Goal: Information Seeking & Learning: Learn about a topic

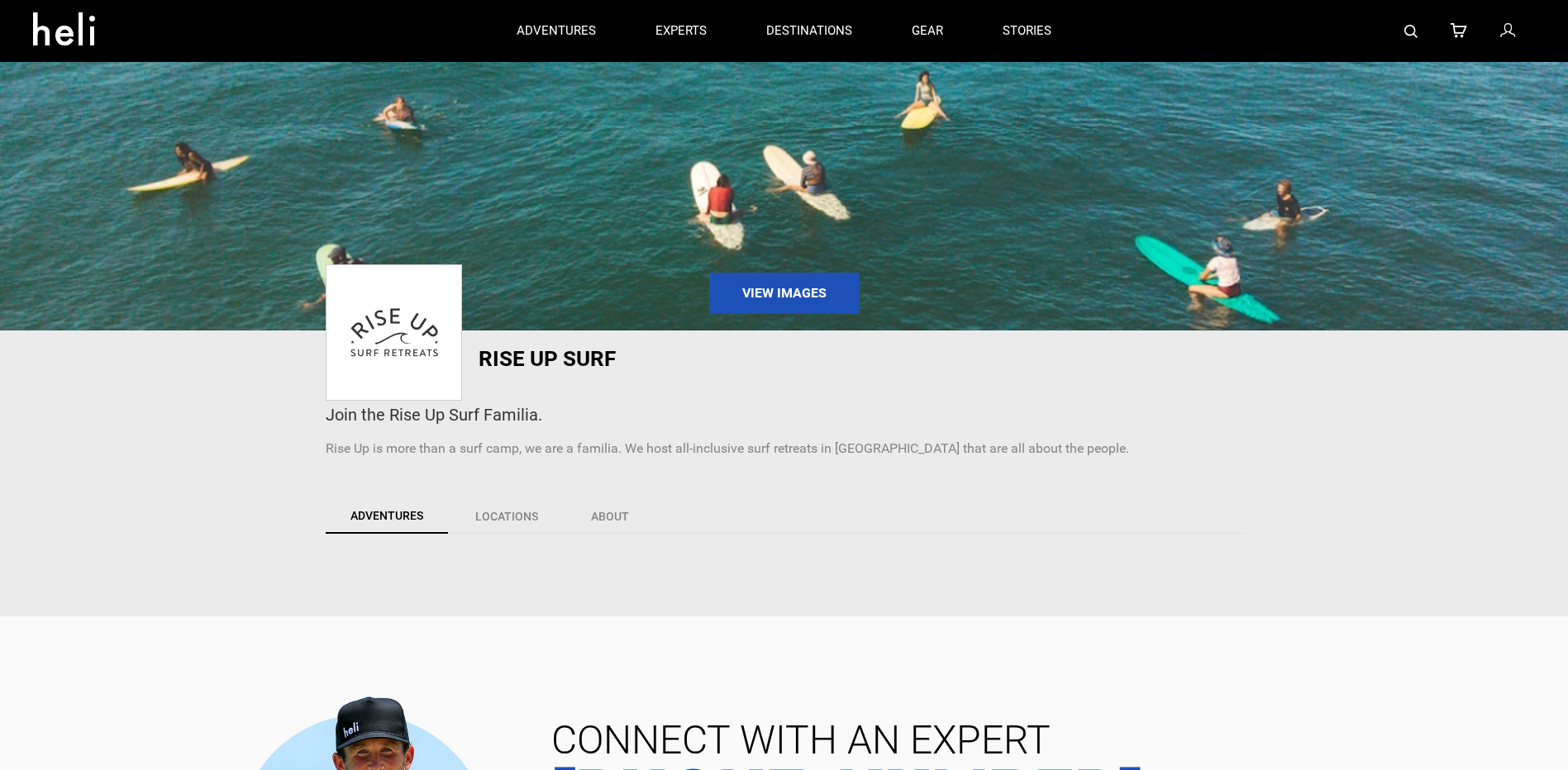
click at [47, 24] on icon at bounding box center [70, 23] width 75 height 26
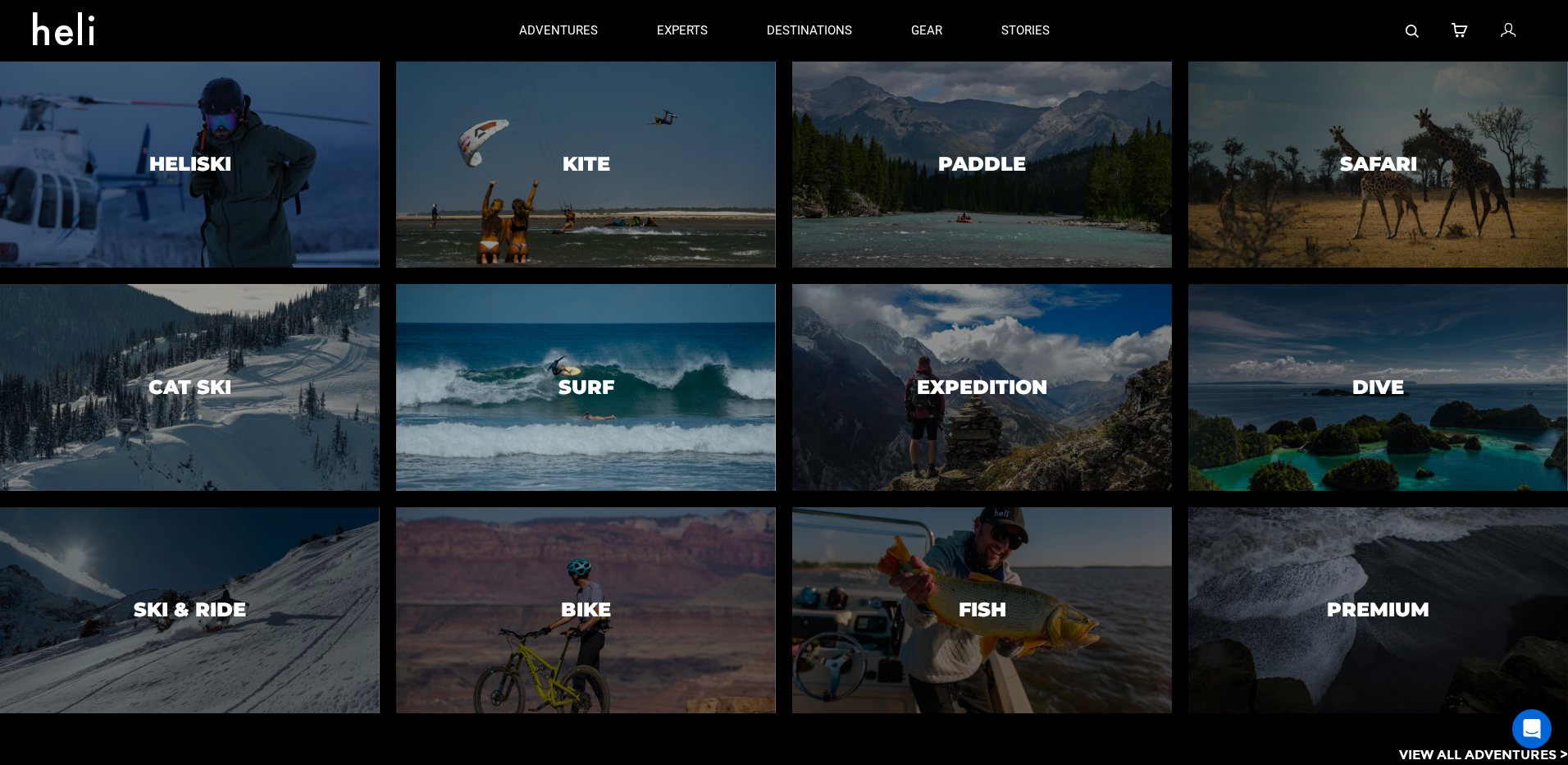
click at [526, 337] on div at bounding box center [585, 388] width 387 height 210
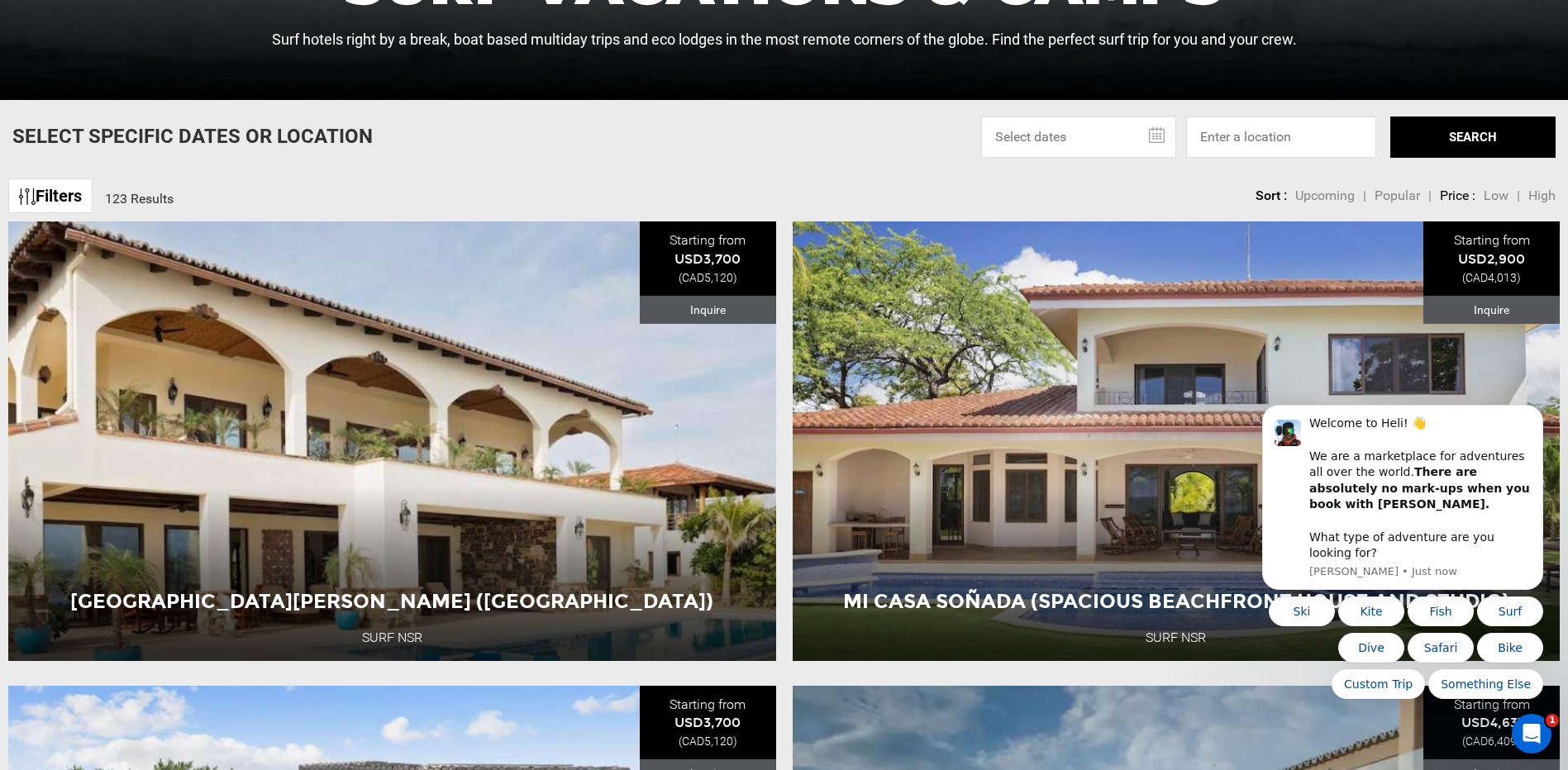
click at [1504, 193] on span "Low" at bounding box center [1496, 195] width 25 height 16
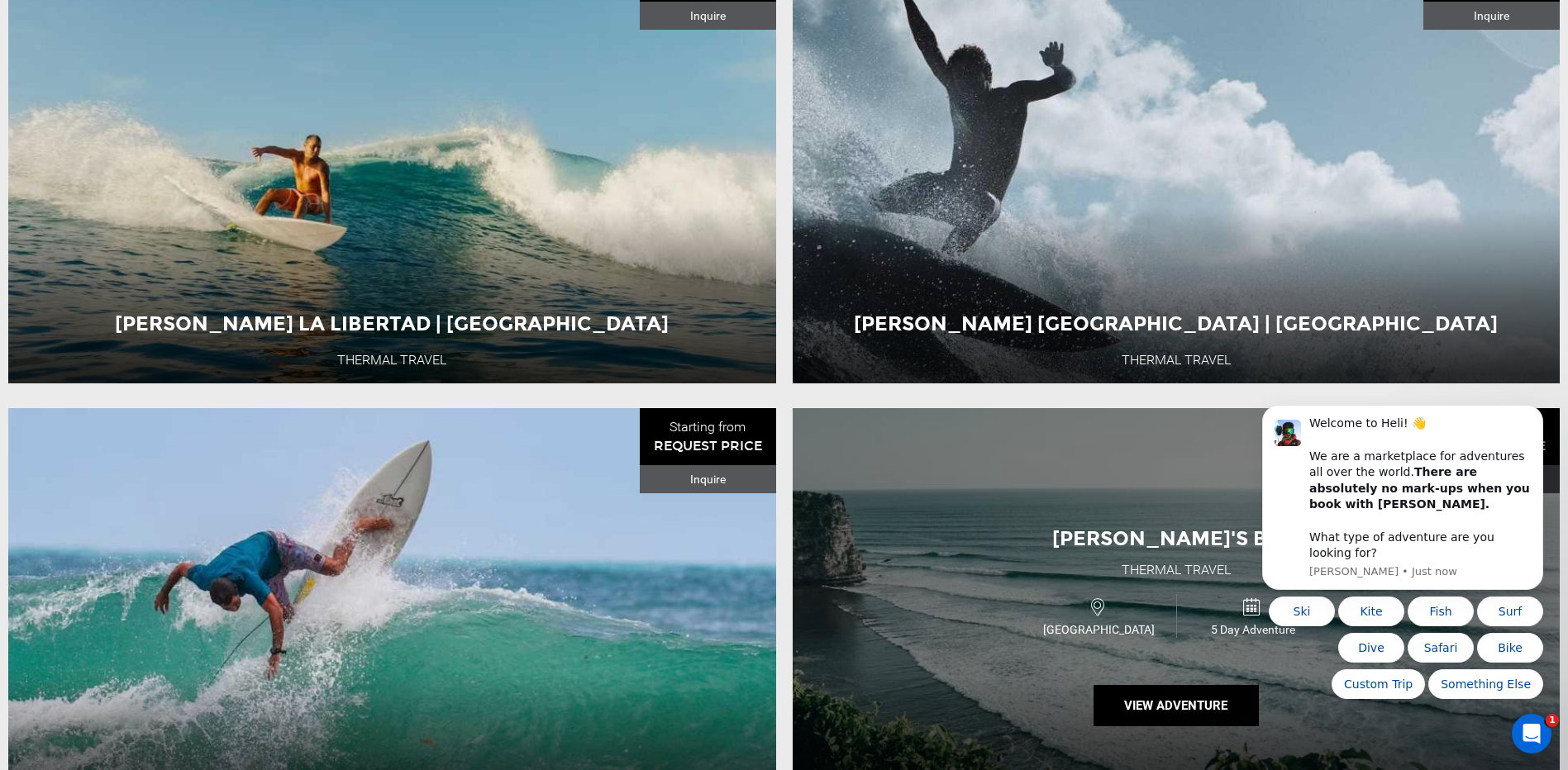
scroll to position [1322, 0]
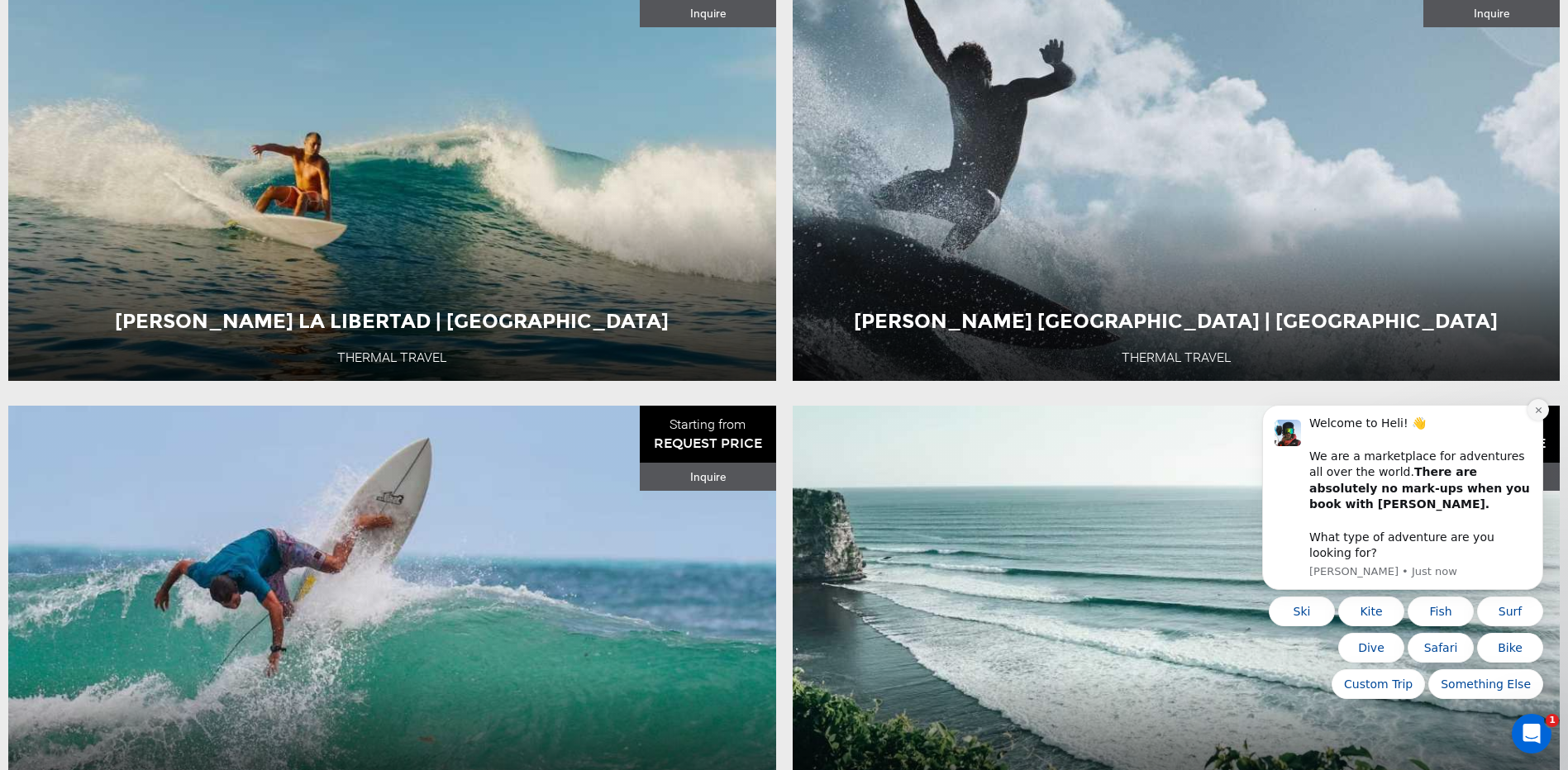
click at [1539, 415] on icon "Dismiss notification" at bounding box center [1538, 410] width 9 height 9
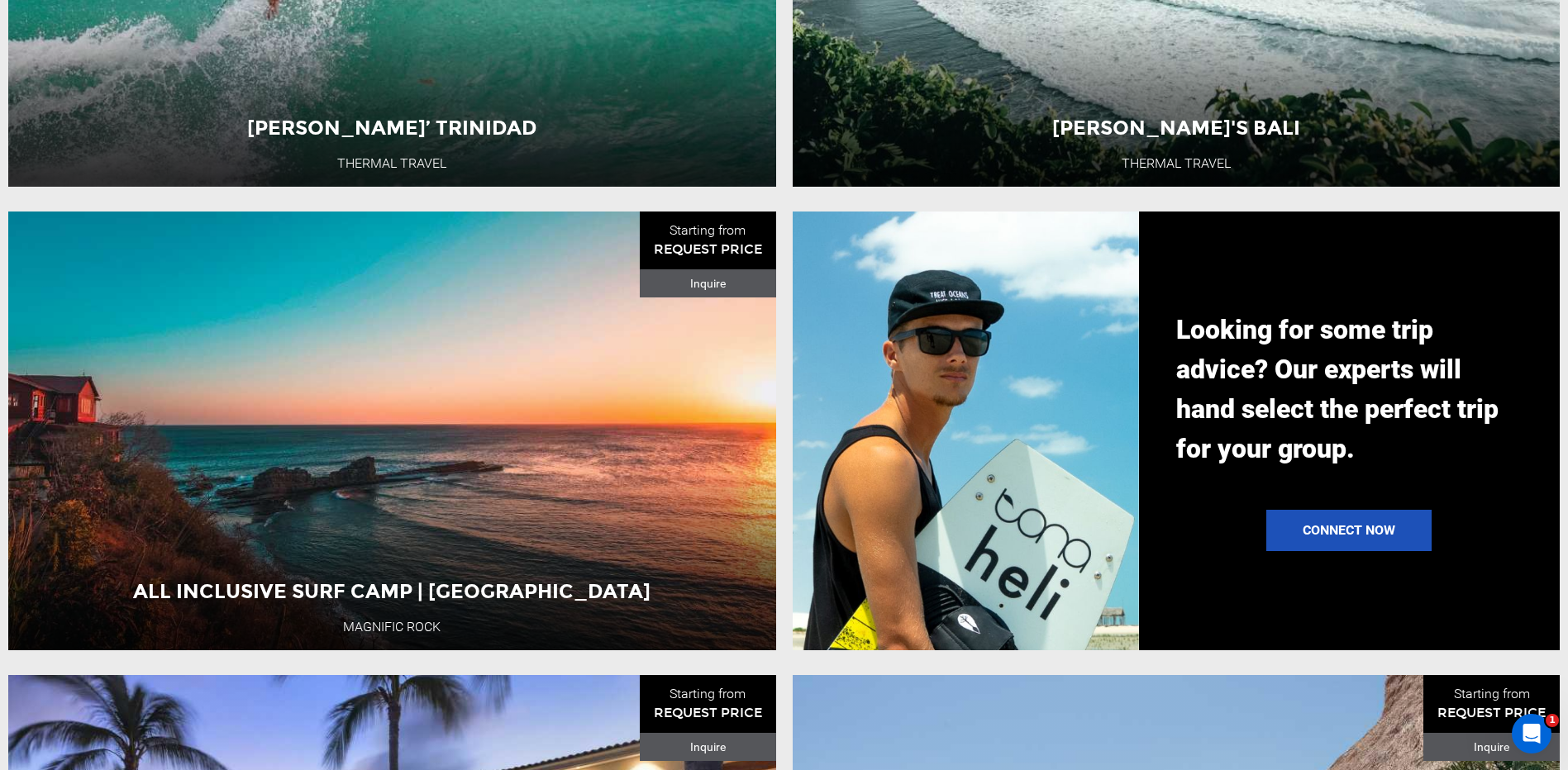
scroll to position [2065, 0]
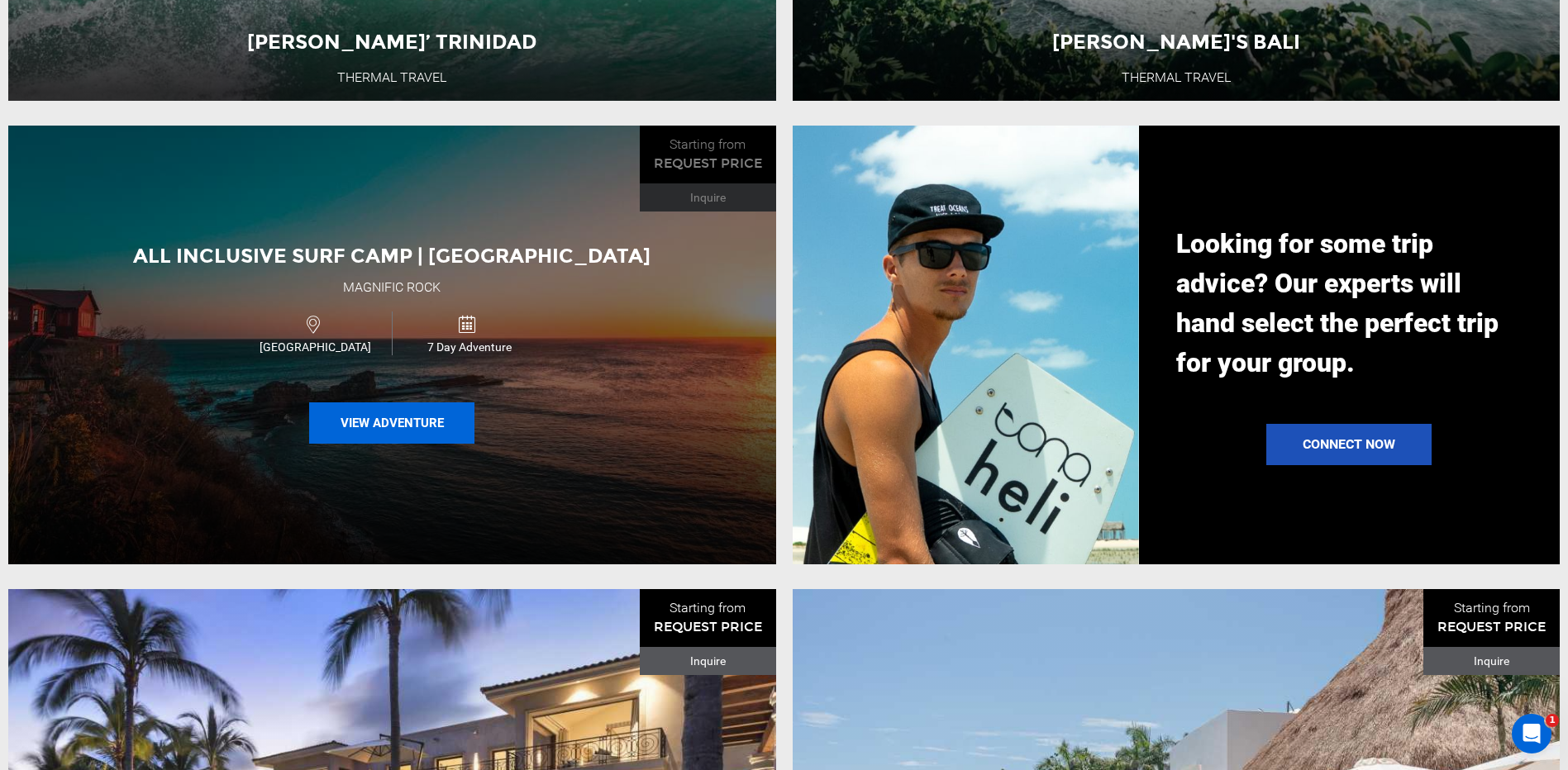
click at [390, 431] on button "View Adventure" at bounding box center [392, 422] width 165 height 42
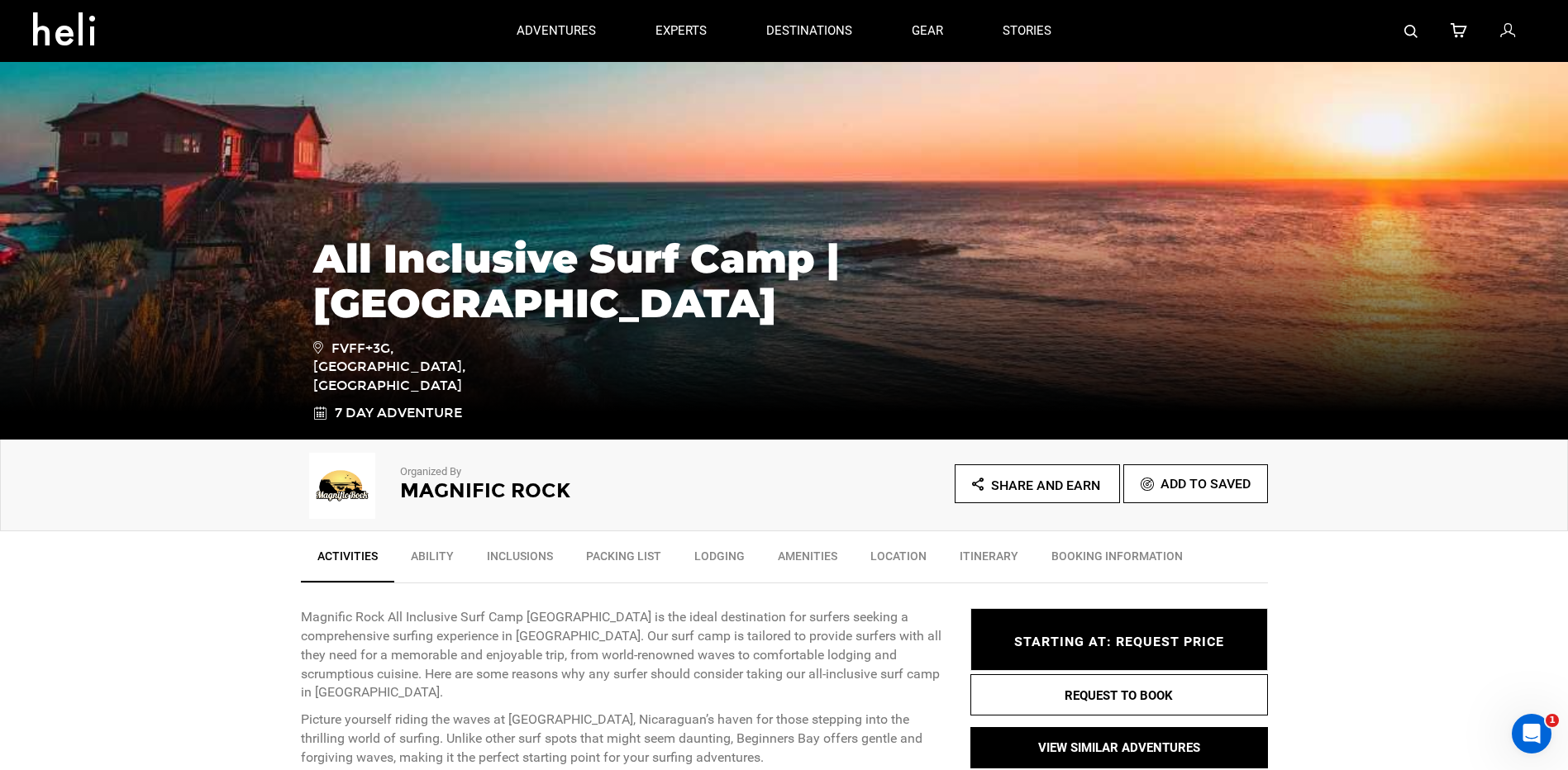
scroll to position [165, 0]
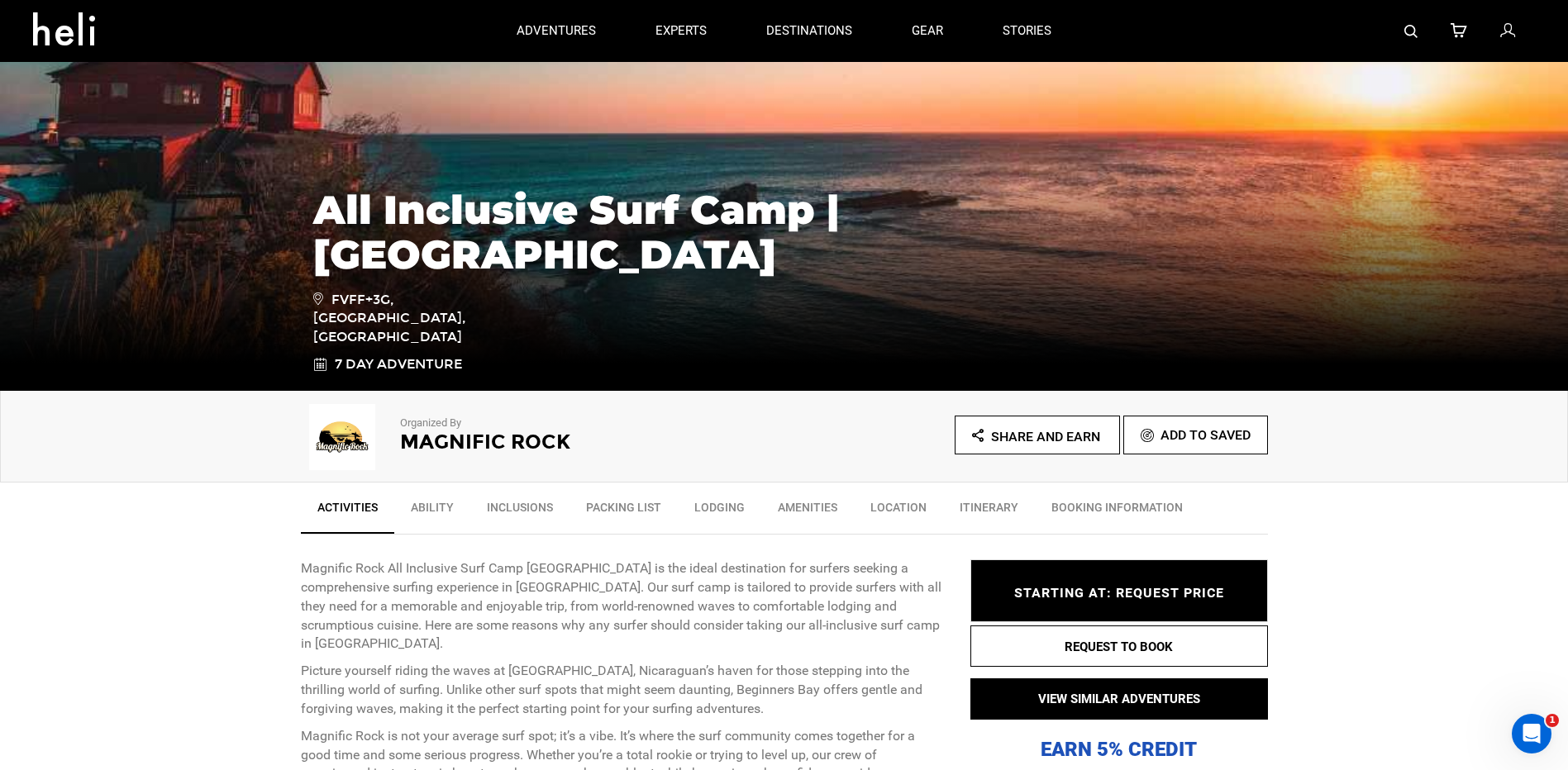
click at [563, 619] on p "Magnific Rock All Inclusive Surf Camp [GEOGRAPHIC_DATA] is the ideal destinatio…" at bounding box center [623, 606] width 644 height 94
click at [786, 509] on link "Amenities" at bounding box center [806, 511] width 92 height 42
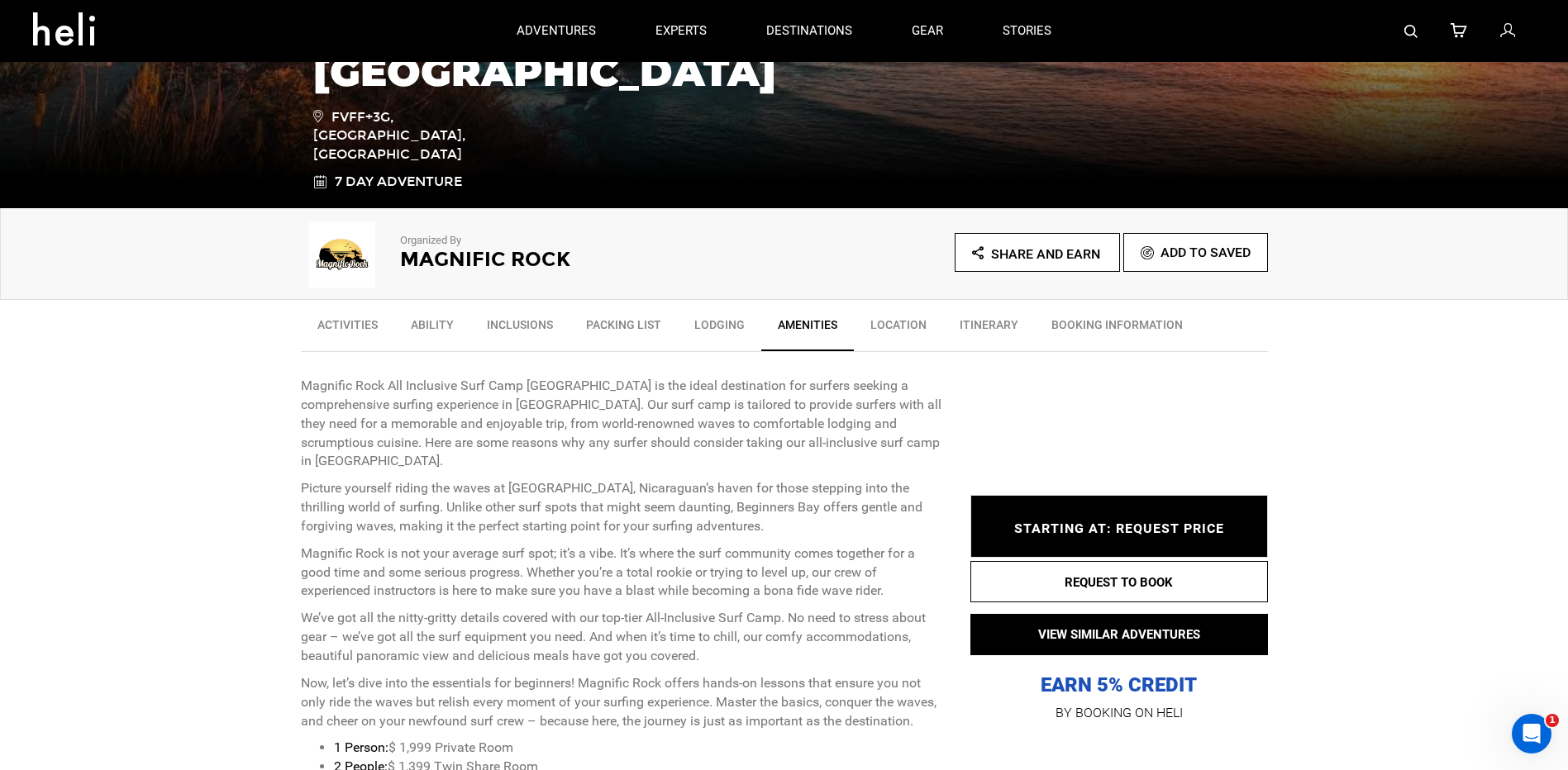
scroll to position [319, 0]
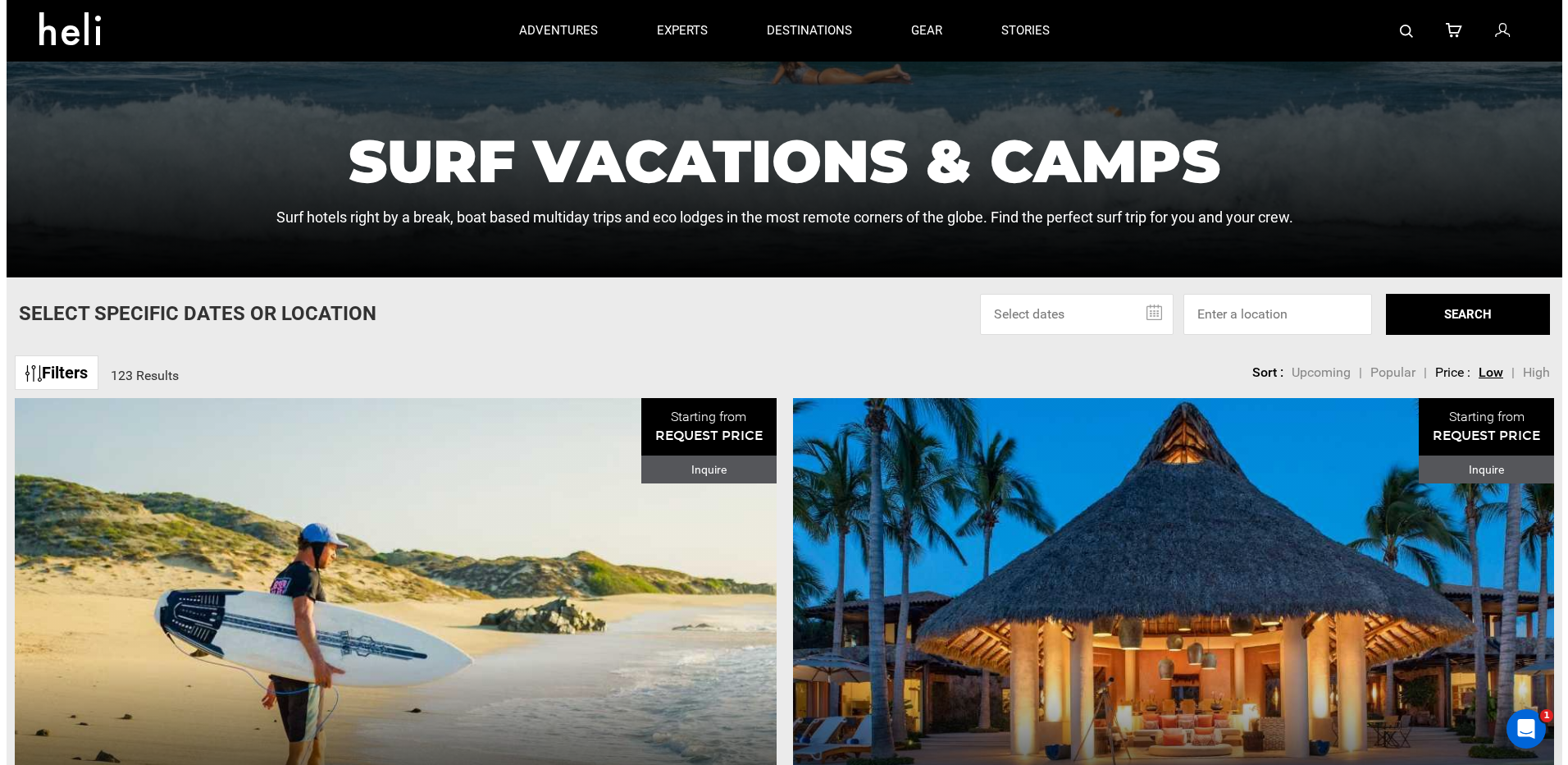
scroll to position [246, 0]
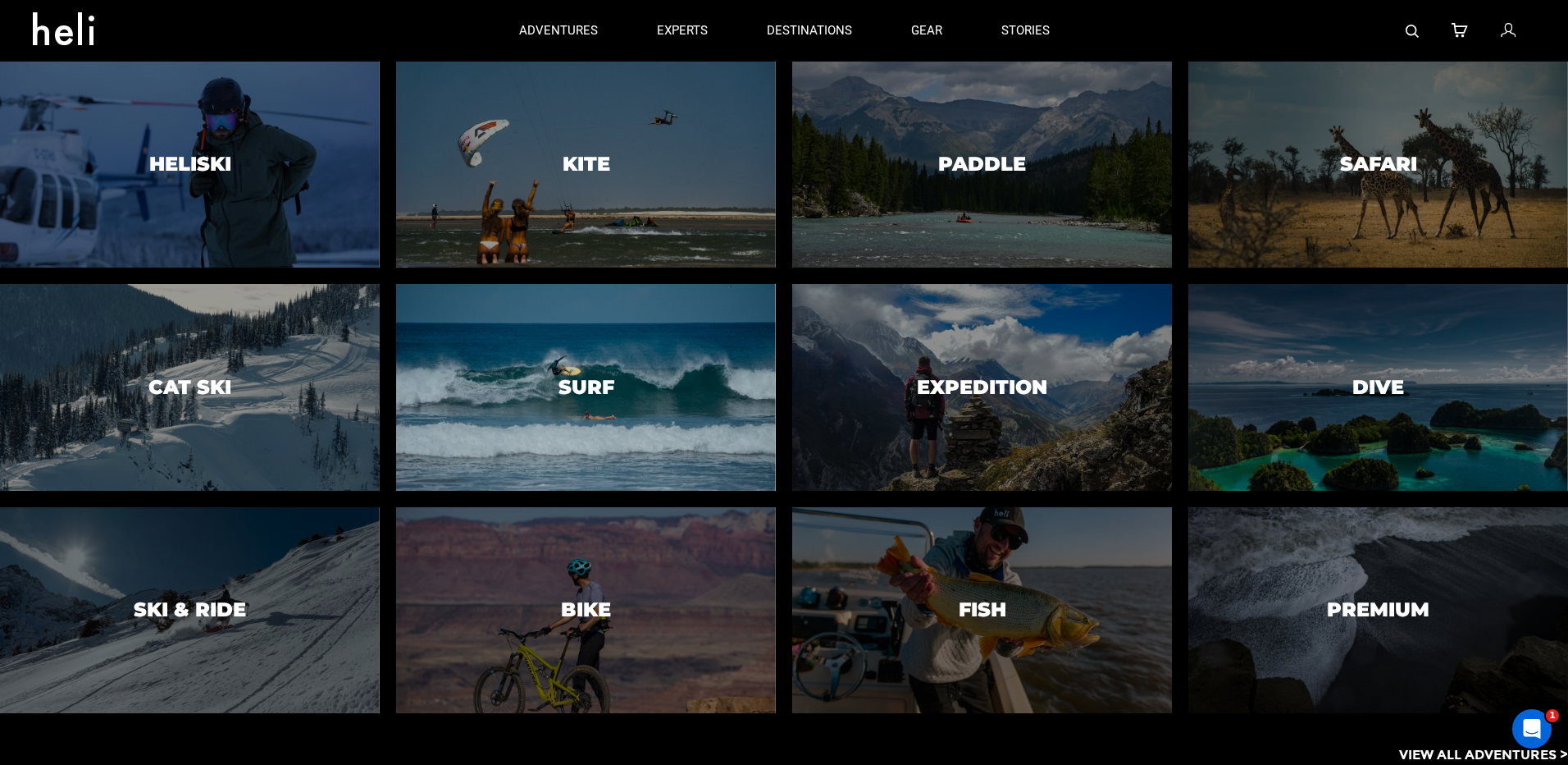
click at [599, 384] on h3 "Surf" at bounding box center [586, 387] width 56 height 21
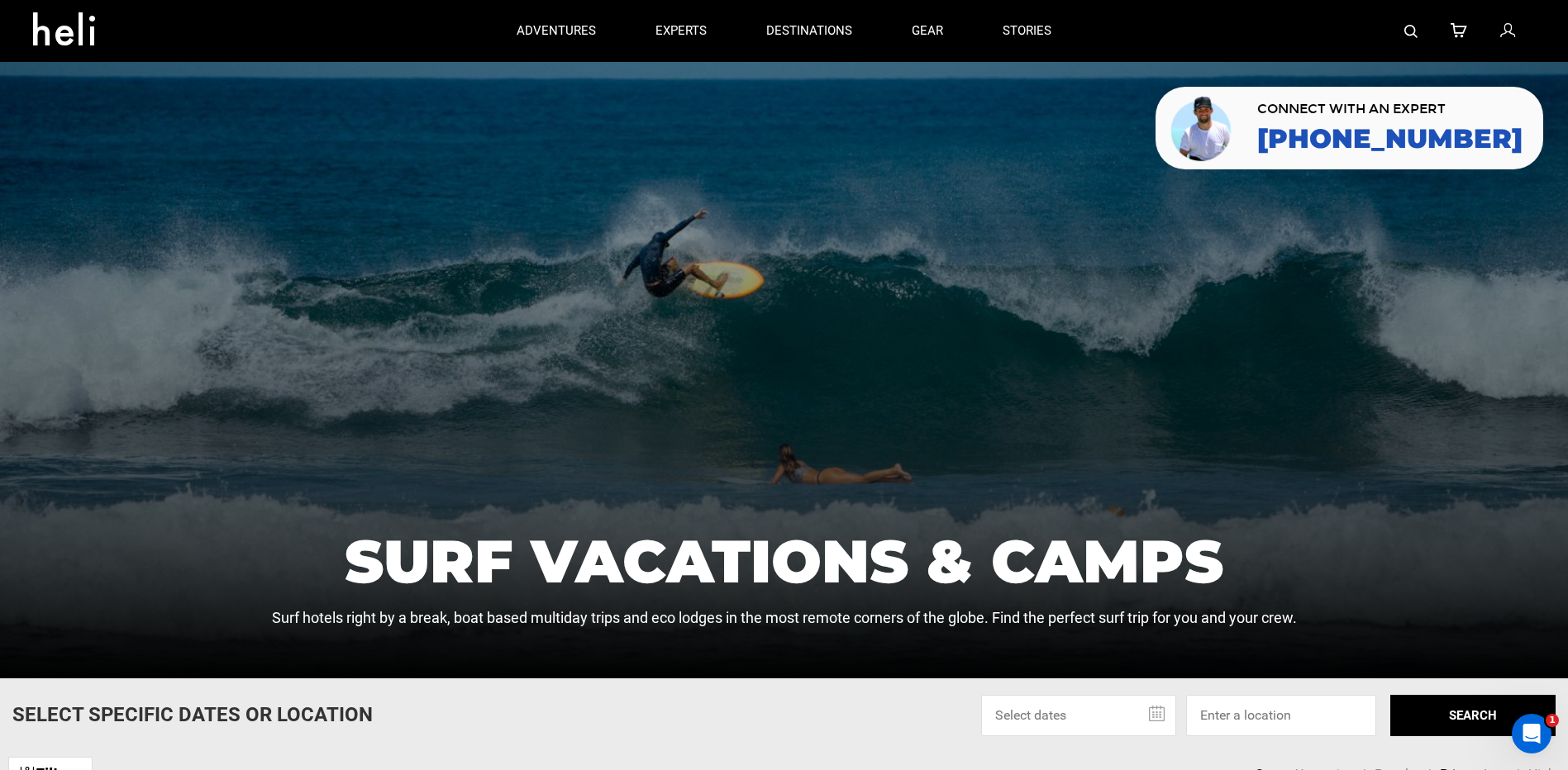
click at [545, 424] on div at bounding box center [784, 370] width 1568 height 617
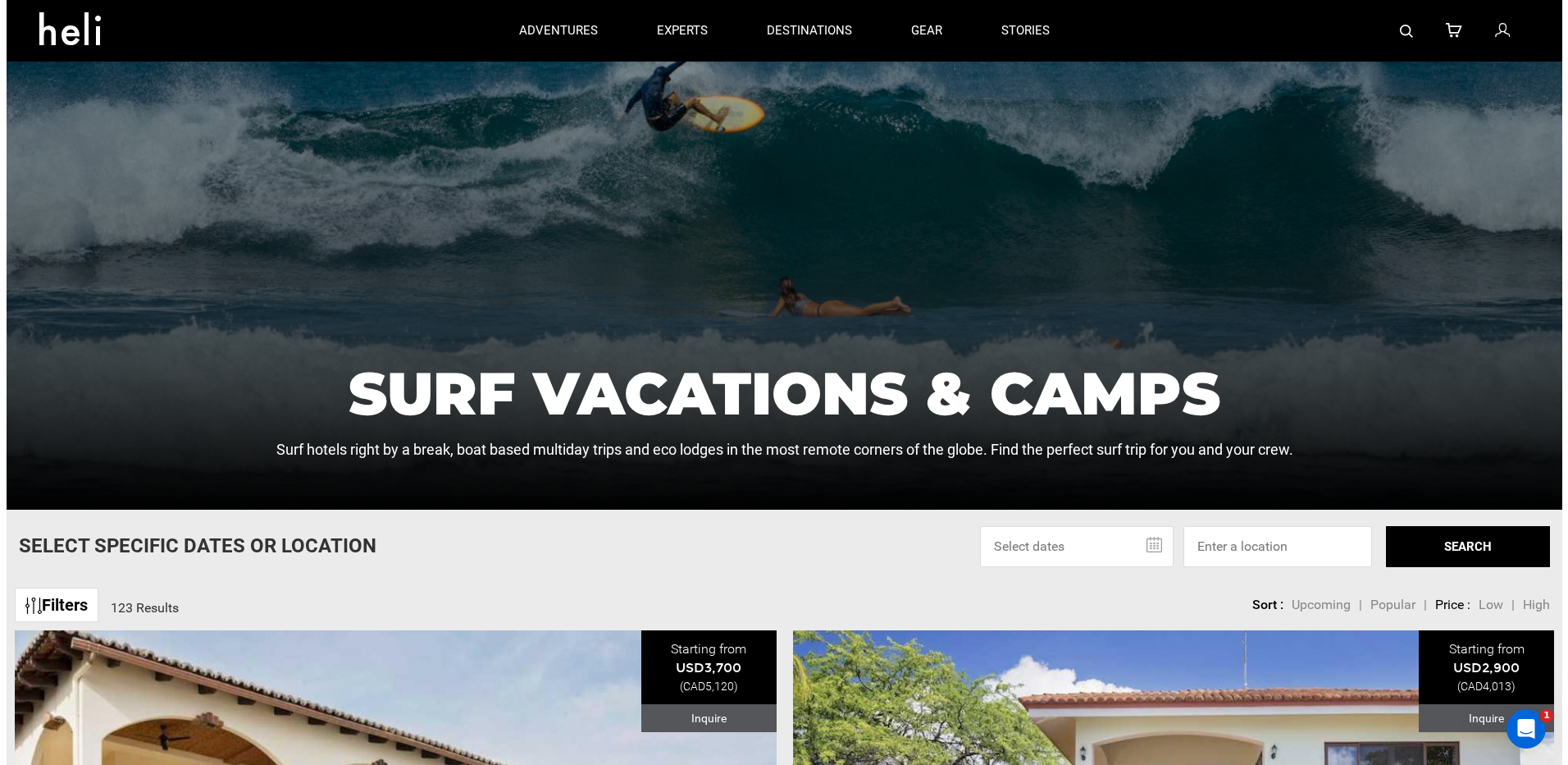
scroll to position [82, 0]
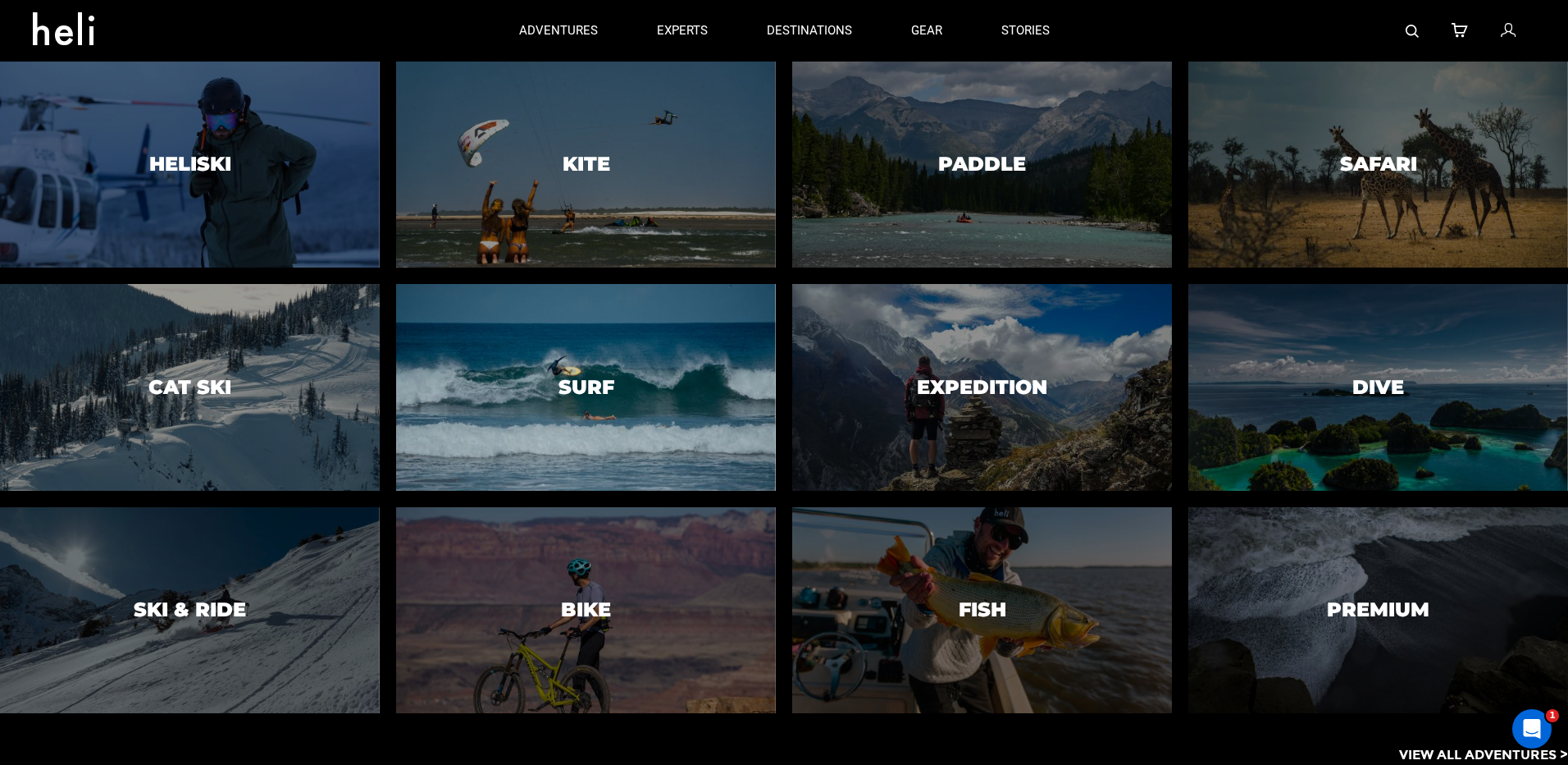
click at [621, 370] on div at bounding box center [585, 388] width 387 height 210
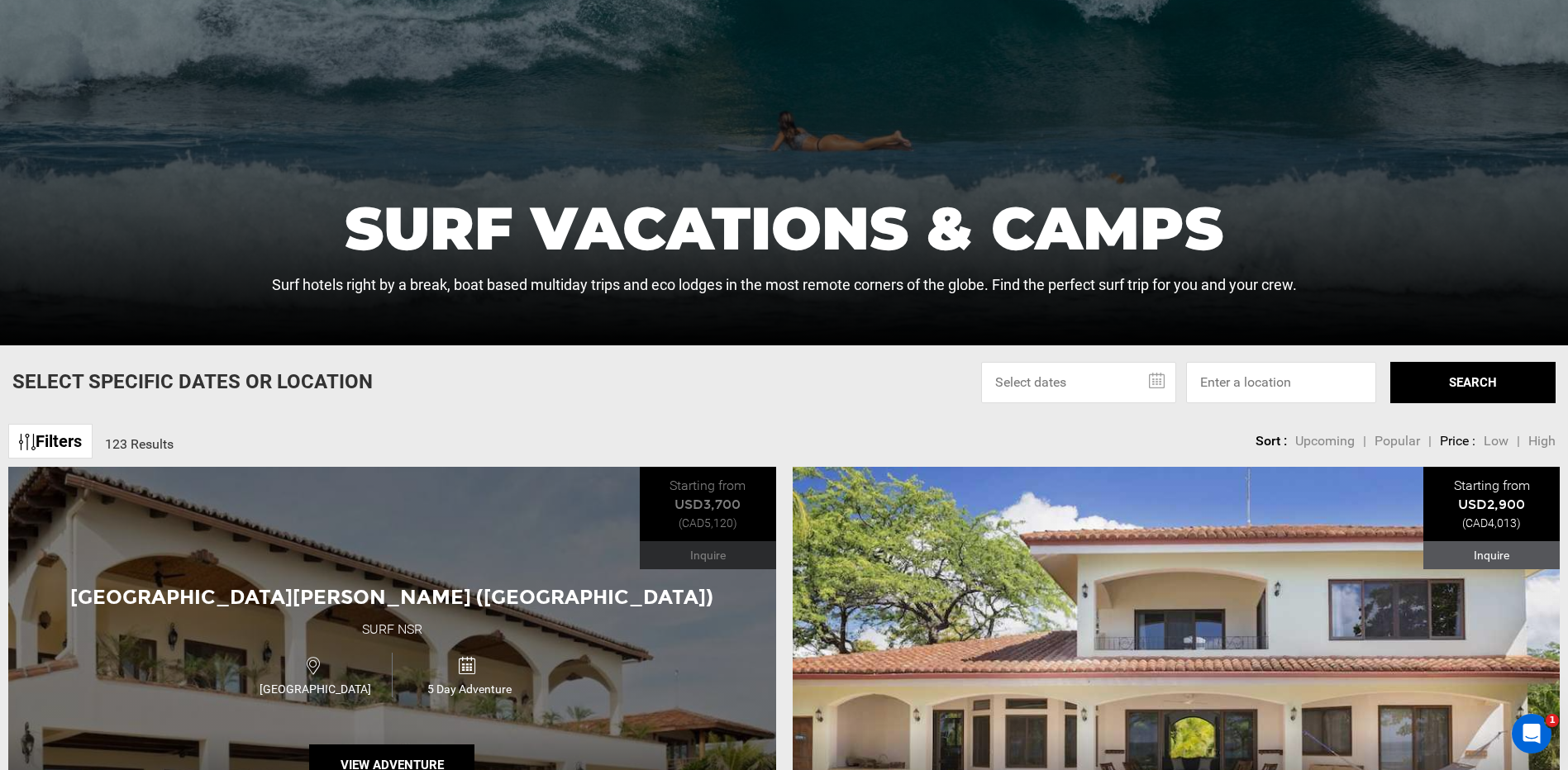
scroll to position [413, 0]
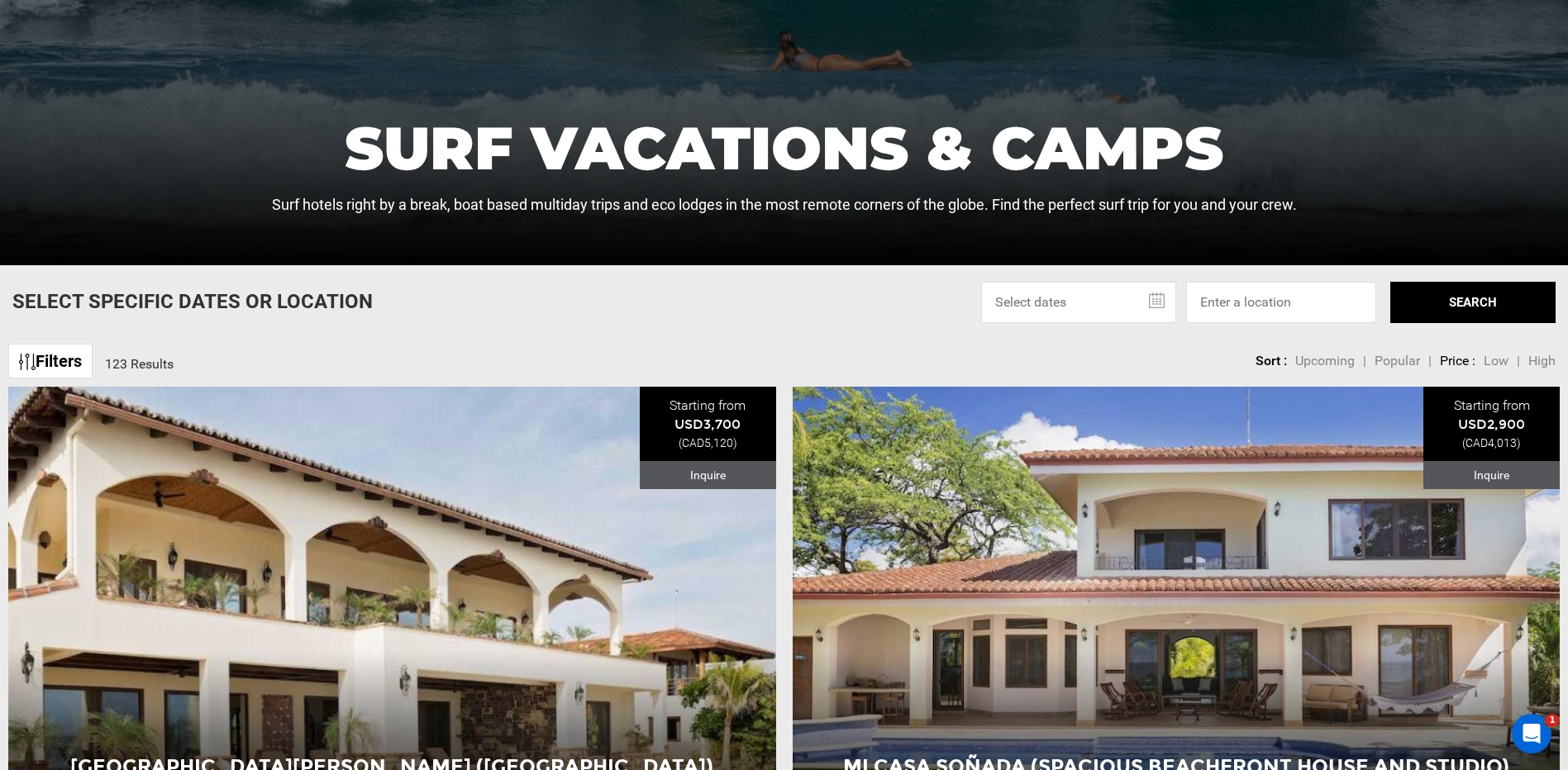
click at [1501, 356] on span "Low" at bounding box center [1496, 360] width 25 height 16
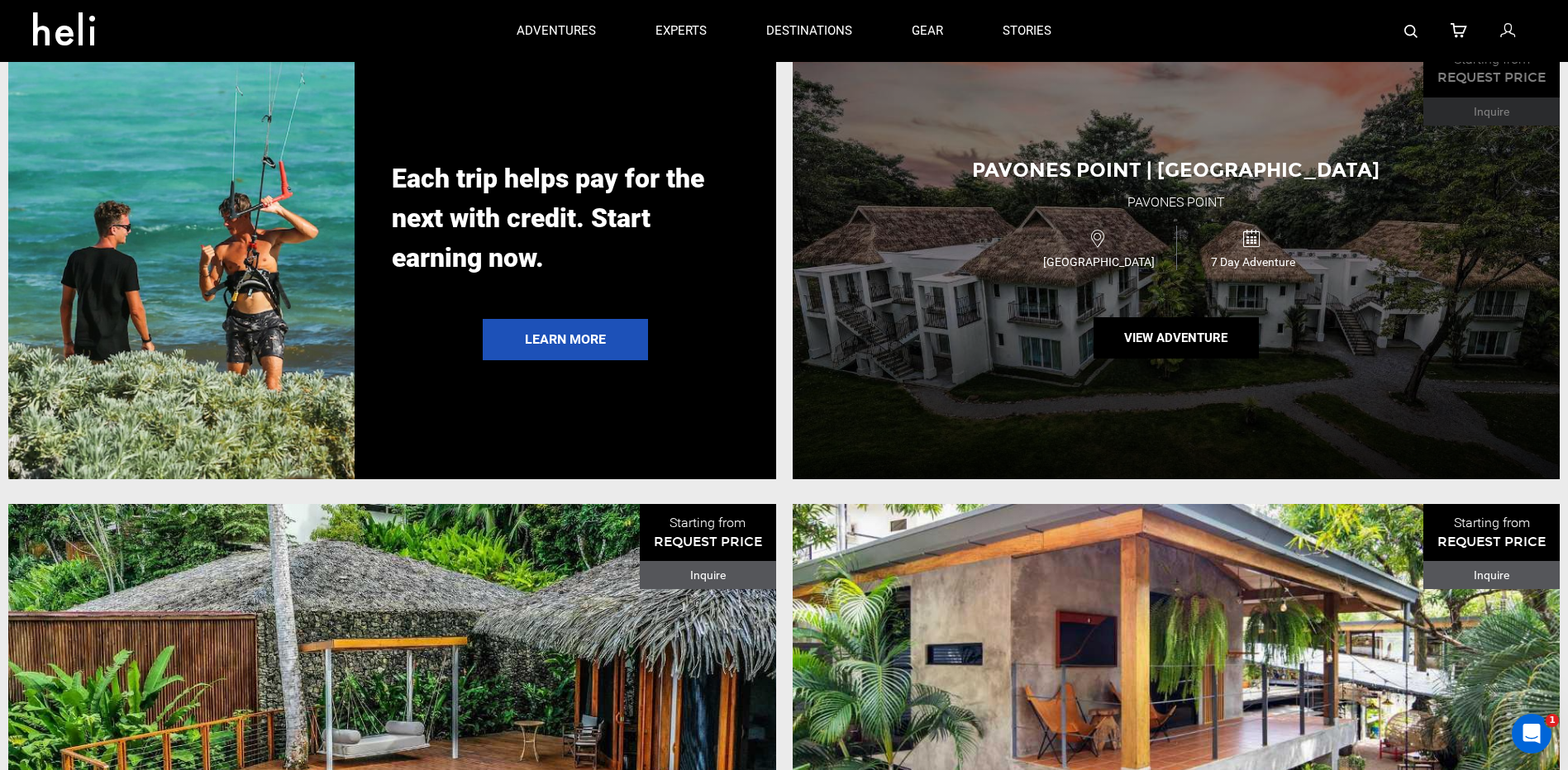
scroll to position [3965, 0]
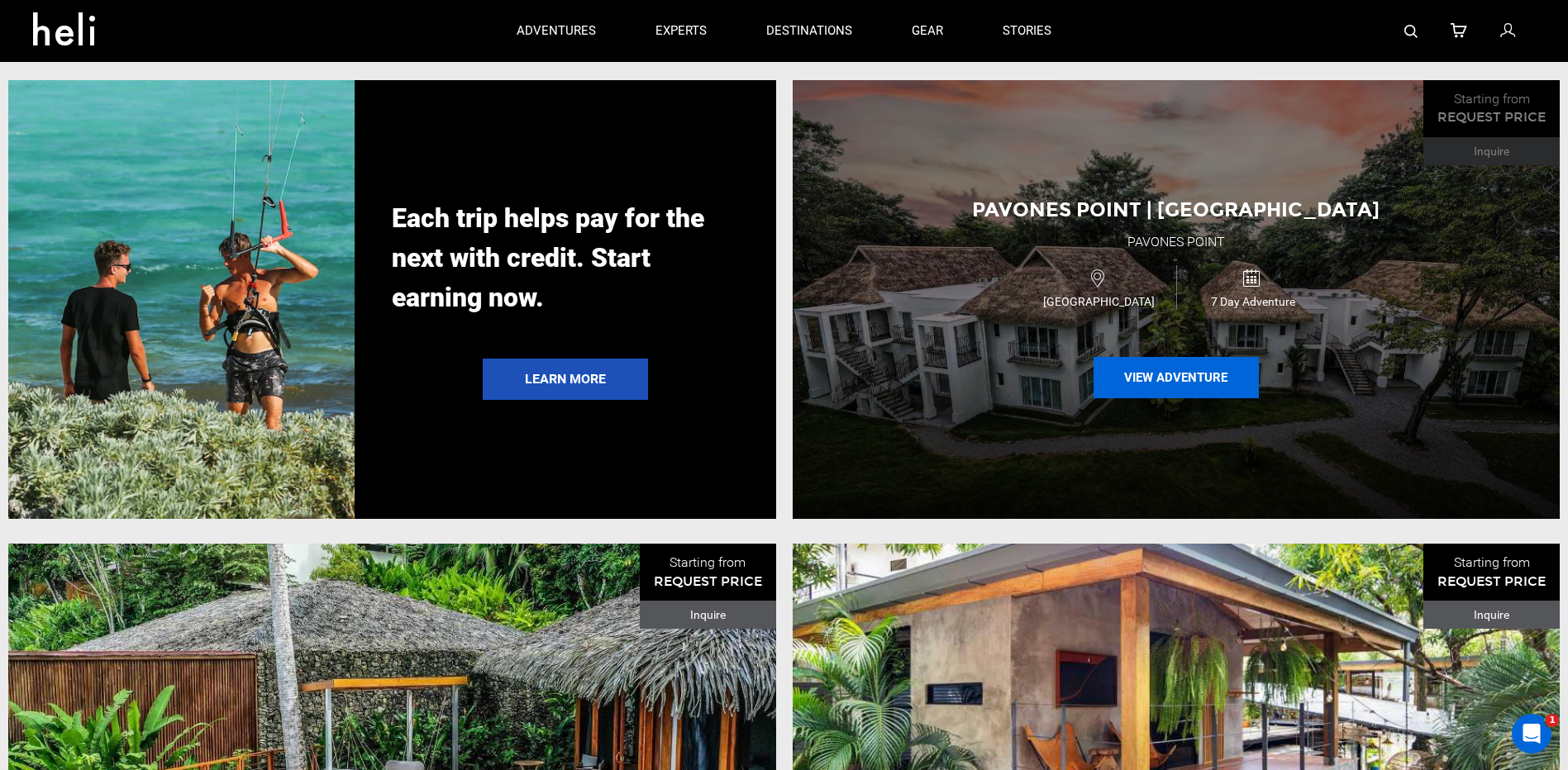
click at [1200, 398] on button "View Adventure" at bounding box center [1176, 377] width 165 height 42
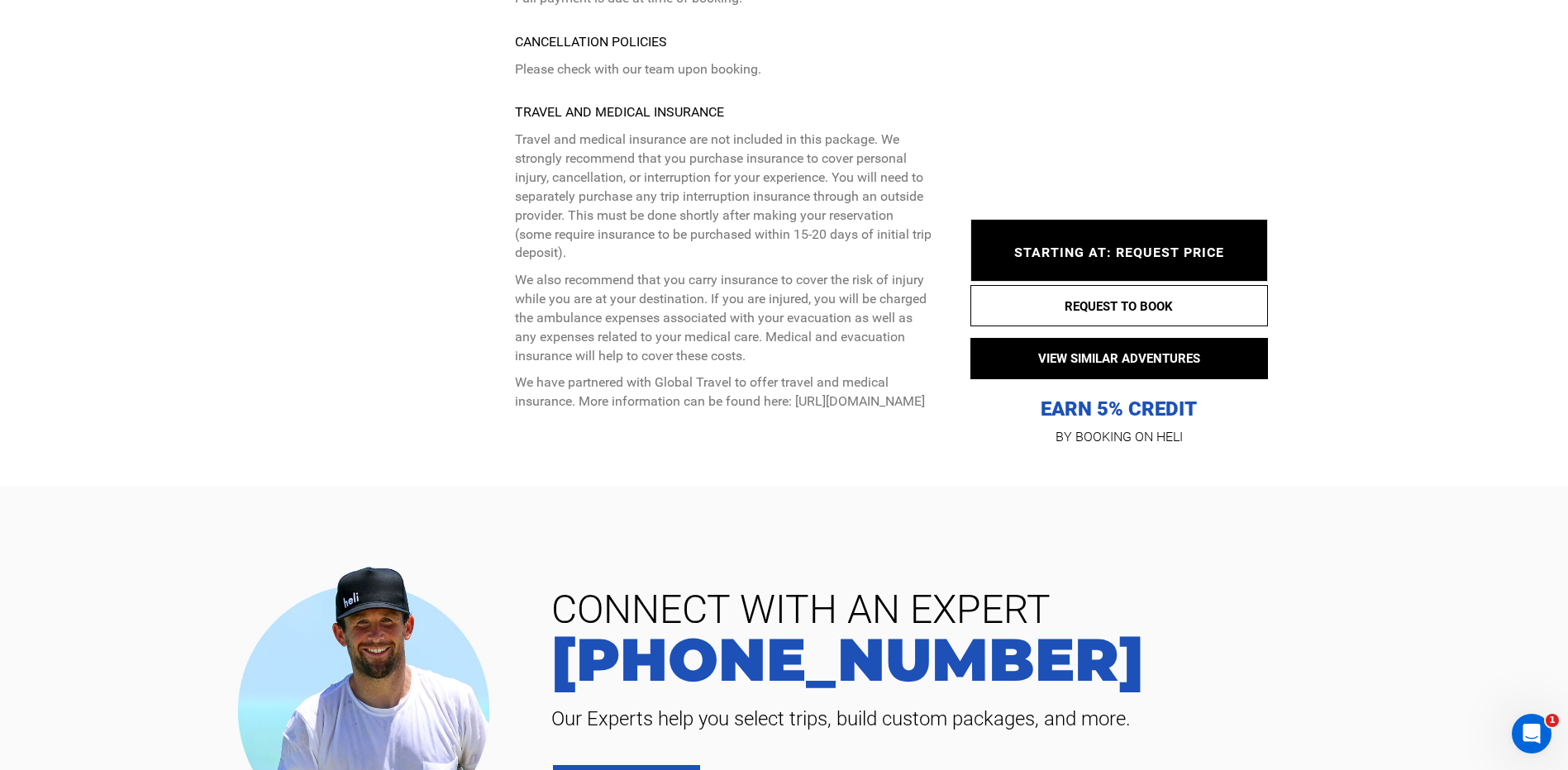
scroll to position [7268, 0]
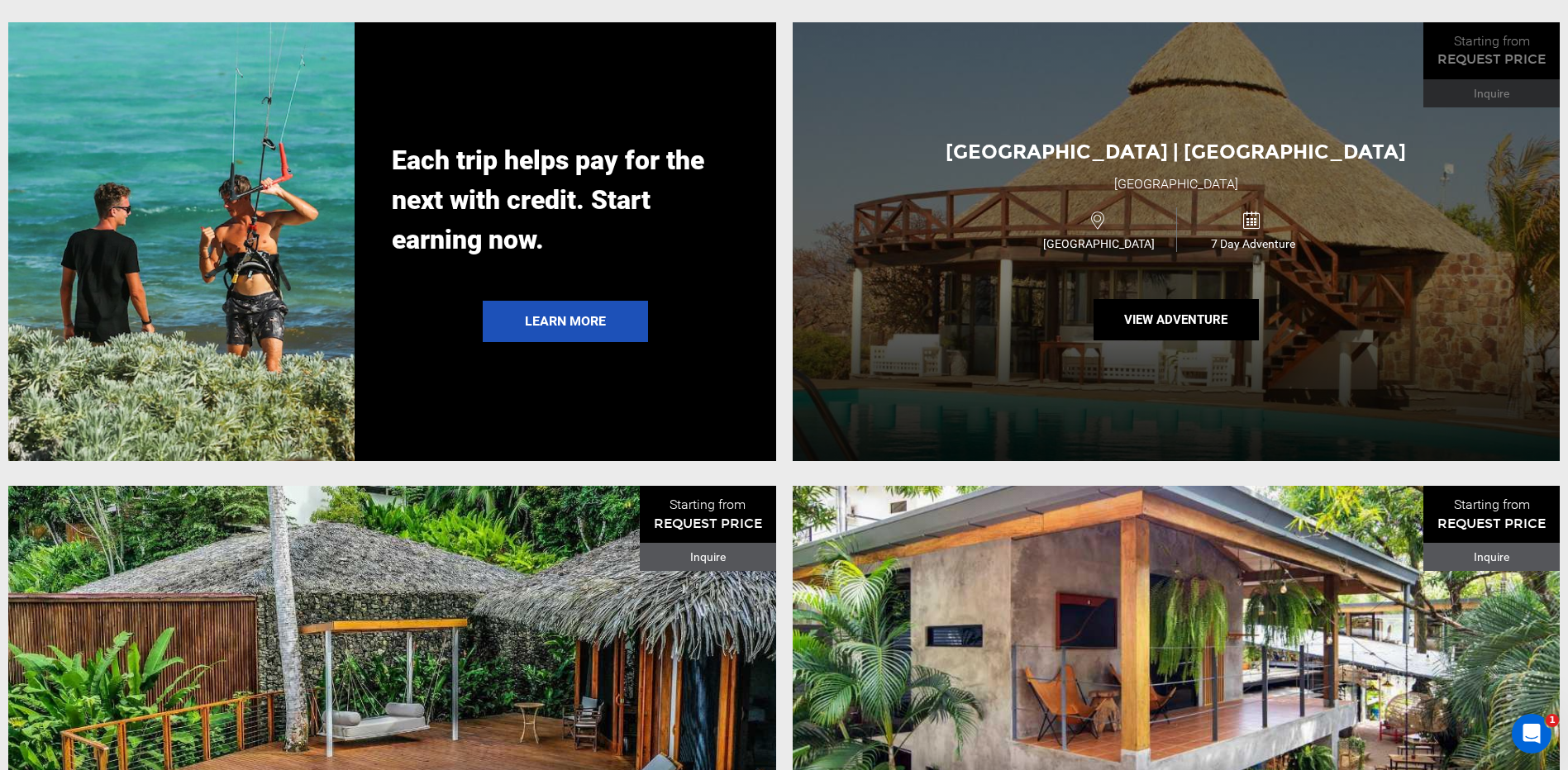
scroll to position [4047, 0]
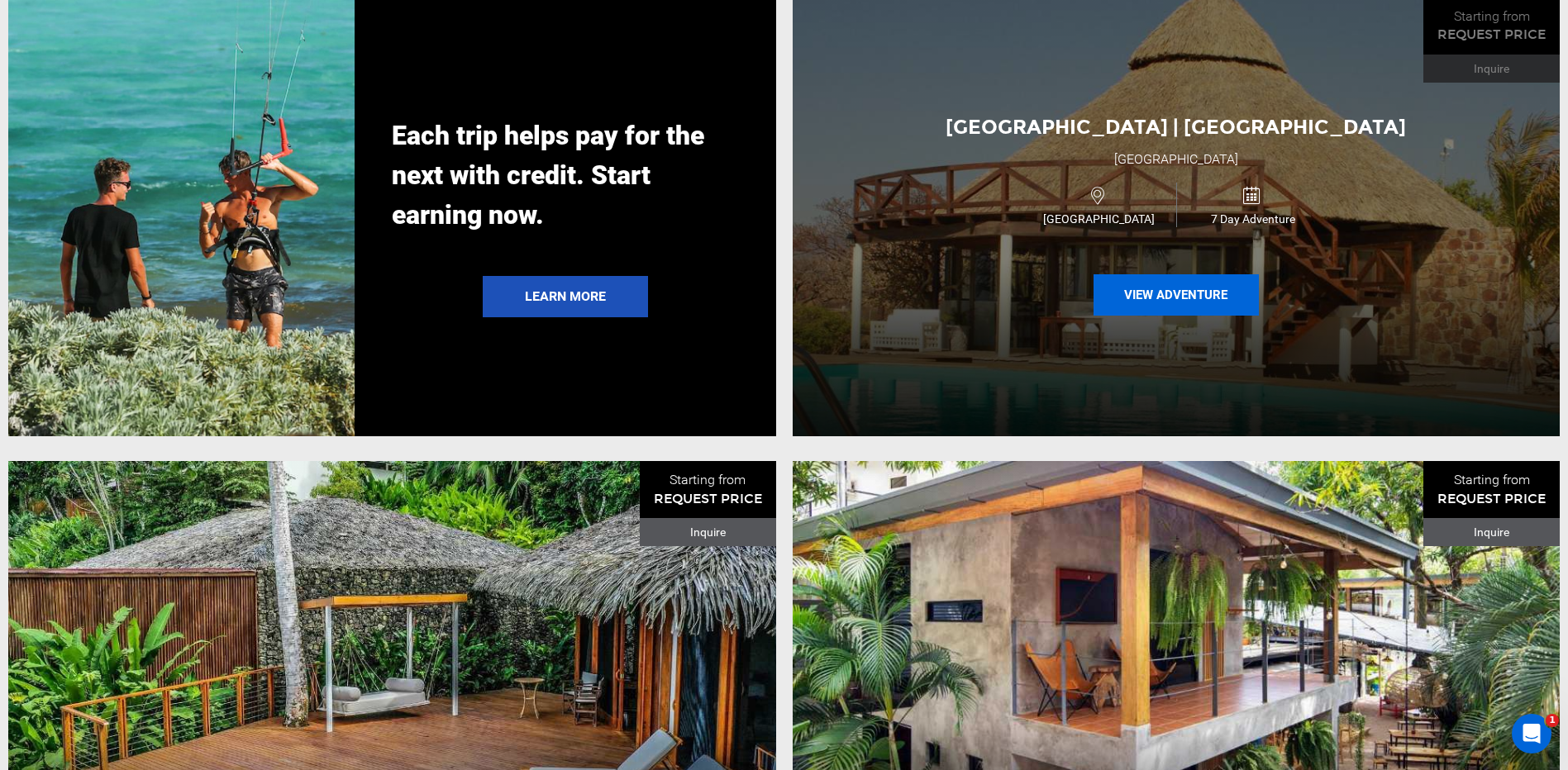
click at [1170, 315] on button "View Adventure" at bounding box center [1176, 294] width 165 height 42
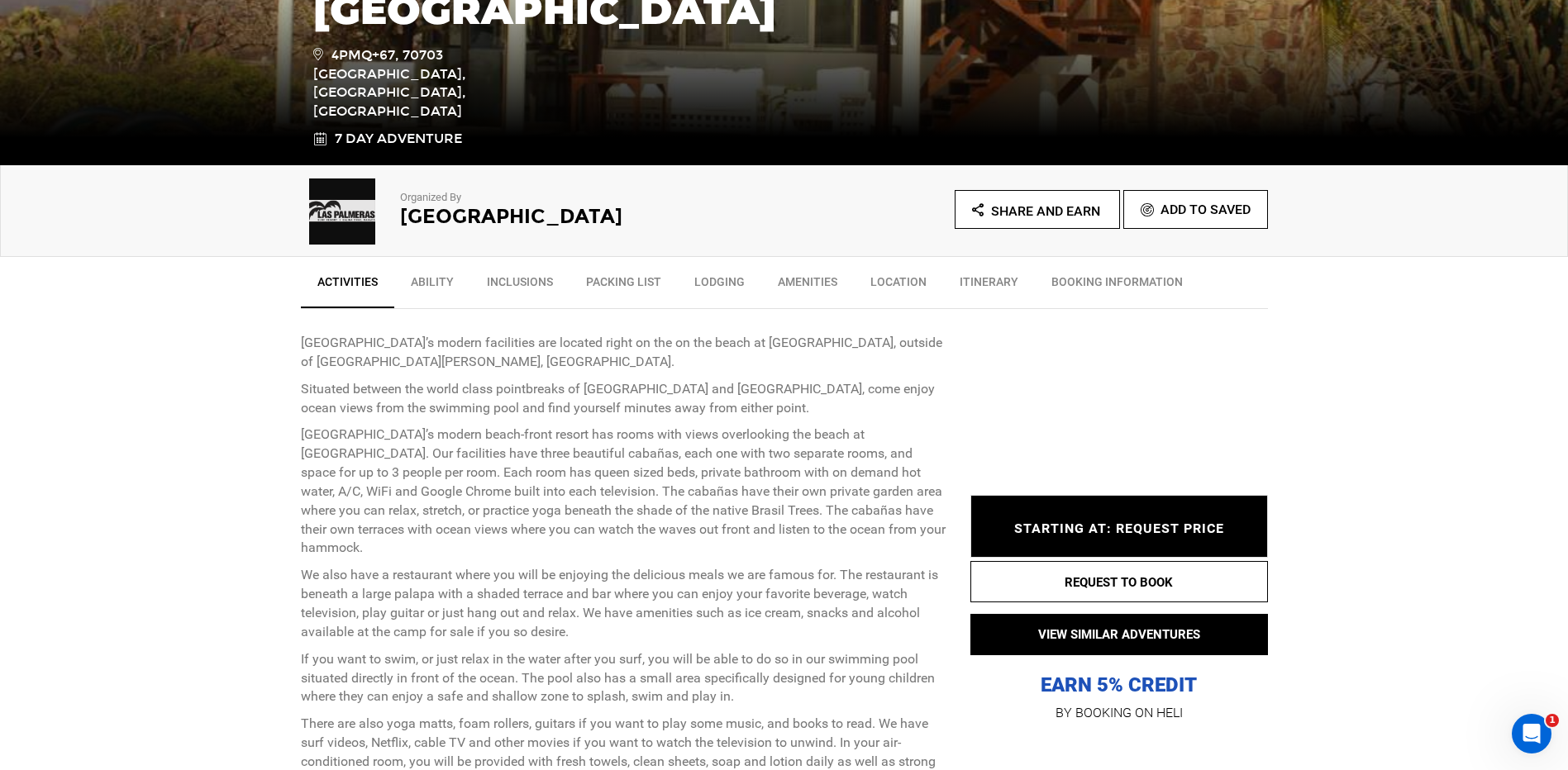
scroll to position [413, 0]
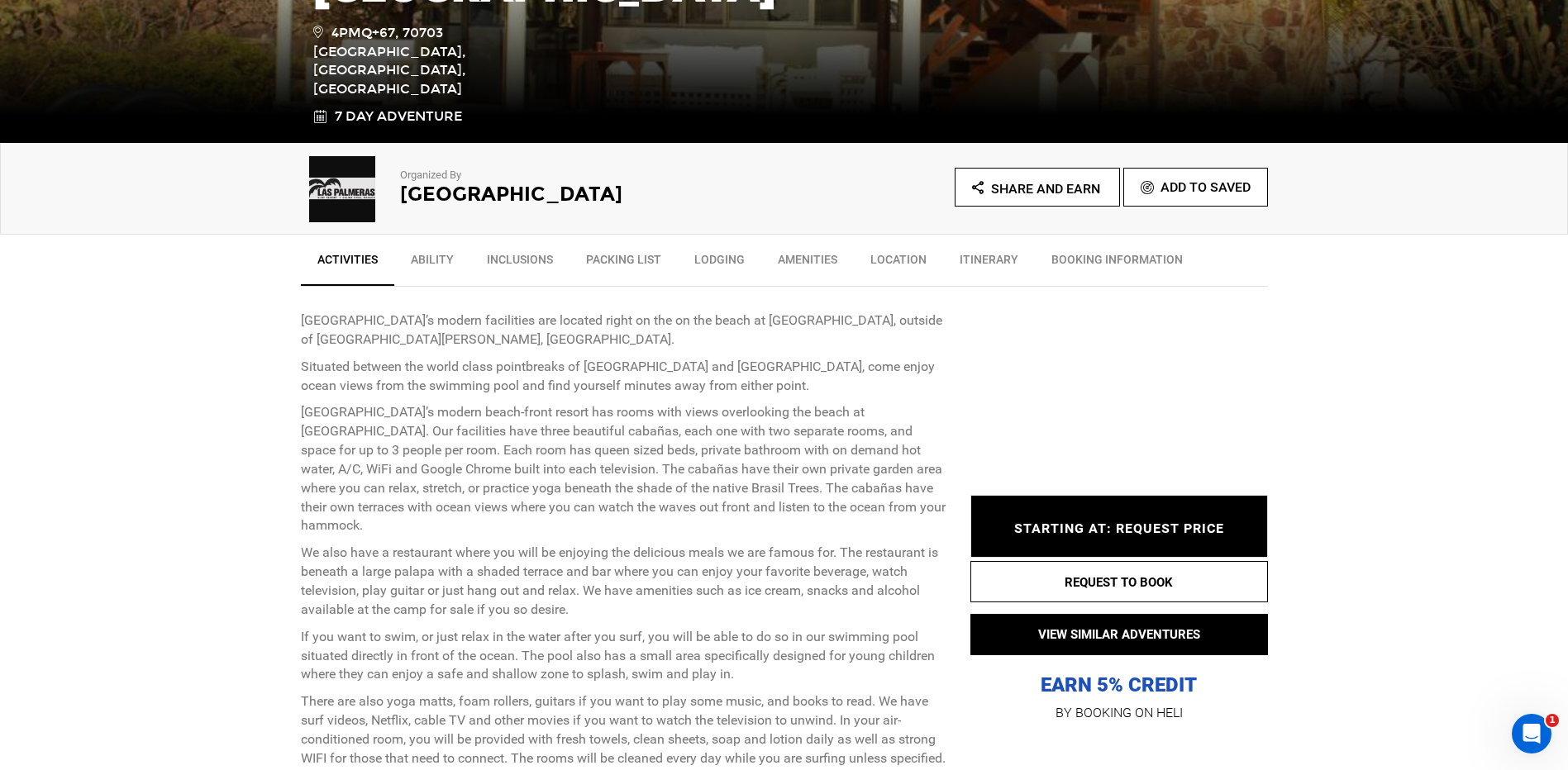
click at [536, 254] on link "Inclusions" at bounding box center [520, 263] width 99 height 42
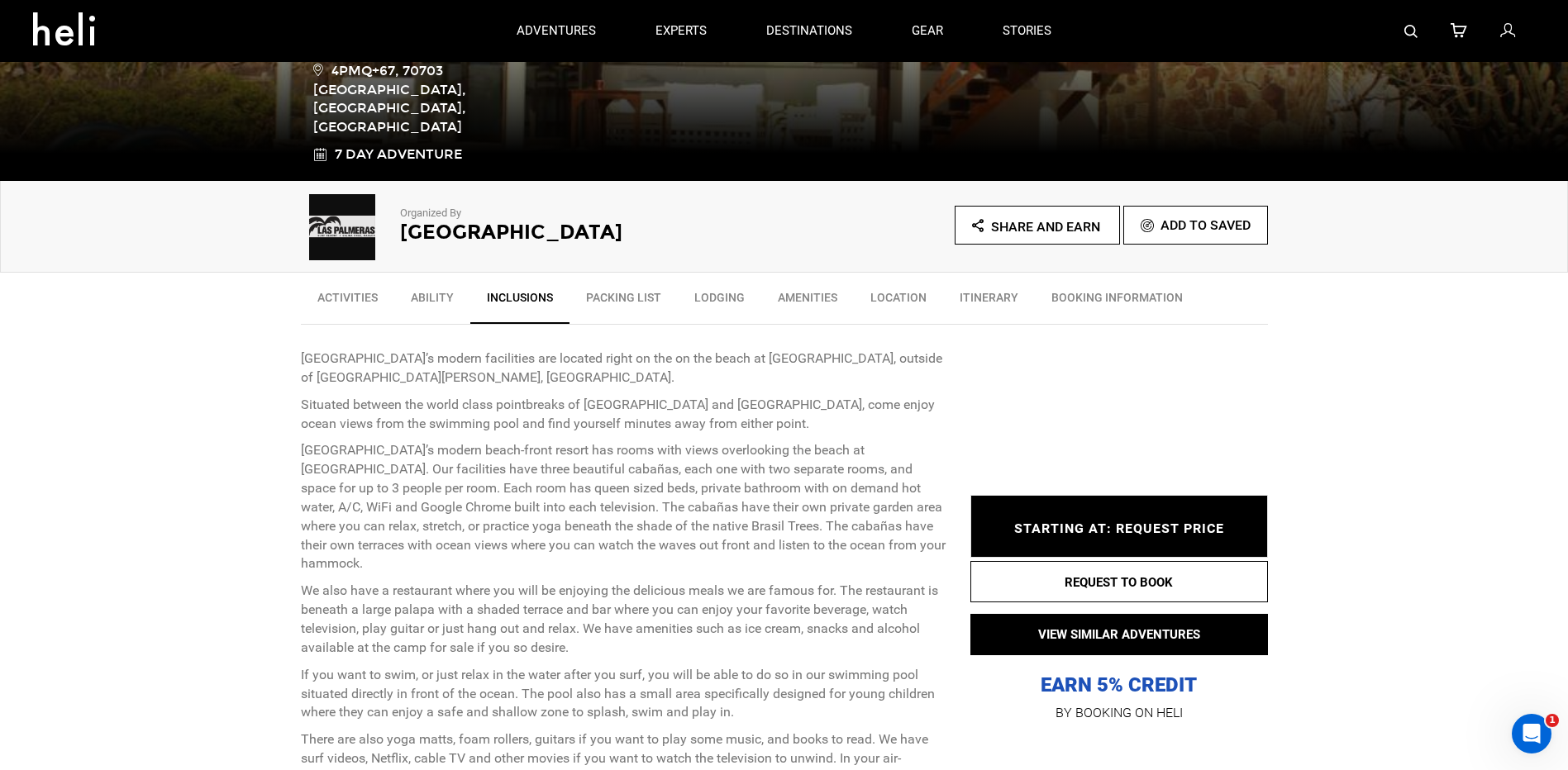
scroll to position [287, 0]
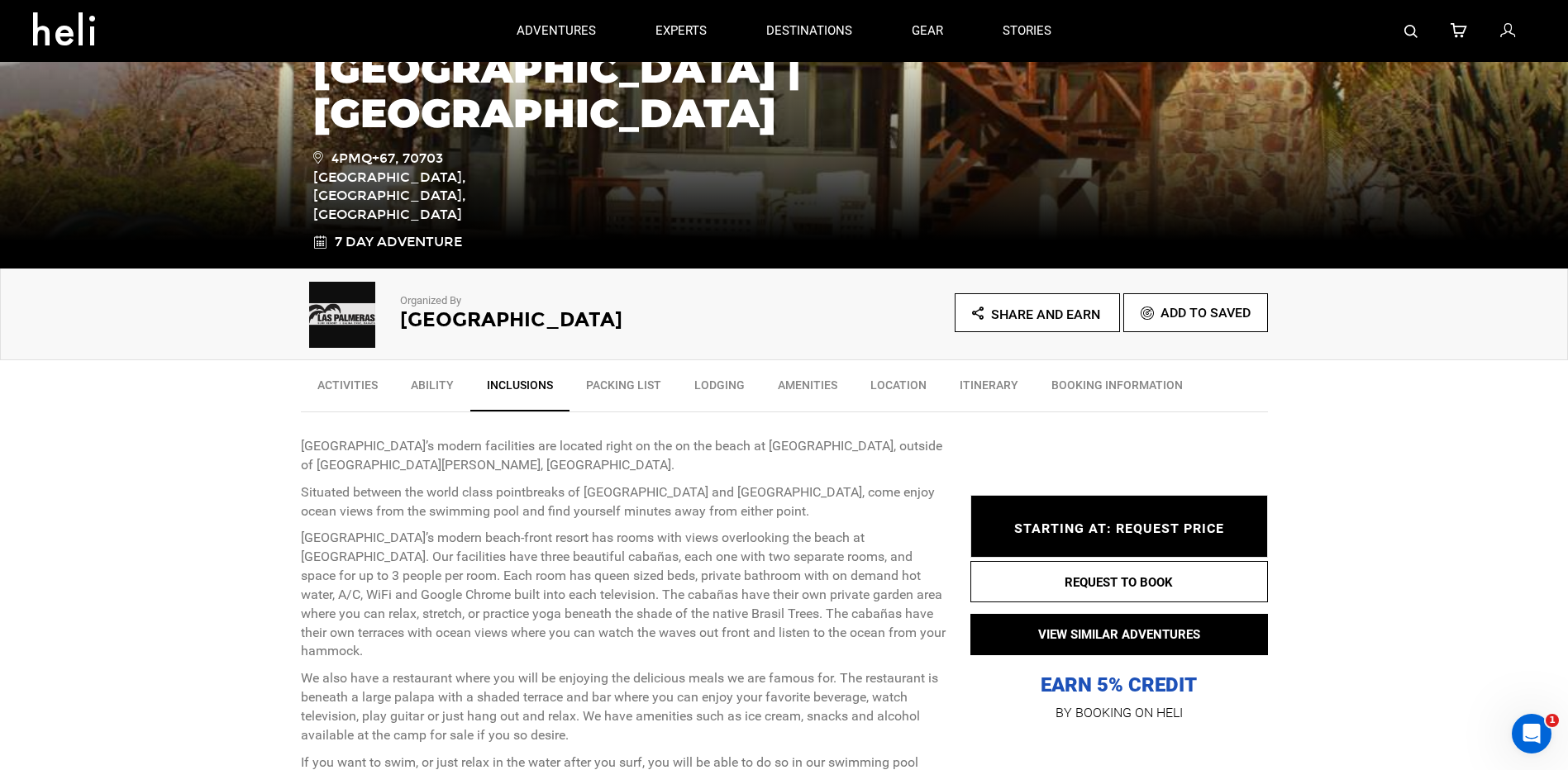
click at [348, 389] on link "Activities" at bounding box center [348, 388] width 93 height 42
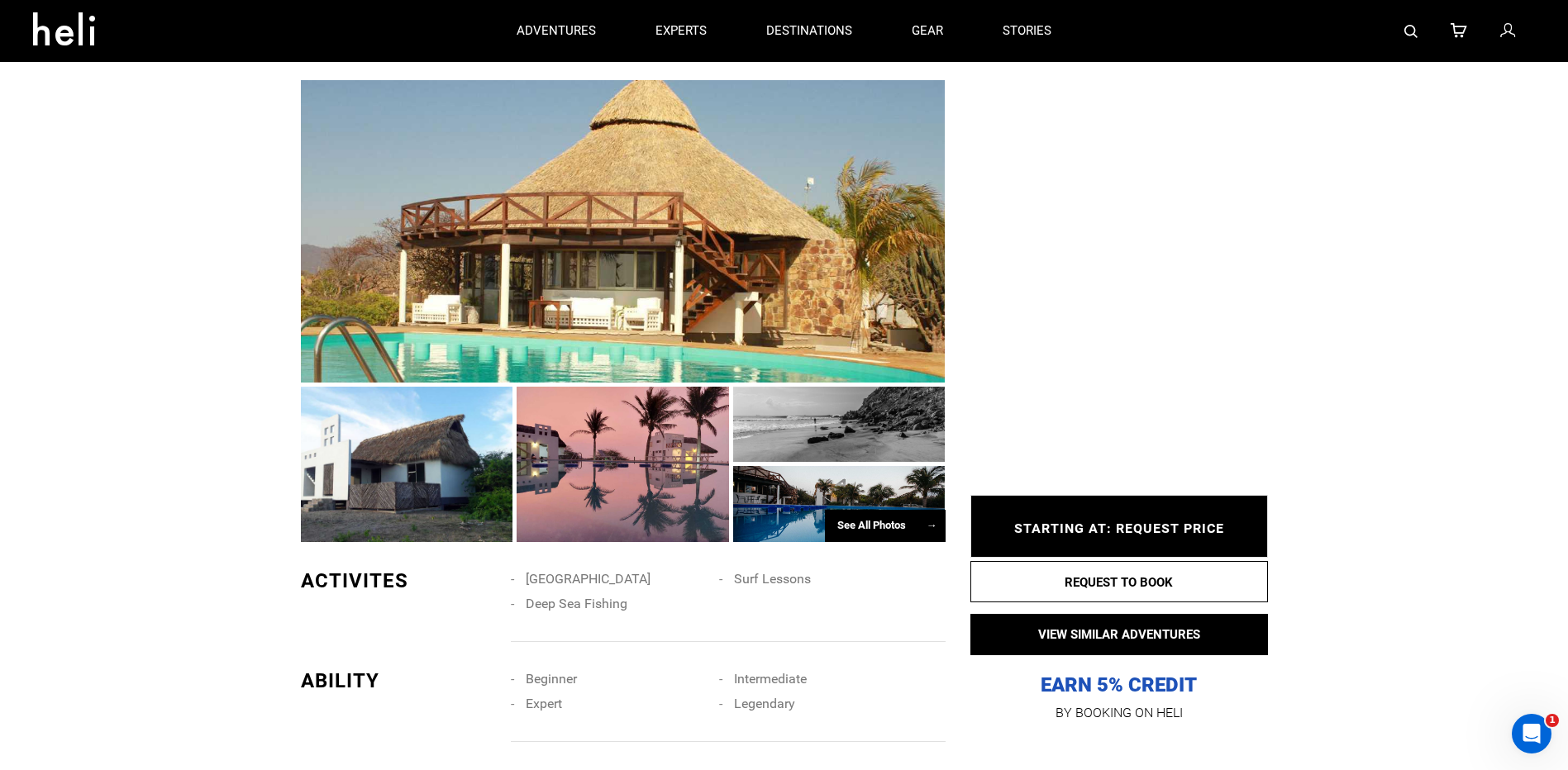
scroll to position [1244, 0]
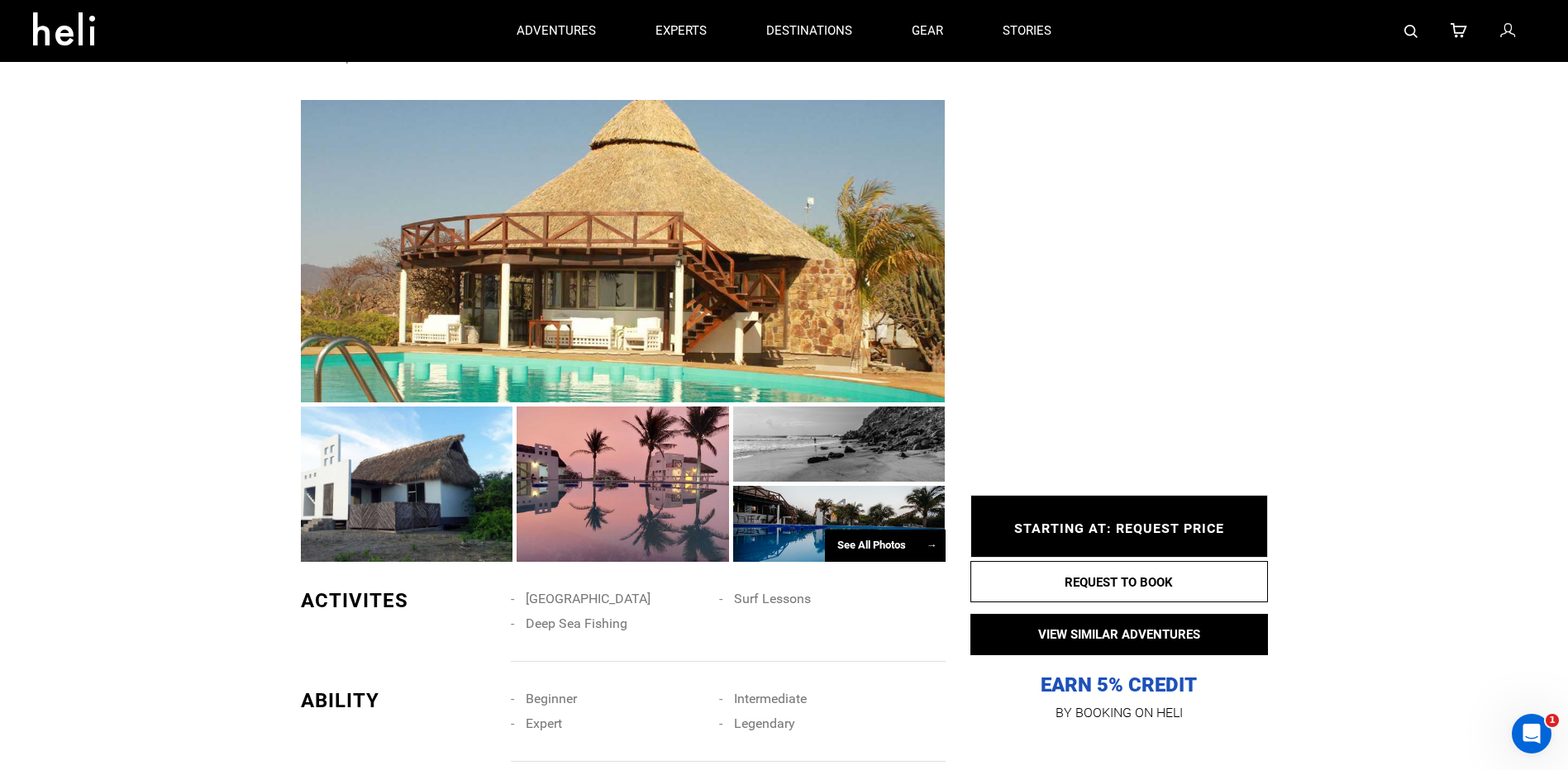
click at [622, 472] on div at bounding box center [623, 485] width 213 height 155
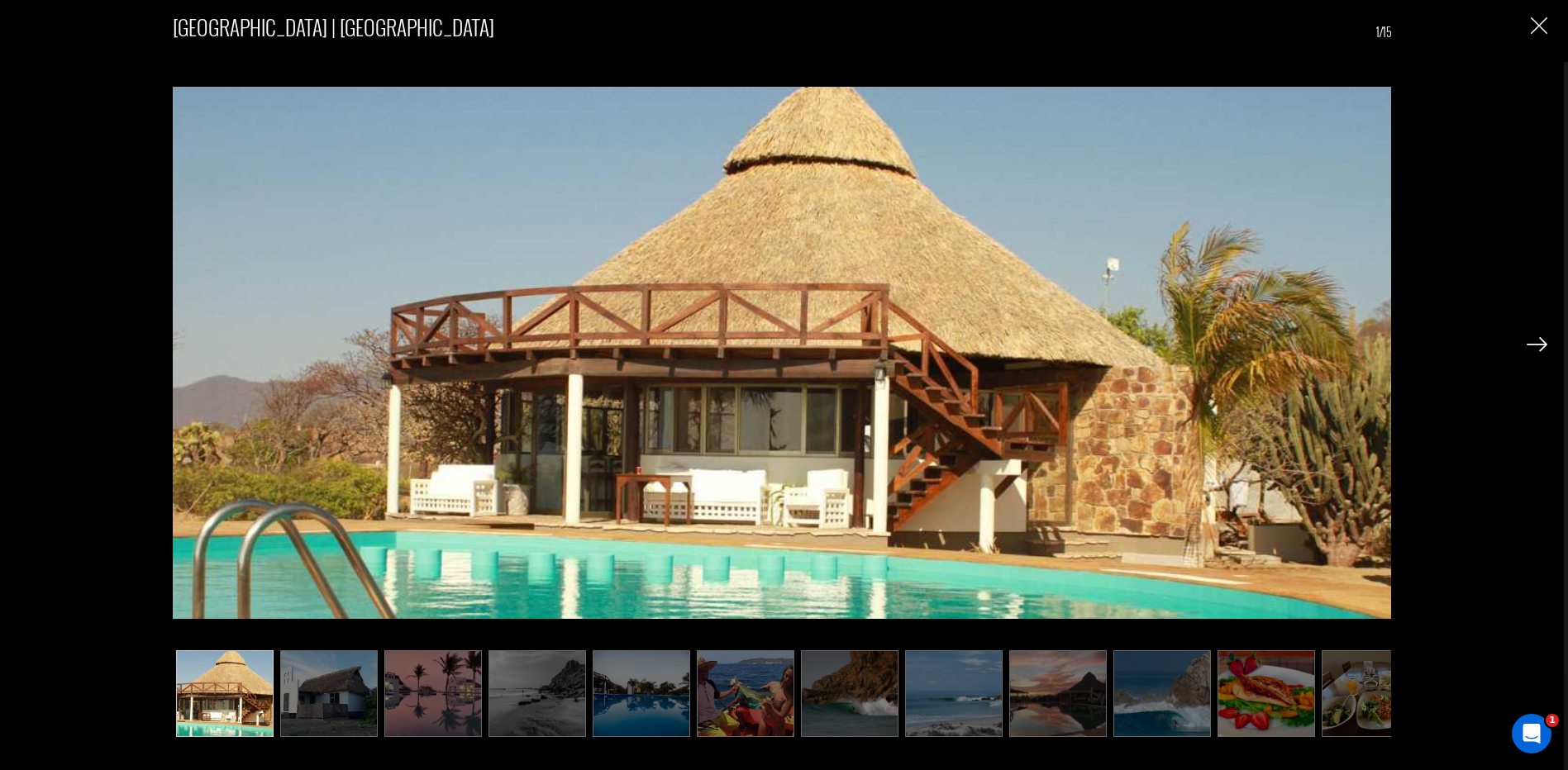
click at [1533, 358] on div "[GEOGRAPHIC_DATA] | [GEOGRAPHIC_DATA] 1/15" at bounding box center [781, 365] width 1530 height 731
click at [1533, 351] on img at bounding box center [1536, 344] width 20 height 15
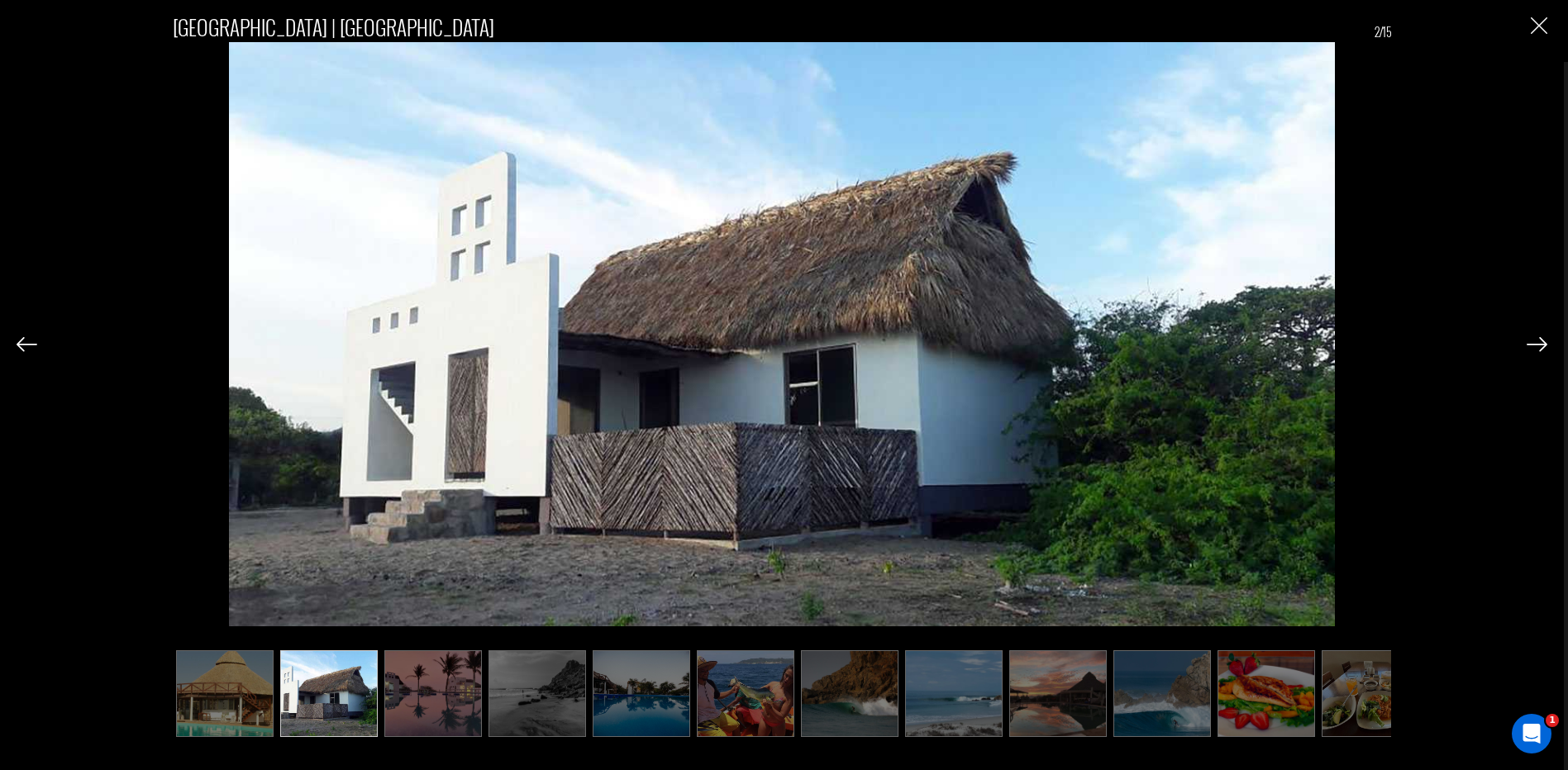
click at [1532, 347] on img at bounding box center [1536, 344] width 20 height 15
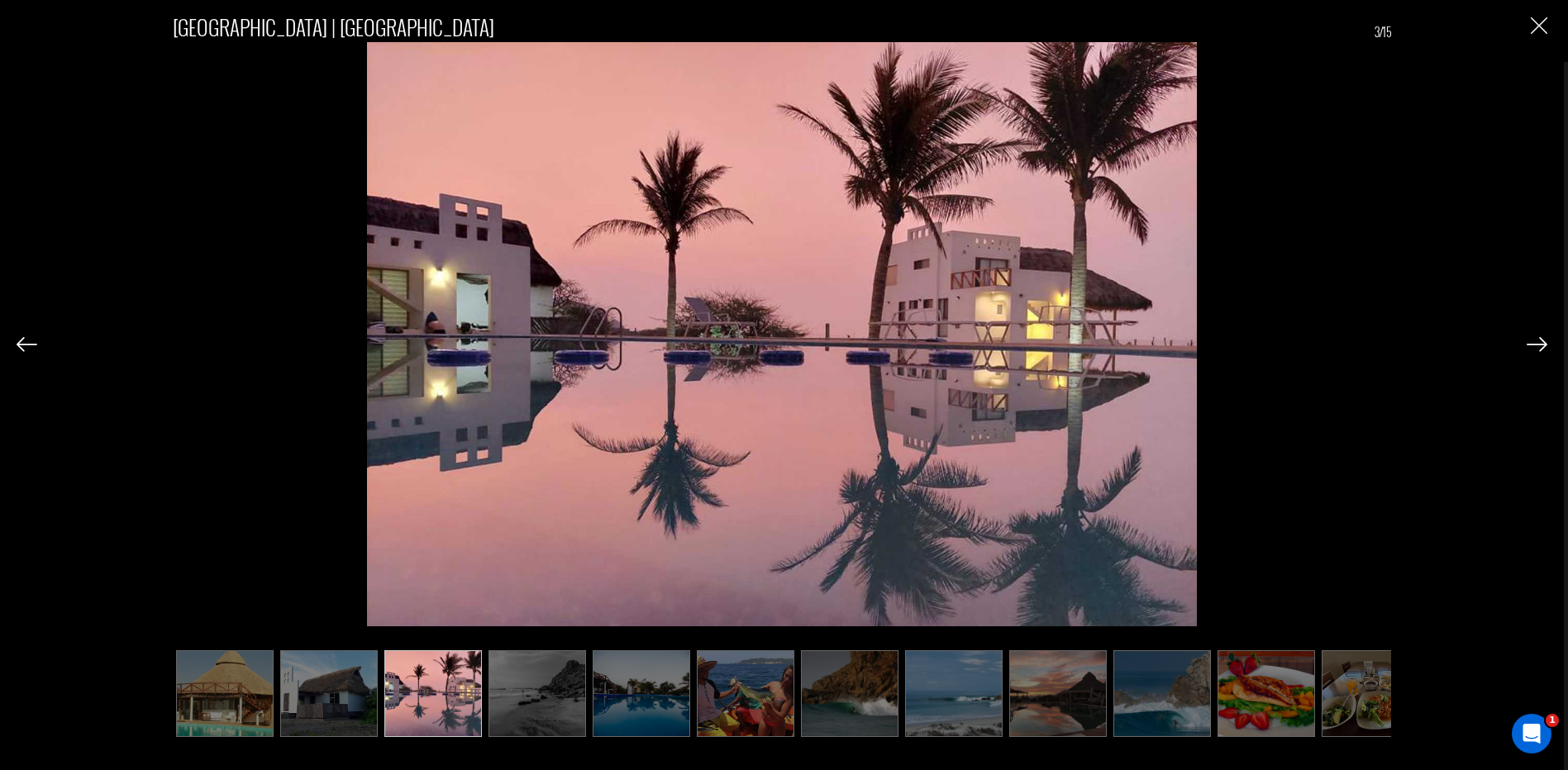
click at [1532, 347] on img at bounding box center [1536, 344] width 20 height 15
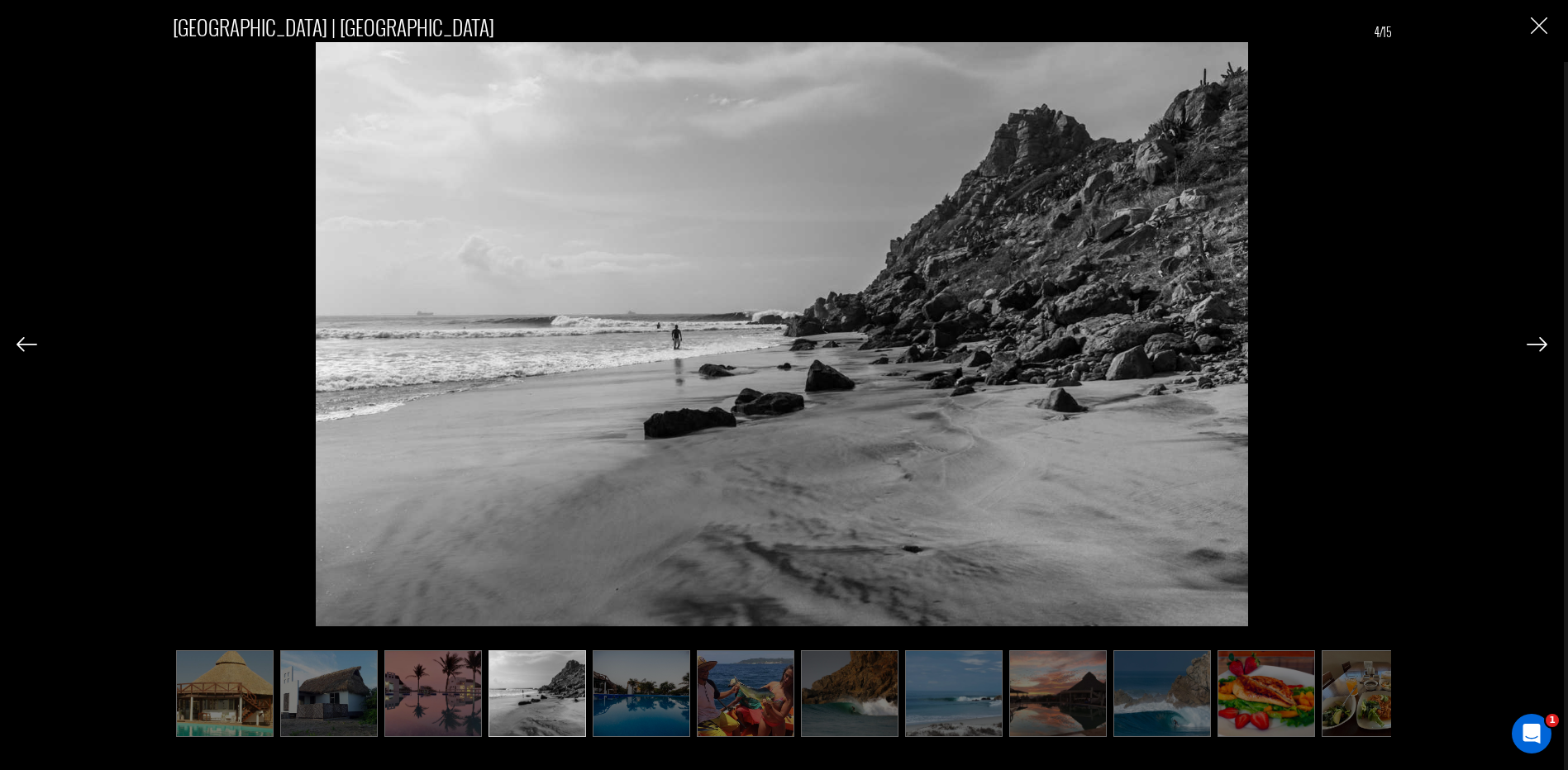
click at [1532, 347] on img at bounding box center [1536, 344] width 20 height 15
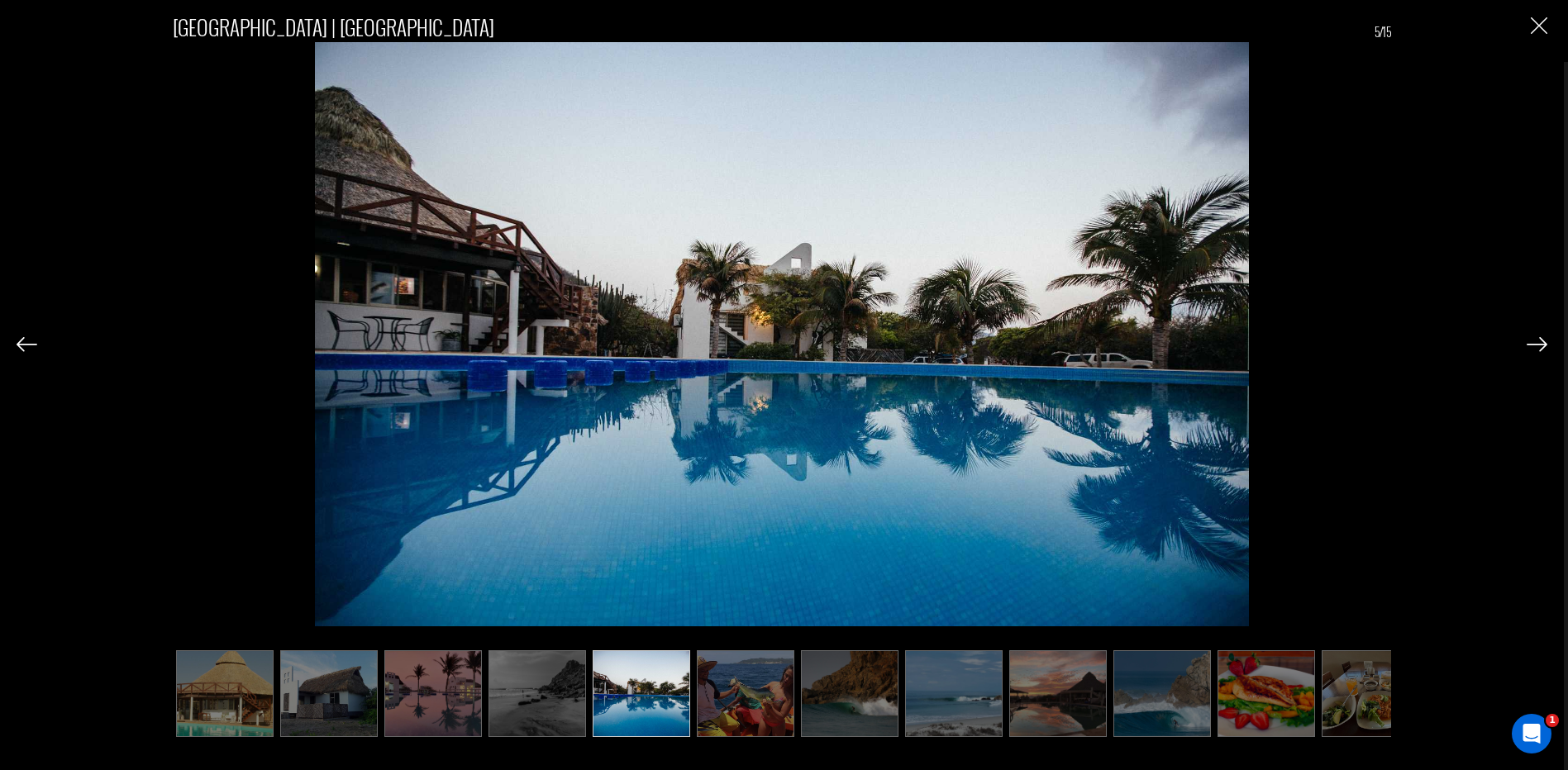
click at [1539, 21] on img "Close" at bounding box center [1538, 25] width 17 height 17
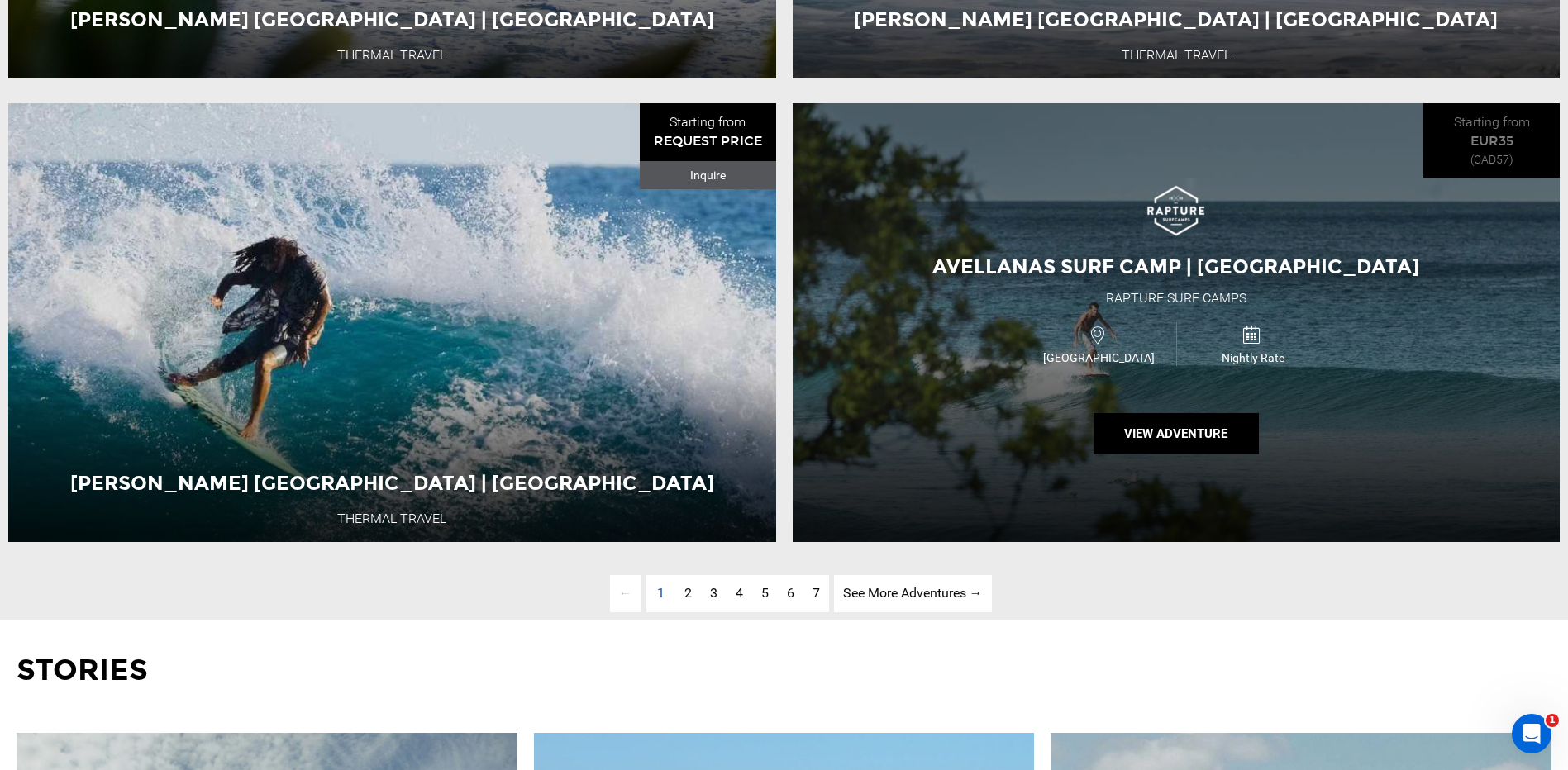
scroll to position [5369, 0]
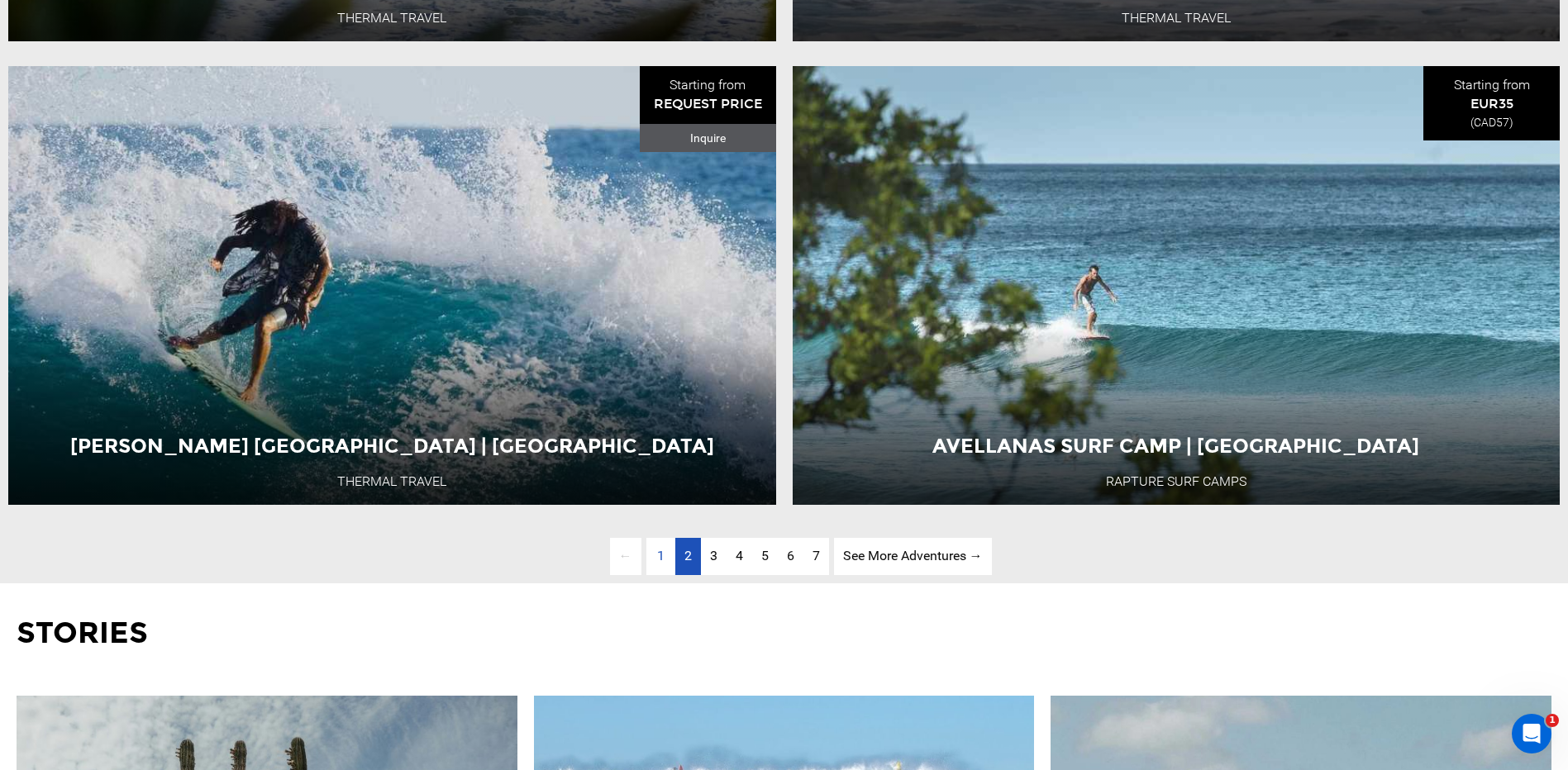
click at [689, 563] on span "2" at bounding box center [688, 555] width 8 height 16
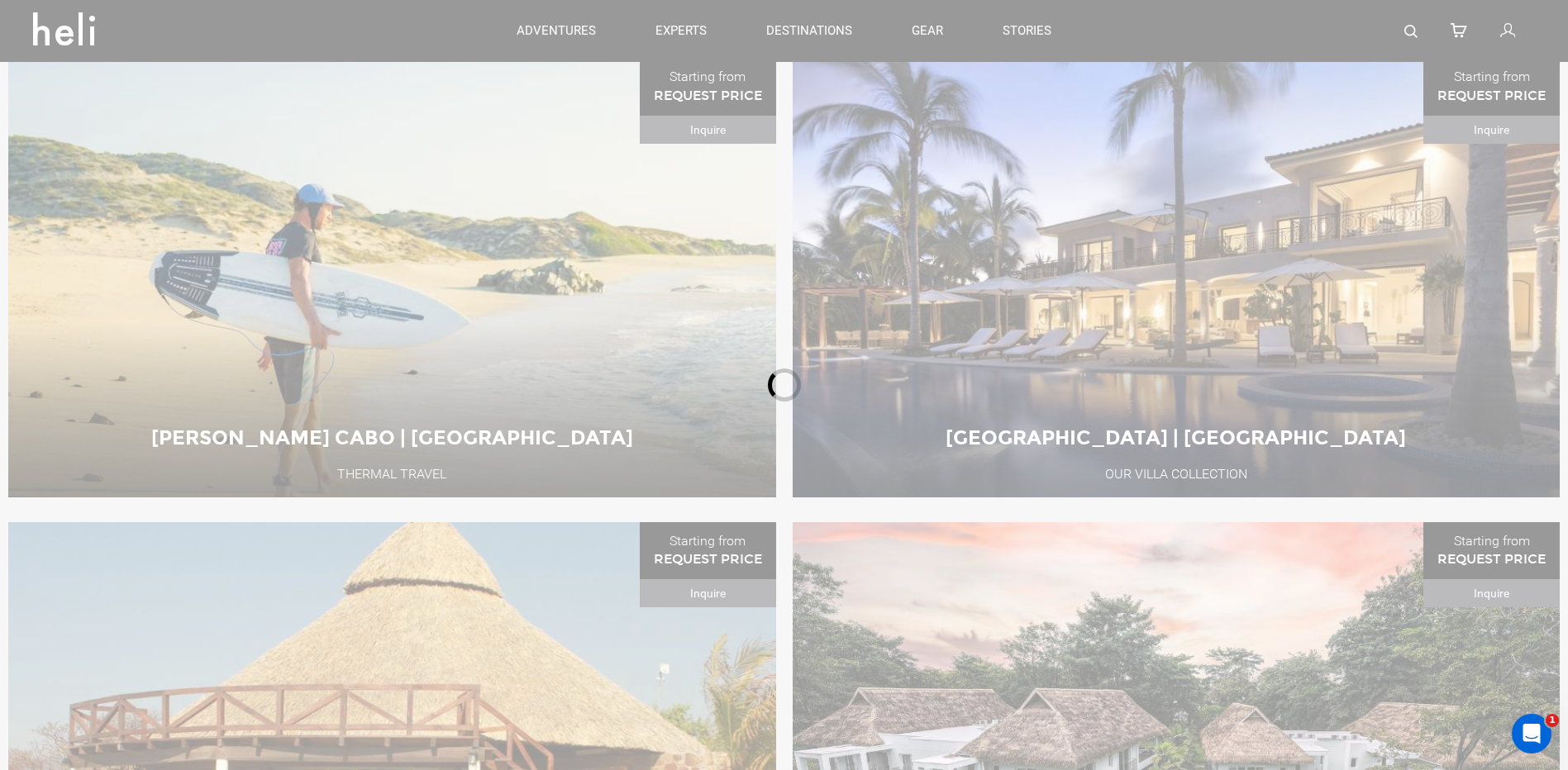
scroll to position [721, 0]
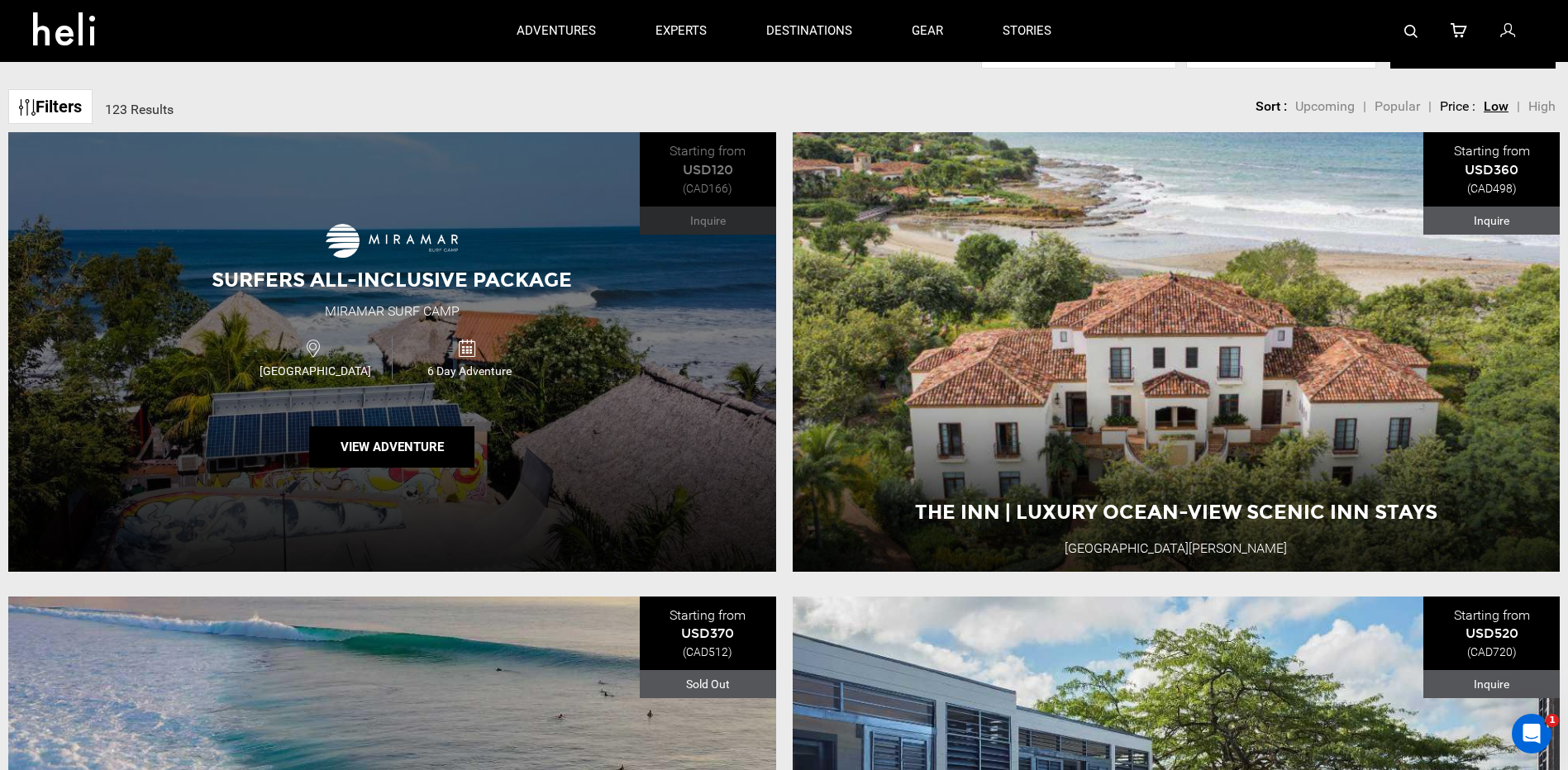
scroll to position [639, 0]
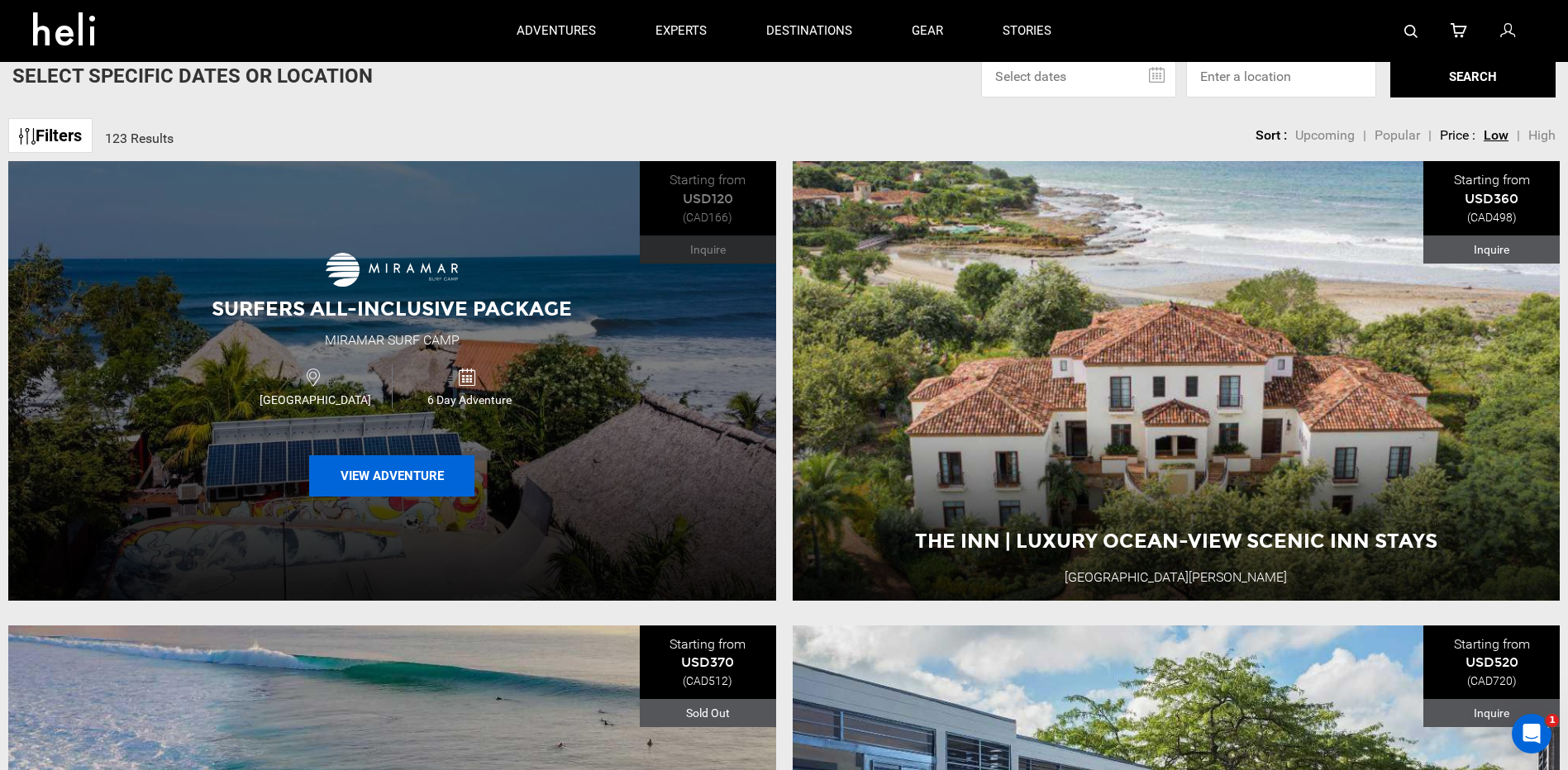
click at [402, 481] on button "View Adventure" at bounding box center [392, 476] width 165 height 42
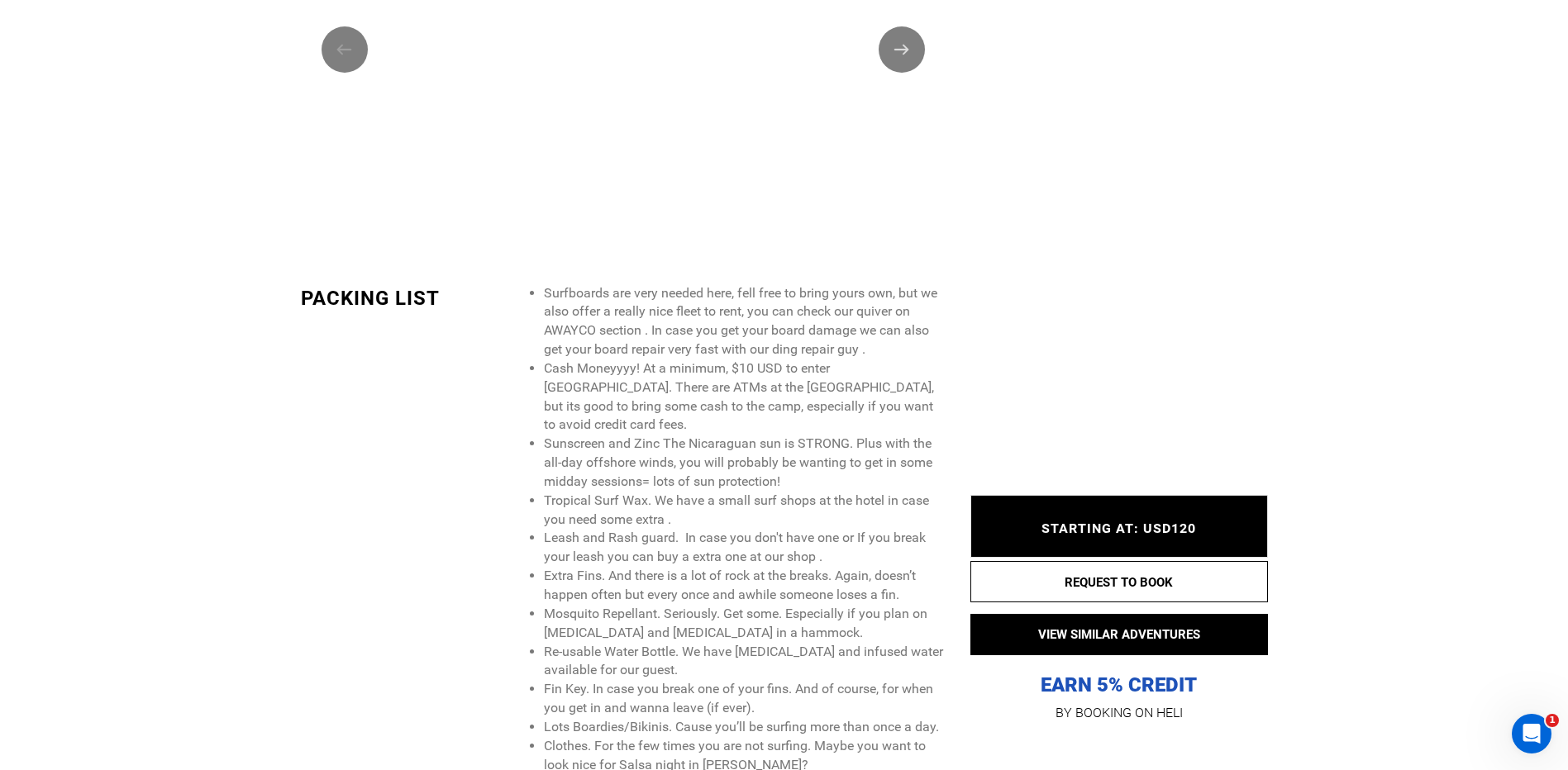
scroll to position [2313, 0]
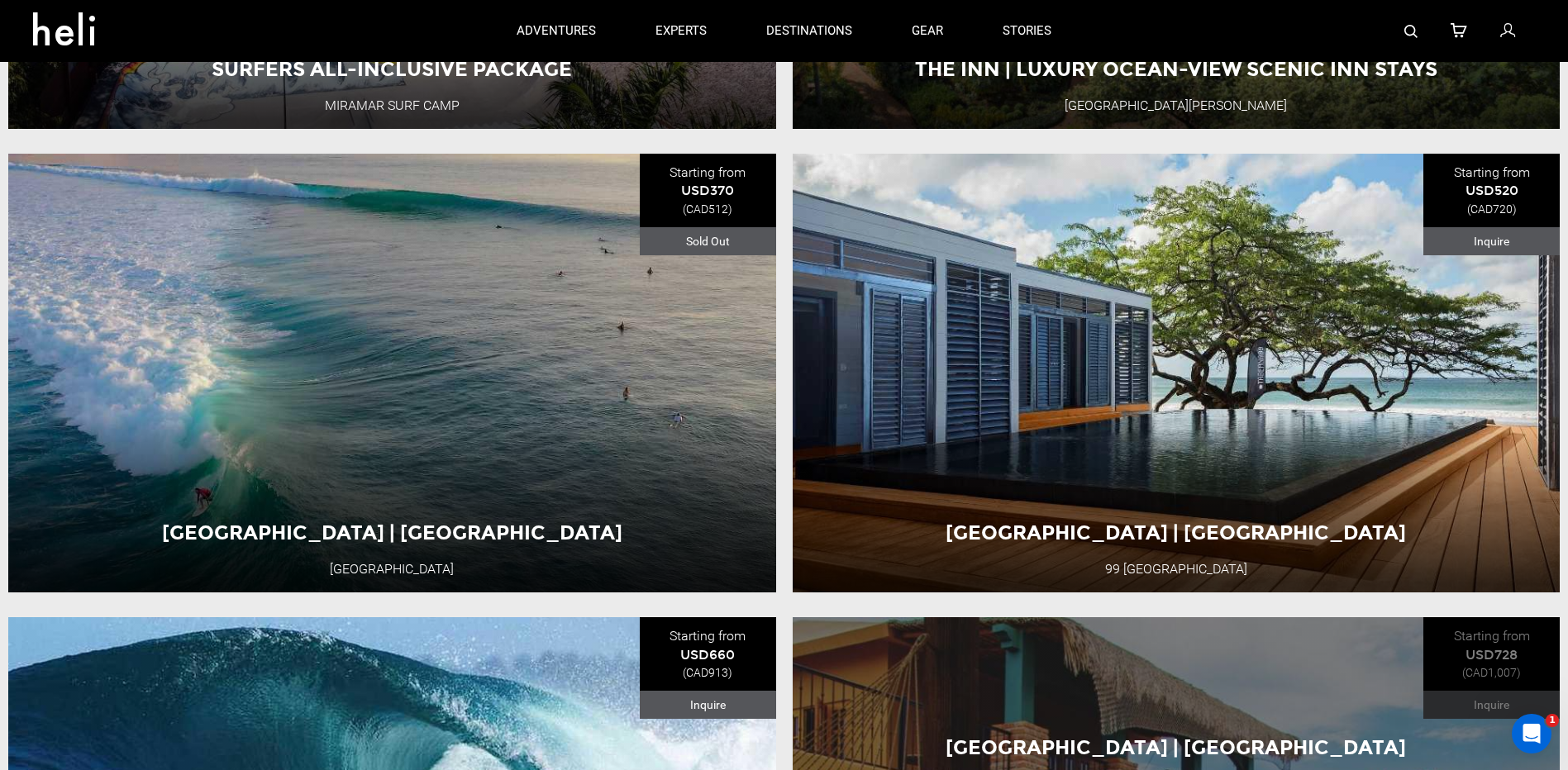
scroll to position [1074, 0]
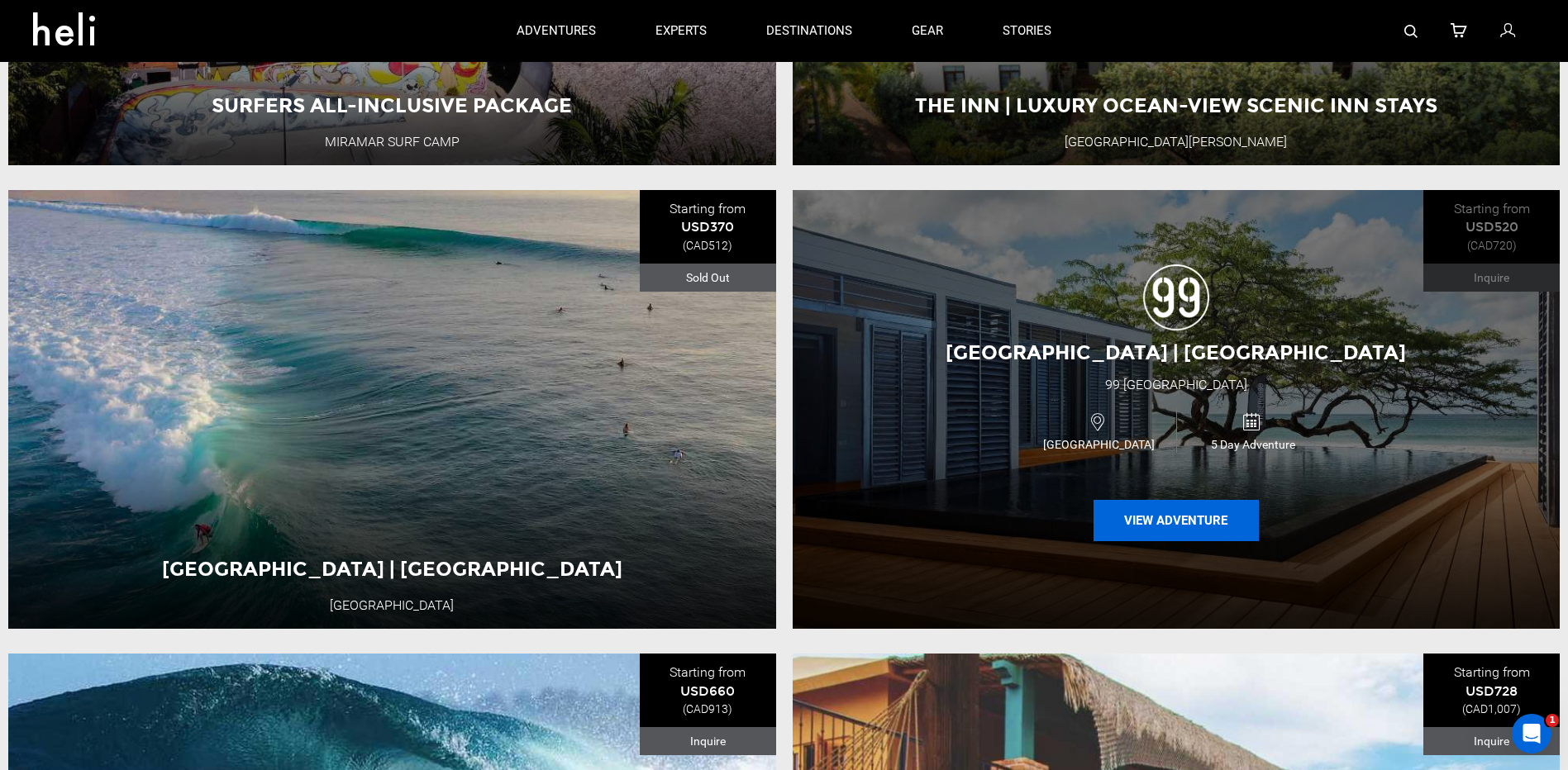
click at [1199, 521] on button "View Adventure" at bounding box center [1176, 520] width 165 height 42
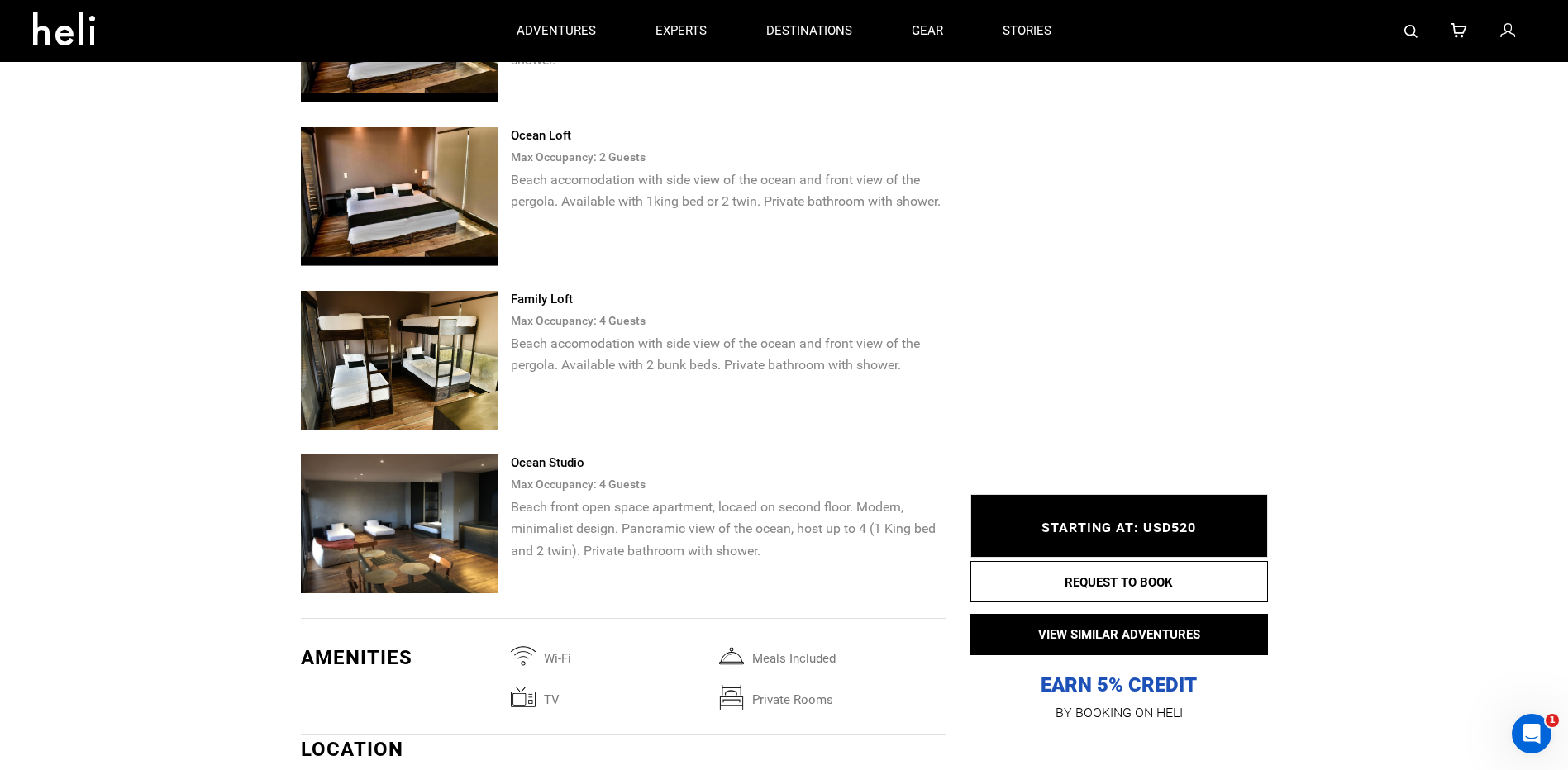
scroll to position [3138, 0]
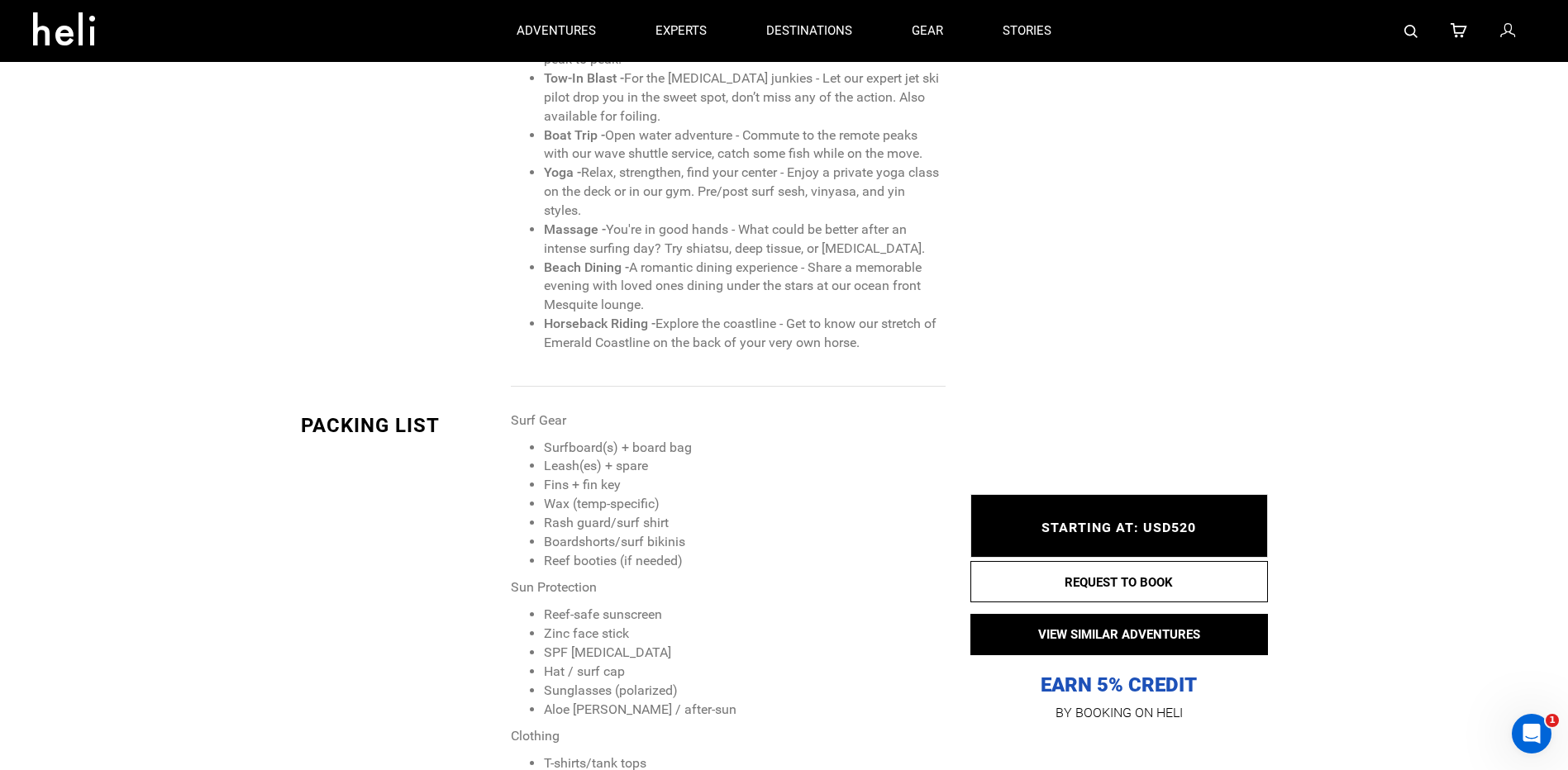
click at [706, 523] on li "Rash guard/surf shirt" at bounding box center [744, 523] width 401 height 19
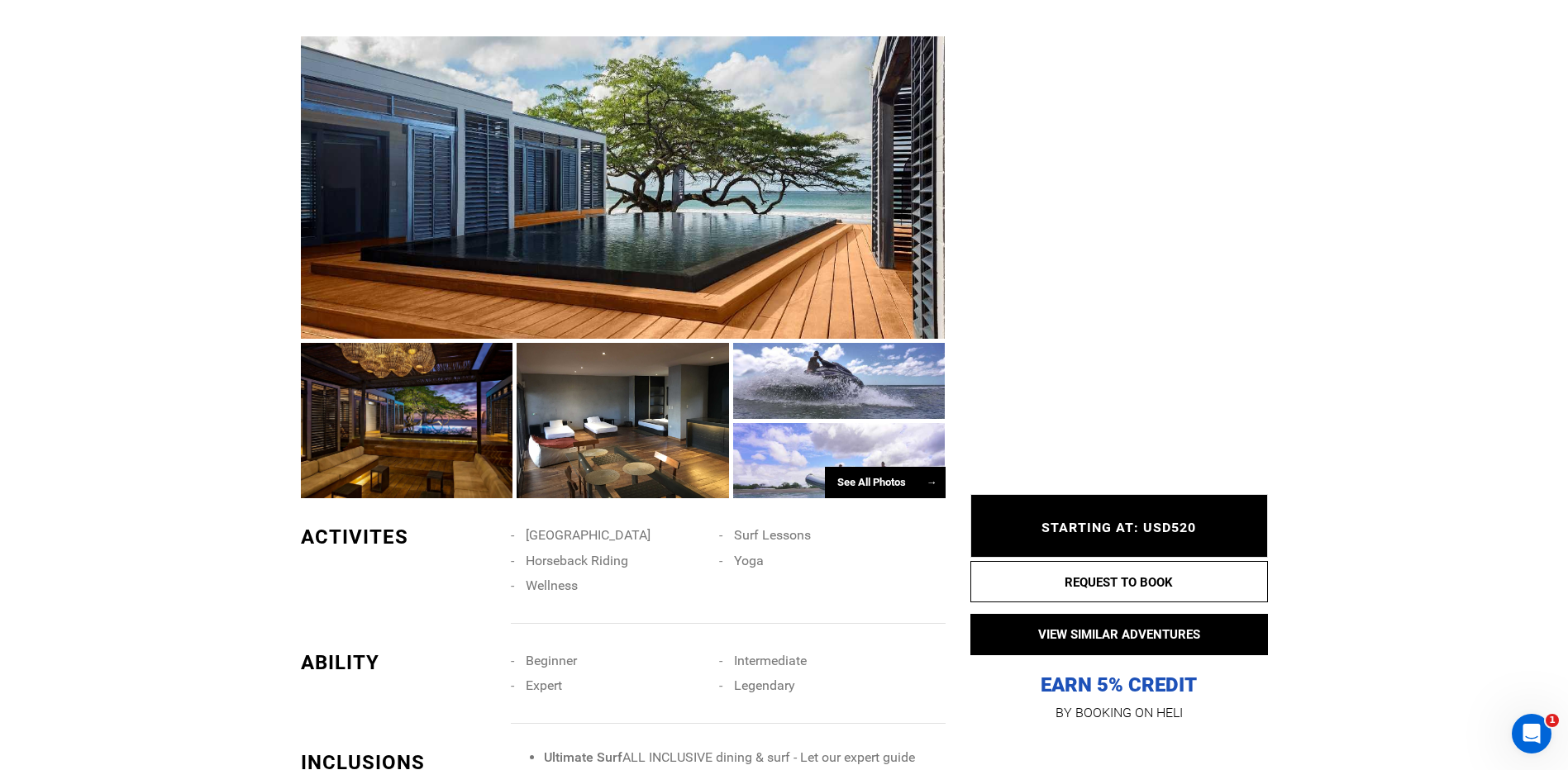
scroll to position [991, 0]
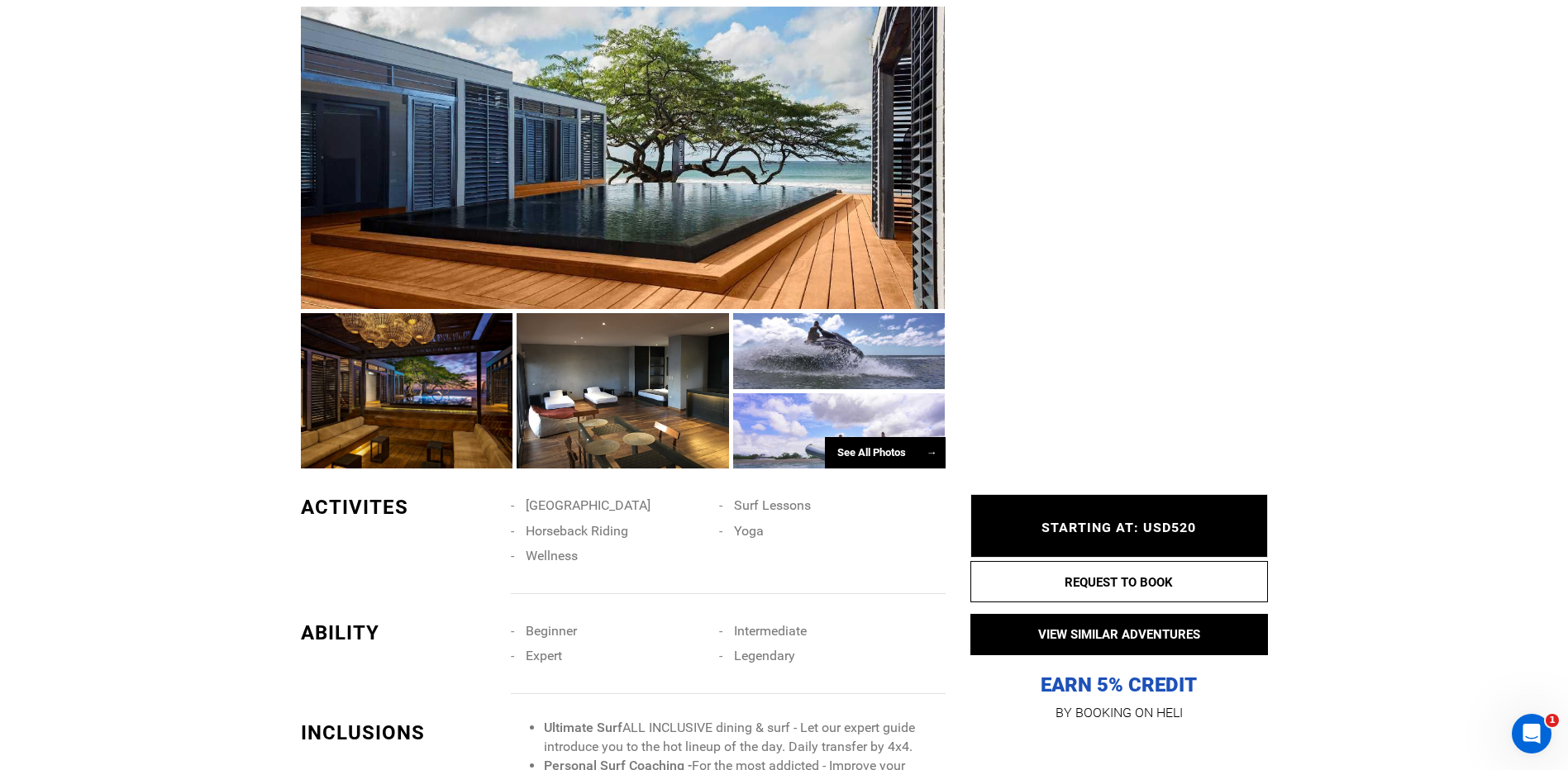
click at [867, 440] on div "See All Photos →" at bounding box center [885, 452] width 120 height 32
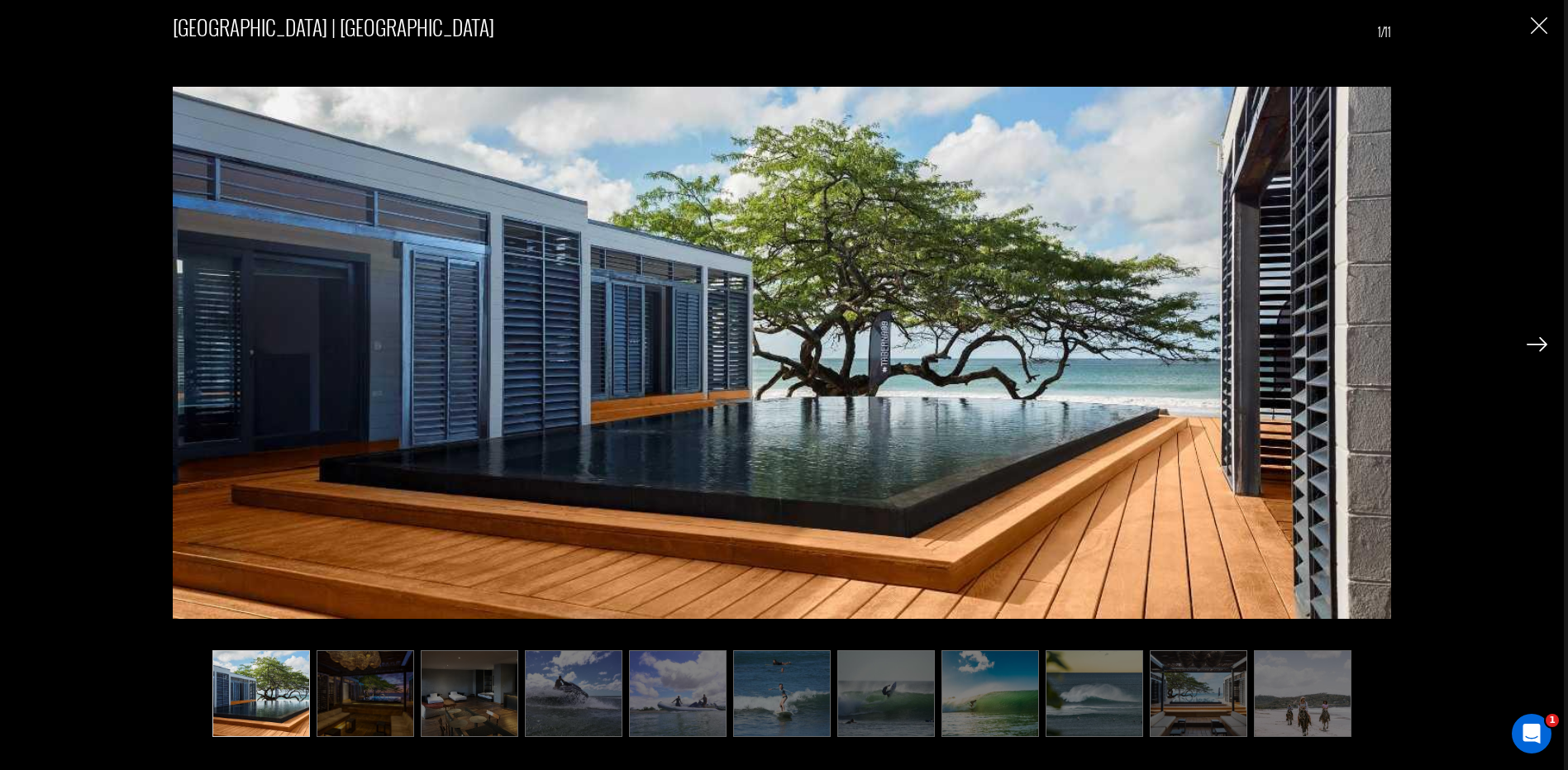
click at [1532, 344] on img at bounding box center [1536, 344] width 20 height 15
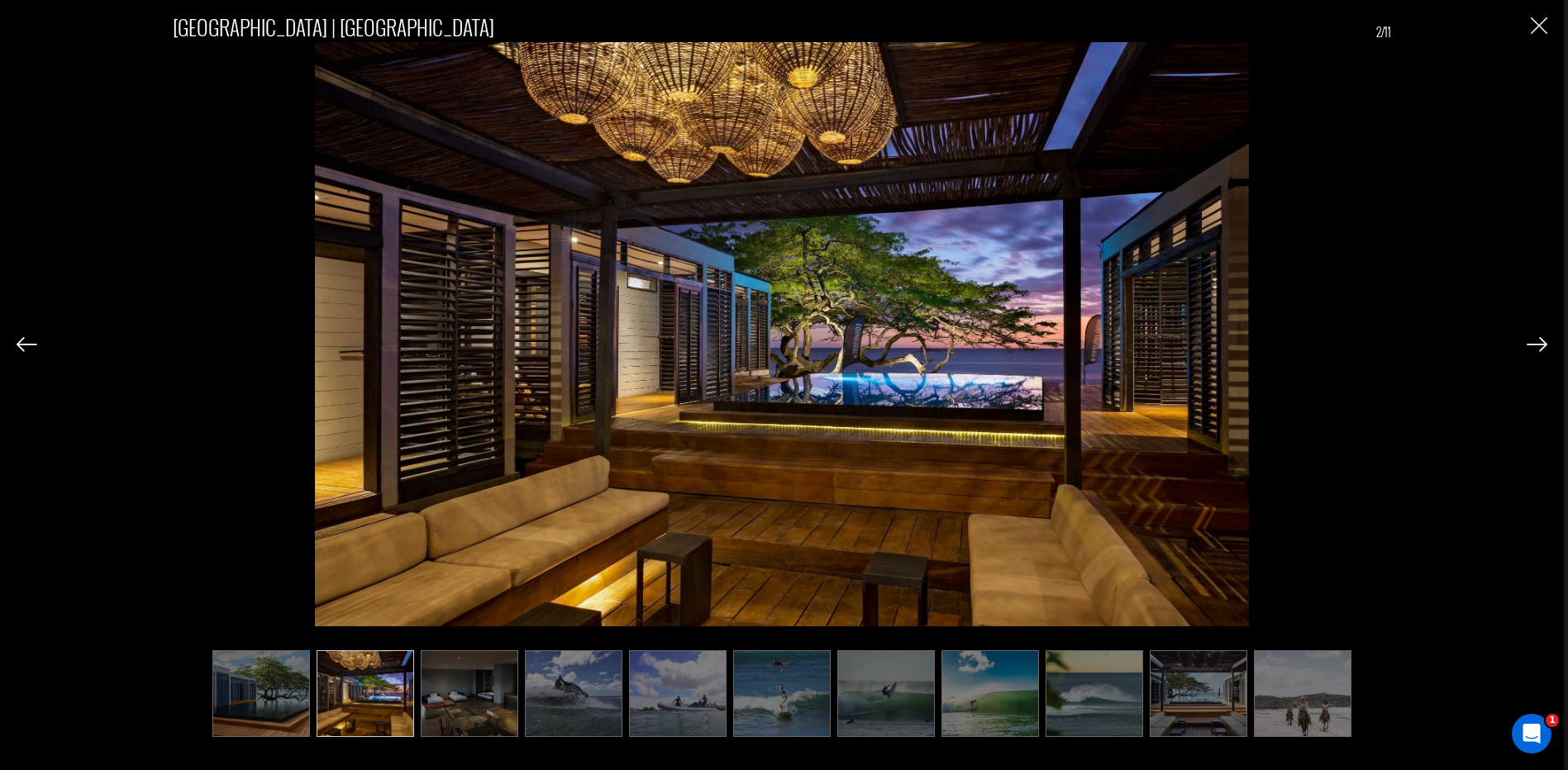
click at [1532, 344] on img at bounding box center [1536, 344] width 20 height 15
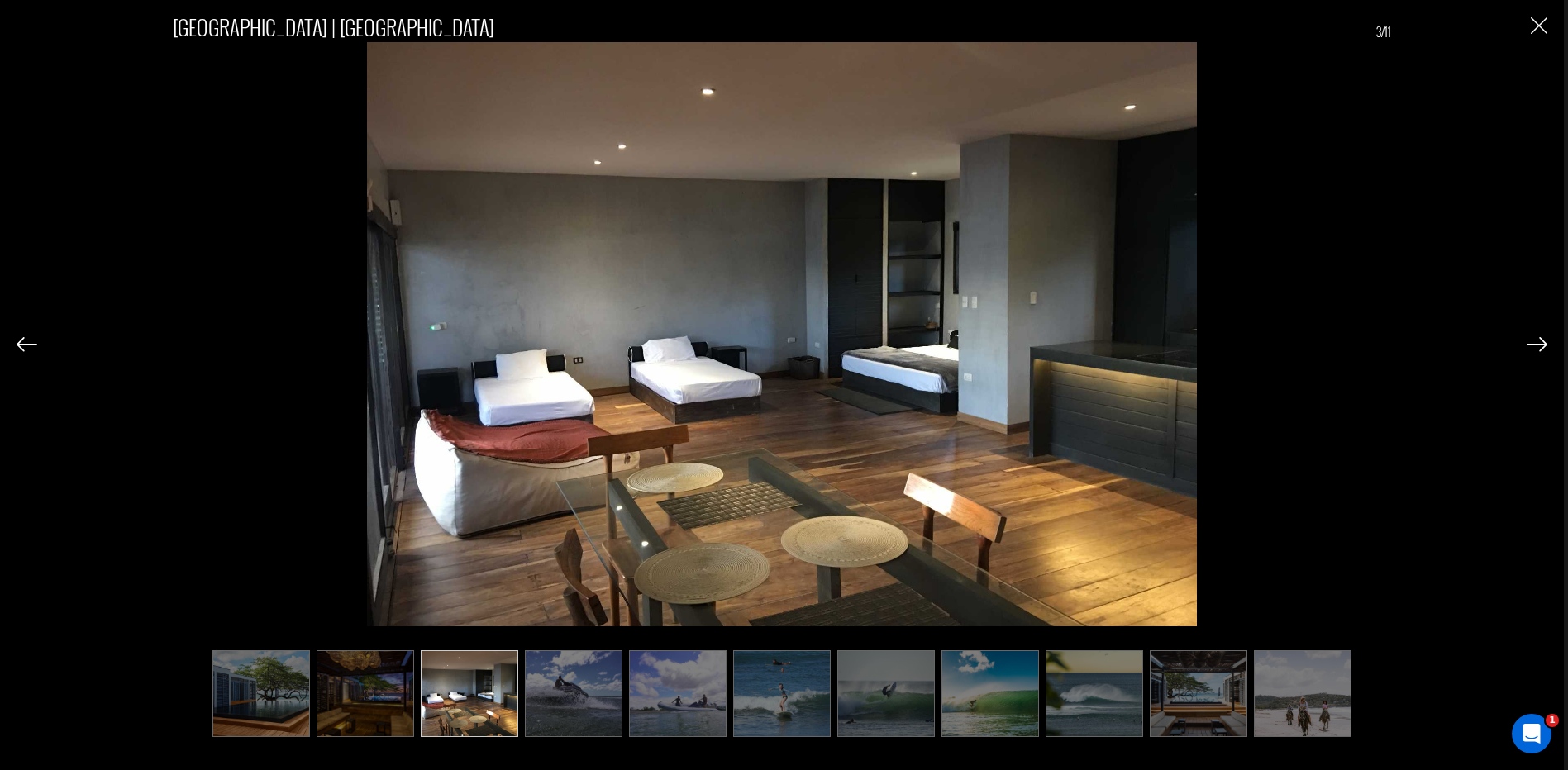
click at [1532, 344] on img at bounding box center [1536, 344] width 20 height 15
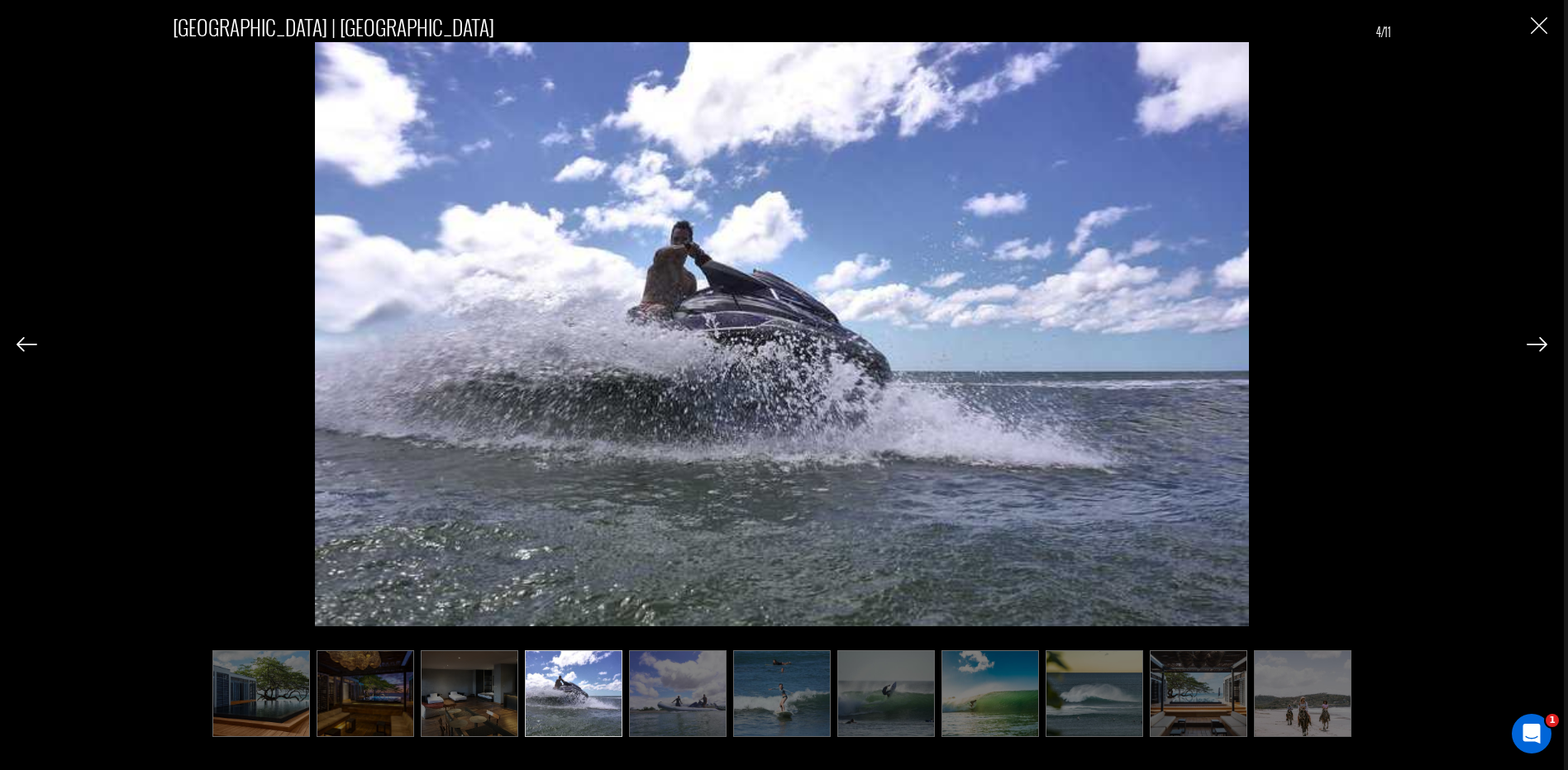
click at [1532, 344] on img at bounding box center [1536, 344] width 20 height 15
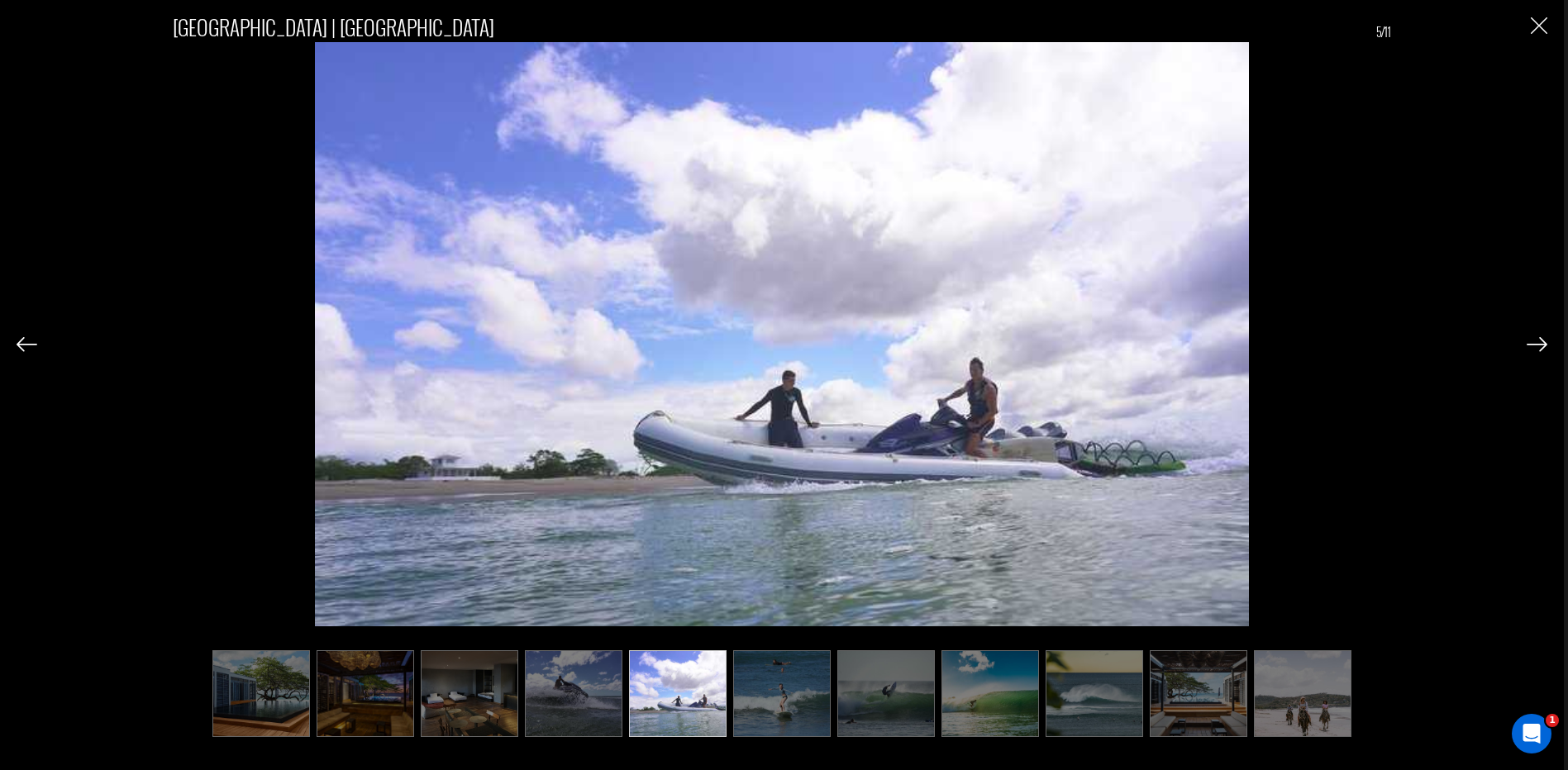
click at [1532, 344] on img at bounding box center [1536, 344] width 20 height 15
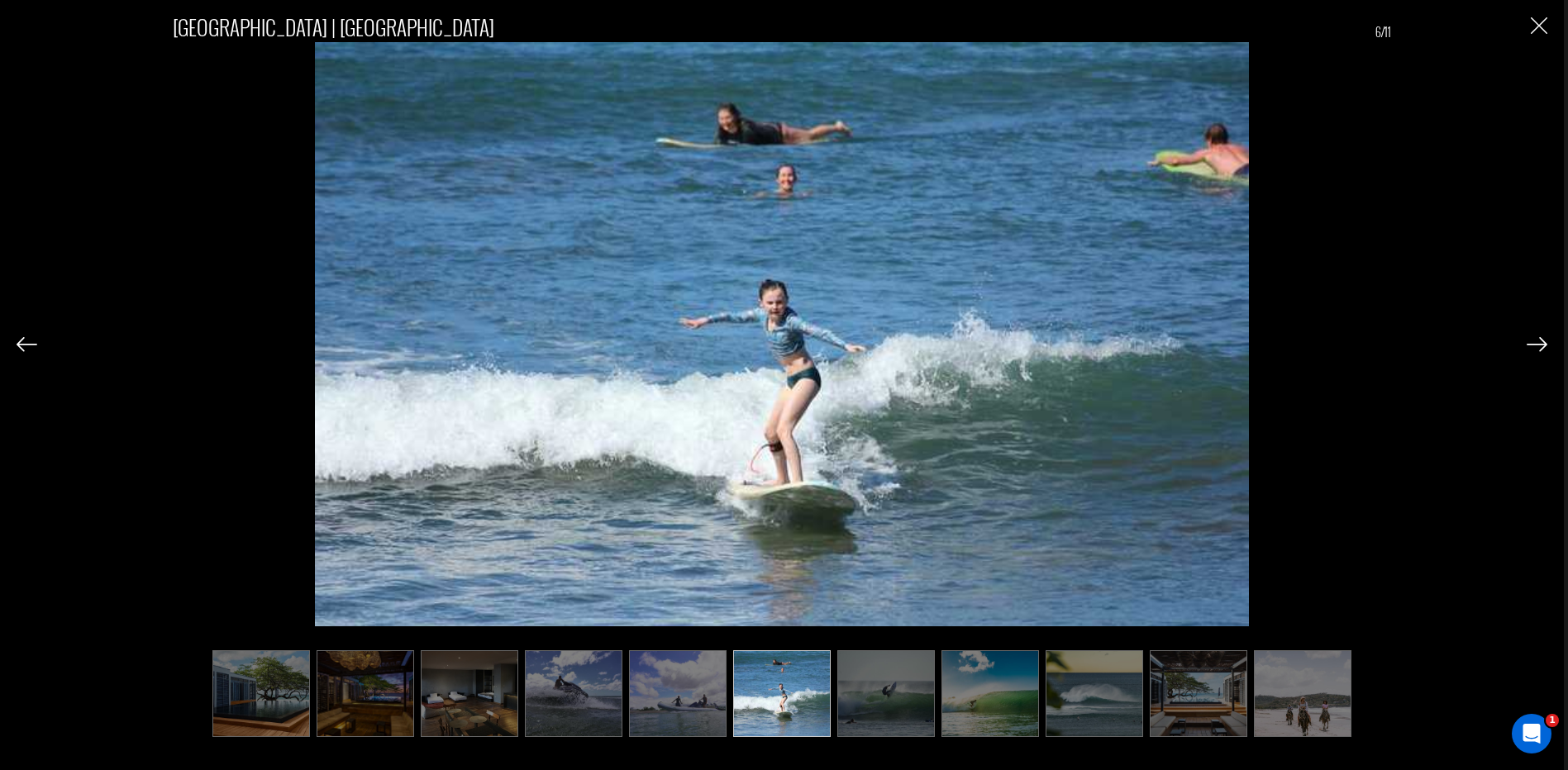
click at [1532, 344] on img at bounding box center [1536, 344] width 20 height 15
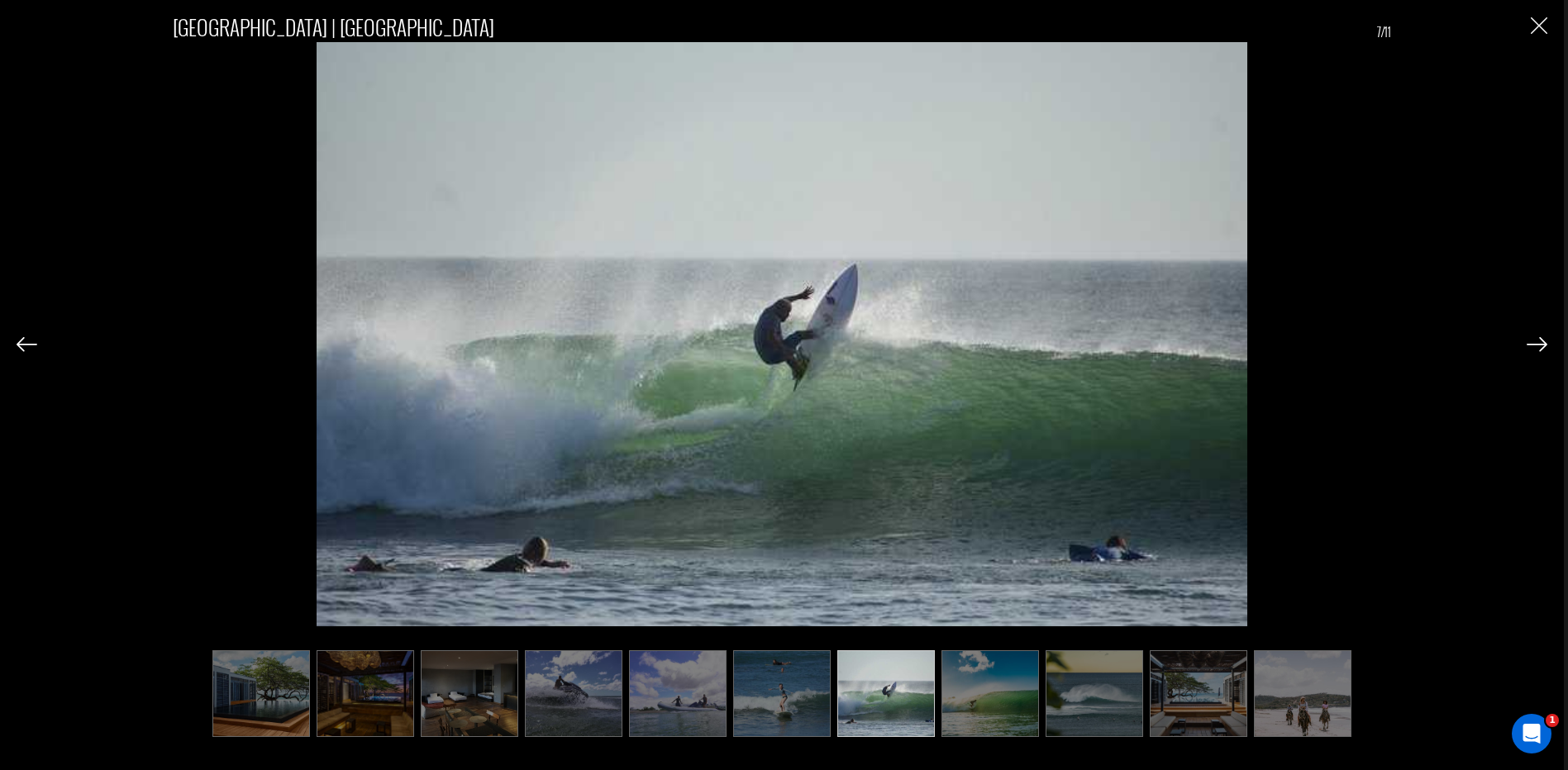
click at [1532, 344] on img at bounding box center [1536, 344] width 20 height 15
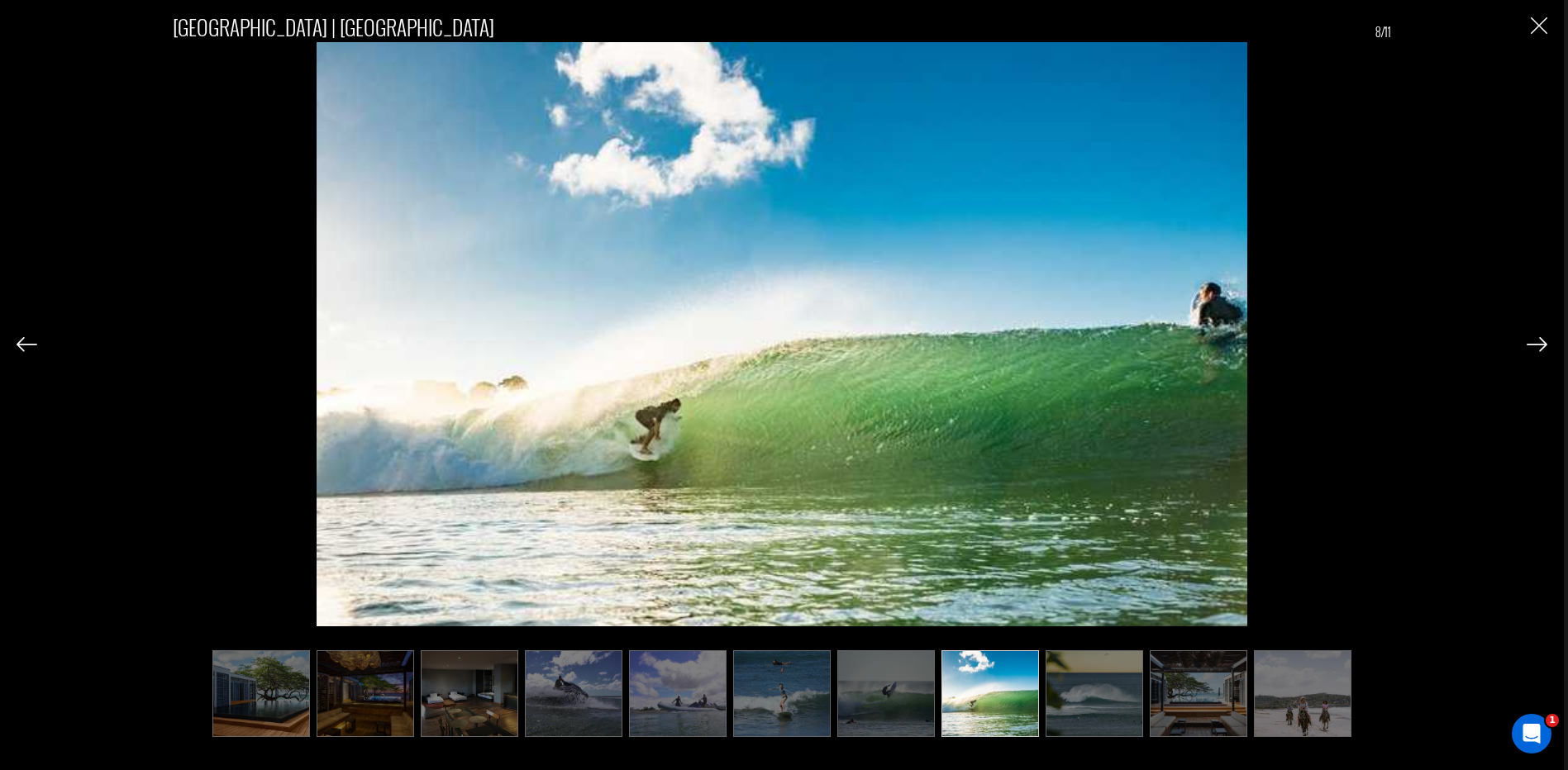
click at [1532, 344] on img at bounding box center [1536, 344] width 20 height 15
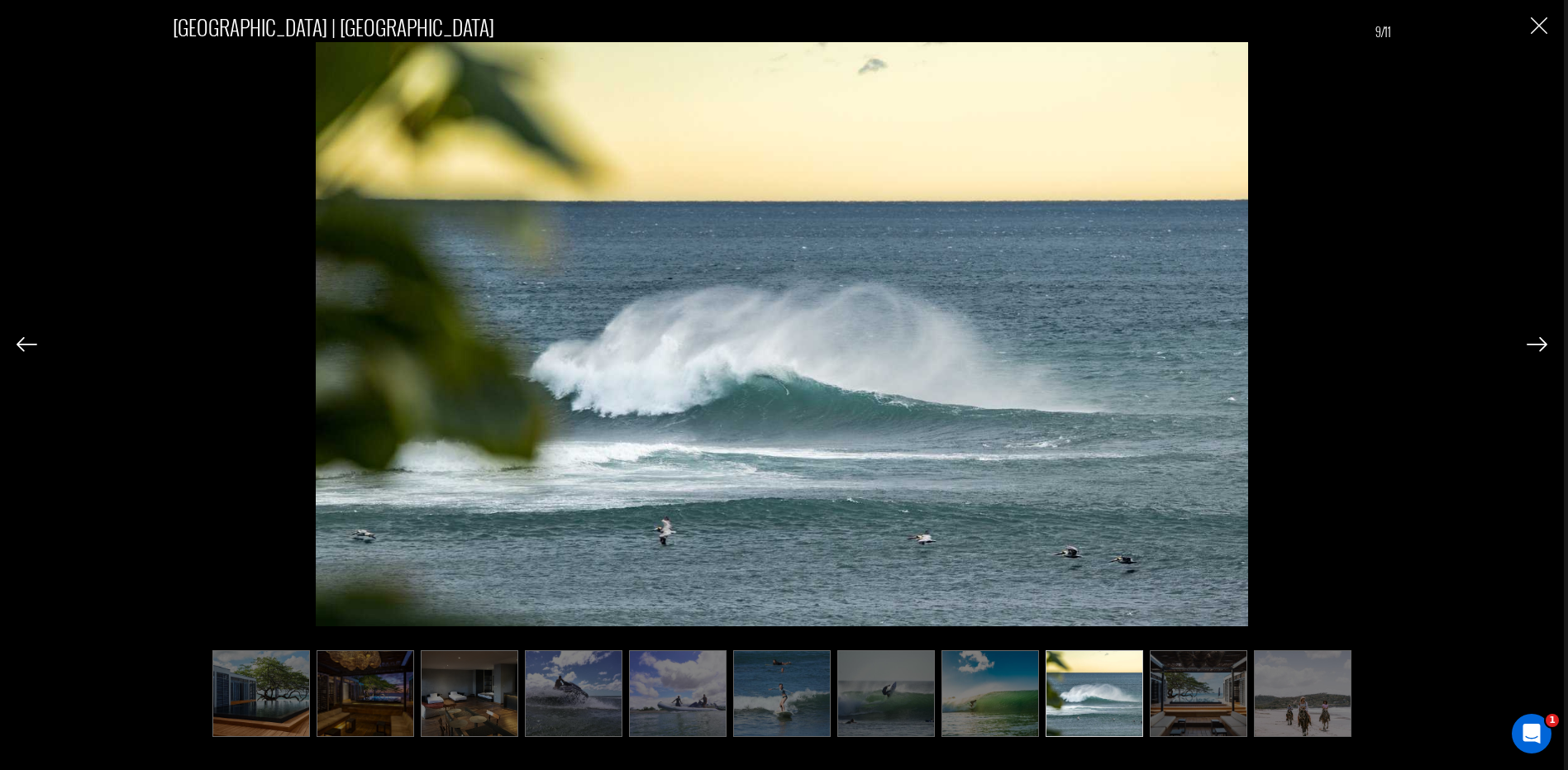
click at [1532, 344] on img at bounding box center [1536, 344] width 20 height 15
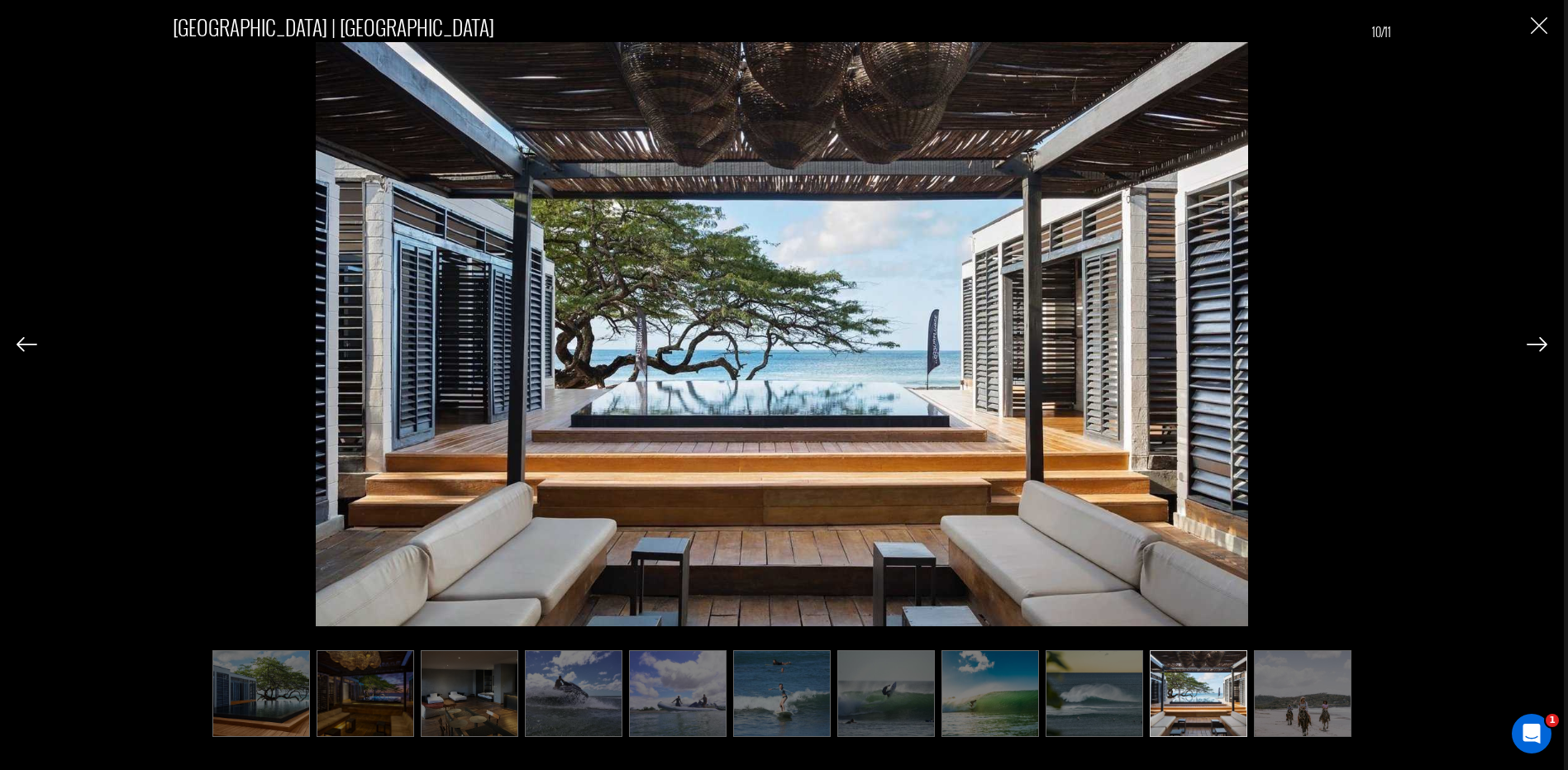
click at [1532, 344] on img at bounding box center [1536, 344] width 20 height 15
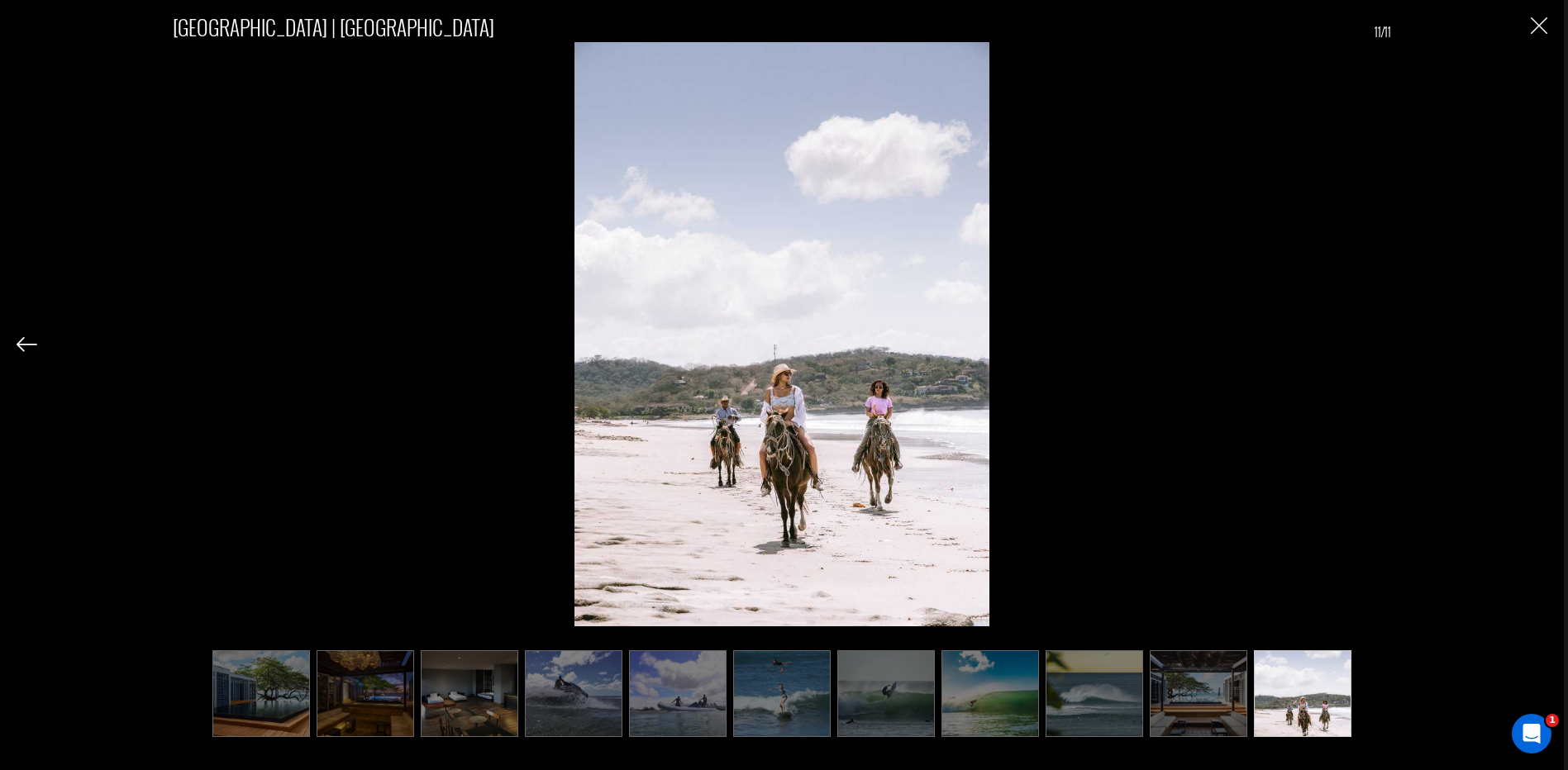
click at [1532, 344] on div "[GEOGRAPHIC_DATA] | [GEOGRAPHIC_DATA] 11/11" at bounding box center [781, 365] width 1530 height 731
click at [1536, 25] on img "Close" at bounding box center [1538, 25] width 17 height 17
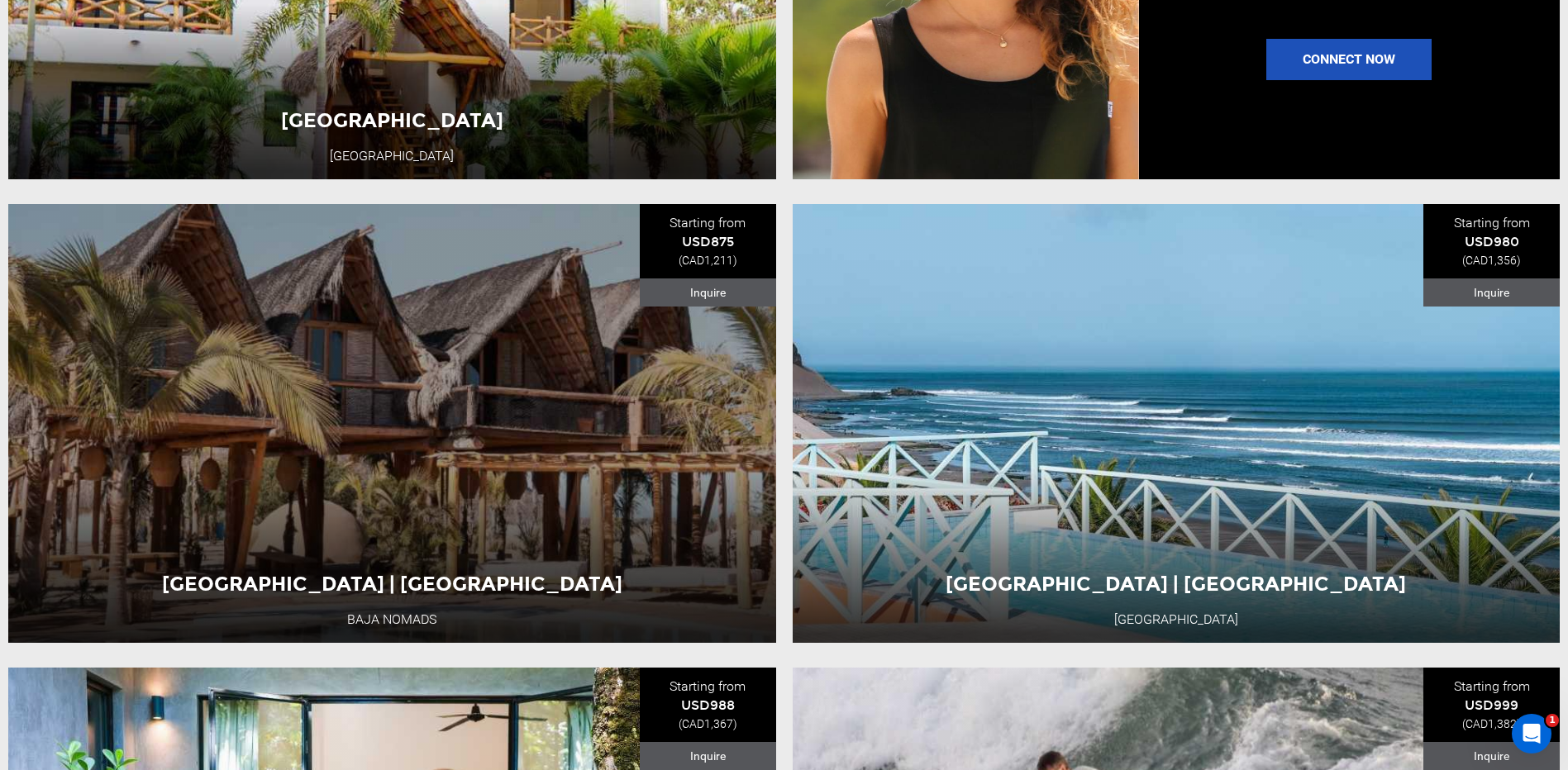
scroll to position [2561, 0]
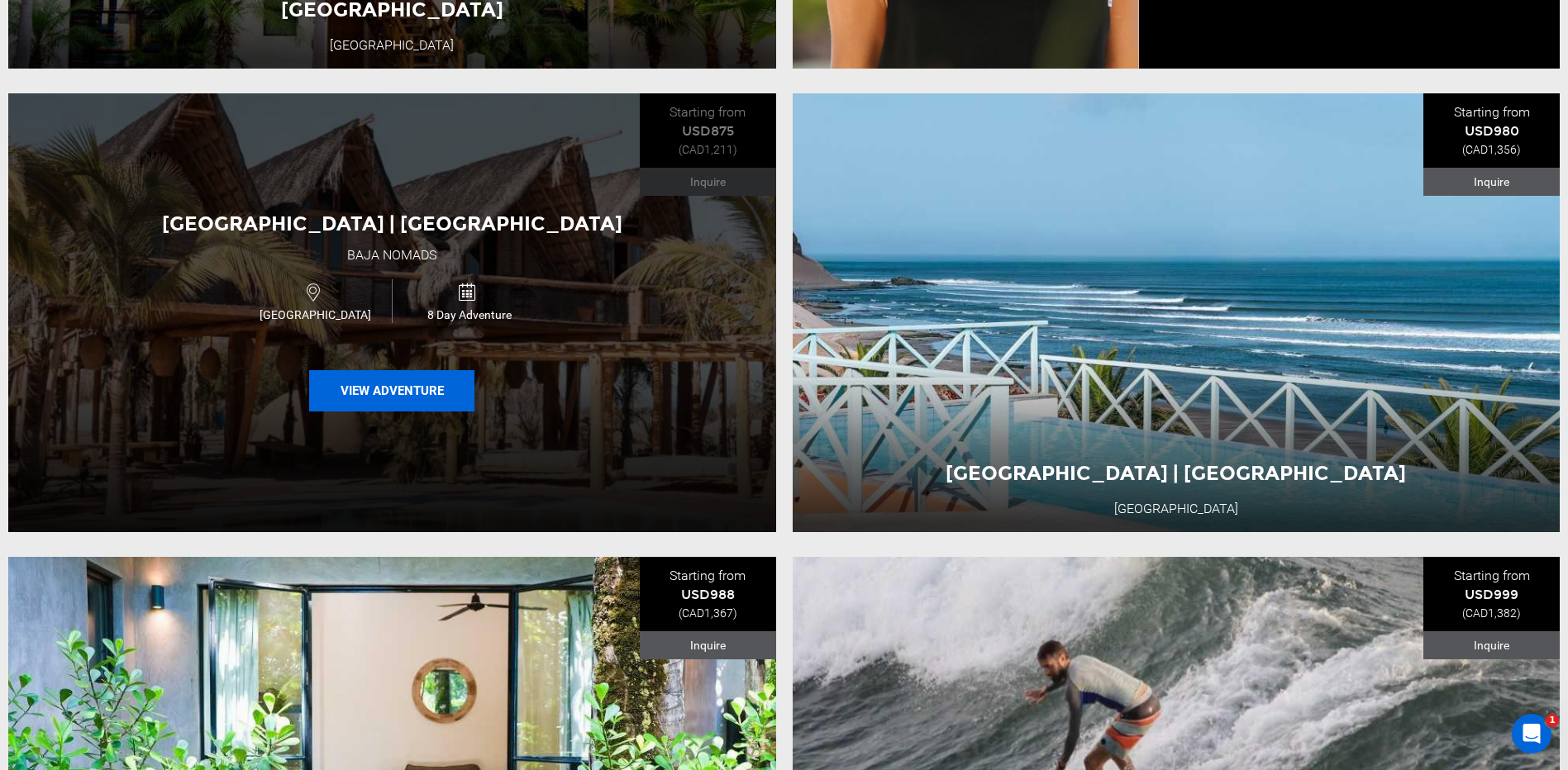
click at [419, 407] on button "View Adventure" at bounding box center [392, 390] width 165 height 42
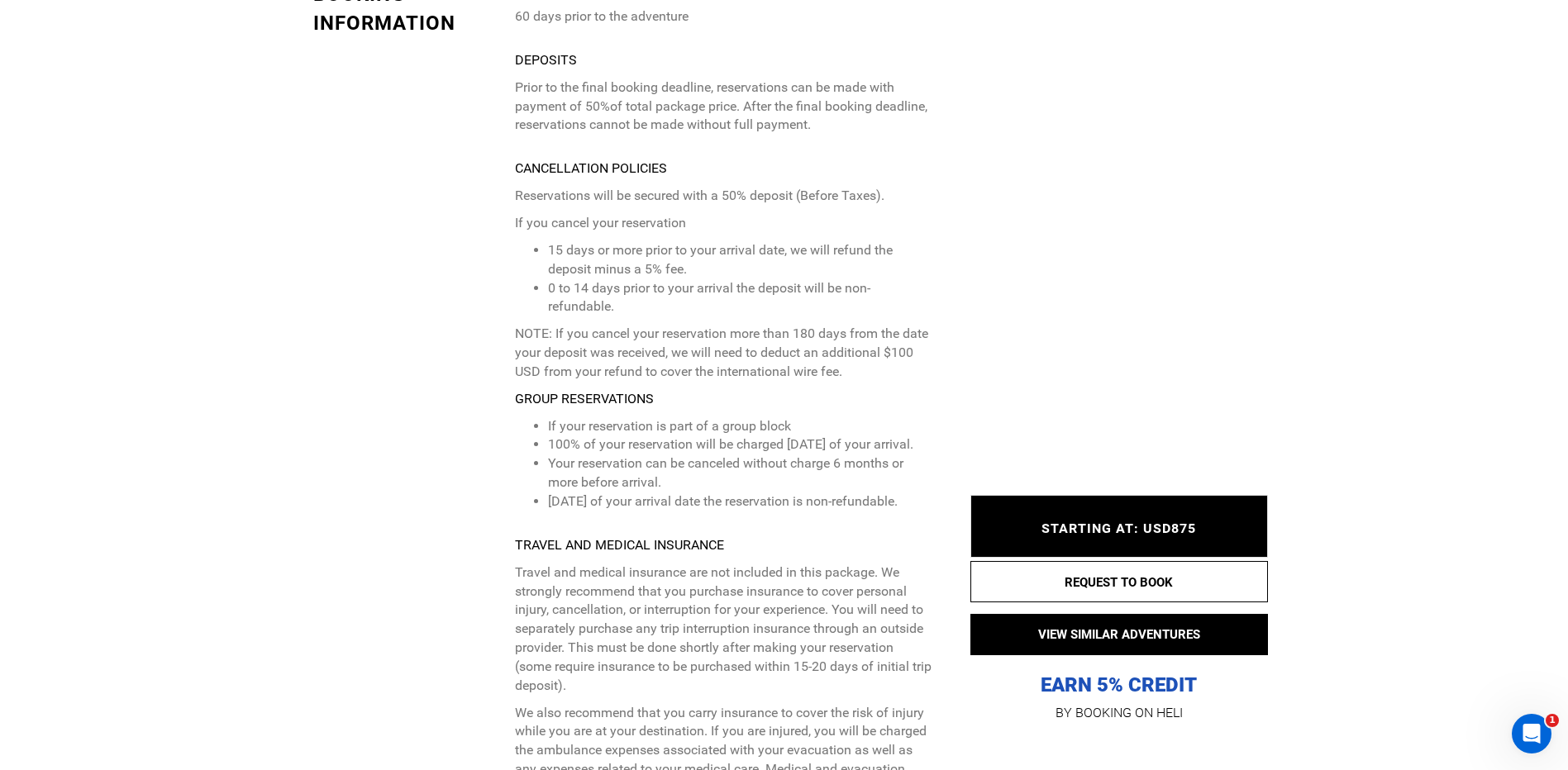
scroll to position [4873, 0]
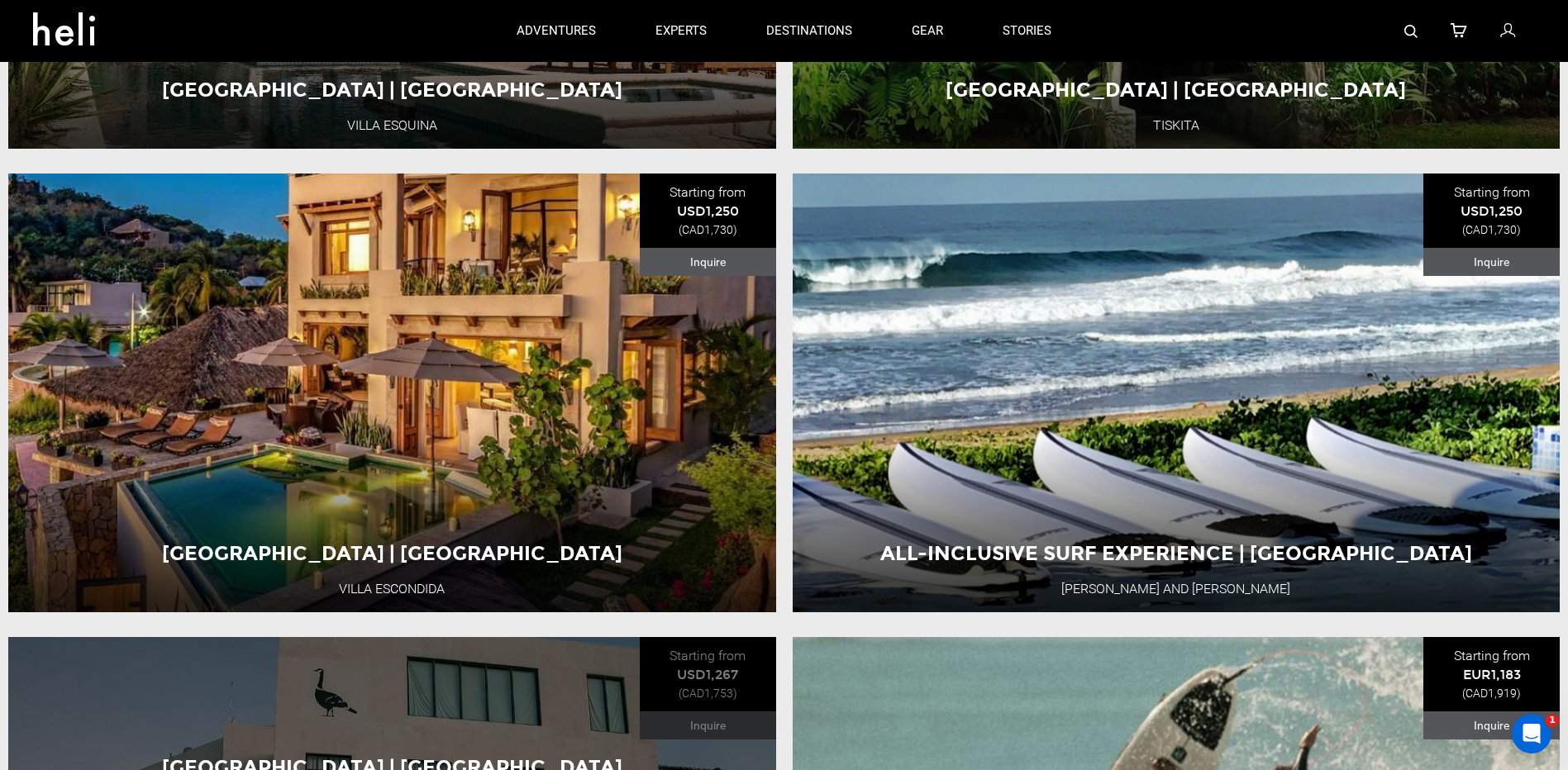
scroll to position [4708, 0]
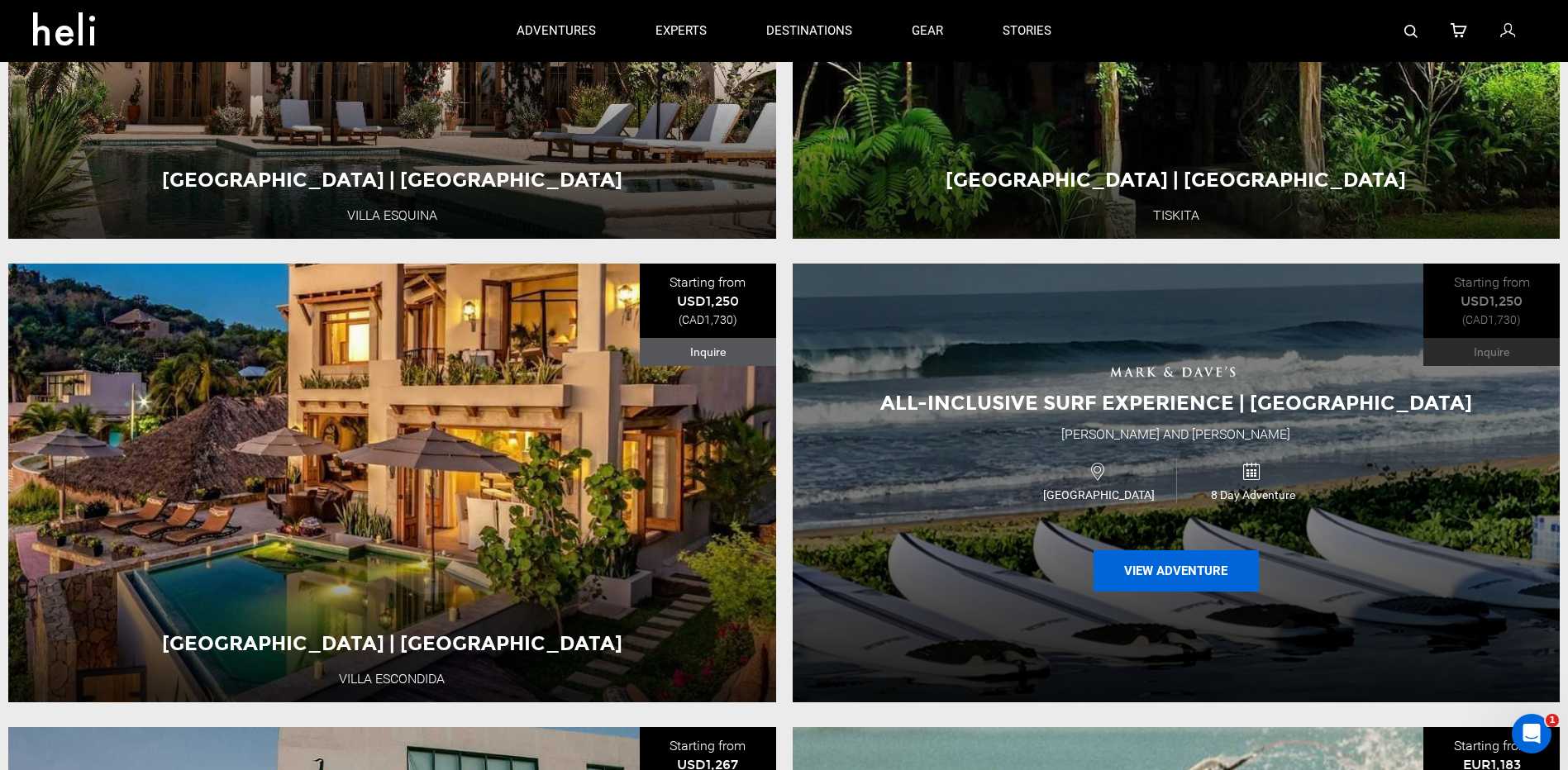
click at [1181, 591] on button "View Adventure" at bounding box center [1176, 571] width 165 height 42
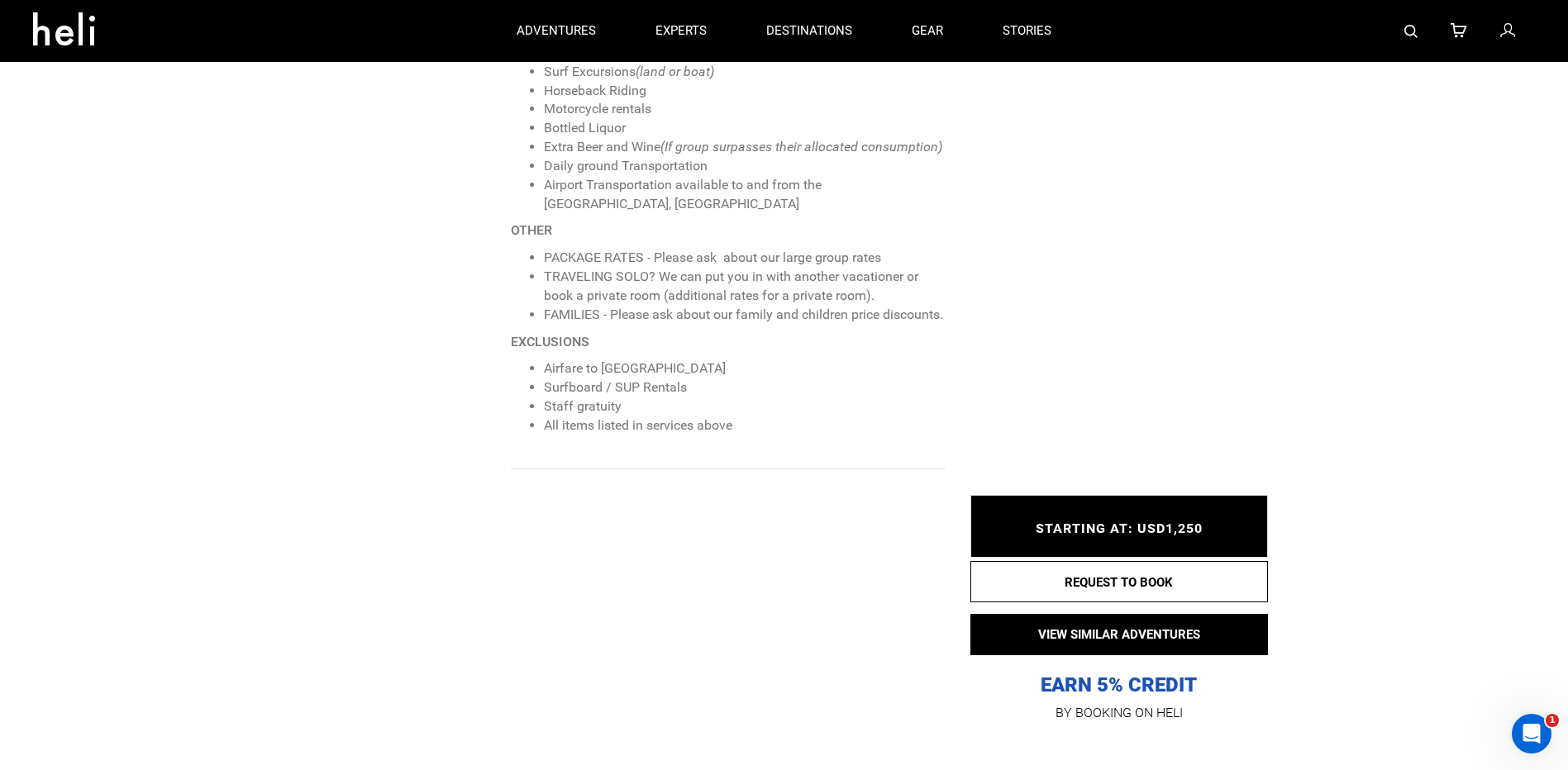
scroll to position [2561, 0]
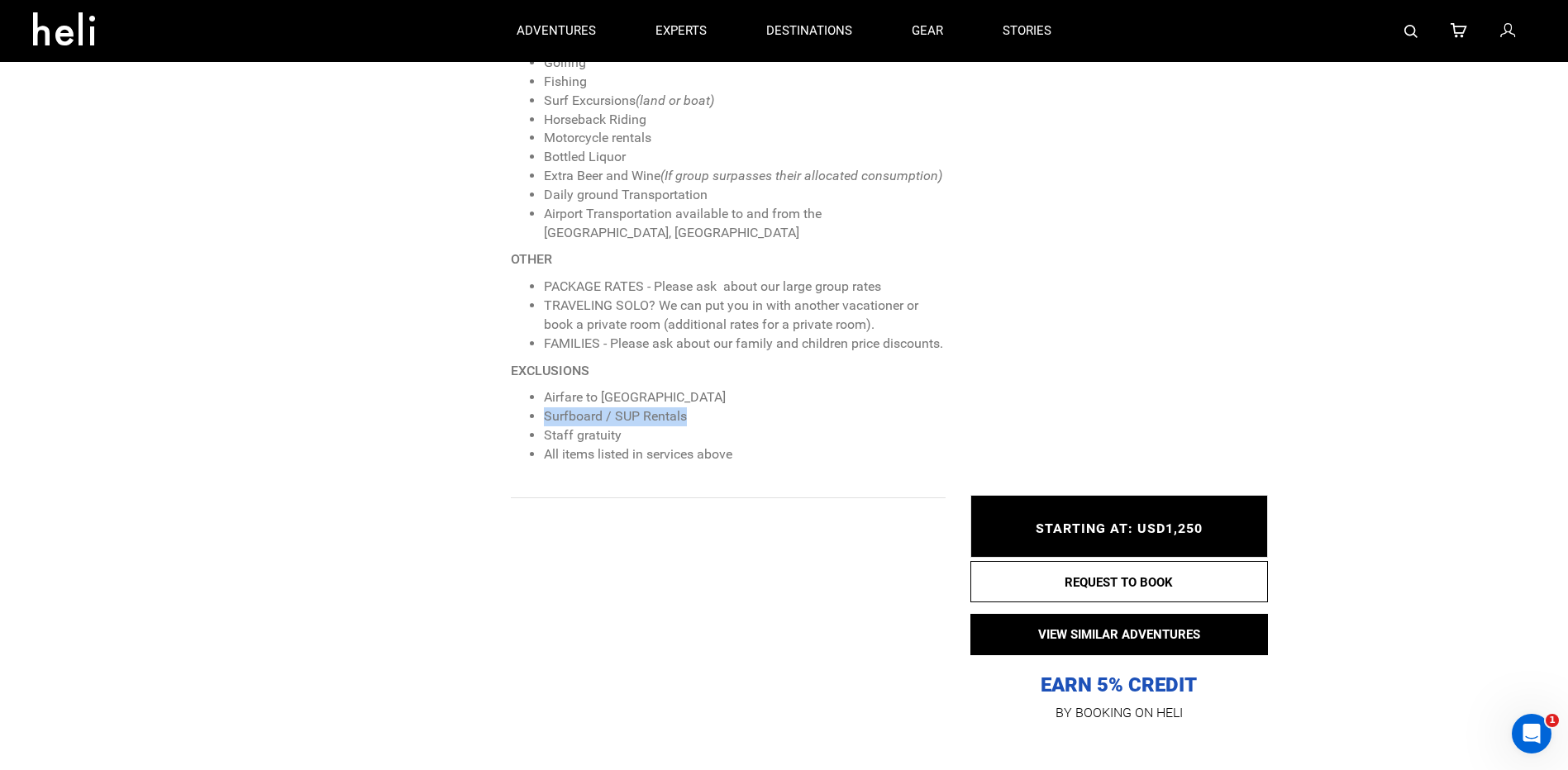
drag, startPoint x: 684, startPoint y: 412, endPoint x: 538, endPoint y: 409, distance: 146.0
click at [538, 409] on ul "Airfare to [GEOGRAPHIC_DATA] Surfboard / SUP Rentals Staff gratuity All items l…" at bounding box center [728, 425] width 434 height 75
drag, startPoint x: 538, startPoint y: 409, endPoint x: 608, endPoint y: 428, distance: 72.5
click at [608, 428] on li "Staff gratuity" at bounding box center [744, 436] width 401 height 19
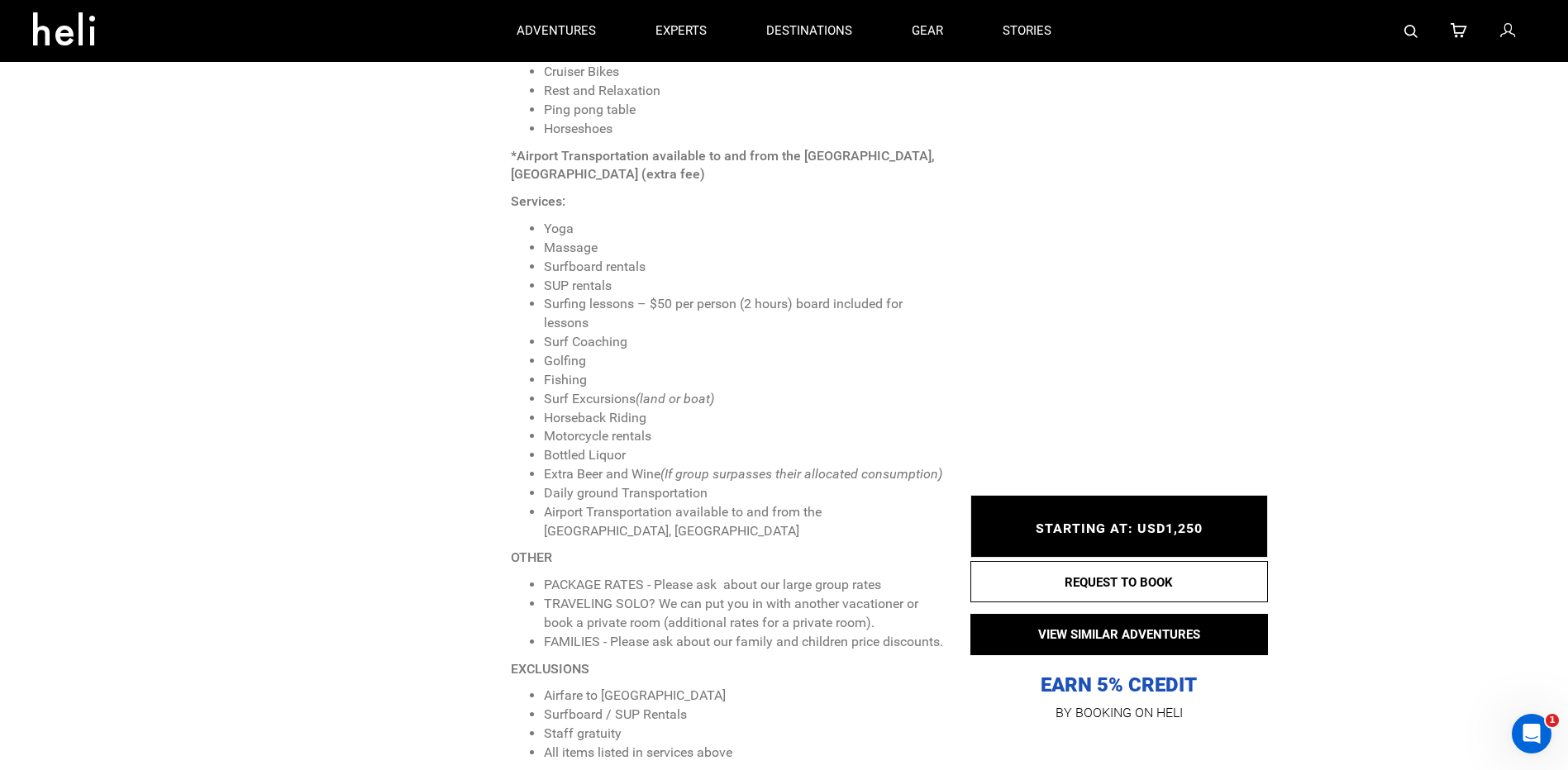
scroll to position [2230, 0]
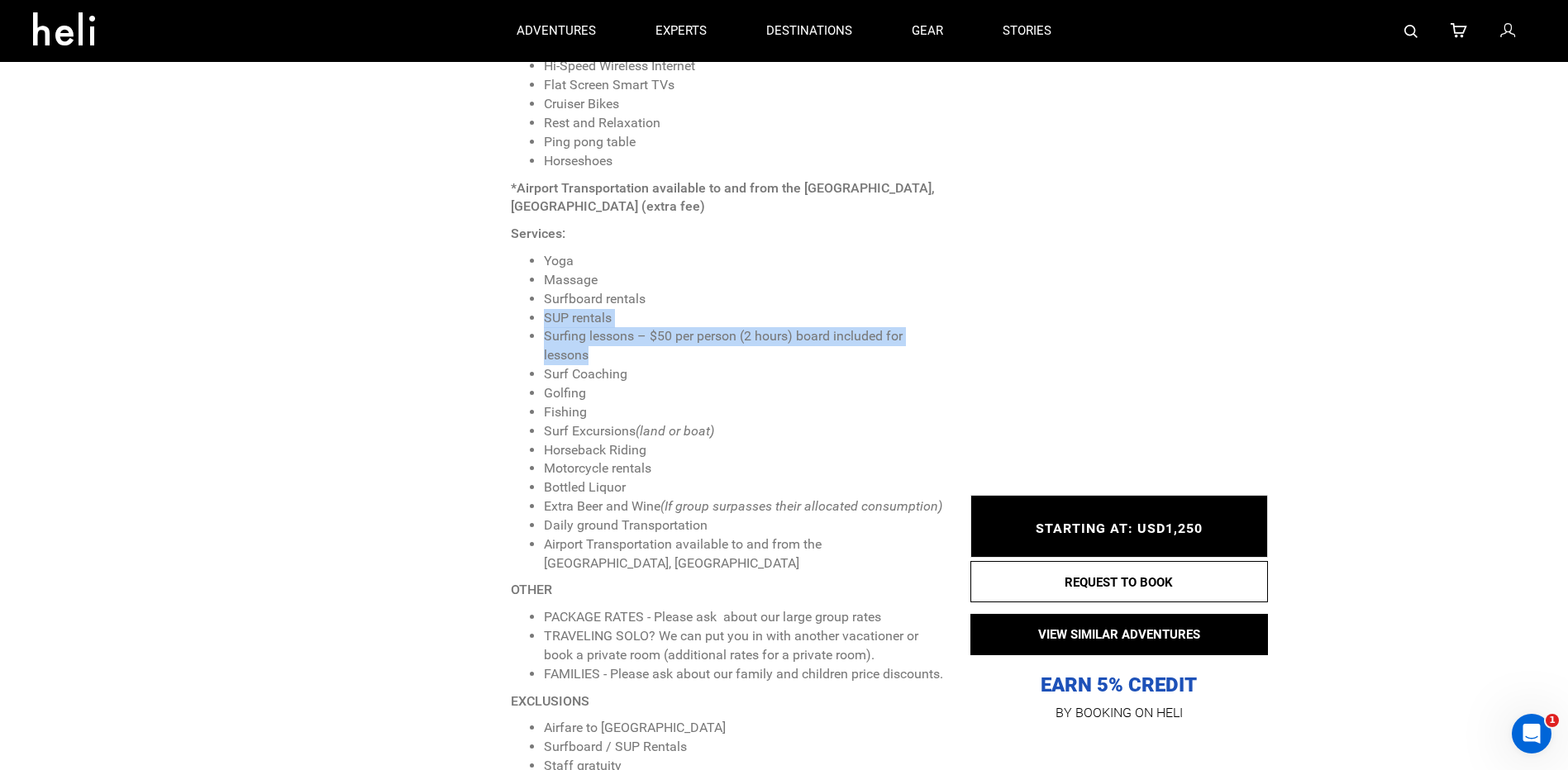
drag, startPoint x: 614, startPoint y: 334, endPoint x: 533, endPoint y: 307, distance: 85.4
click at [533, 307] on ul "Yoga Massage Surfboard rentals SUP rentals Surfing lessons – $50 per person (2 …" at bounding box center [728, 412] width 434 height 320
drag, startPoint x: 533, startPoint y: 307, endPoint x: 580, endPoint y: 320, distance: 48.8
click at [580, 327] on li "Surfing lessons – $50 per person (2 hours) board included for lessons" at bounding box center [744, 346] width 401 height 38
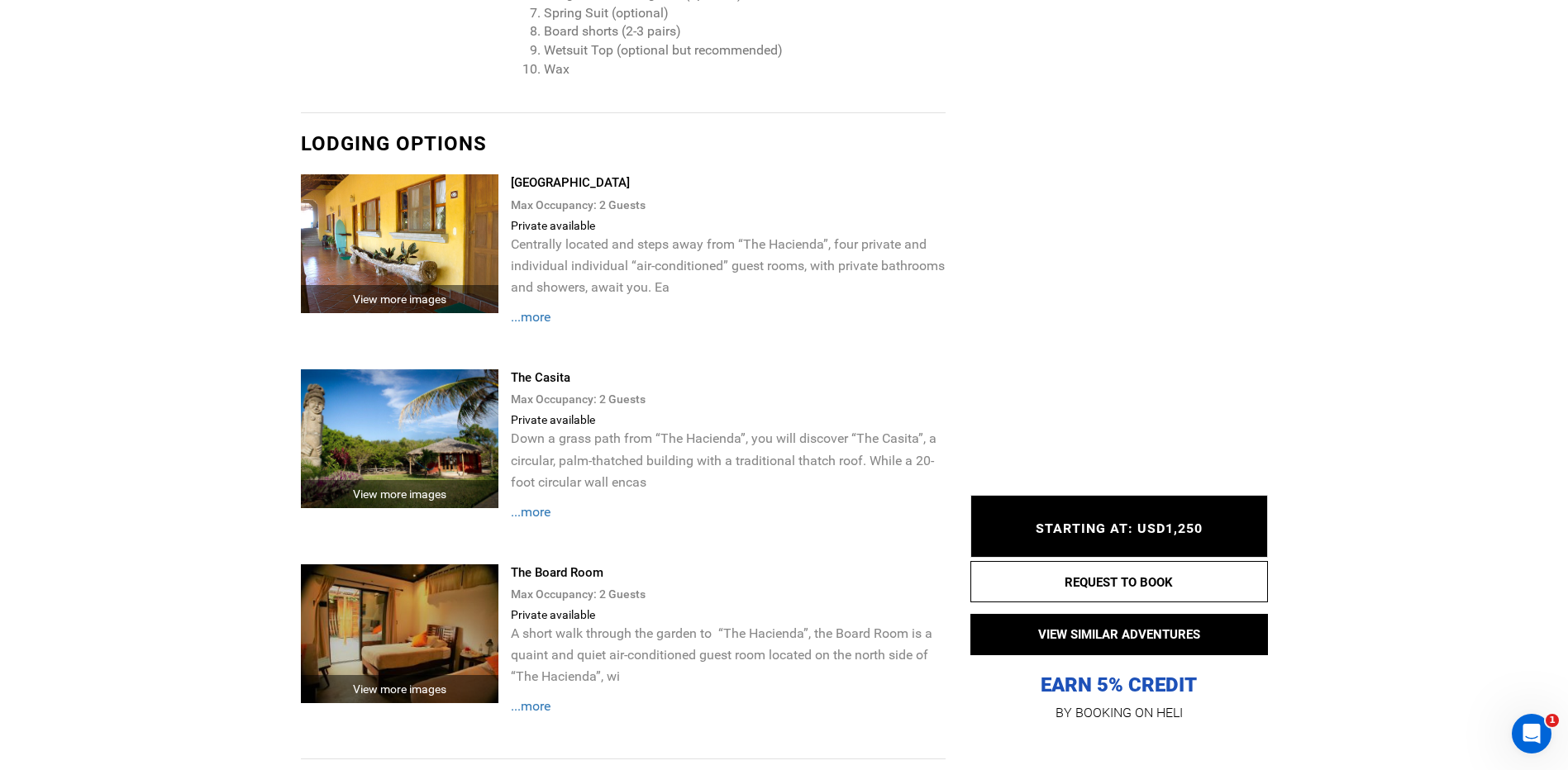
scroll to position [4295, 0]
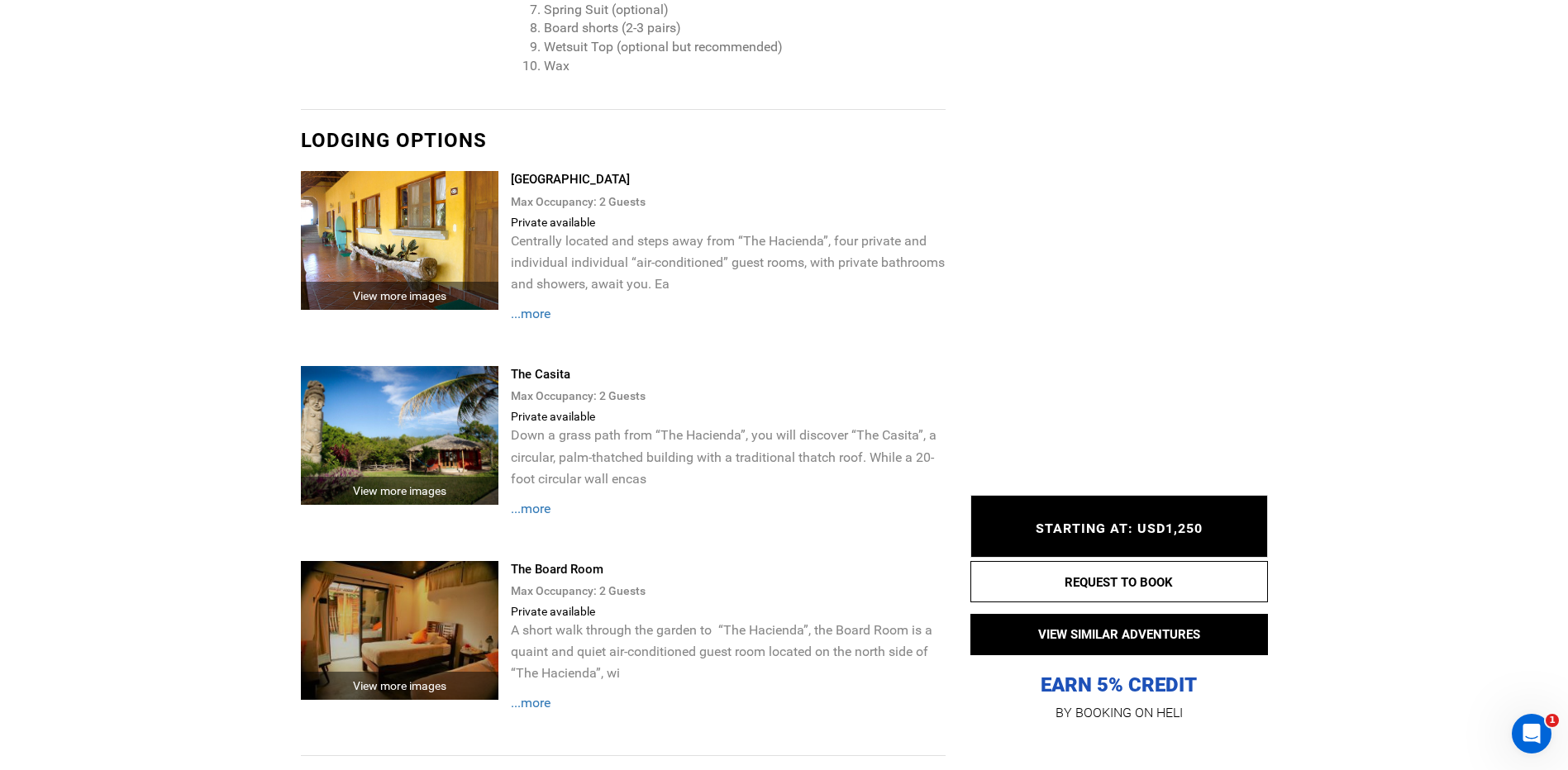
click at [428, 247] on img at bounding box center [400, 240] width 198 height 139
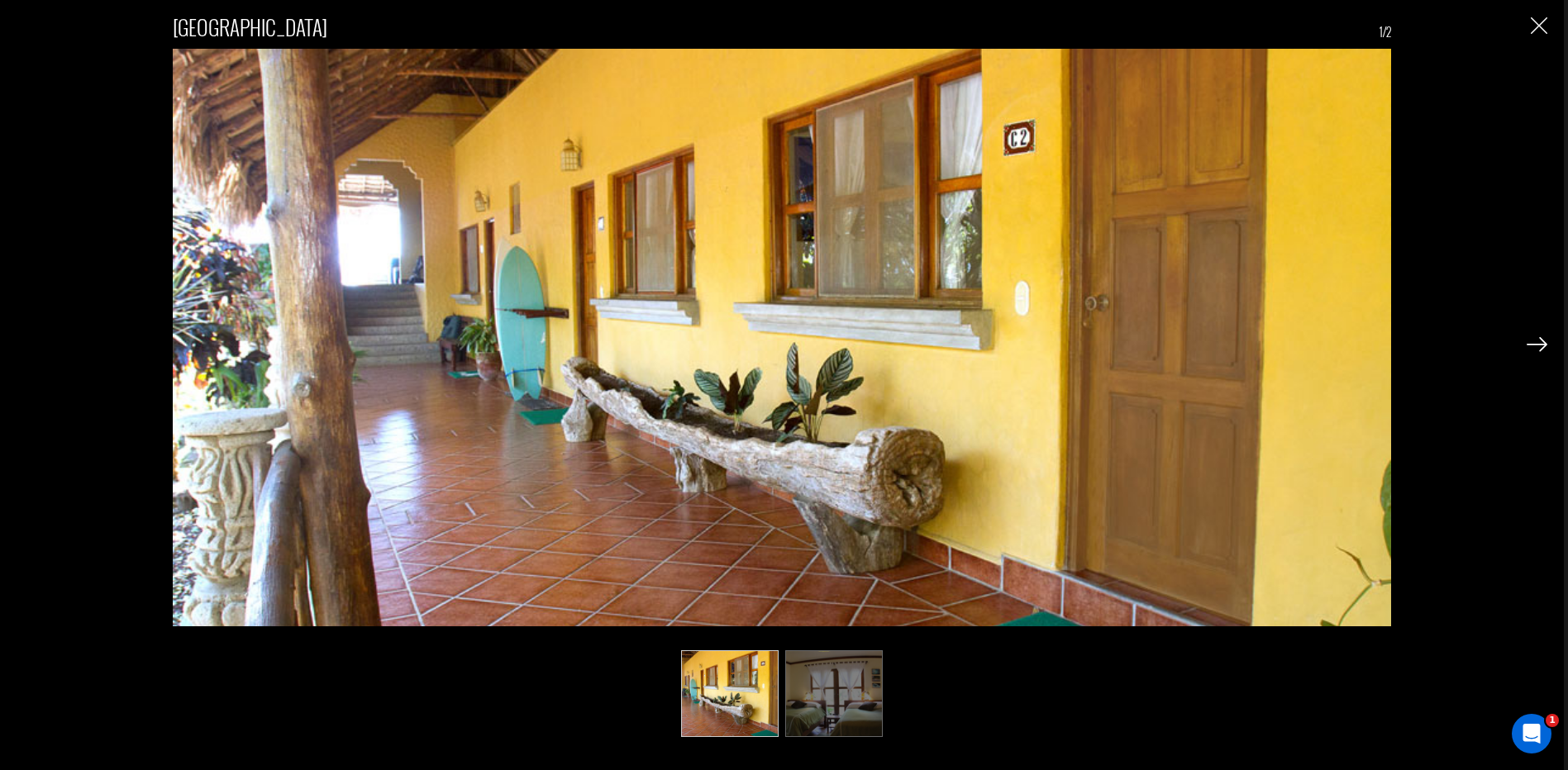
click at [1526, 339] on img at bounding box center [1536, 344] width 20 height 15
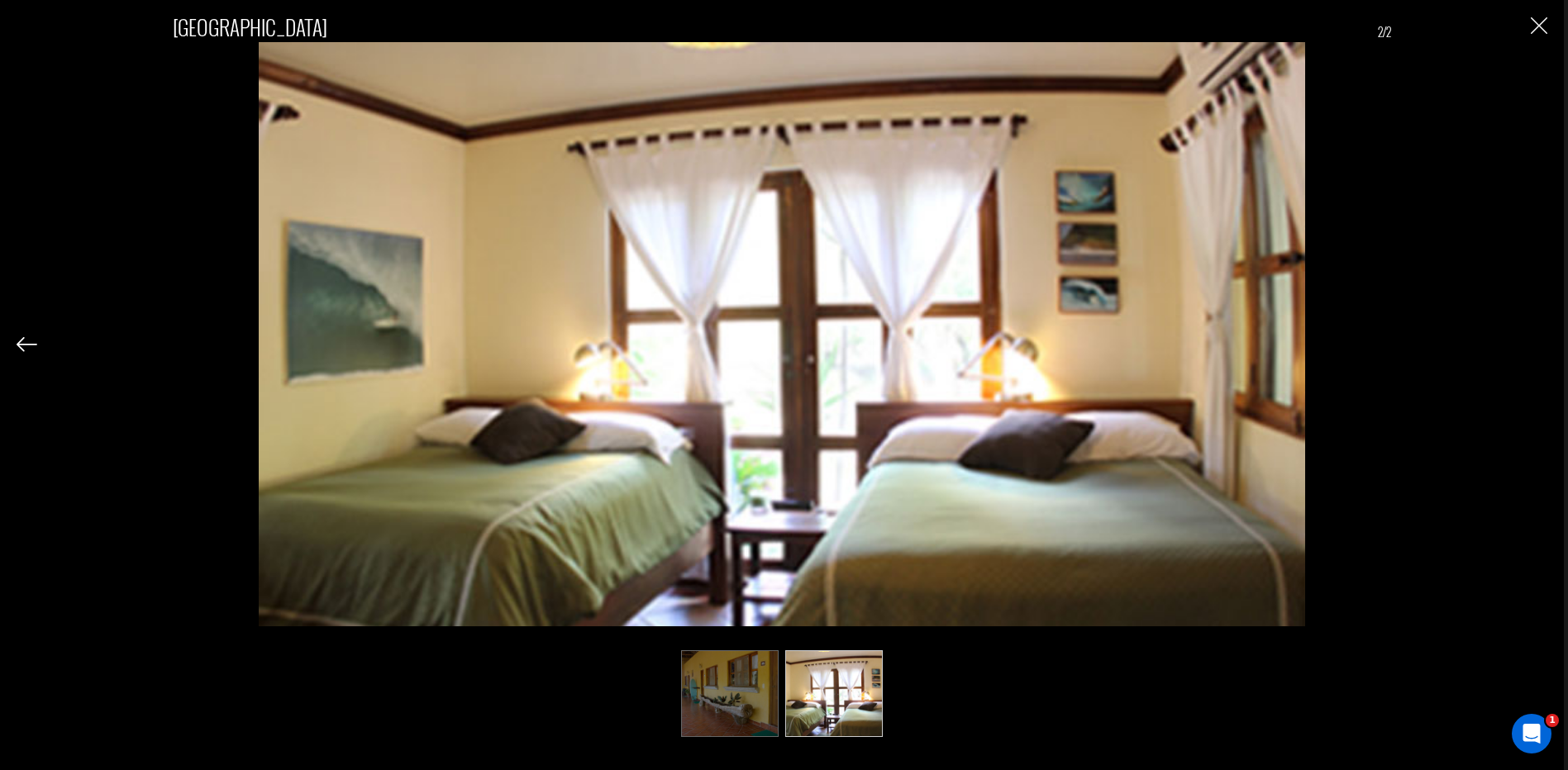
drag, startPoint x: 1522, startPoint y: 336, endPoint x: 1479, endPoint y: 235, distance: 109.8
click at [1516, 325] on div "Hacienda Rooms 2/2" at bounding box center [781, 365] width 1530 height 731
click at [1538, 20] on img "Close" at bounding box center [1538, 25] width 17 height 17
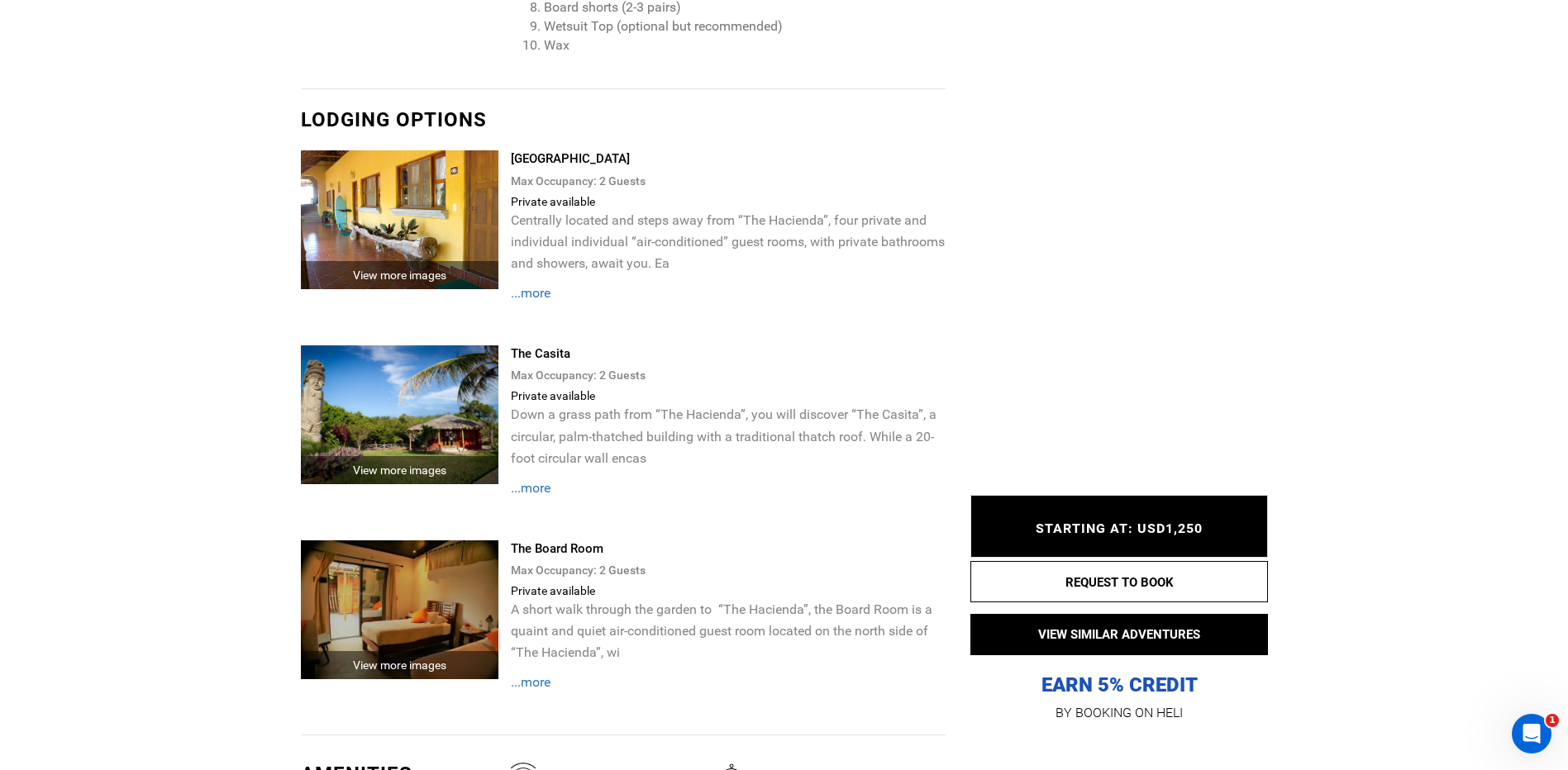
scroll to position [4377, 0]
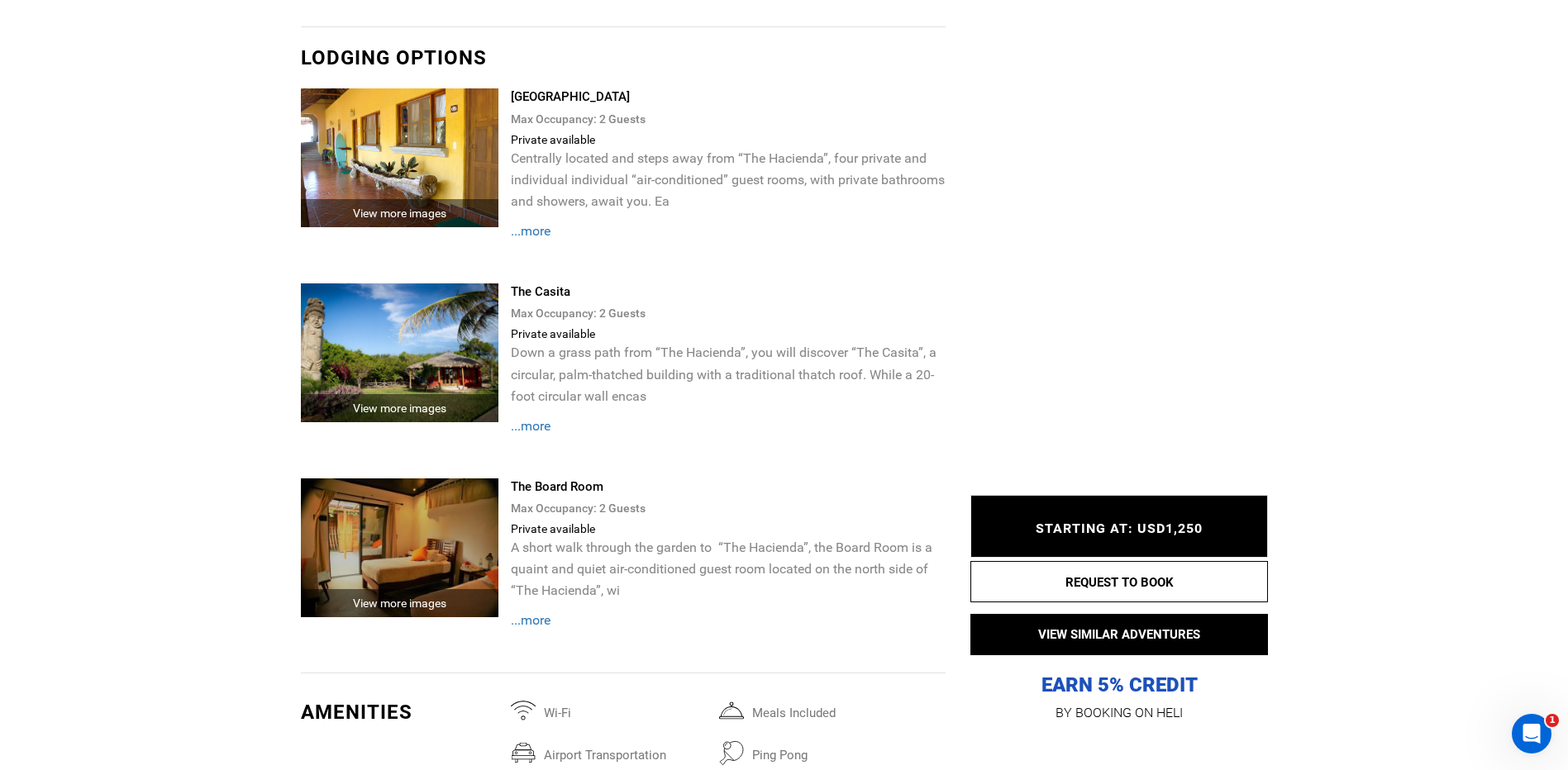
click at [357, 374] on img at bounding box center [400, 352] width 198 height 139
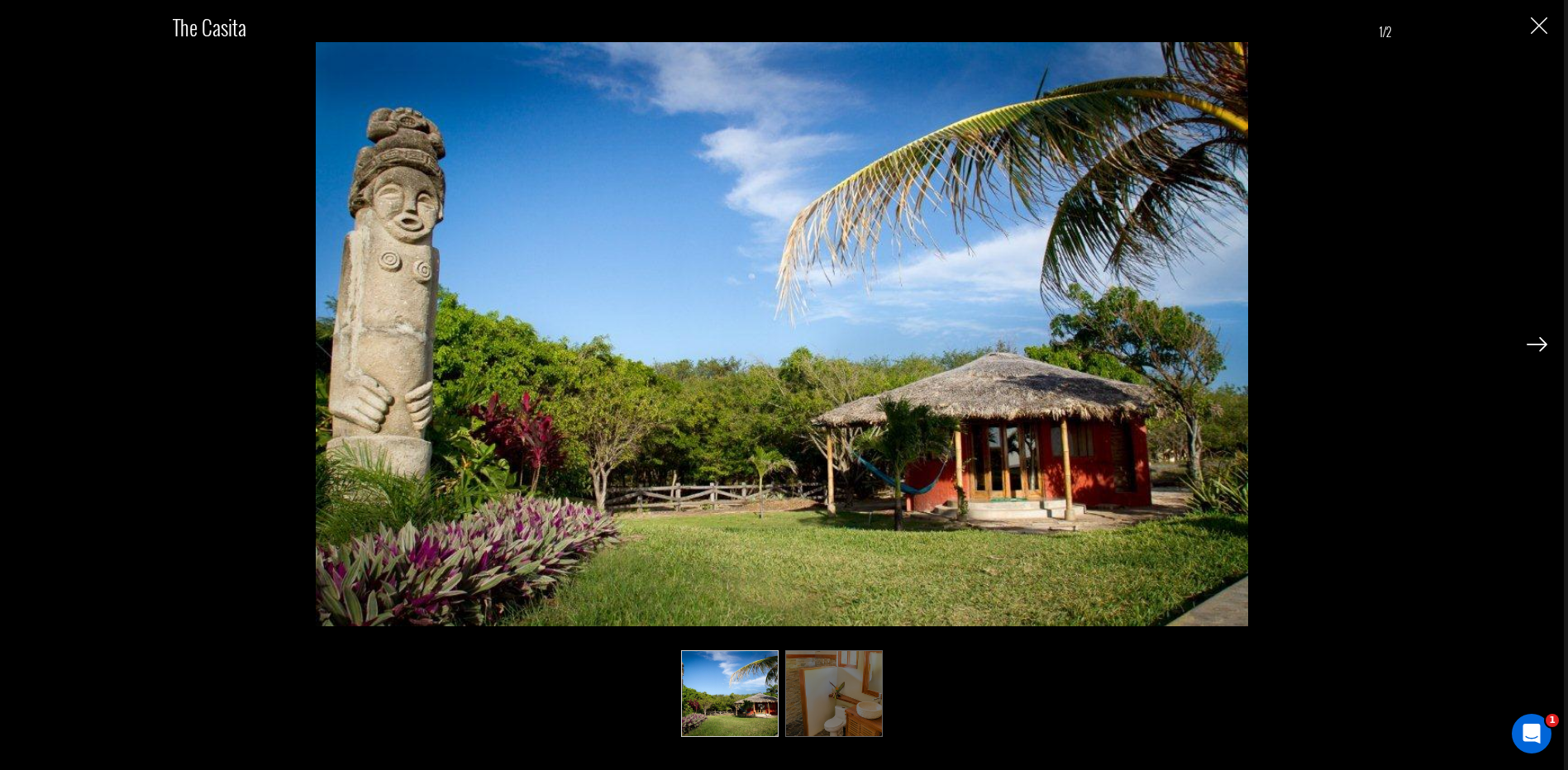
click at [1527, 340] on img at bounding box center [1536, 344] width 20 height 15
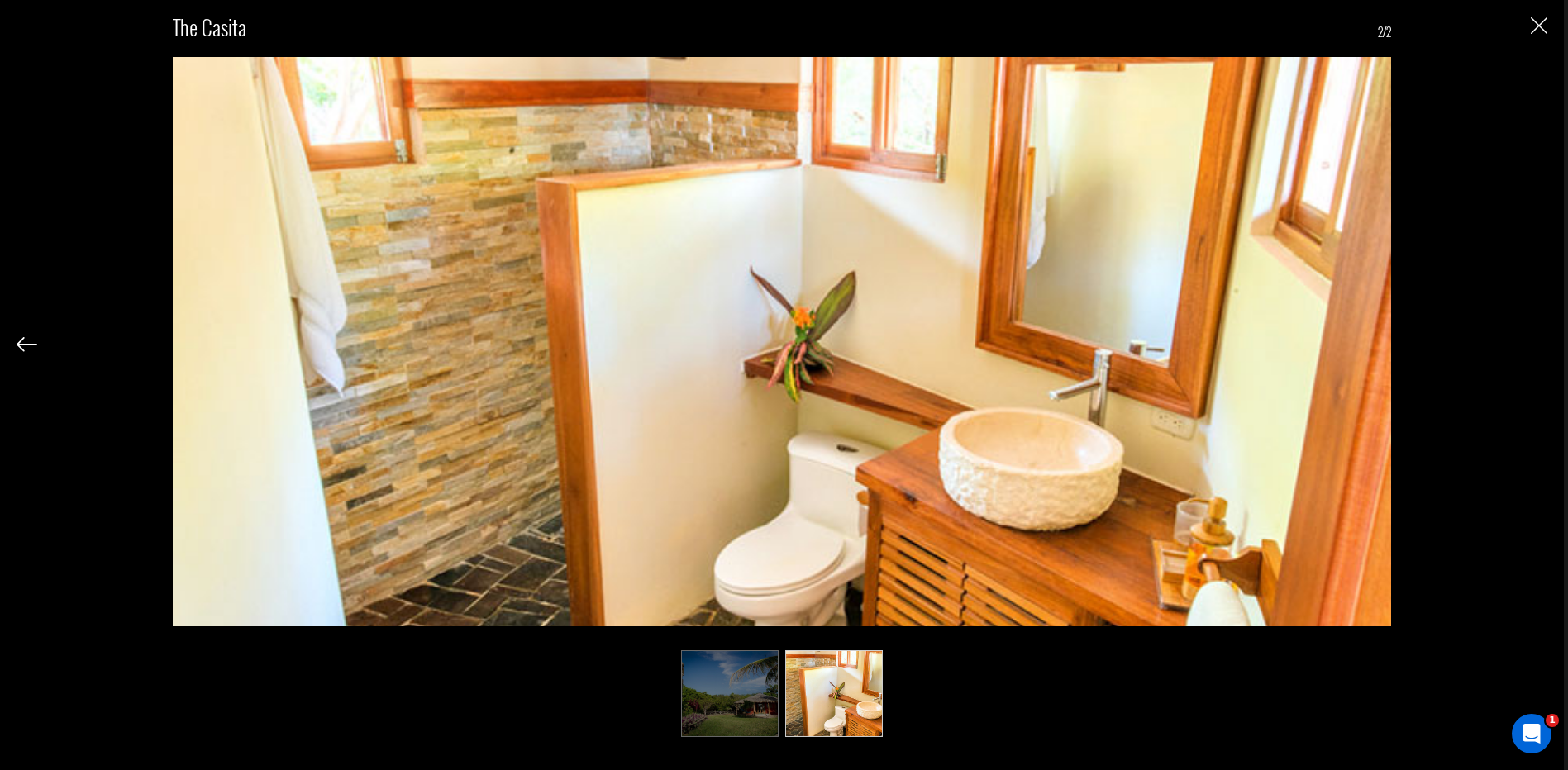
click at [1520, 336] on div "The Casita 2/2" at bounding box center [781, 365] width 1530 height 731
click at [1540, 30] on img "Close" at bounding box center [1538, 25] width 17 height 17
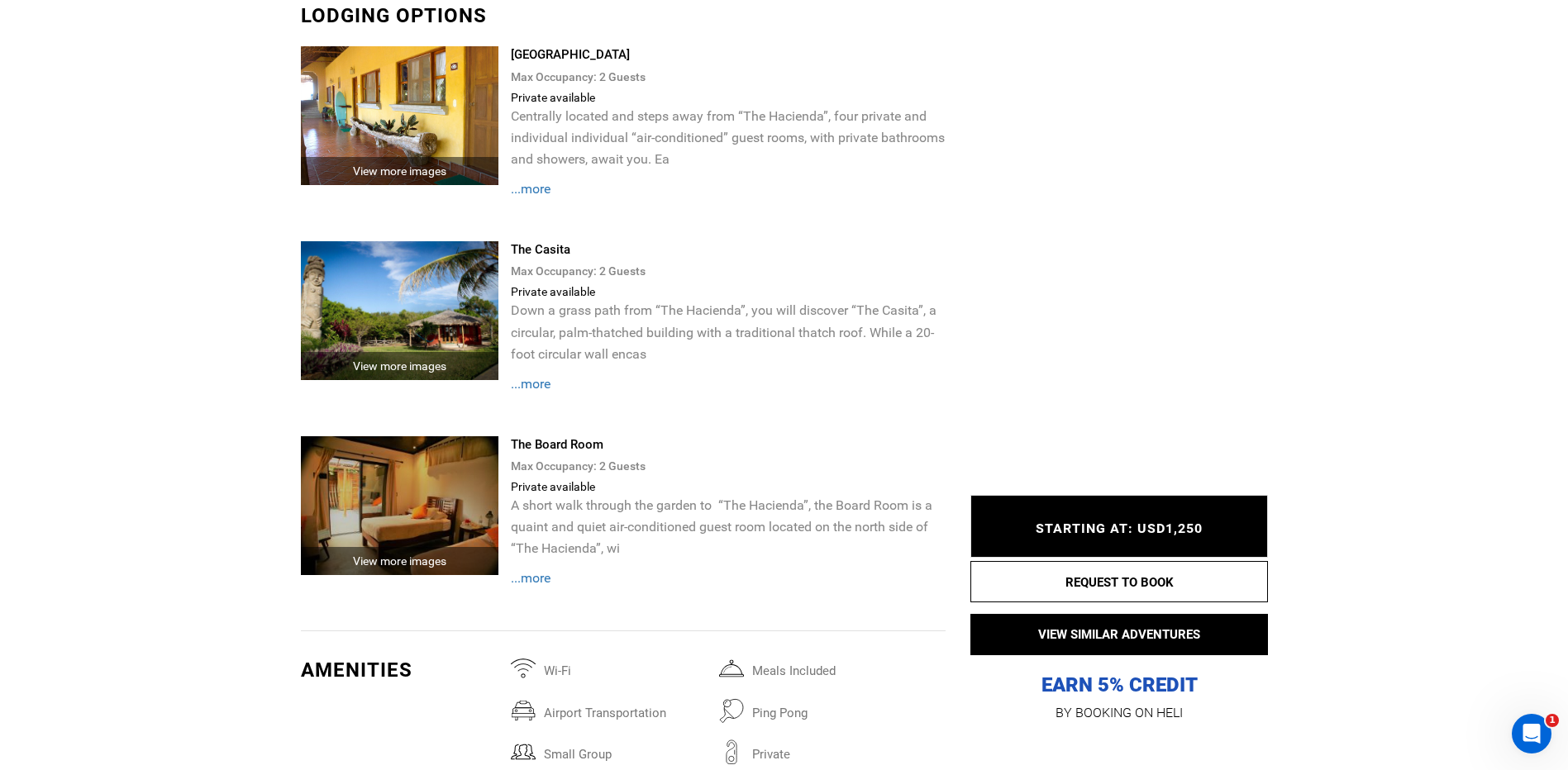
scroll to position [4460, 0]
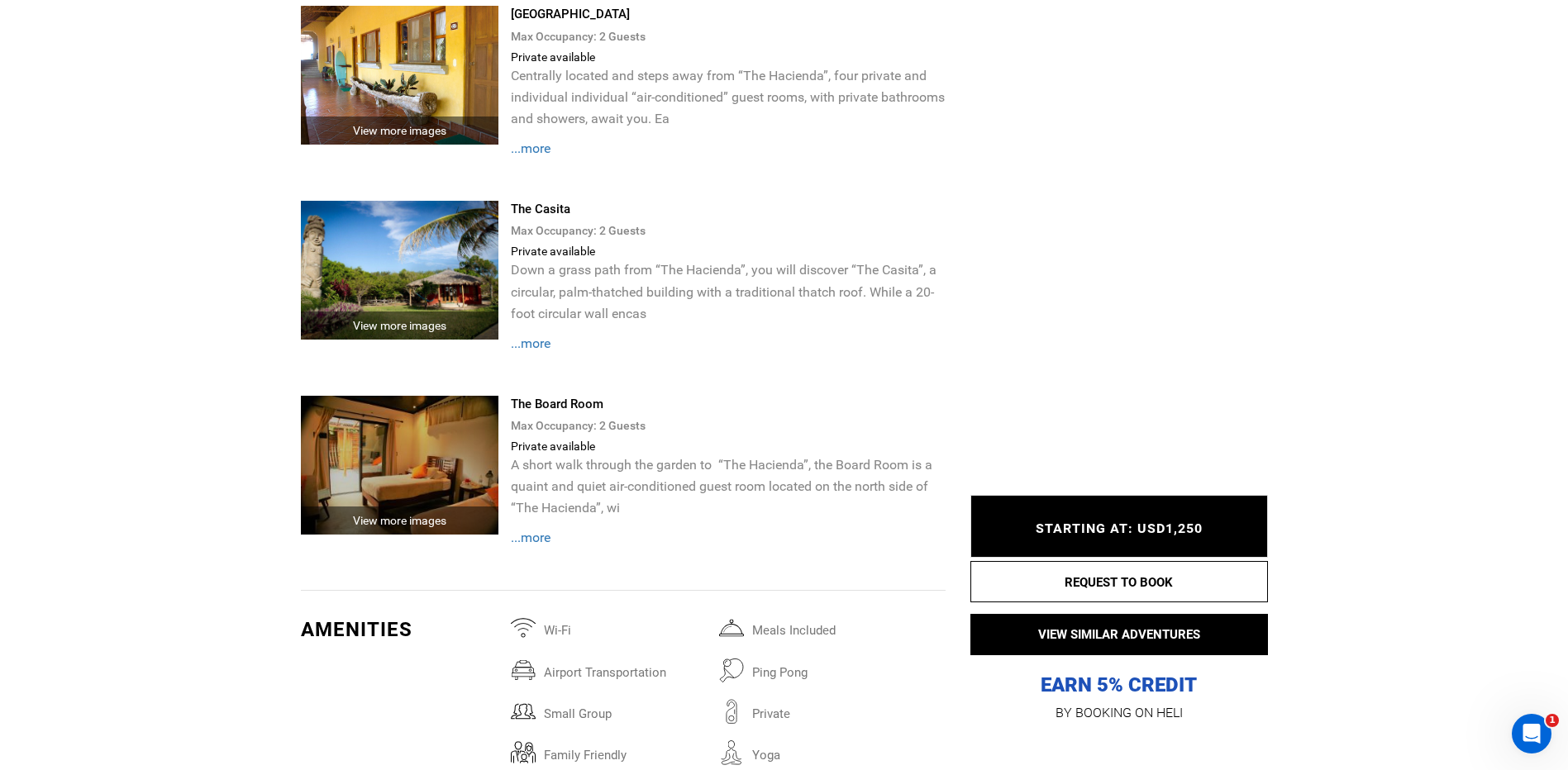
click at [370, 452] on img at bounding box center [400, 464] width 198 height 139
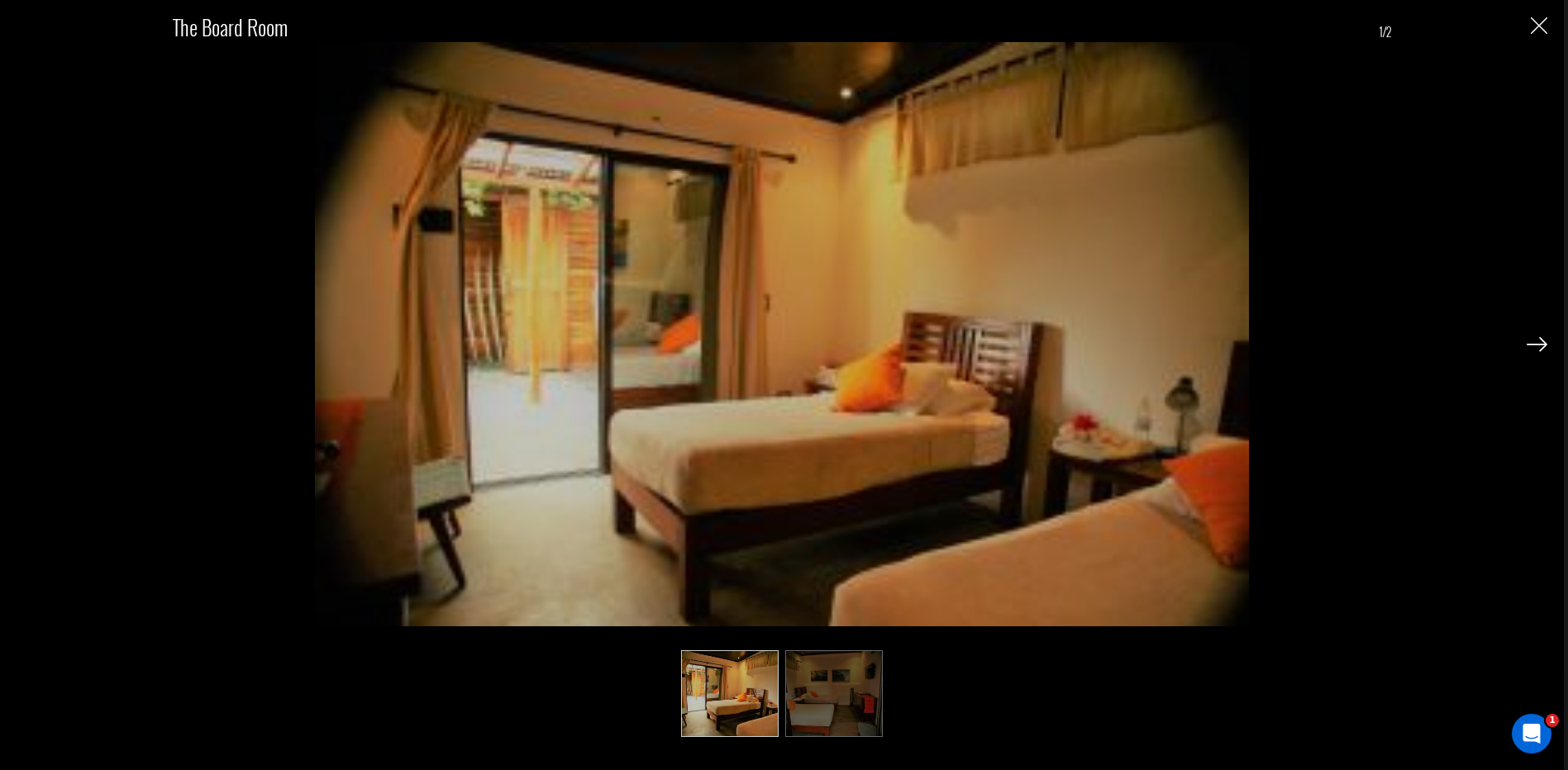
click at [1524, 341] on div "The Board Room 1/2" at bounding box center [781, 365] width 1530 height 731
click at [1540, 337] on img at bounding box center [1536, 344] width 20 height 15
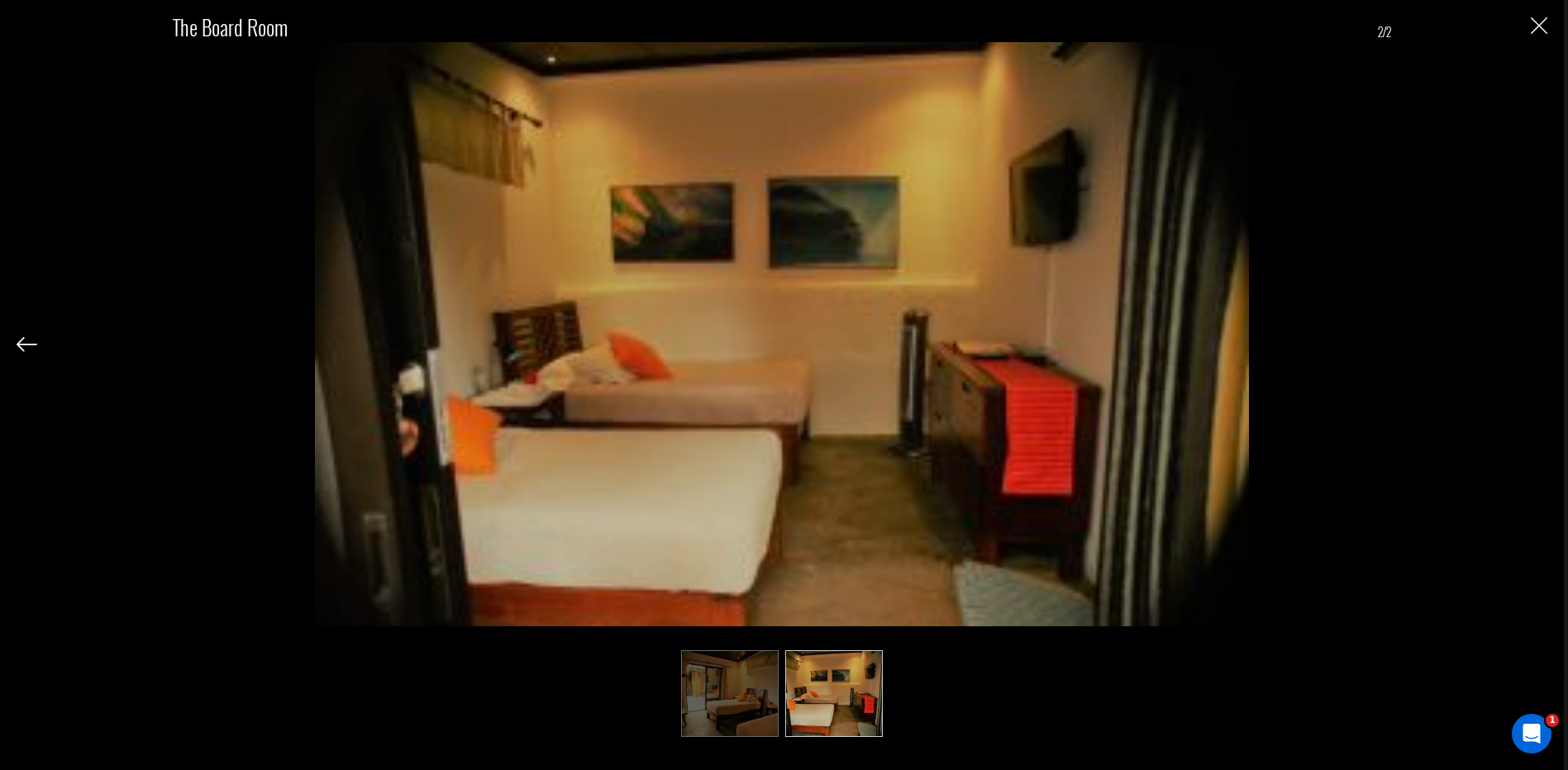
click at [1537, 23] on img "Close" at bounding box center [1538, 25] width 17 height 17
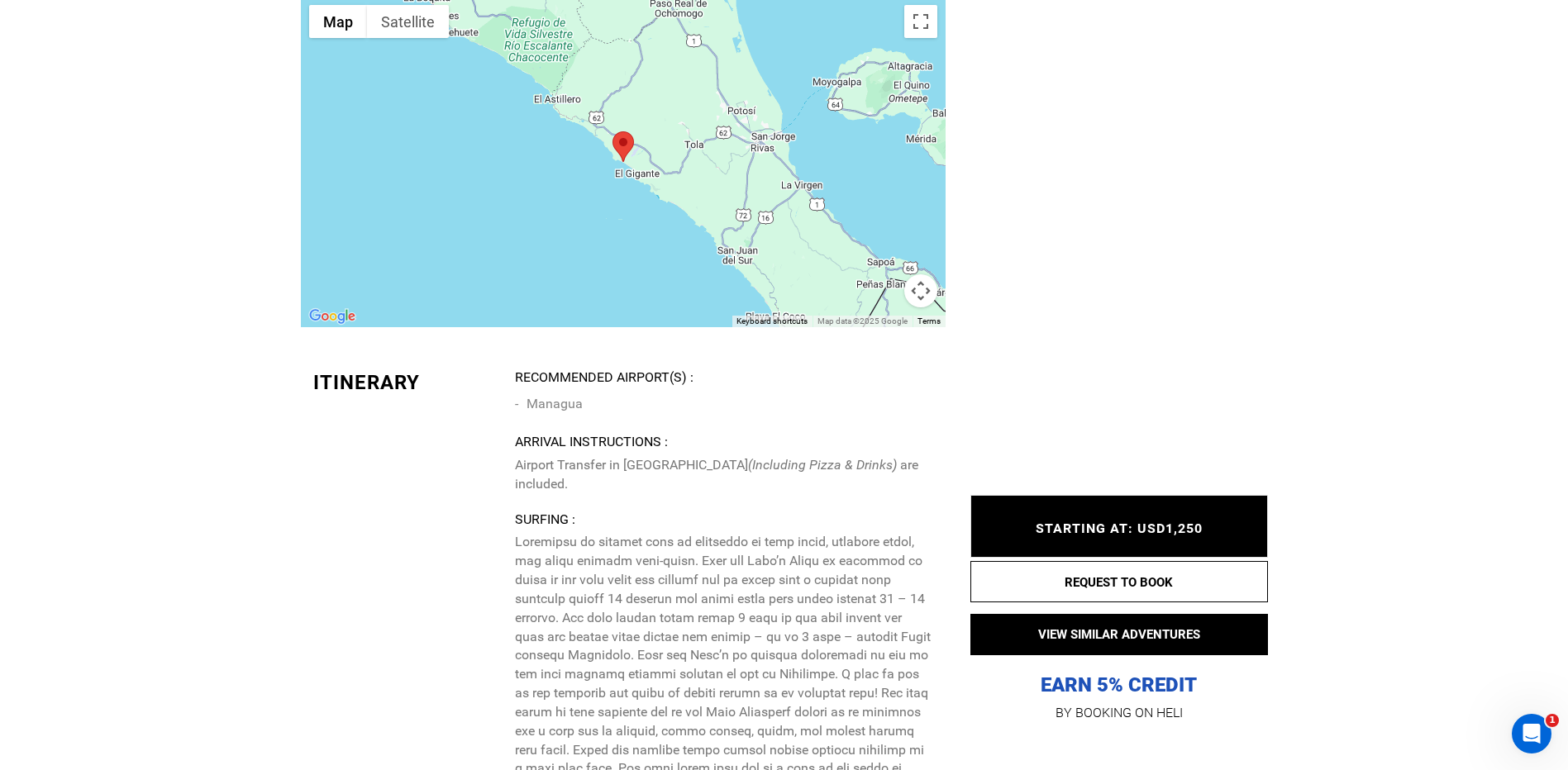
scroll to position [5534, 0]
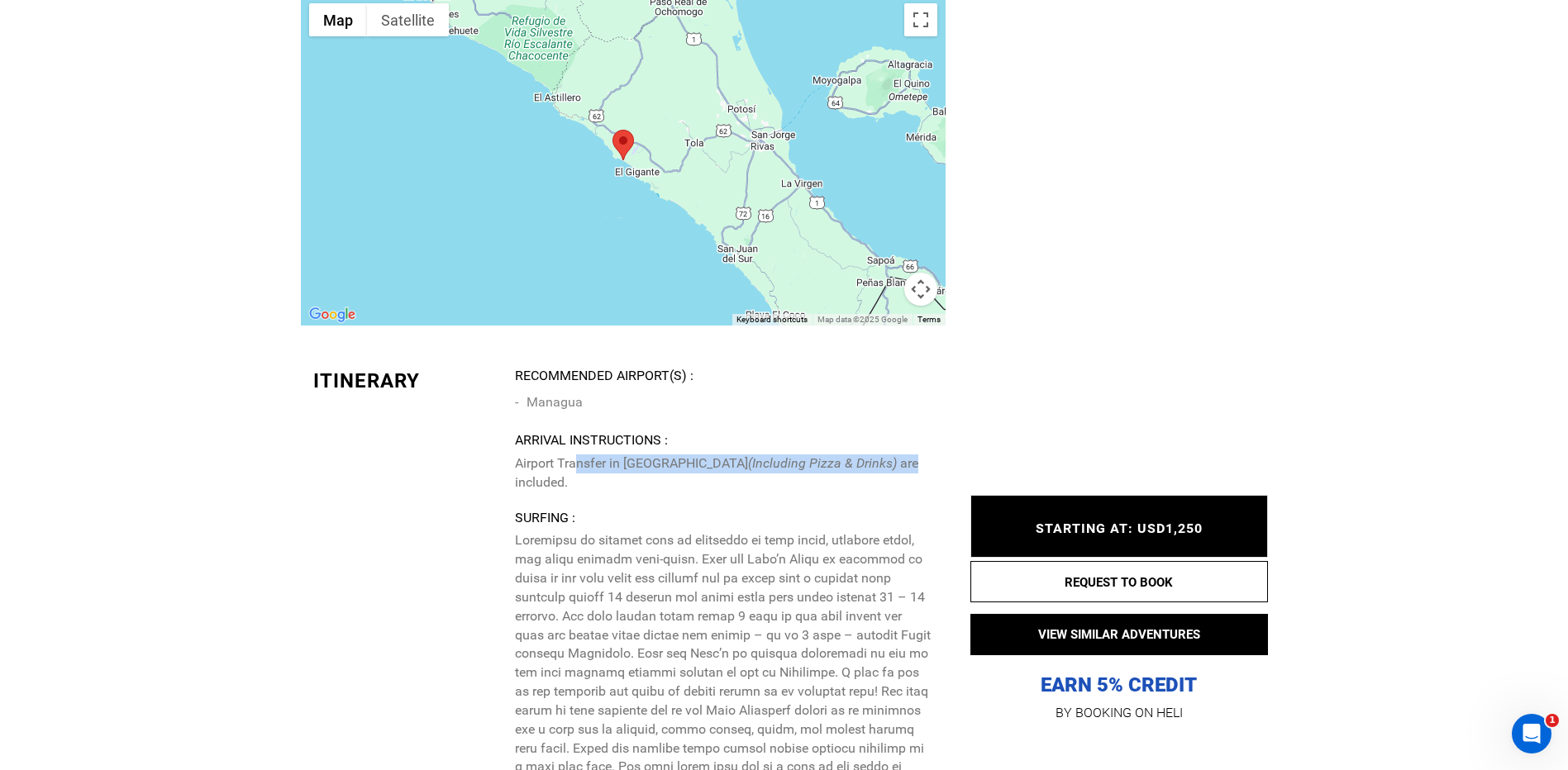
drag, startPoint x: 574, startPoint y: 465, endPoint x: 857, endPoint y: 466, distance: 283.0
click at [857, 466] on p "Airport Transfer in [GEOGRAPHIC_DATA] (Including Pizza & Drinks) are included." at bounding box center [724, 473] width 418 height 38
click at [856, 464] on p "Airport Transfer in [GEOGRAPHIC_DATA] (Including Pizza & Drinks) are included." at bounding box center [724, 473] width 418 height 38
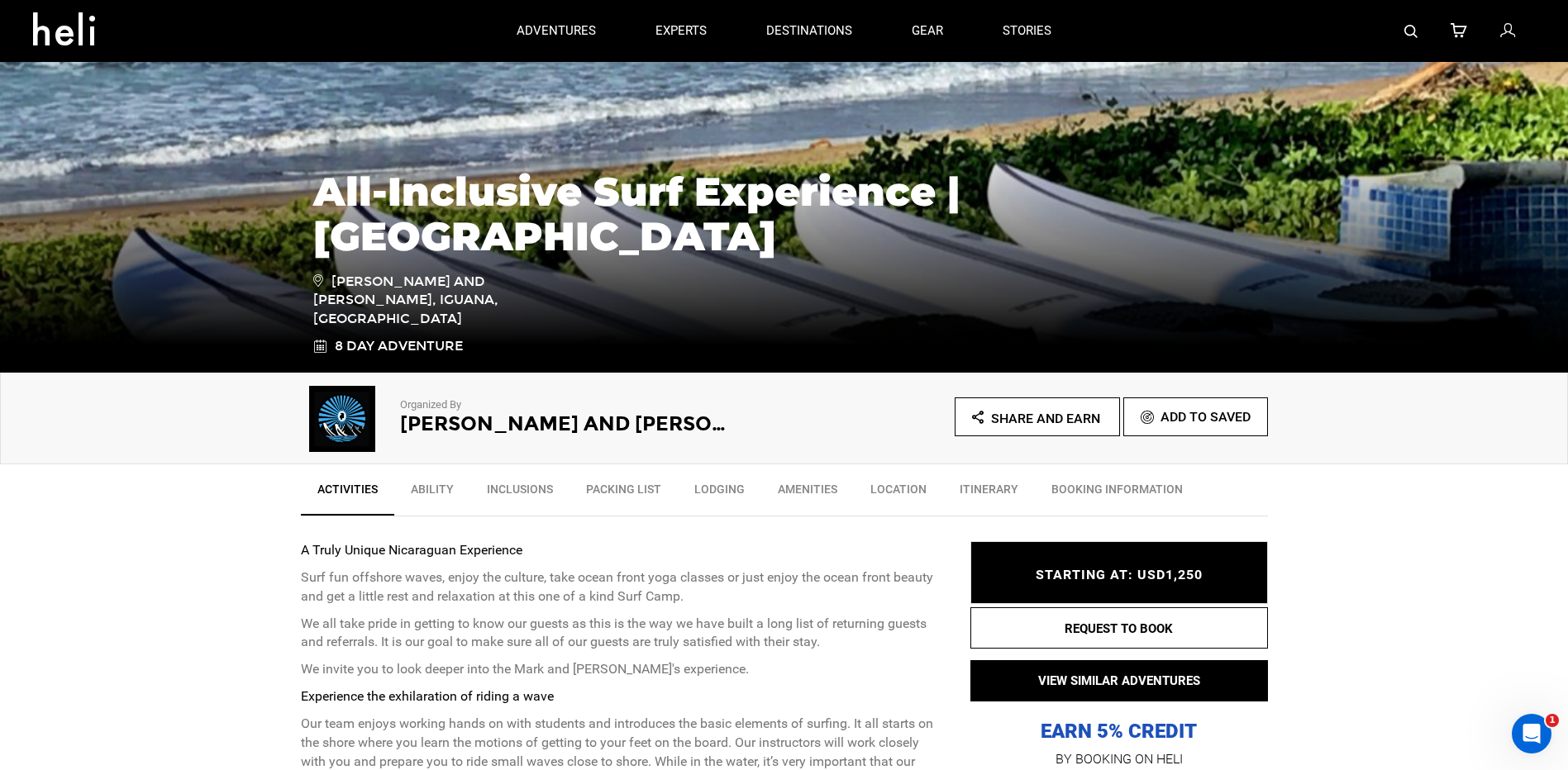
scroll to position [145, 0]
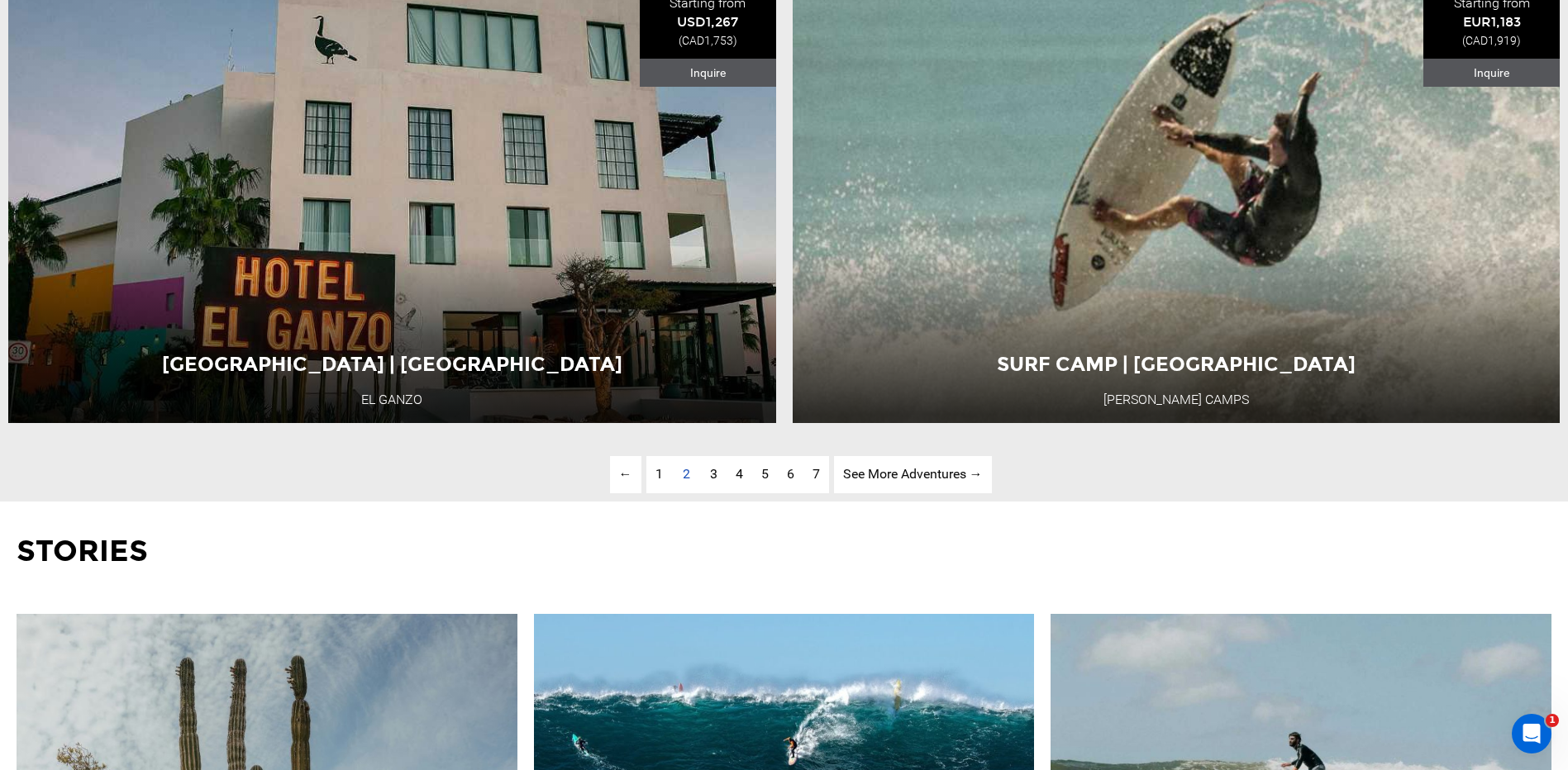
scroll to position [5451, 0]
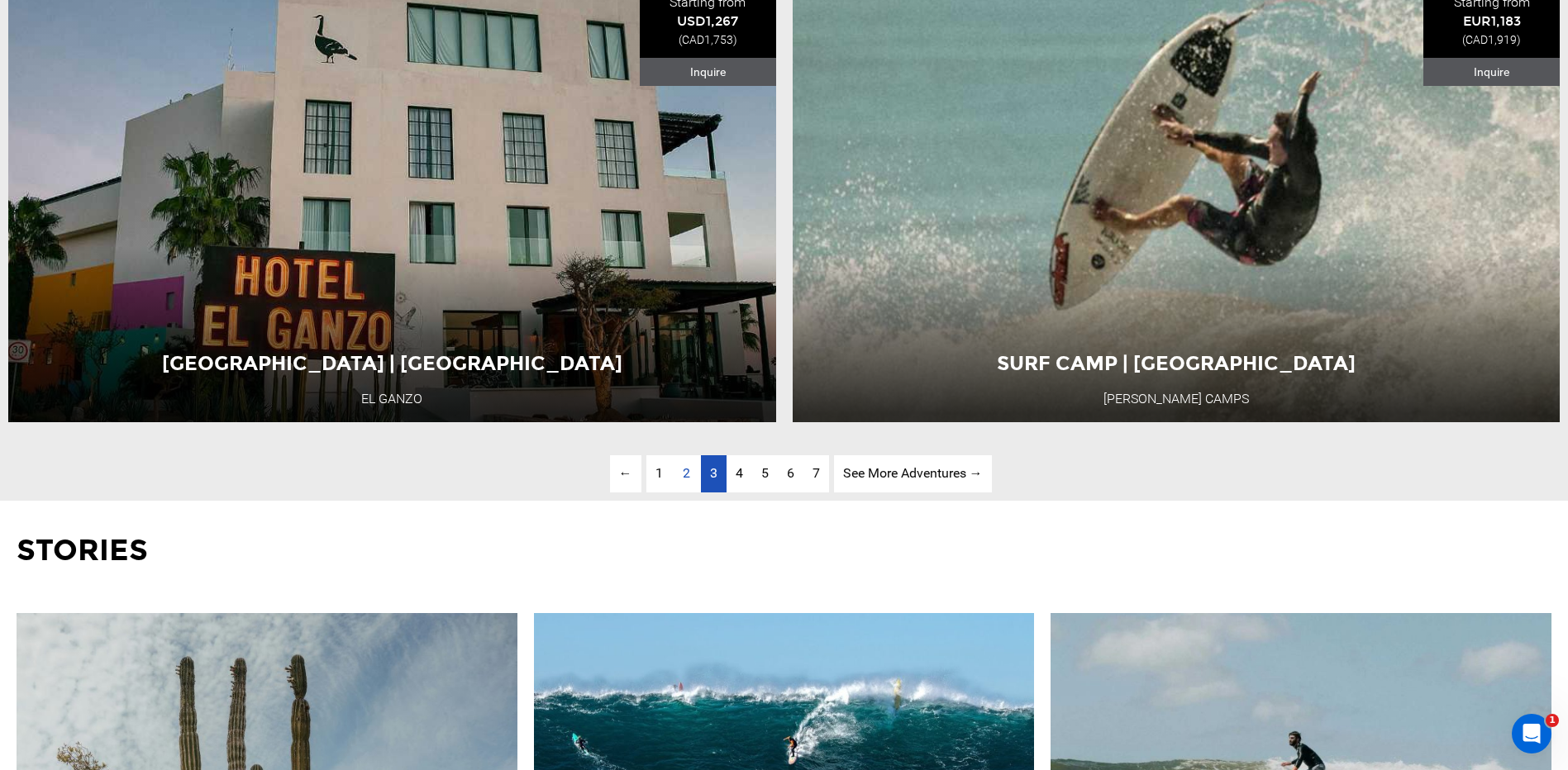
click at [722, 492] on link "page 3" at bounding box center [713, 474] width 25 height 37
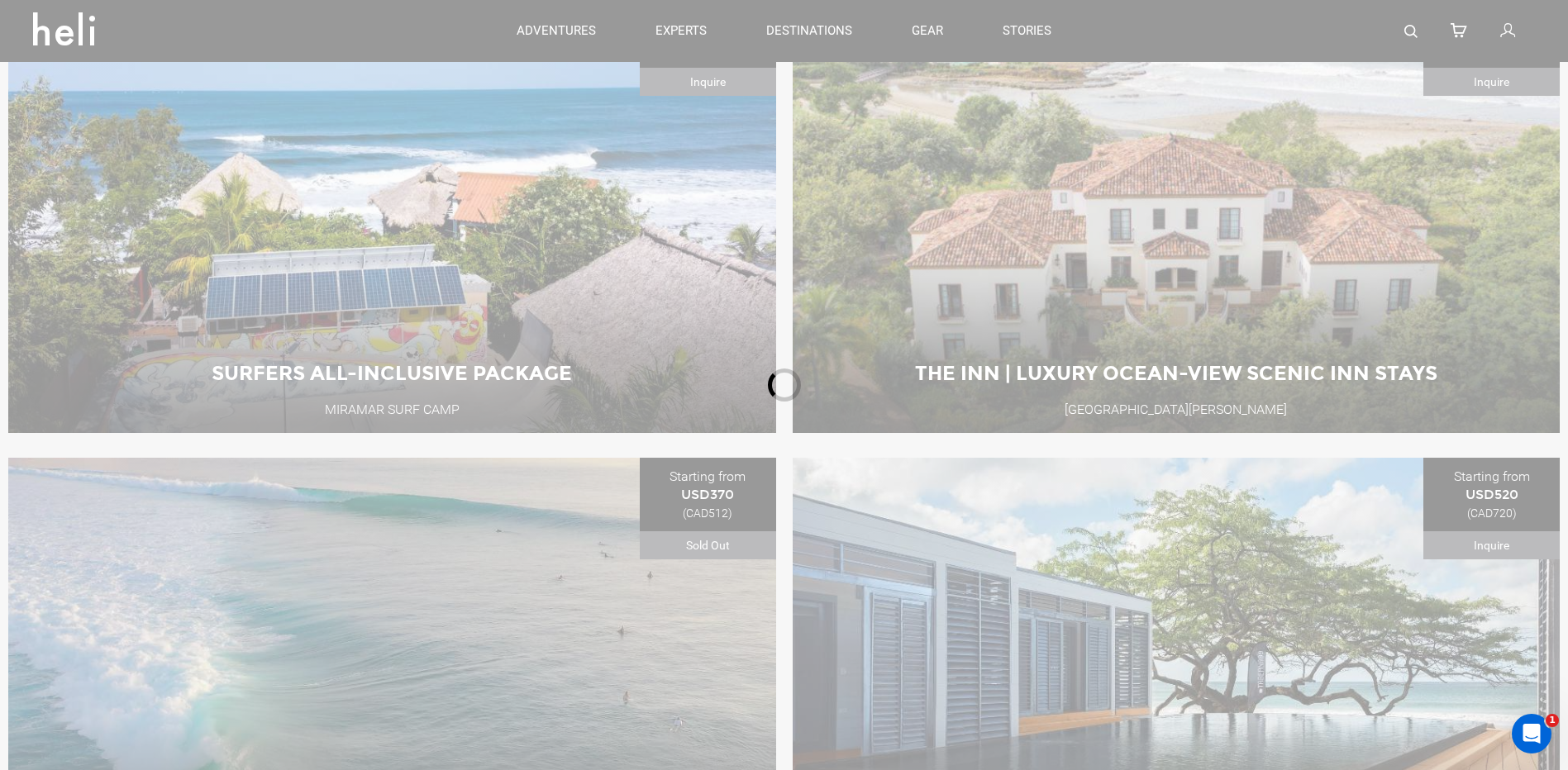
scroll to position [721, 0]
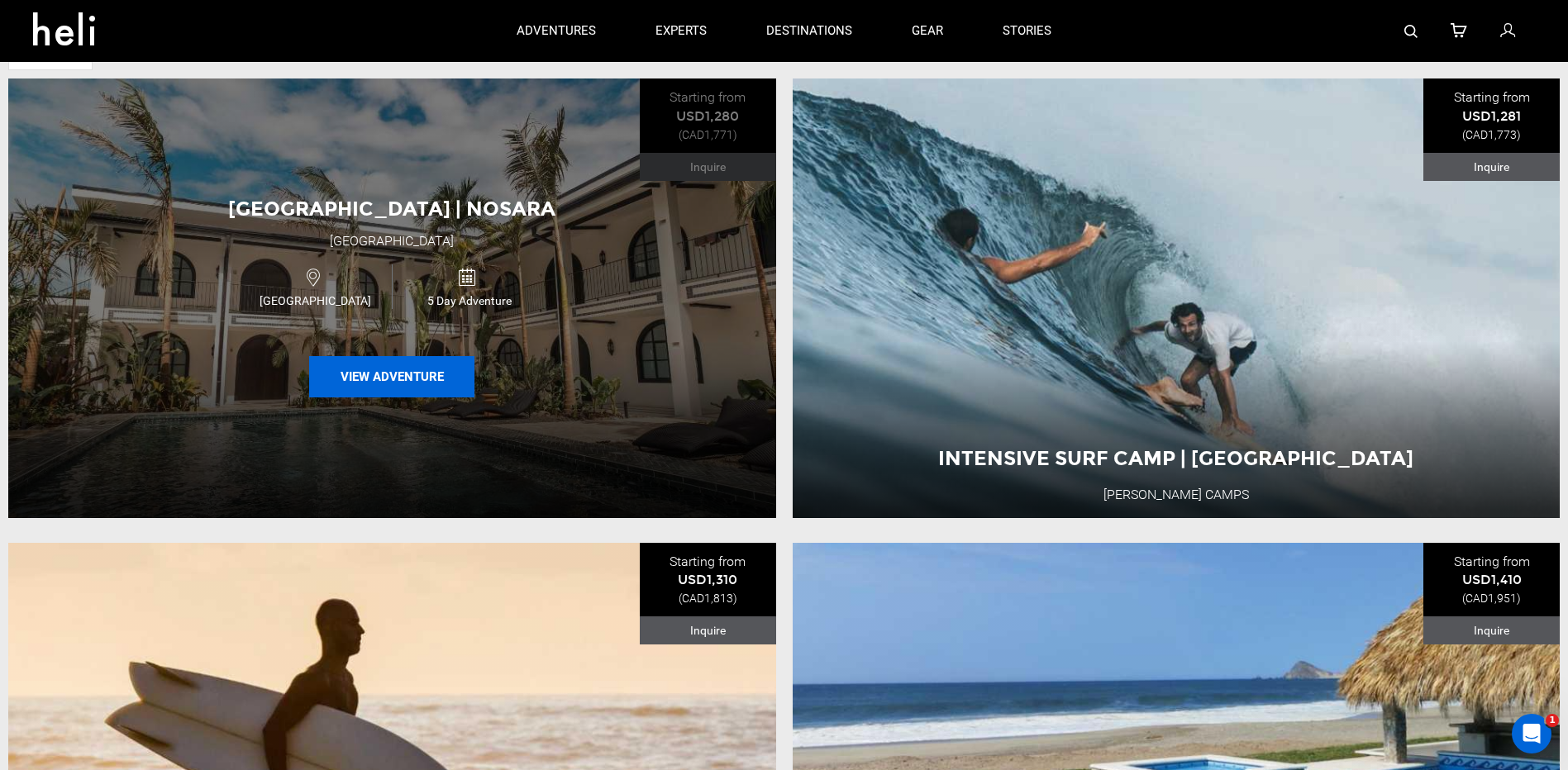
click at [436, 371] on button "View Adventure" at bounding box center [392, 377] width 165 height 42
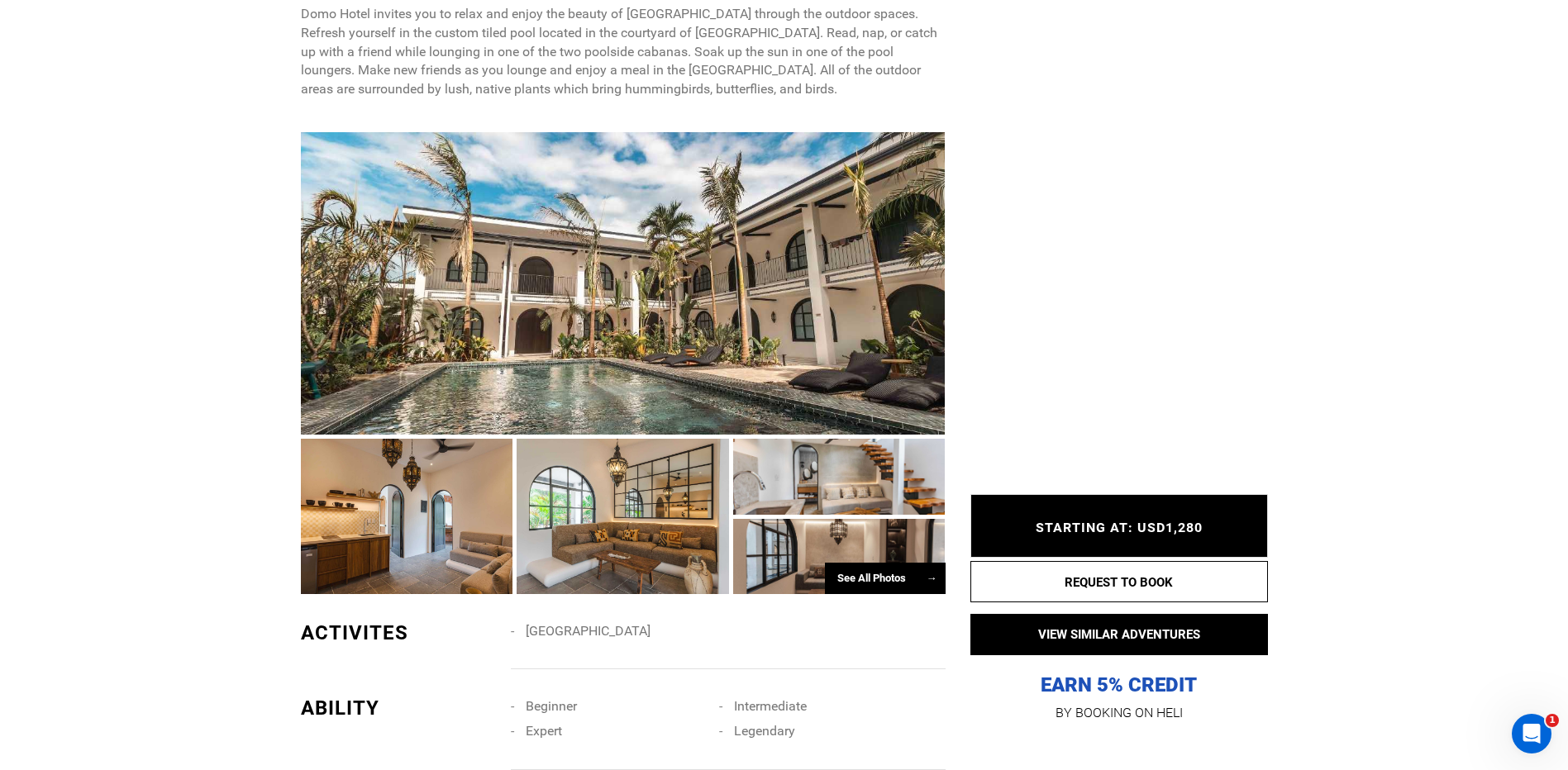
scroll to position [1156, 0]
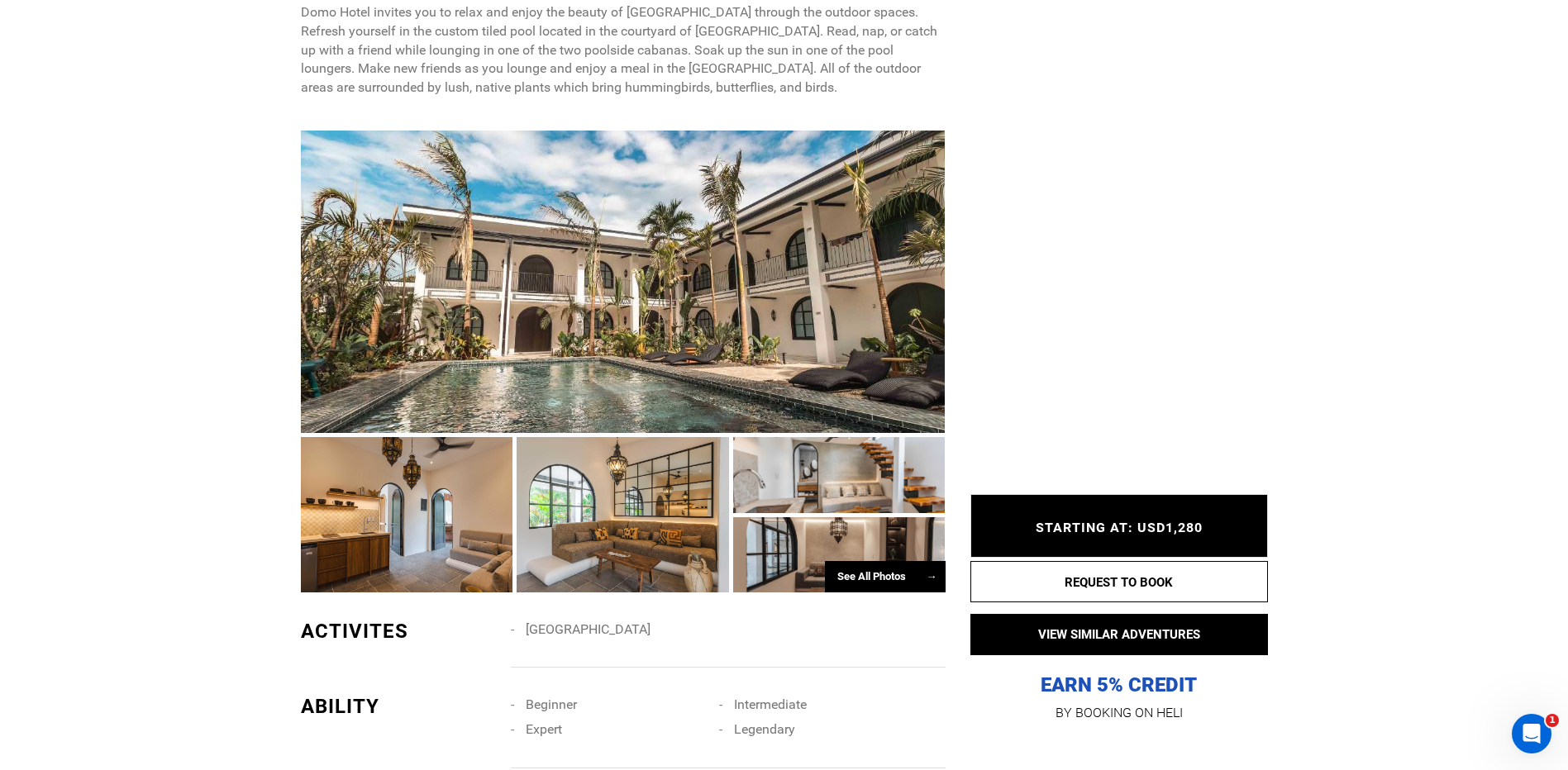
click at [504, 490] on div at bounding box center [407, 515] width 213 height 155
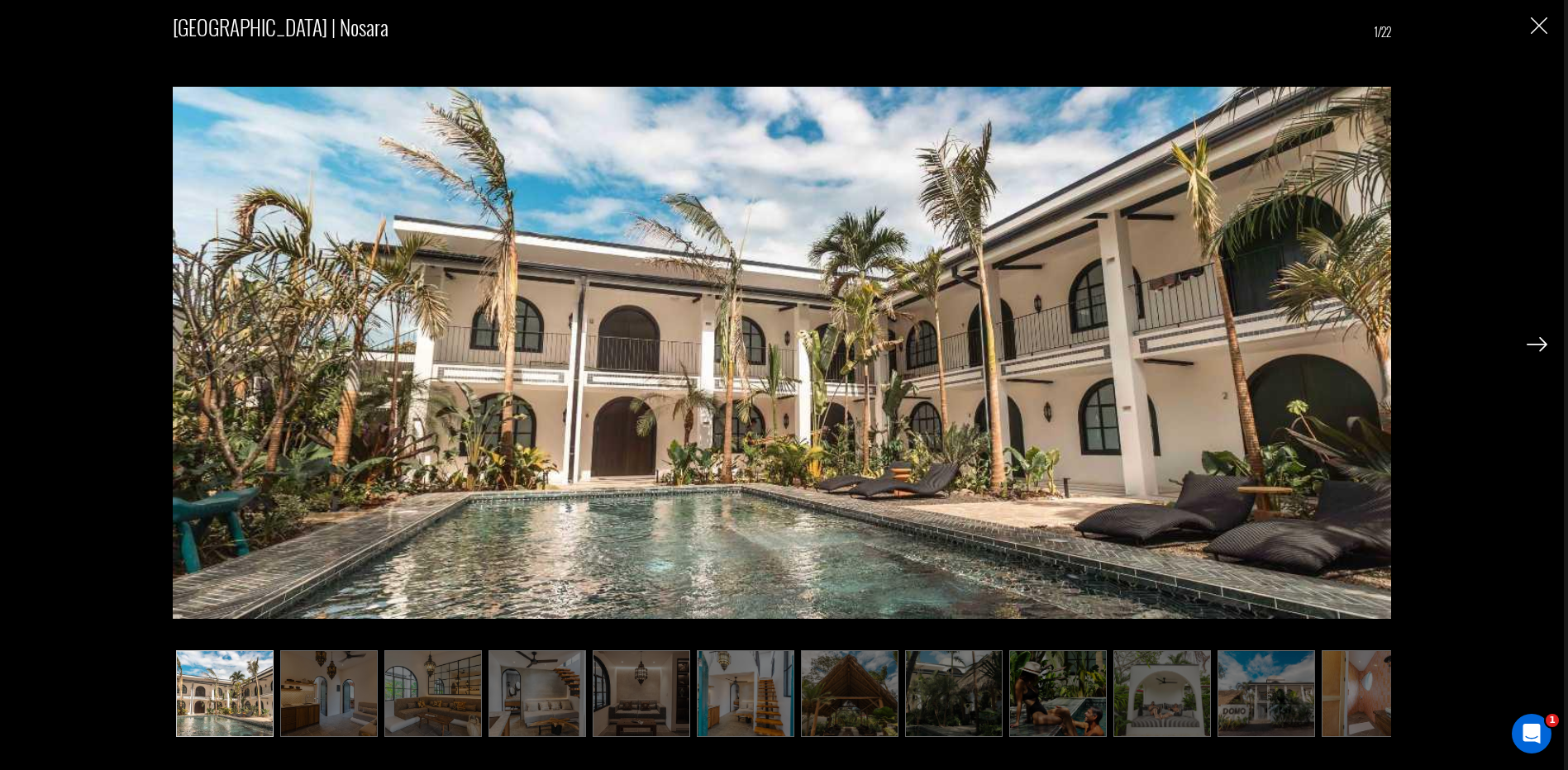
click at [1533, 345] on img at bounding box center [1536, 344] width 20 height 15
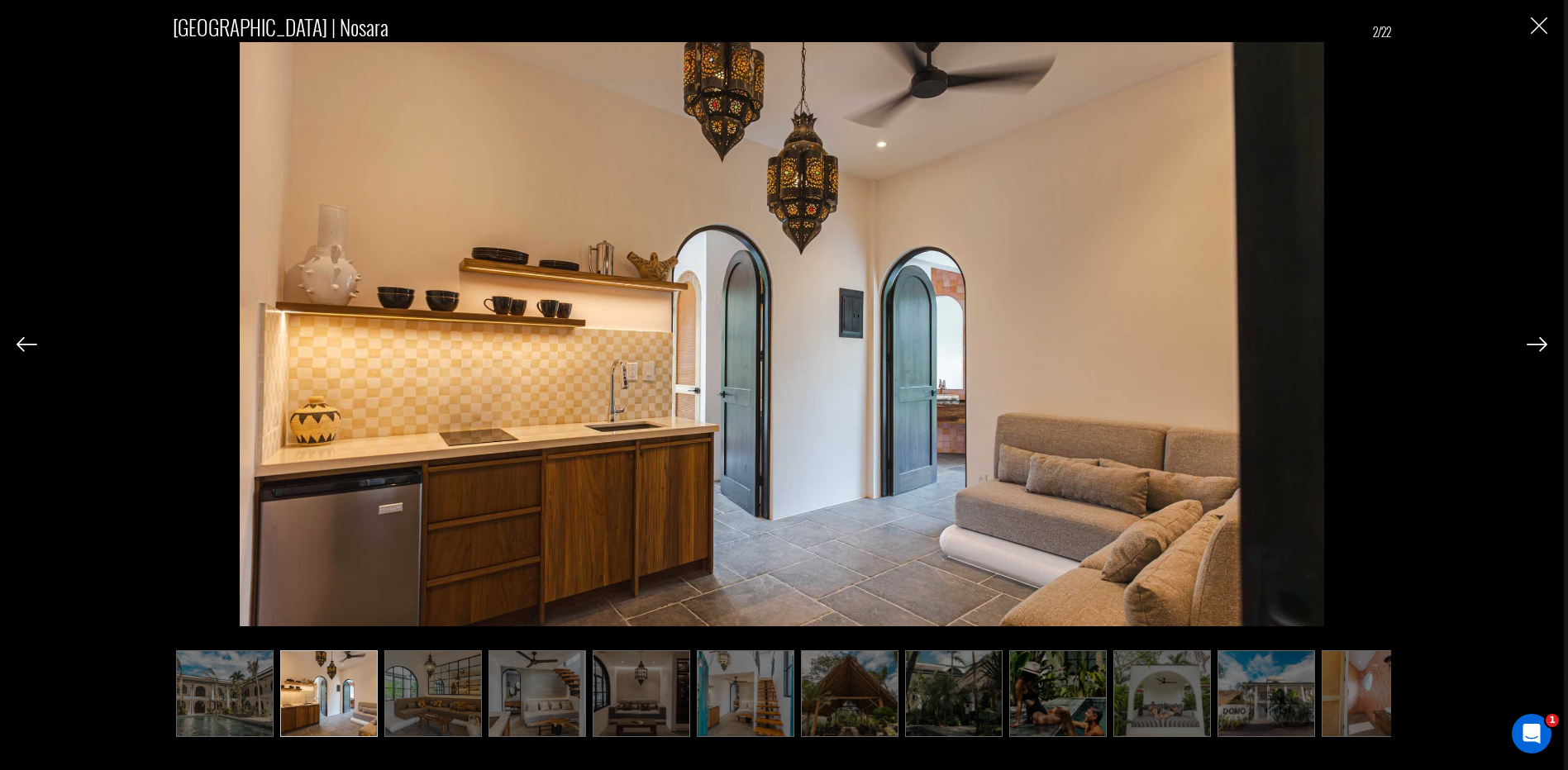
click at [1533, 341] on img at bounding box center [1536, 344] width 20 height 15
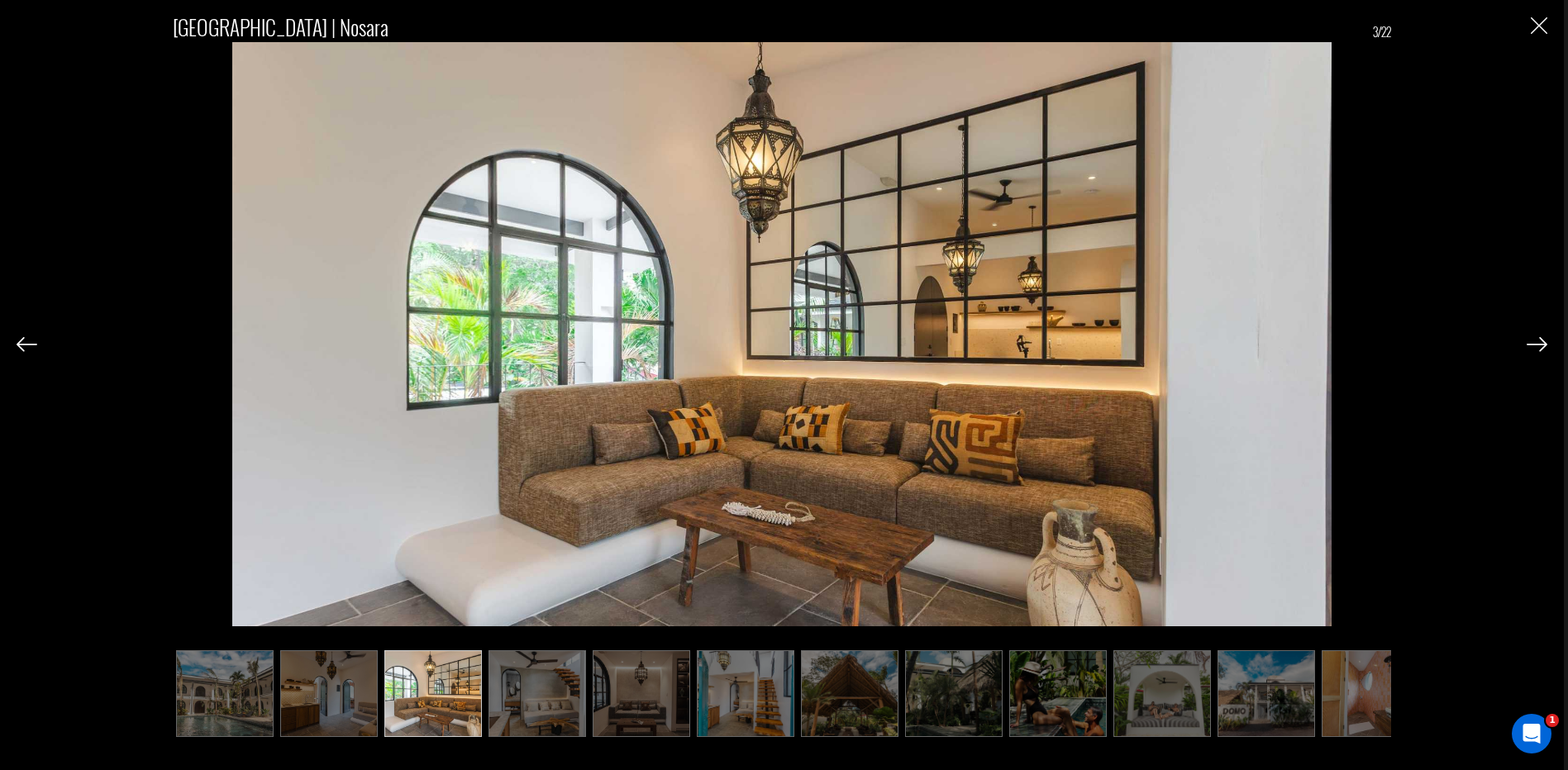
click at [1533, 341] on img at bounding box center [1536, 344] width 20 height 15
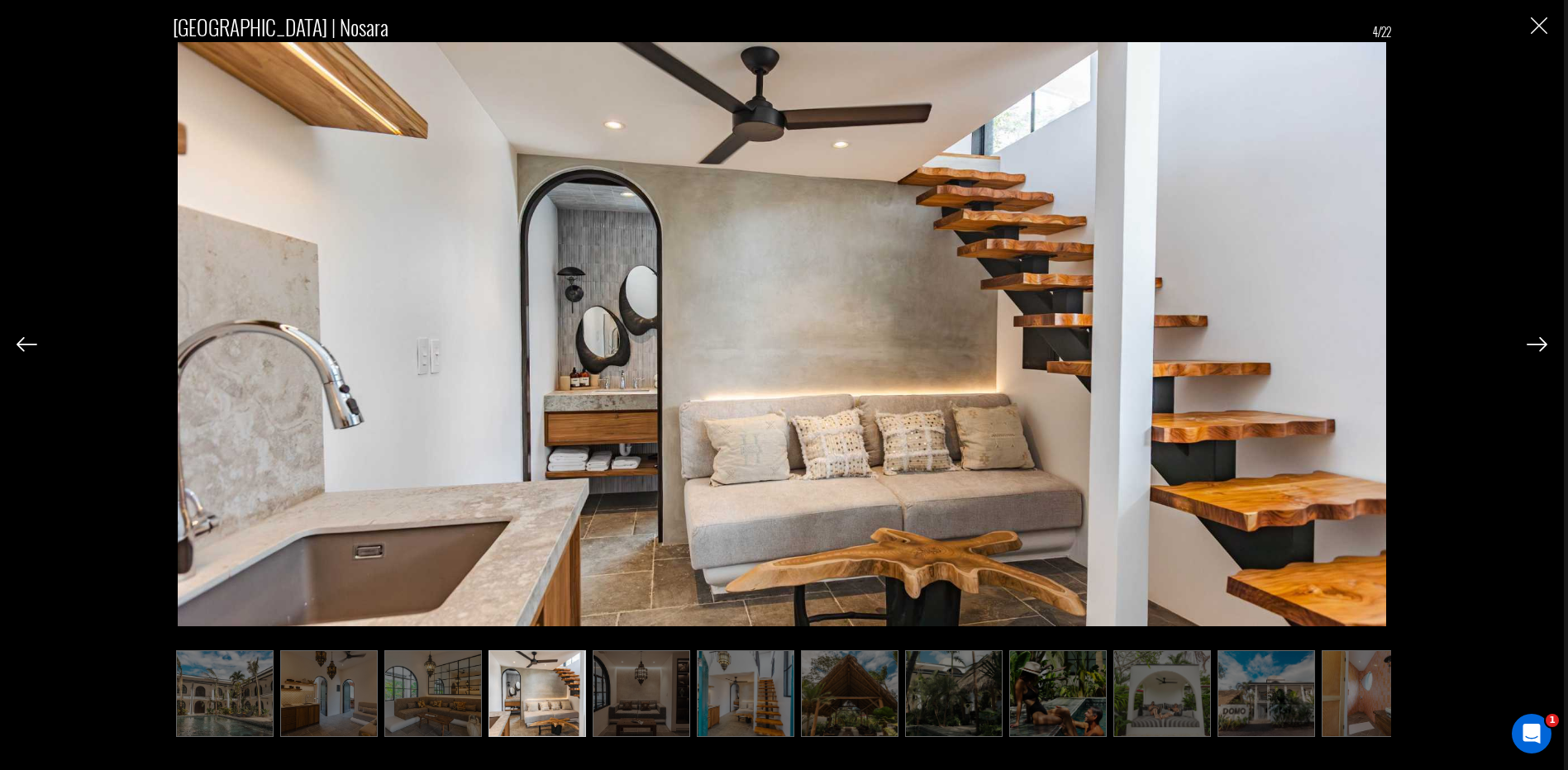
click at [1533, 341] on img at bounding box center [1536, 344] width 20 height 15
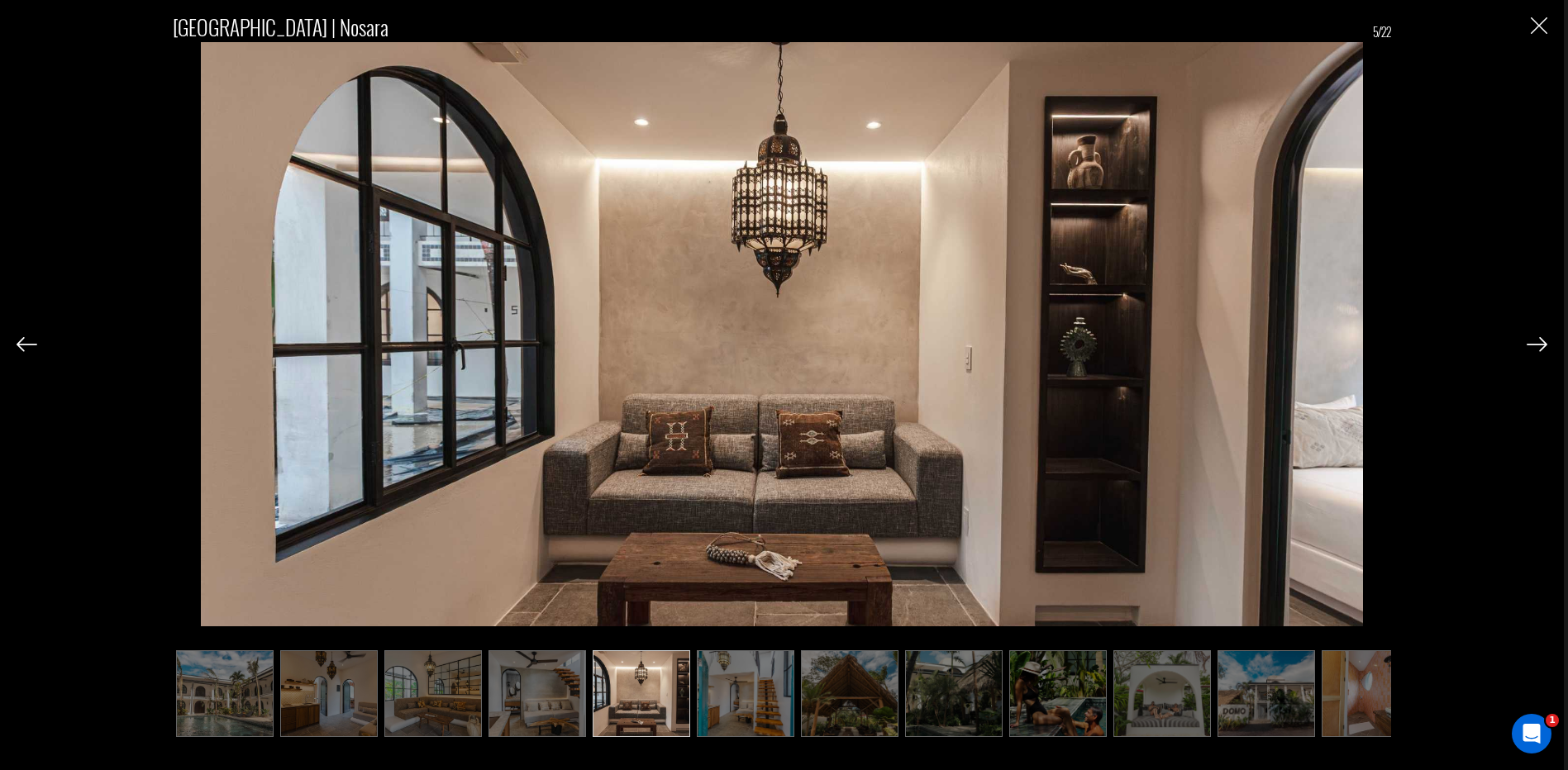
click at [1533, 341] on img at bounding box center [1536, 344] width 20 height 15
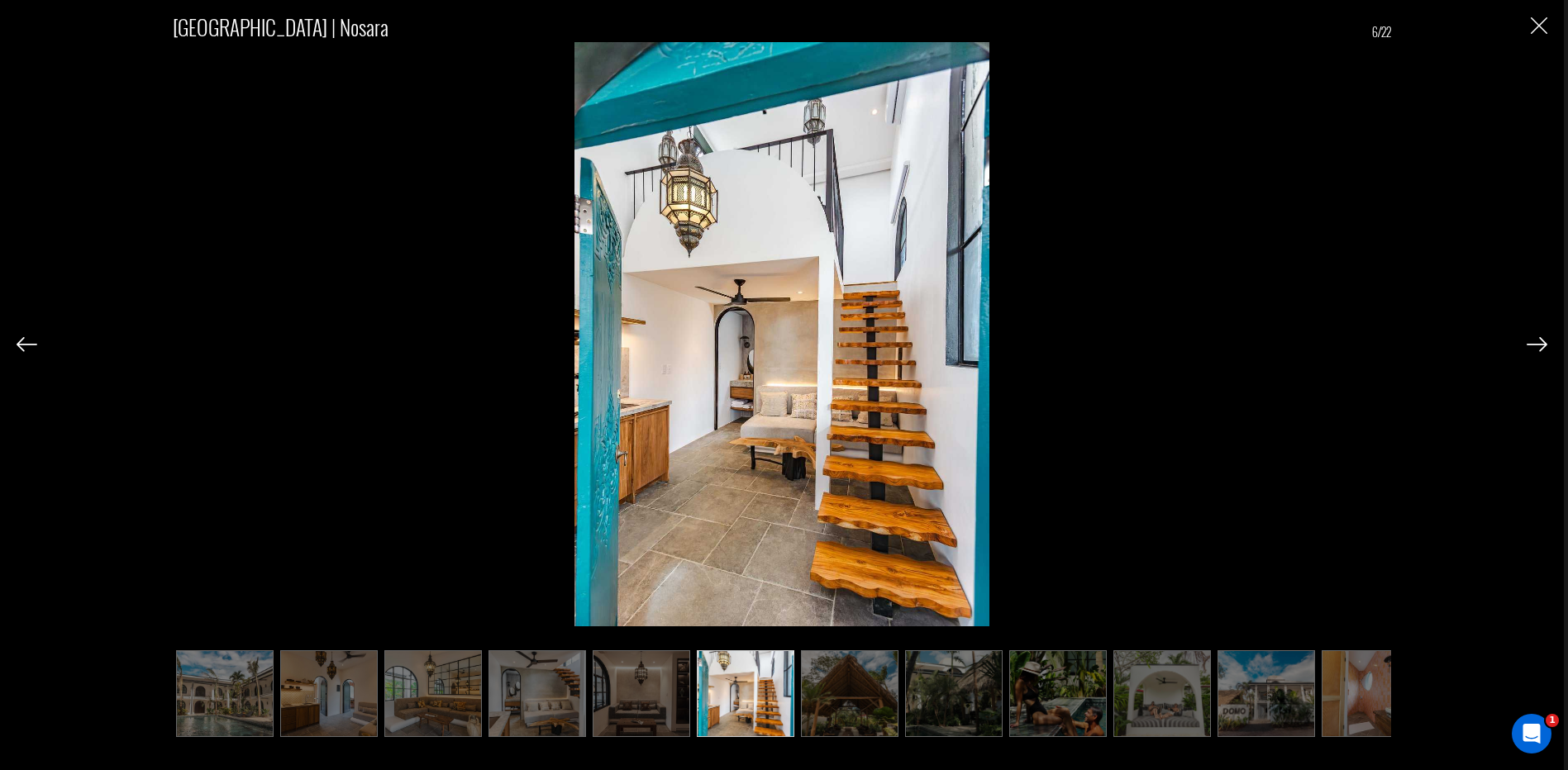
click at [1533, 341] on img at bounding box center [1536, 344] width 20 height 15
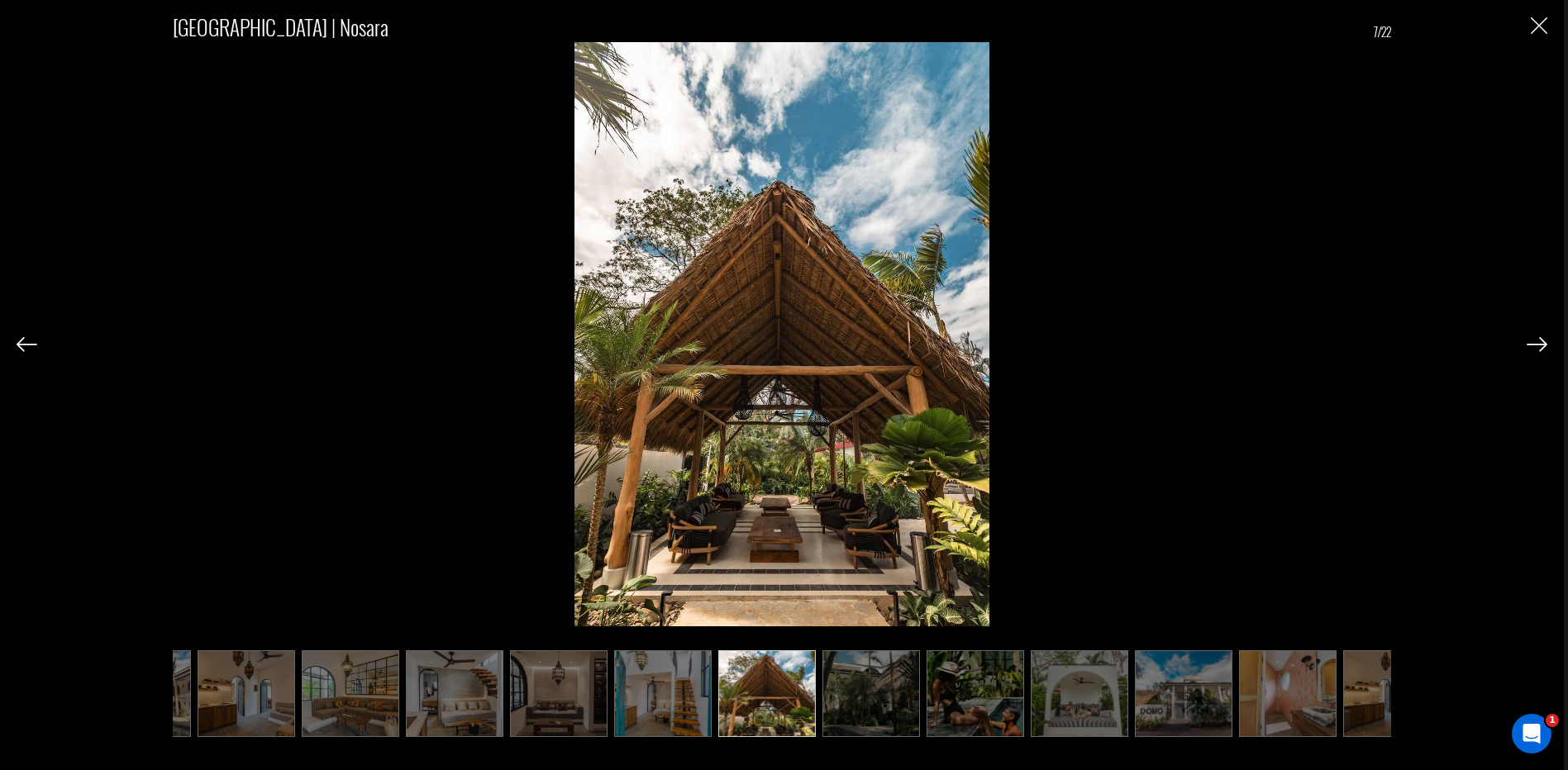
click at [1533, 341] on img at bounding box center [1536, 344] width 20 height 15
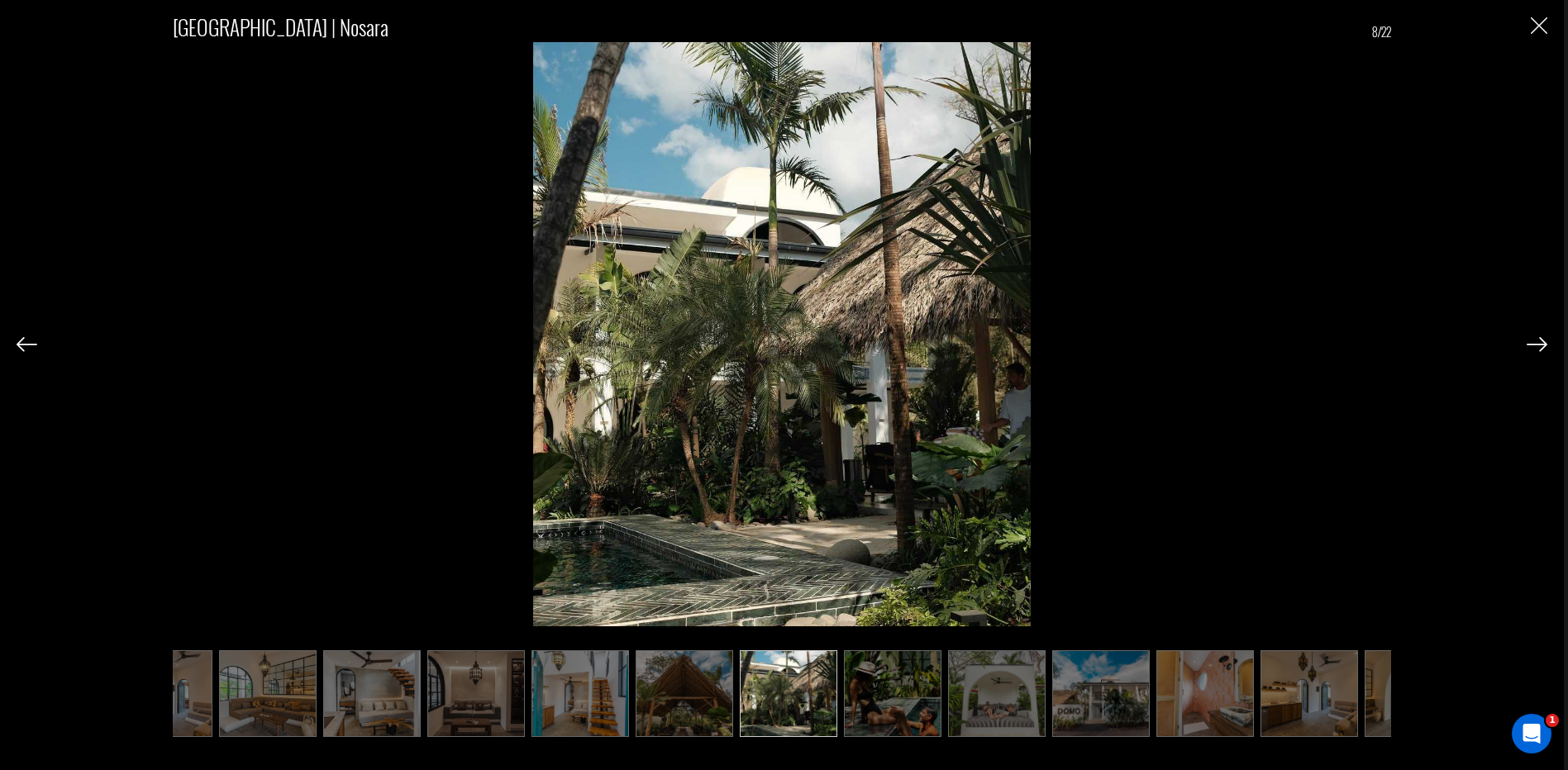
click at [1534, 342] on img at bounding box center [1536, 344] width 20 height 15
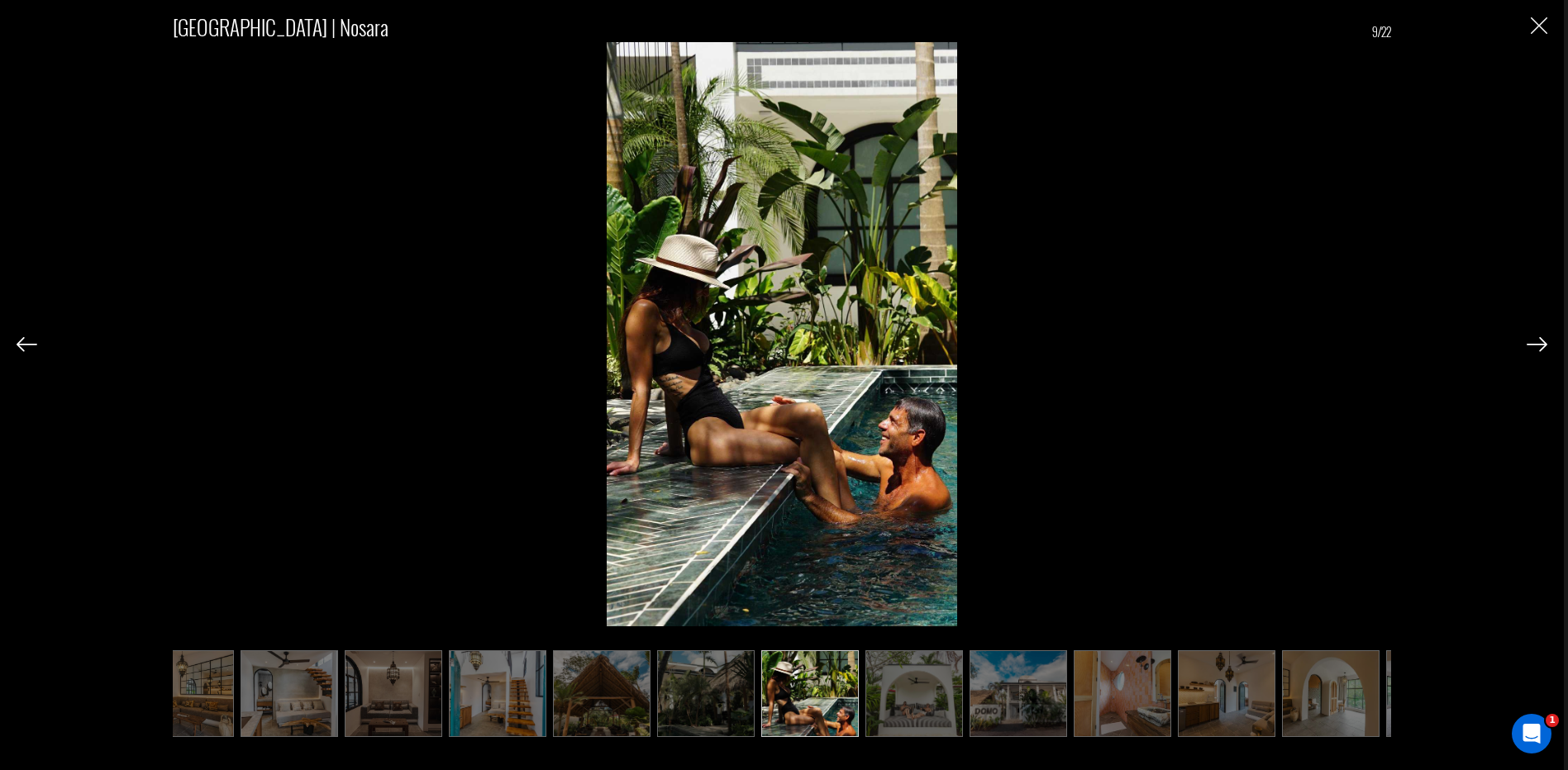
click at [1534, 342] on img at bounding box center [1536, 344] width 20 height 15
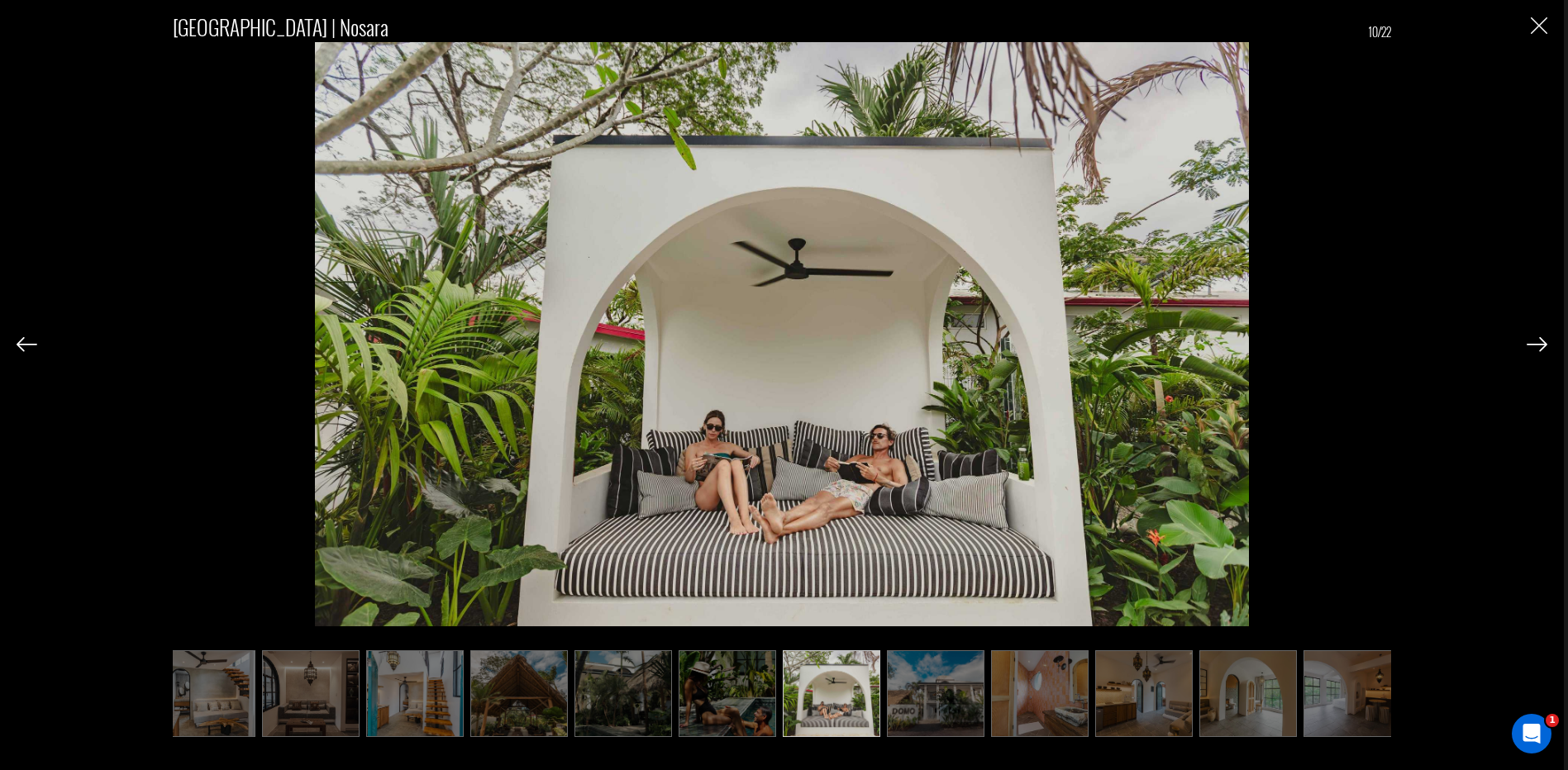
click at [1534, 342] on img at bounding box center [1536, 344] width 20 height 15
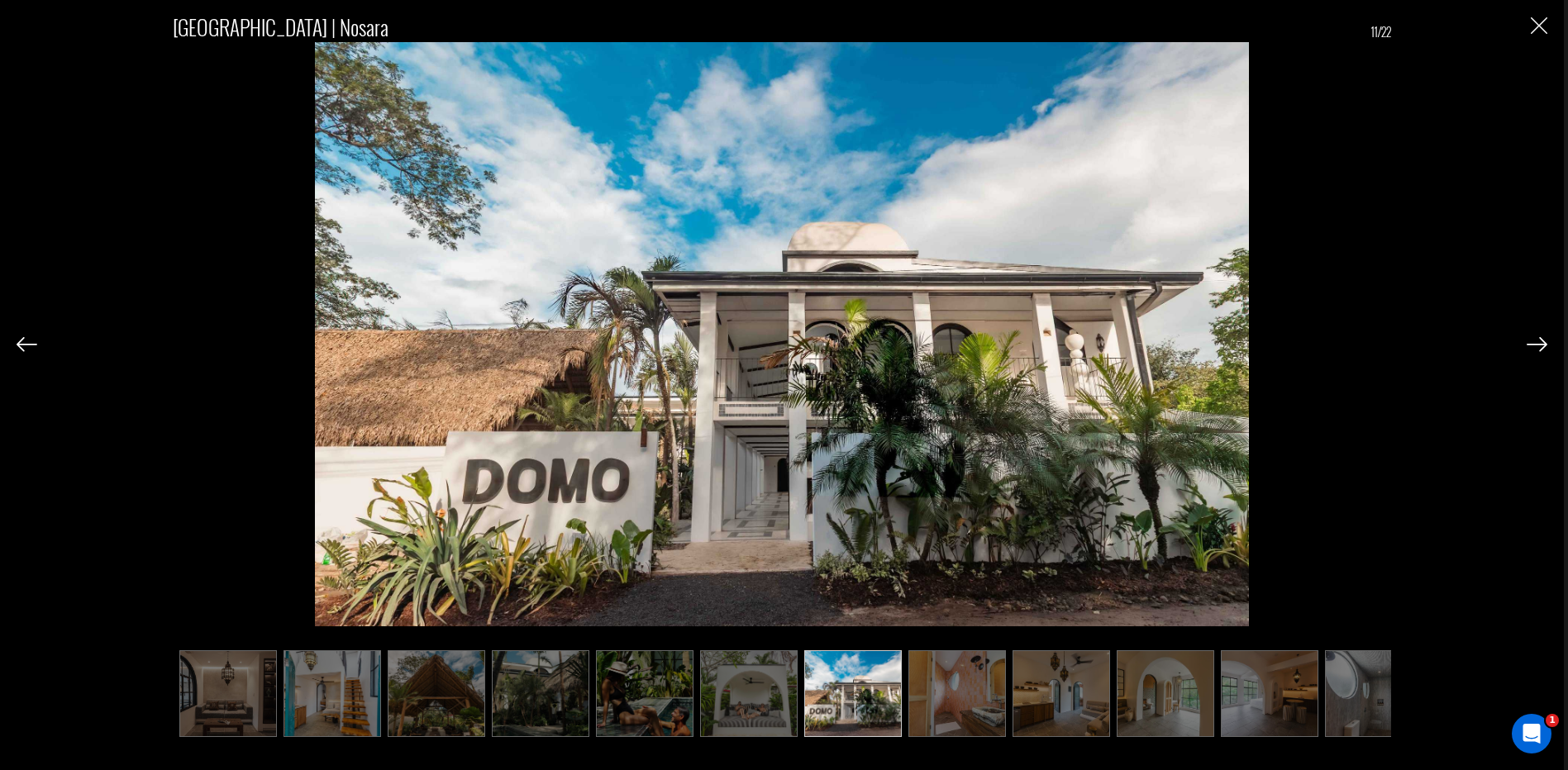
click at [1534, 342] on img at bounding box center [1536, 344] width 20 height 15
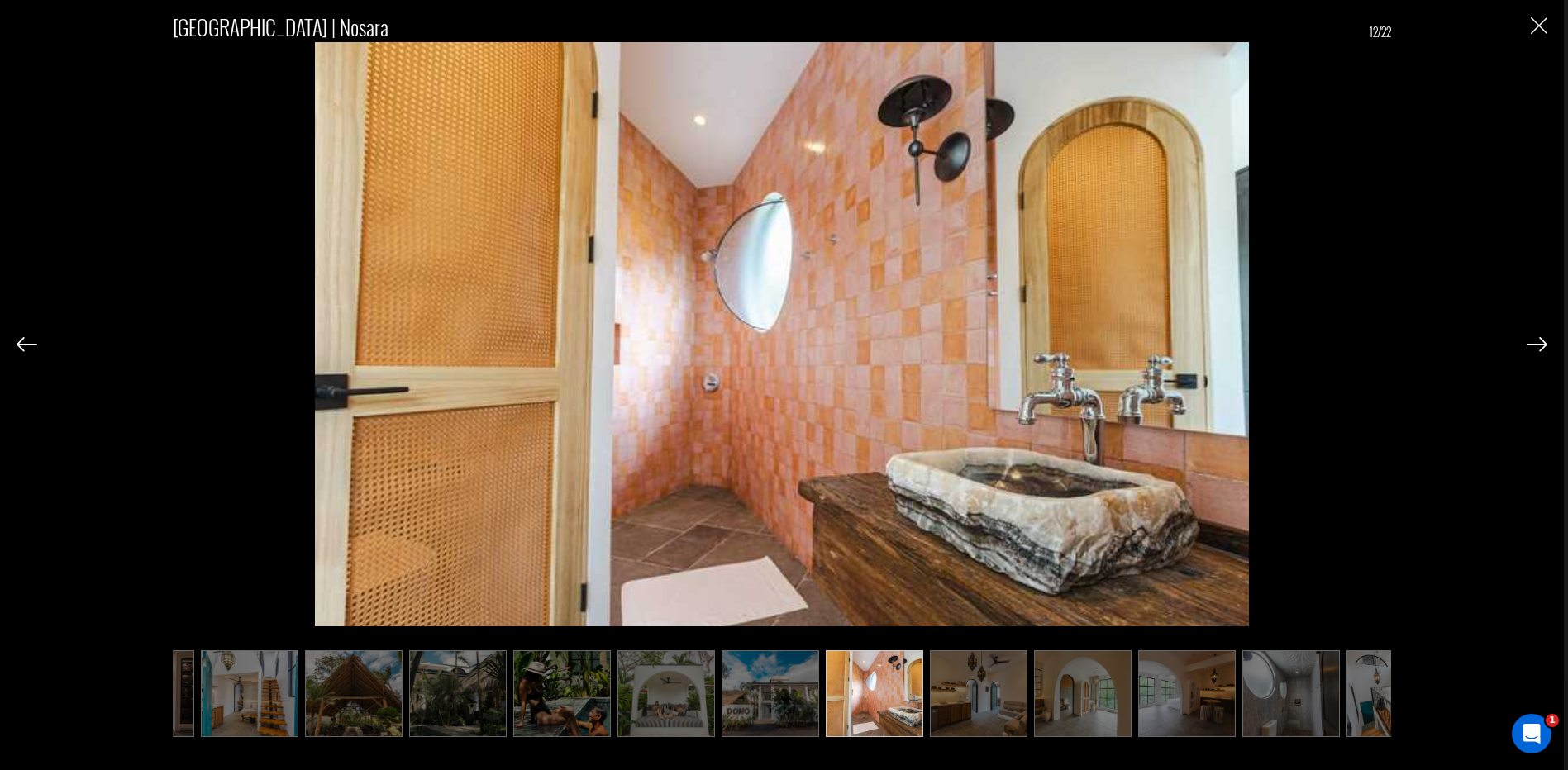
click at [1534, 342] on img at bounding box center [1536, 344] width 20 height 15
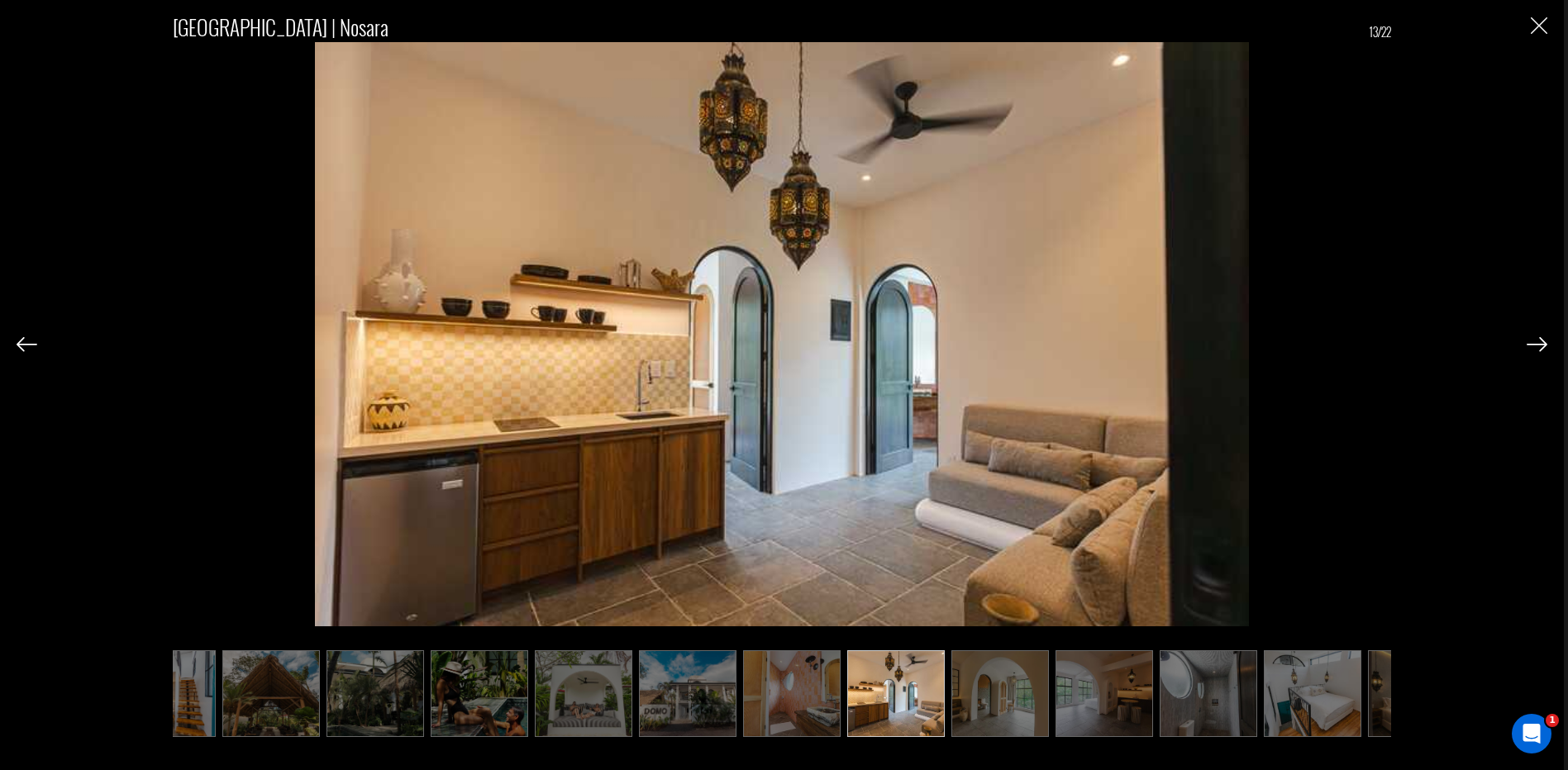
click at [1534, 342] on img at bounding box center [1536, 344] width 20 height 15
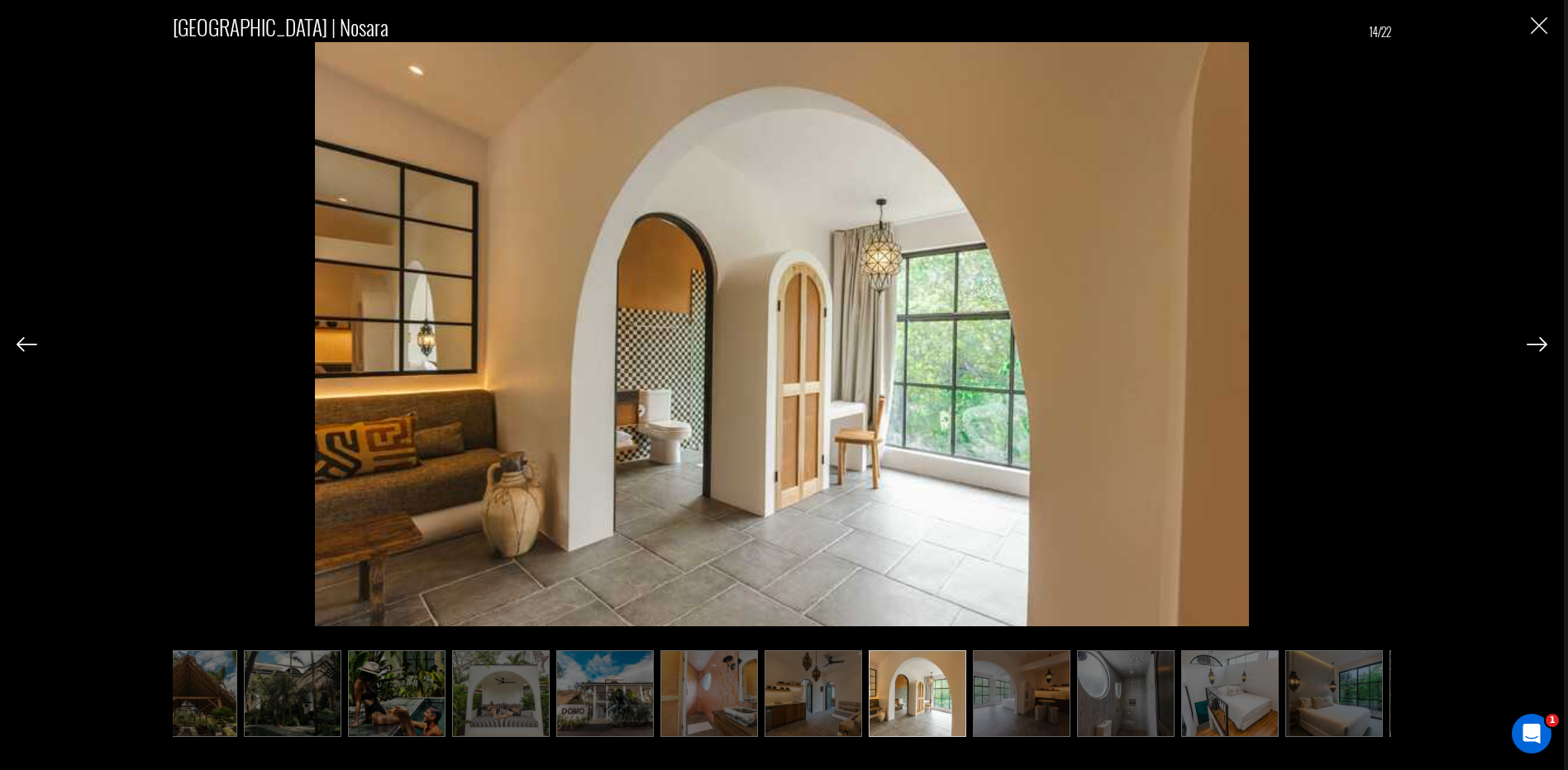
click at [1534, 342] on img at bounding box center [1536, 344] width 20 height 15
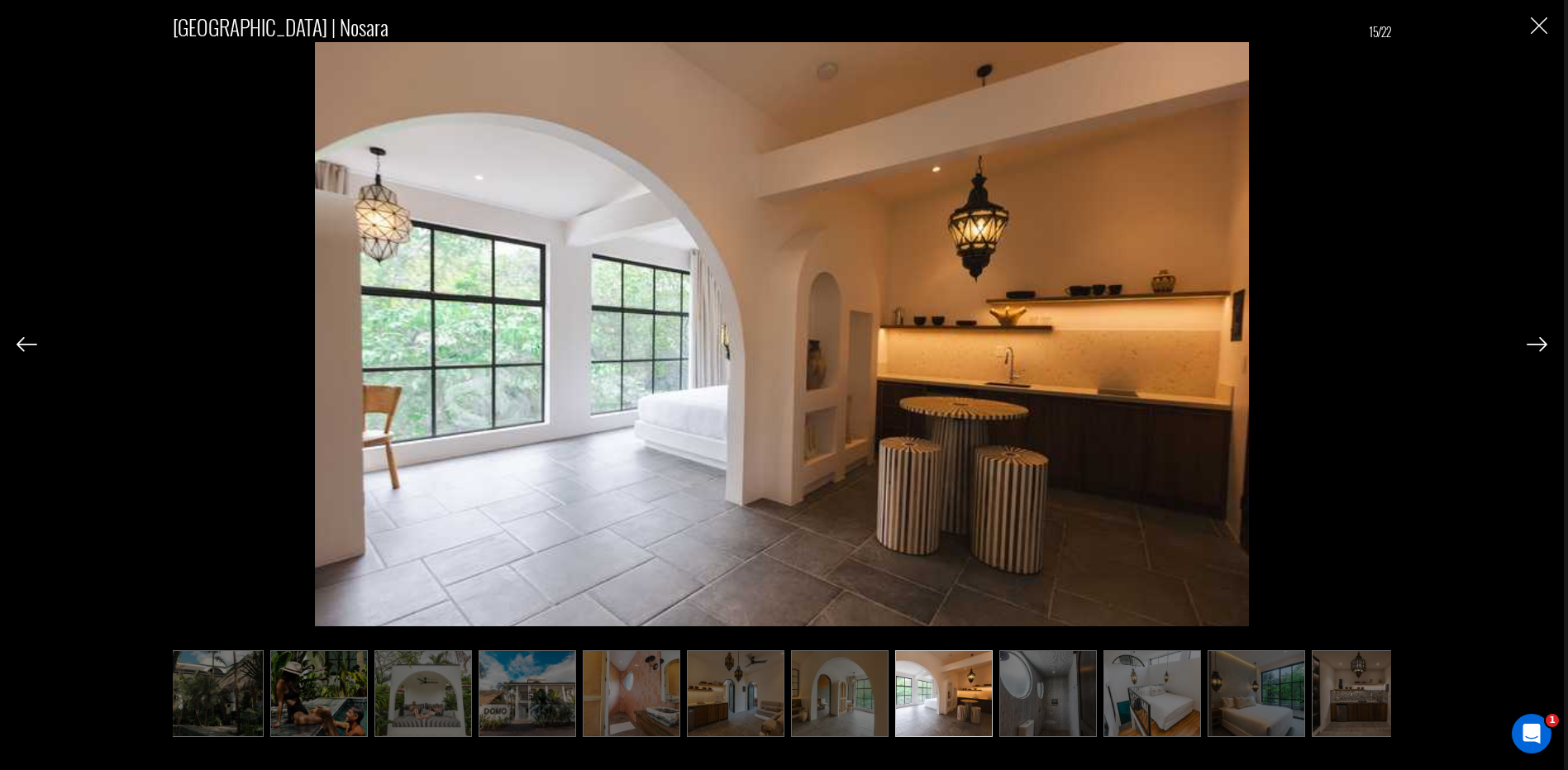
scroll to position [0, 744]
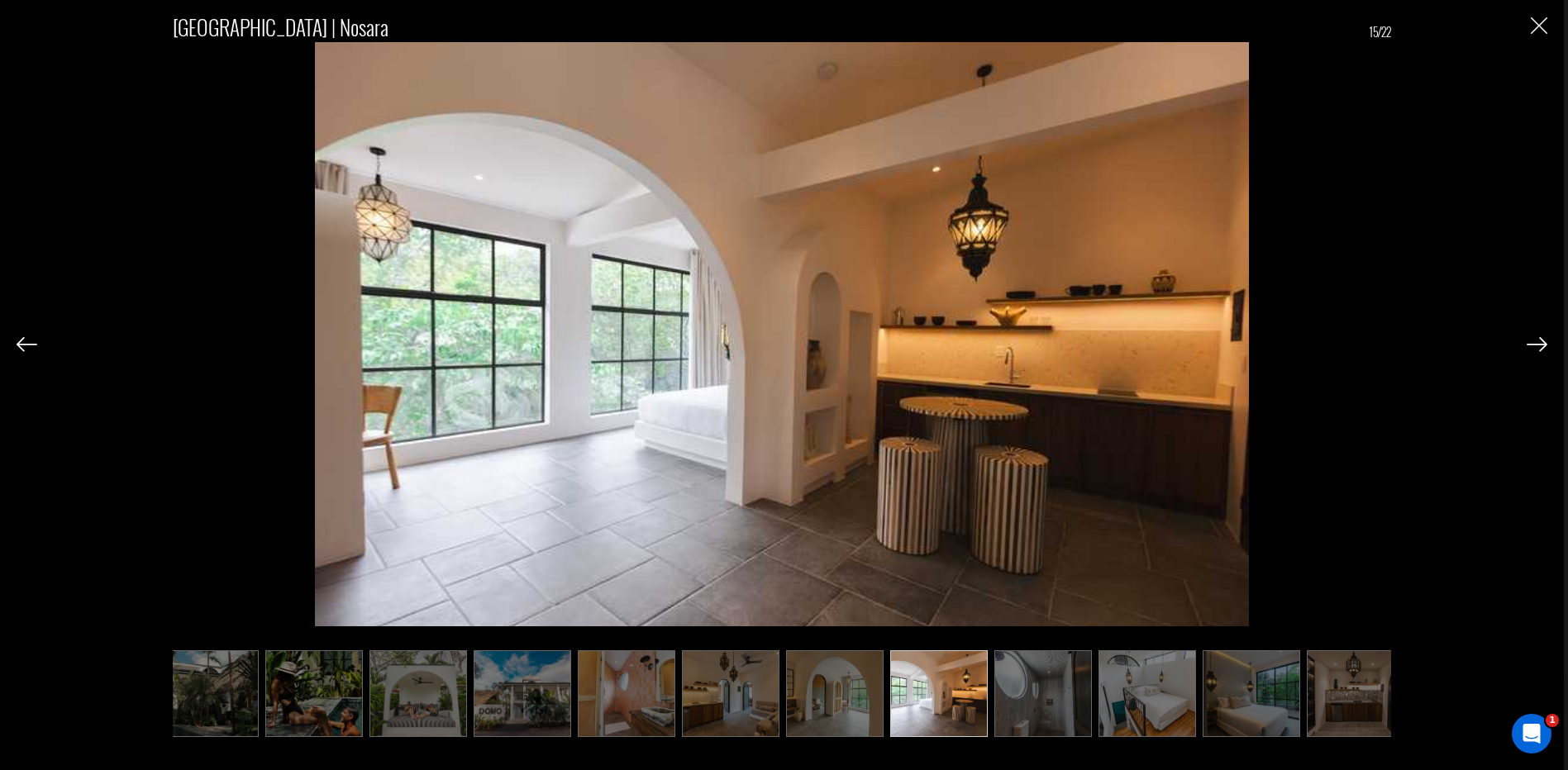
click at [1529, 340] on img at bounding box center [1536, 344] width 20 height 15
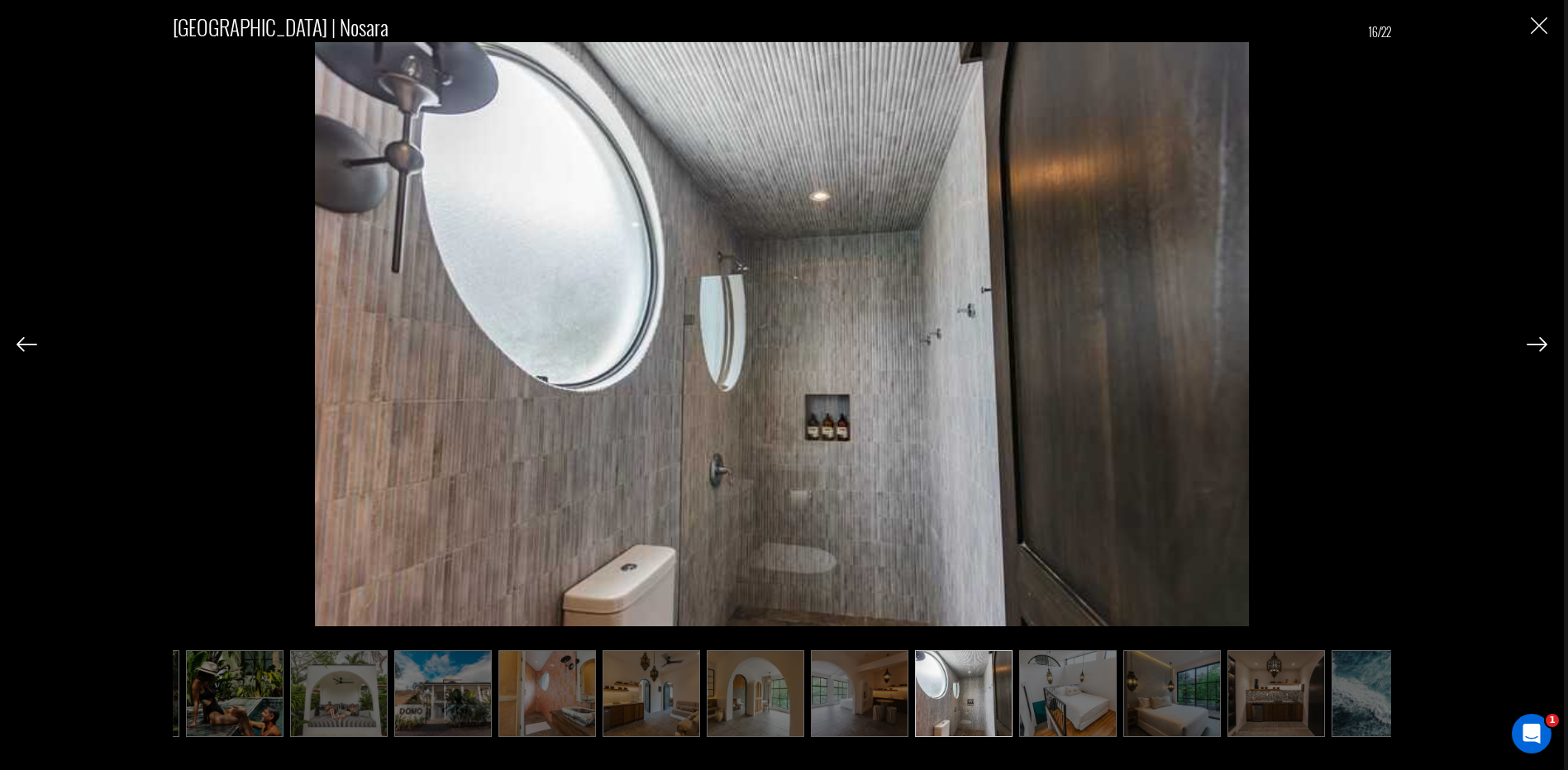
click at [1528, 340] on img at bounding box center [1536, 344] width 20 height 15
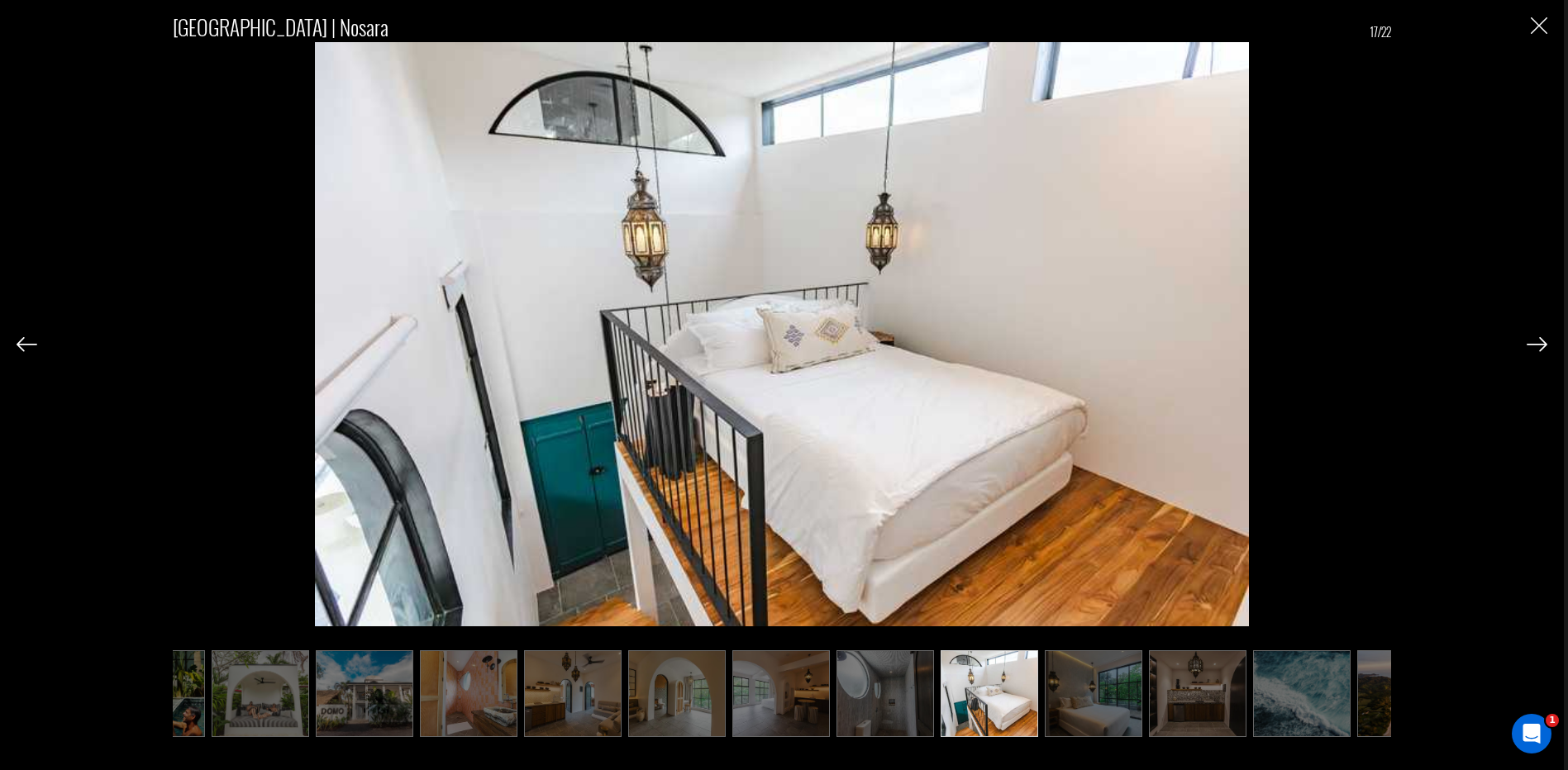
scroll to position [0, 907]
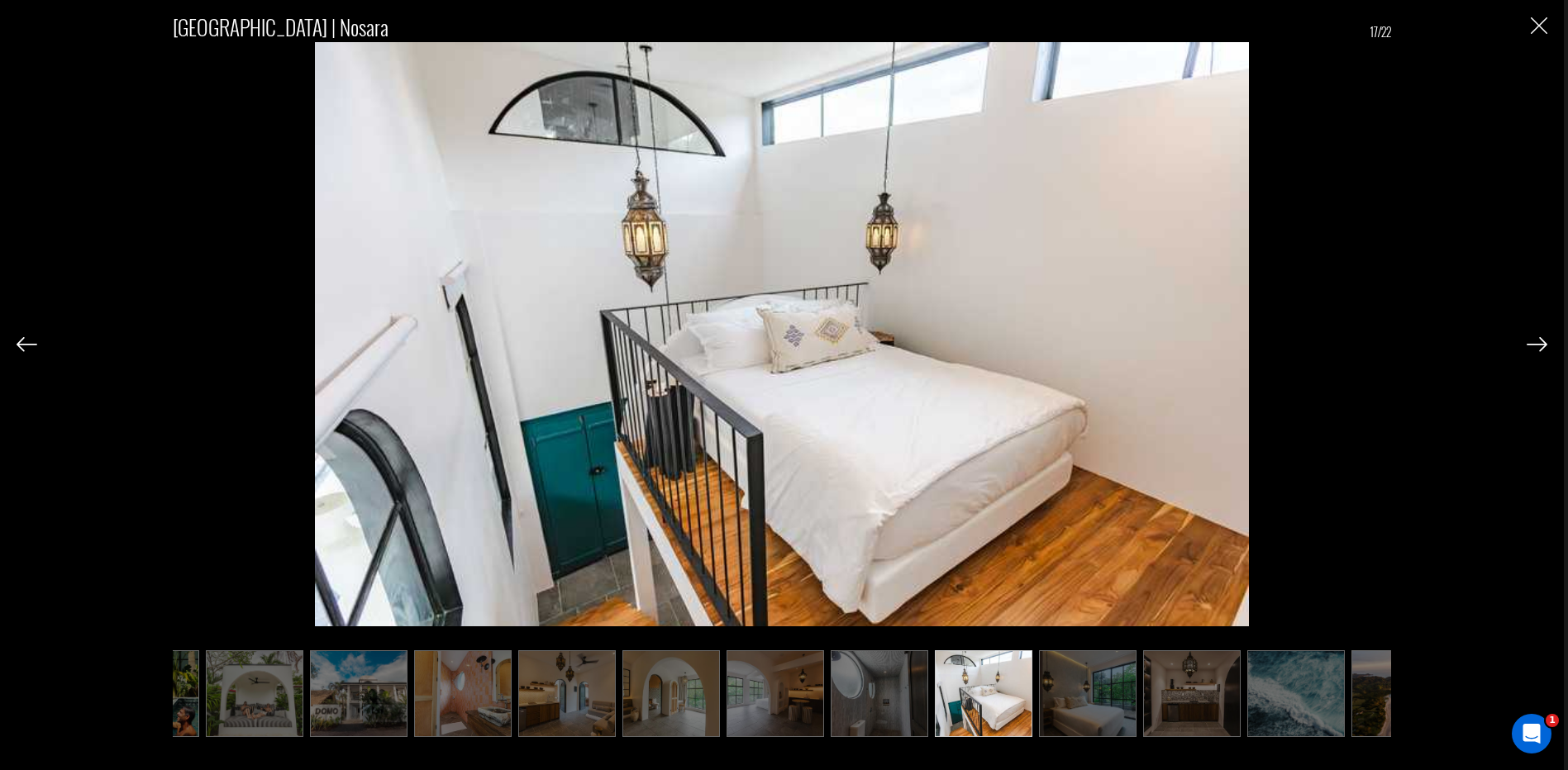
click at [1525, 336] on div "[GEOGRAPHIC_DATA] | Nosara 17/22" at bounding box center [781, 365] width 1530 height 731
click at [1539, 343] on img at bounding box center [1536, 344] width 20 height 15
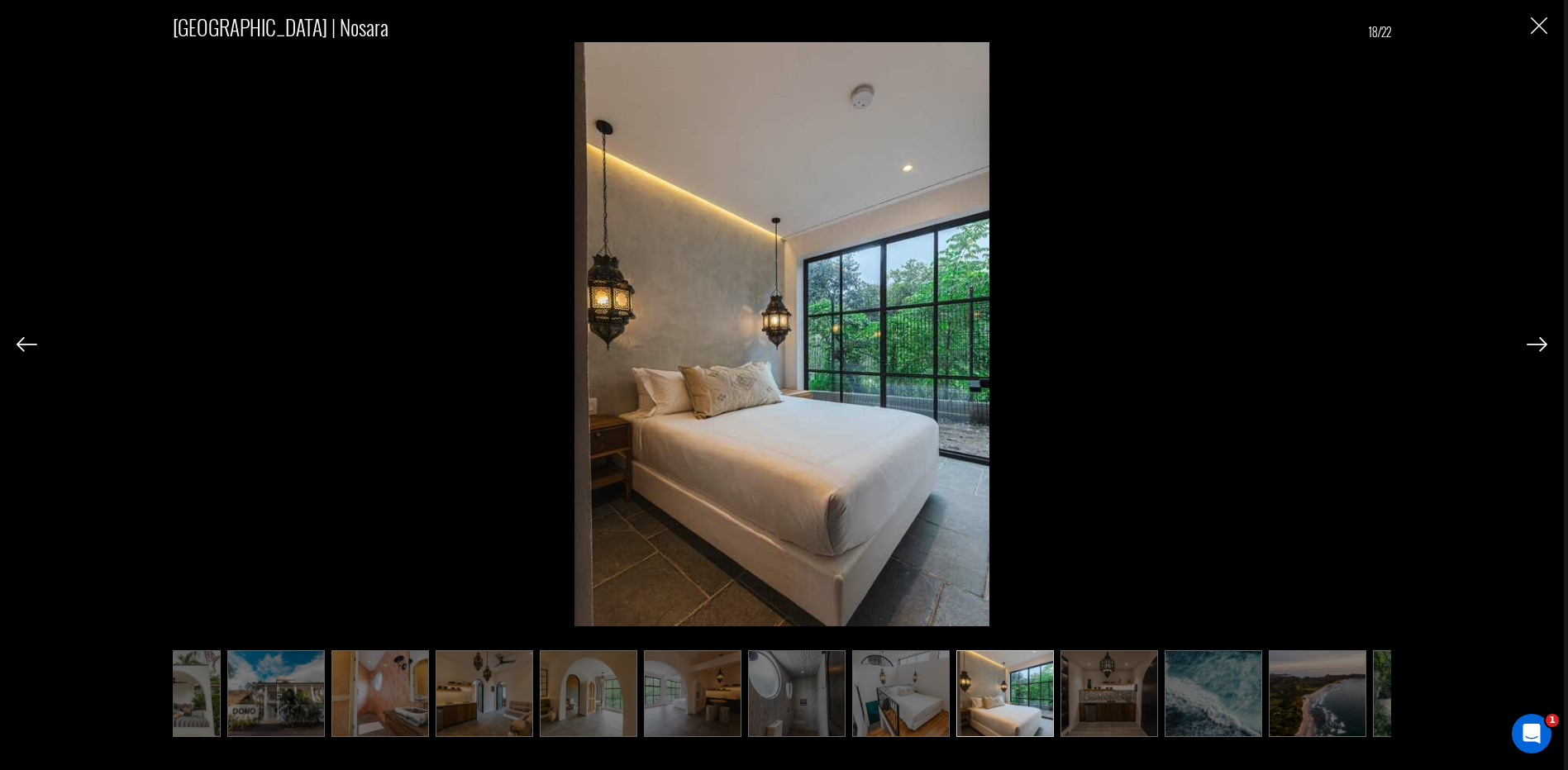
click at [1539, 343] on img at bounding box center [1536, 344] width 20 height 15
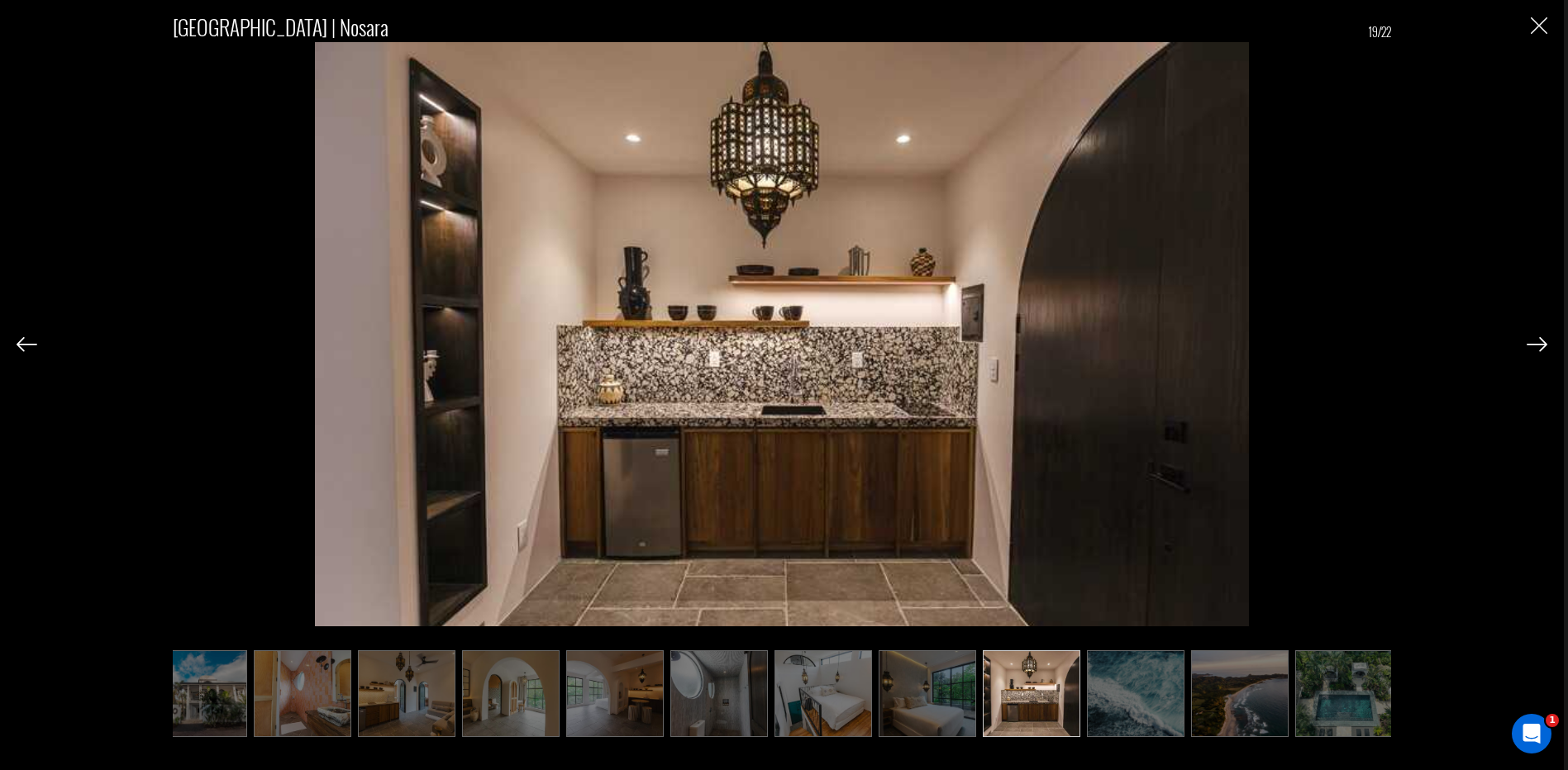
scroll to position [0, 1073]
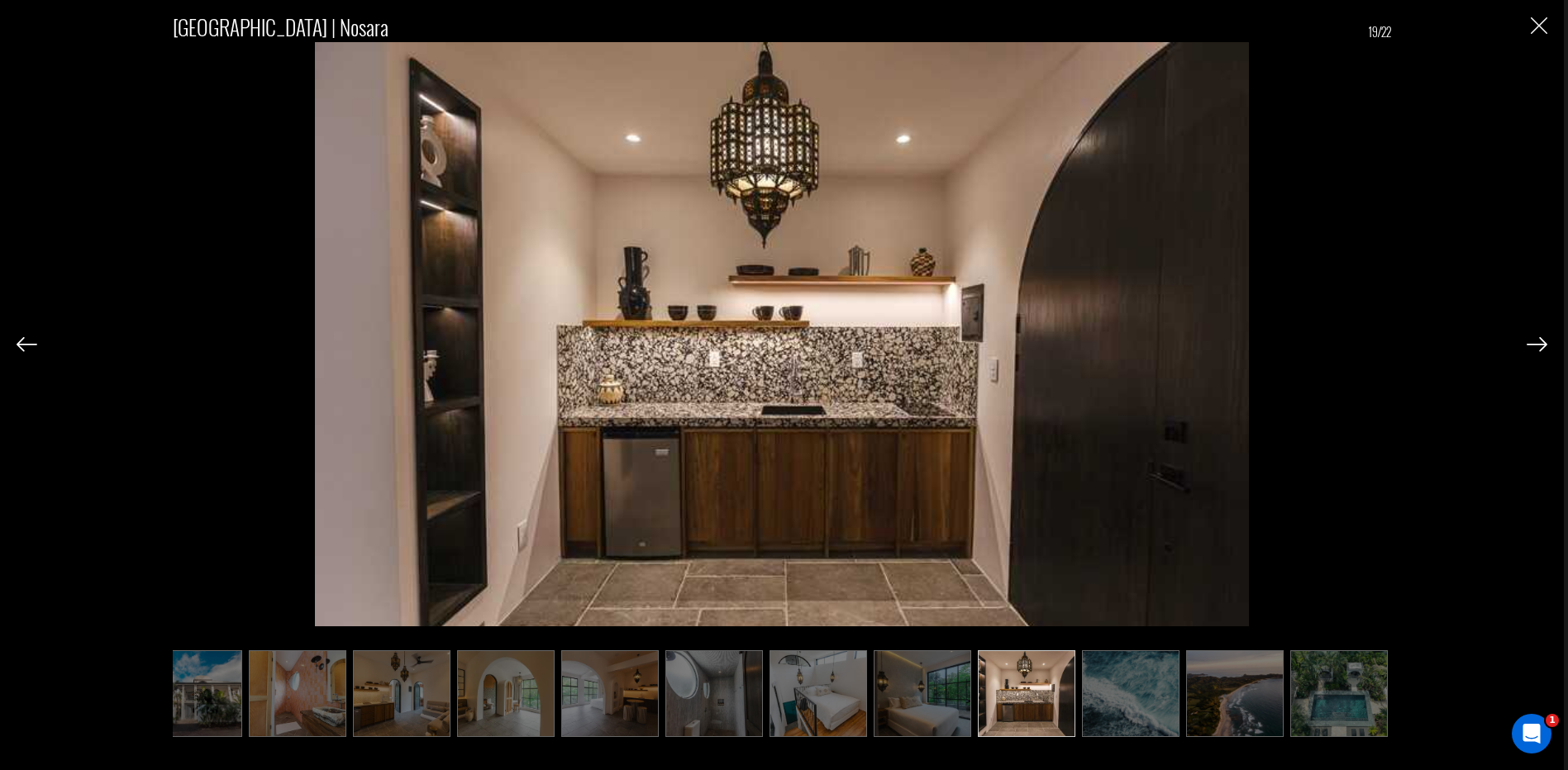
click at [1539, 343] on img at bounding box center [1536, 344] width 20 height 15
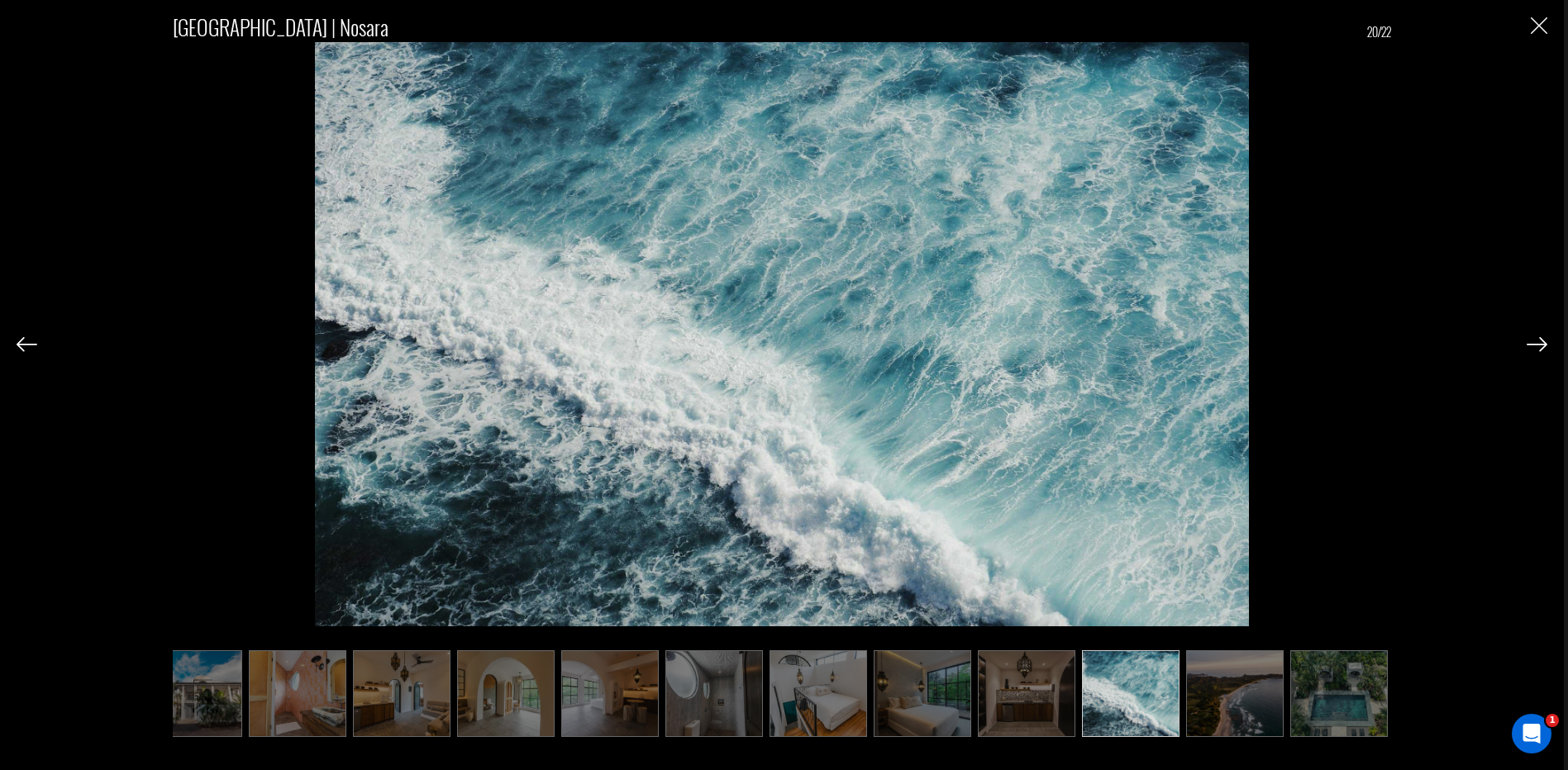
click at [1539, 345] on img at bounding box center [1536, 344] width 20 height 15
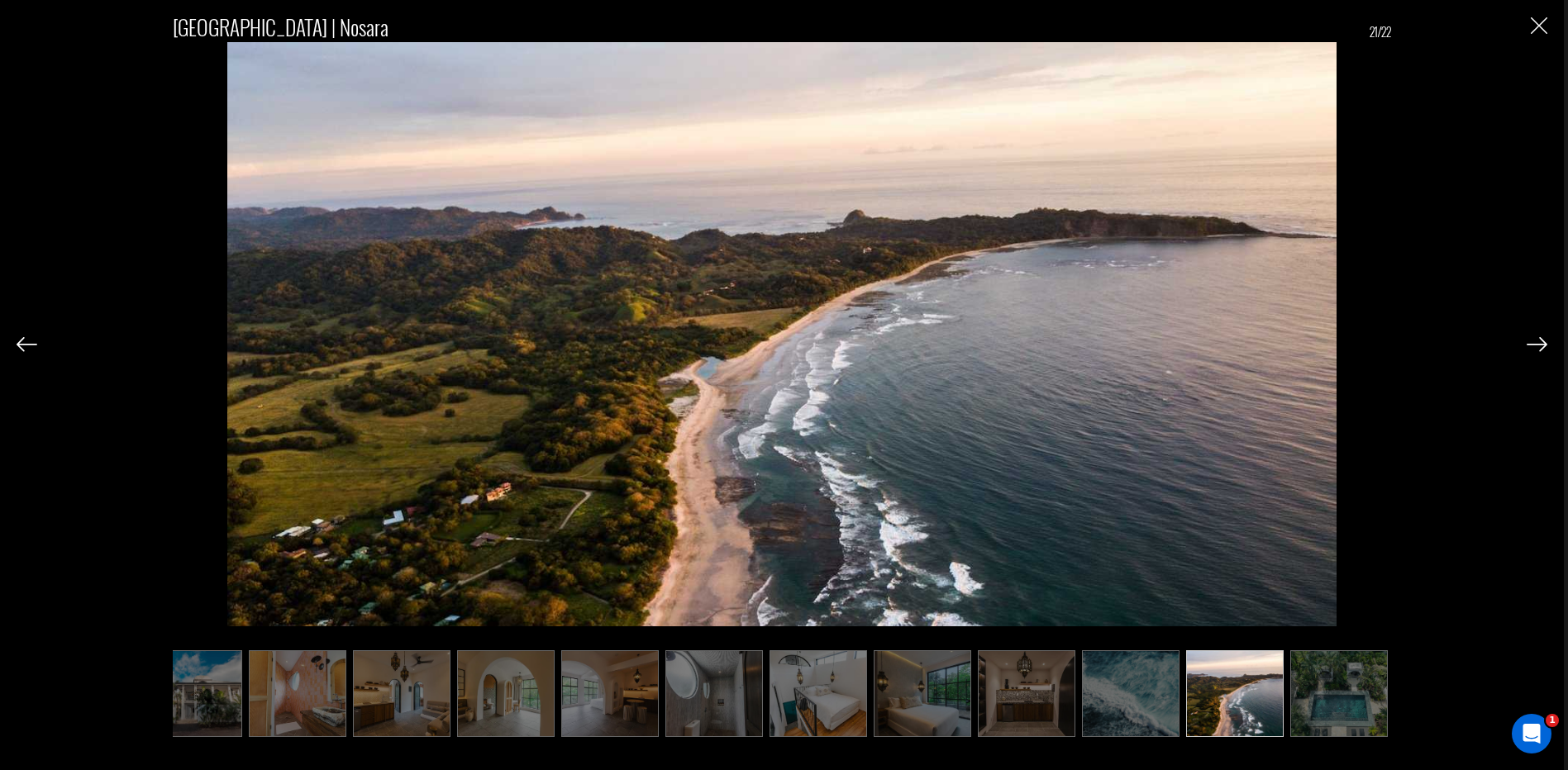
click at [1539, 346] on img at bounding box center [1536, 344] width 20 height 15
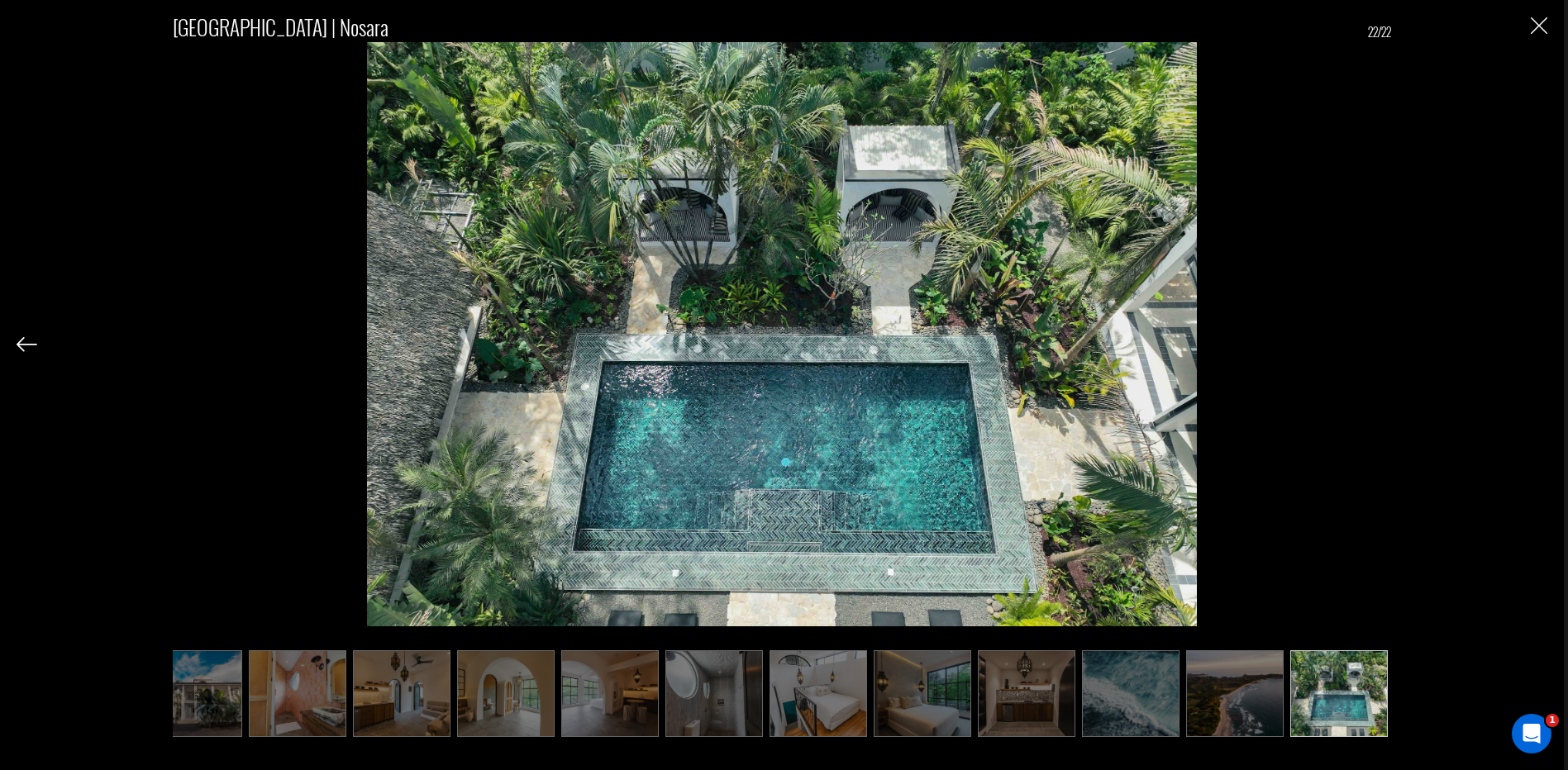
click at [1425, 372] on div "[GEOGRAPHIC_DATA] | Nosara 22/22" at bounding box center [781, 365] width 1530 height 731
click at [1510, 347] on div "[GEOGRAPHIC_DATA] | Nosara 22/22" at bounding box center [781, 365] width 1530 height 731
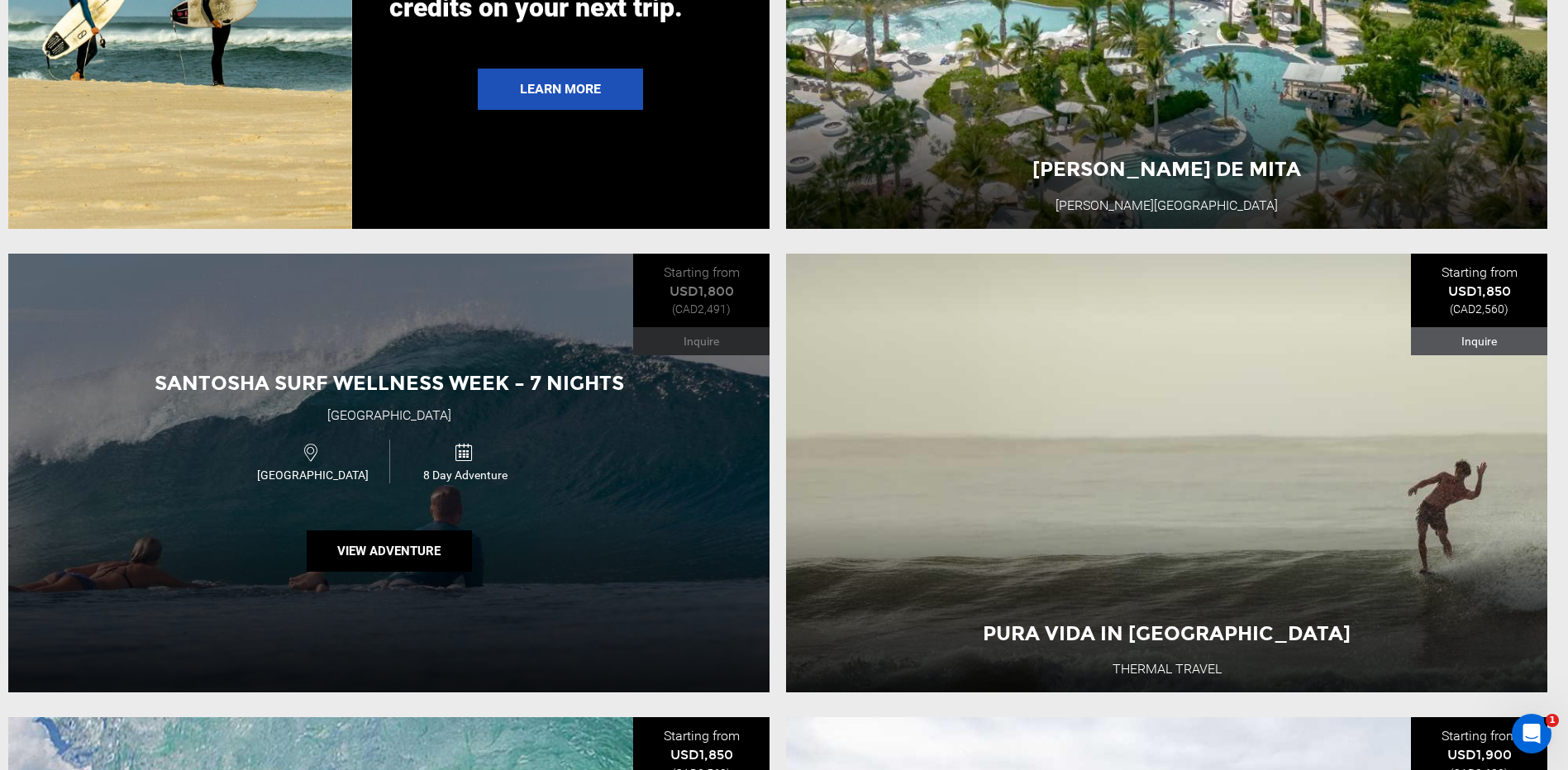
scroll to position [4295, 0]
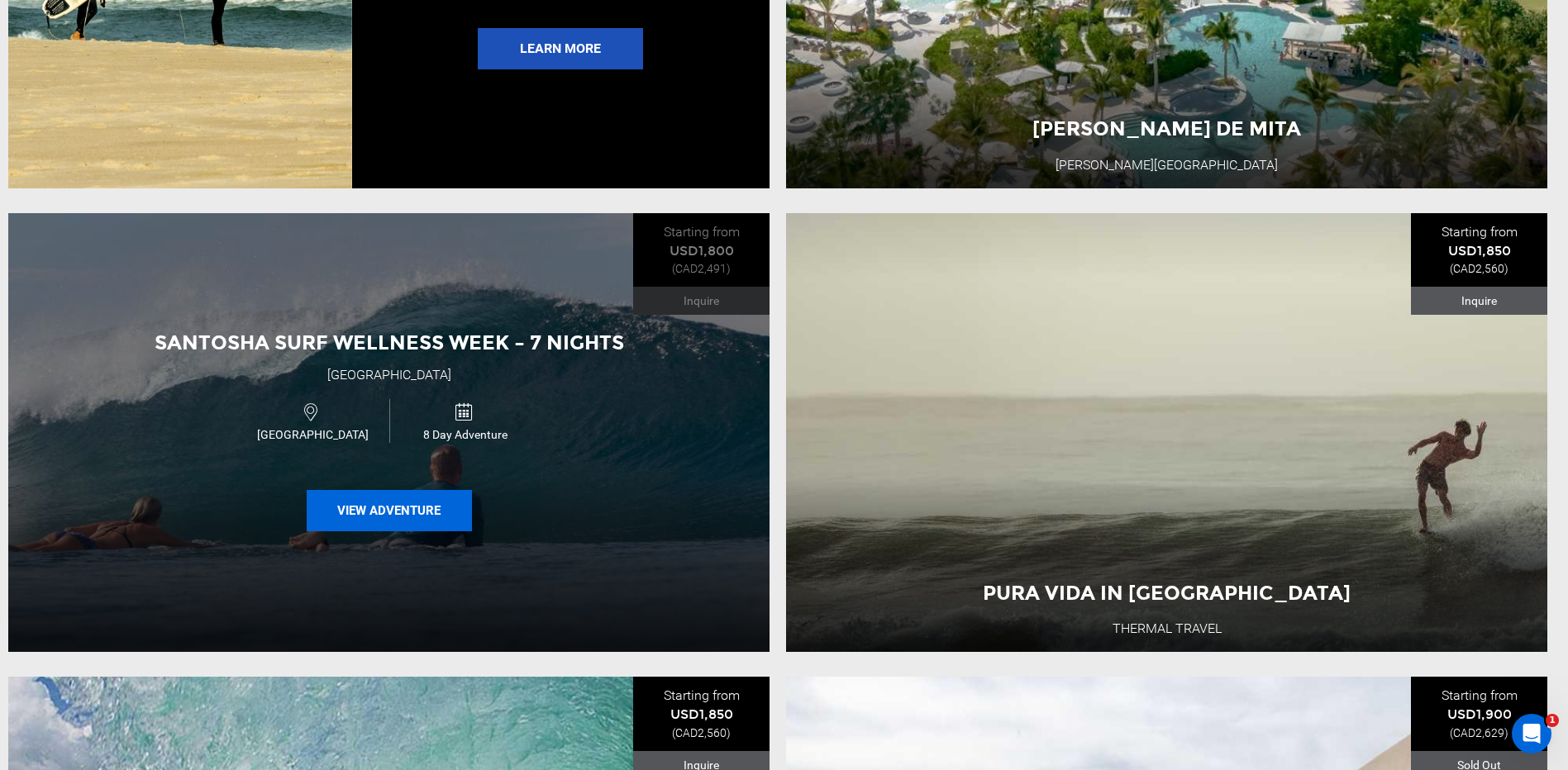
click at [411, 531] on button "View Adventure" at bounding box center [390, 510] width 165 height 42
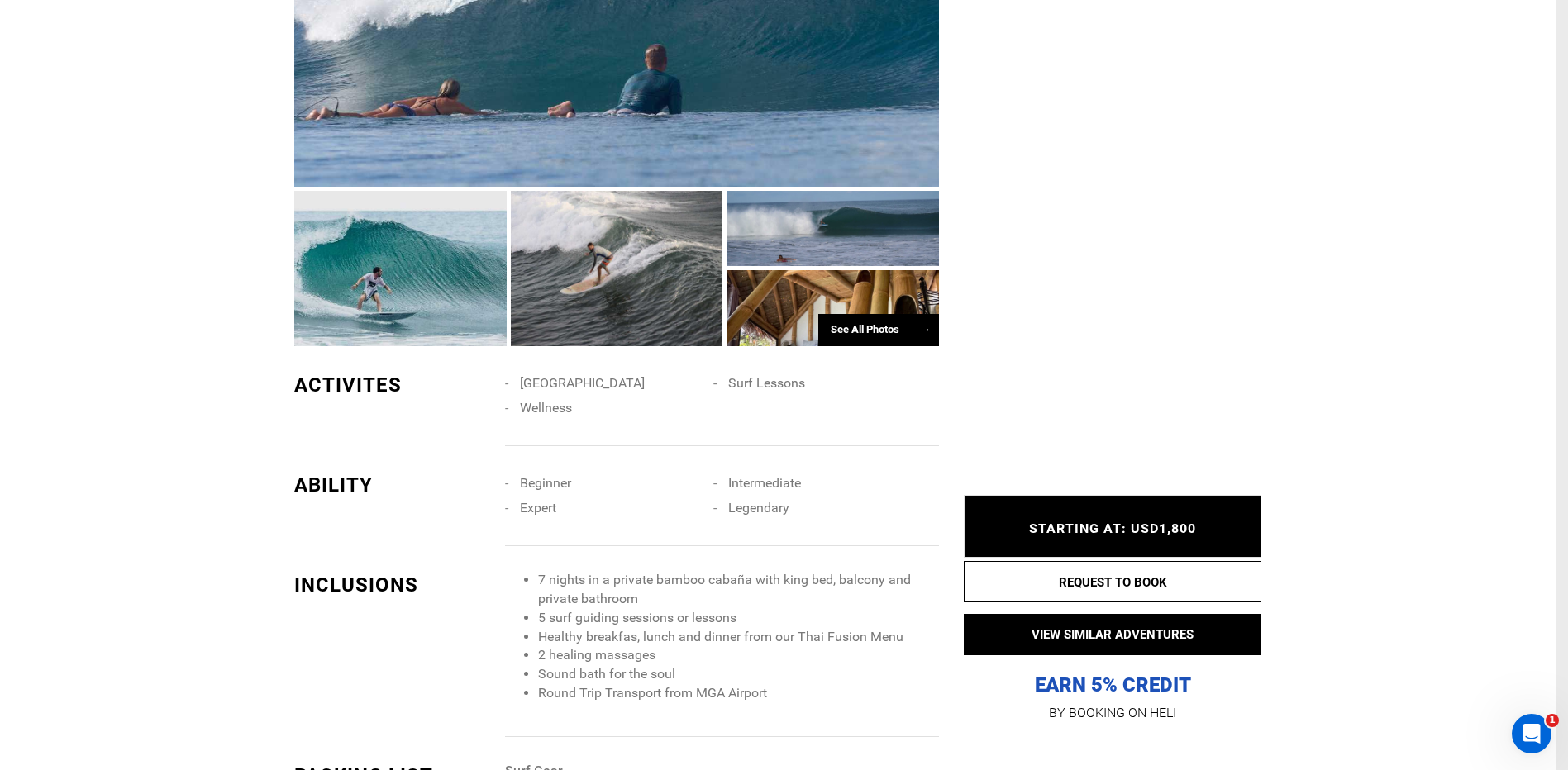
scroll to position [1404, 0]
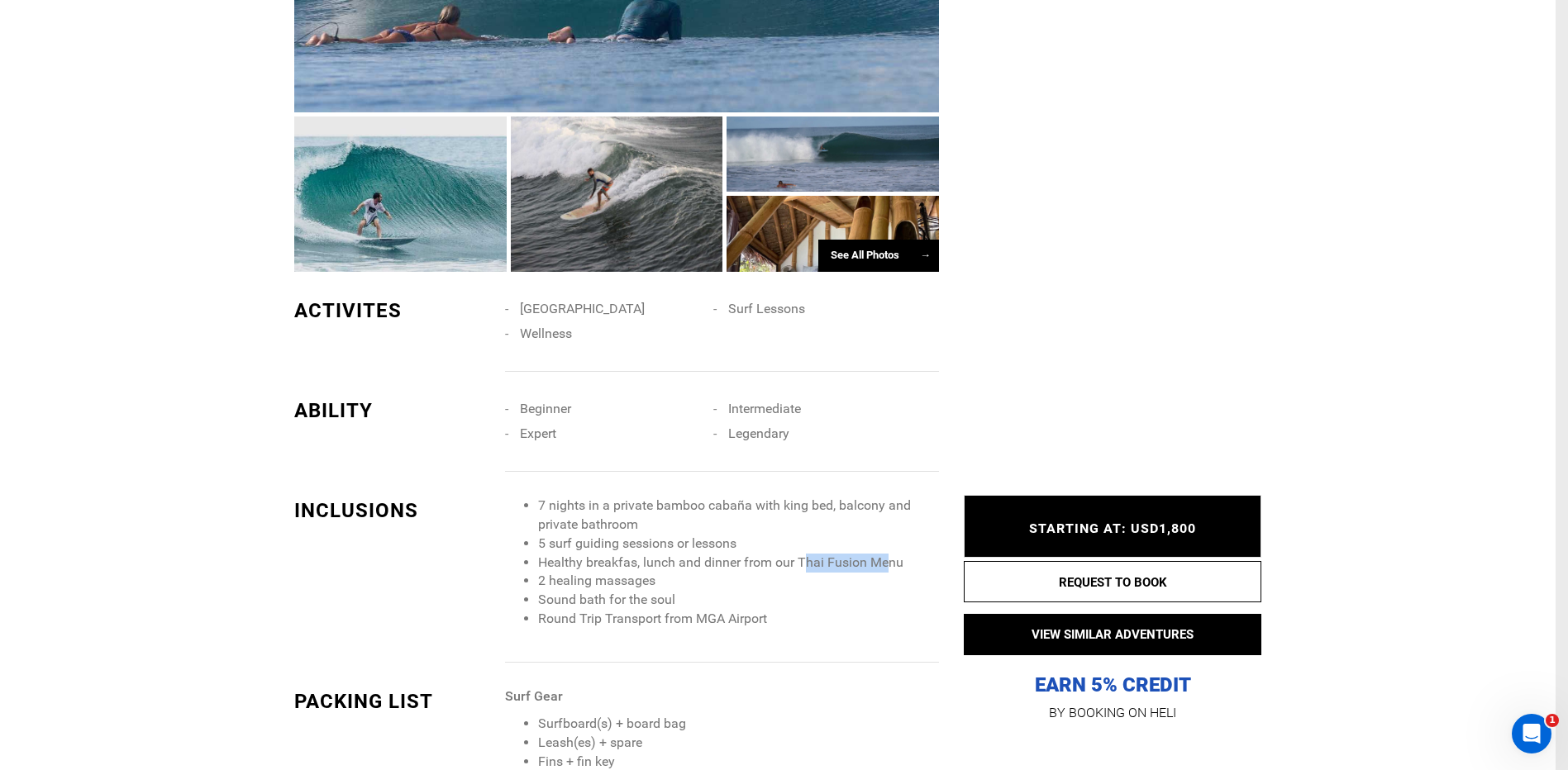
drag, startPoint x: 887, startPoint y: 561, endPoint x: 808, endPoint y: 560, distance: 79.0
click at [808, 560] on li "Healthy breakfas, lunch and dinner from our Thai Fusion Menu" at bounding box center [738, 563] width 401 height 19
drag, startPoint x: 808, startPoint y: 560, endPoint x: 814, endPoint y: 589, distance: 29.6
click at [814, 589] on li "2 healing massages" at bounding box center [738, 582] width 401 height 19
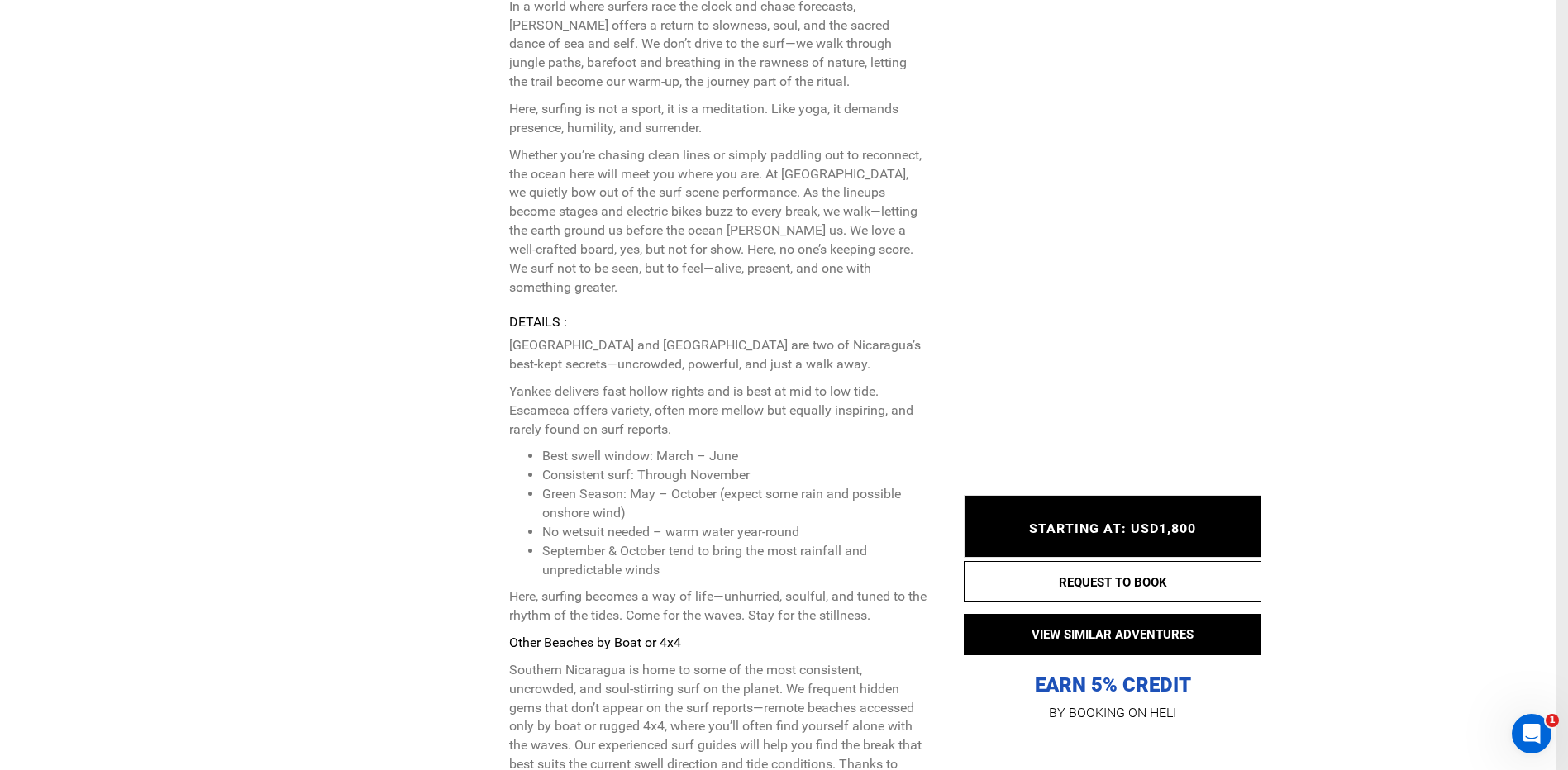
scroll to position [3965, 0]
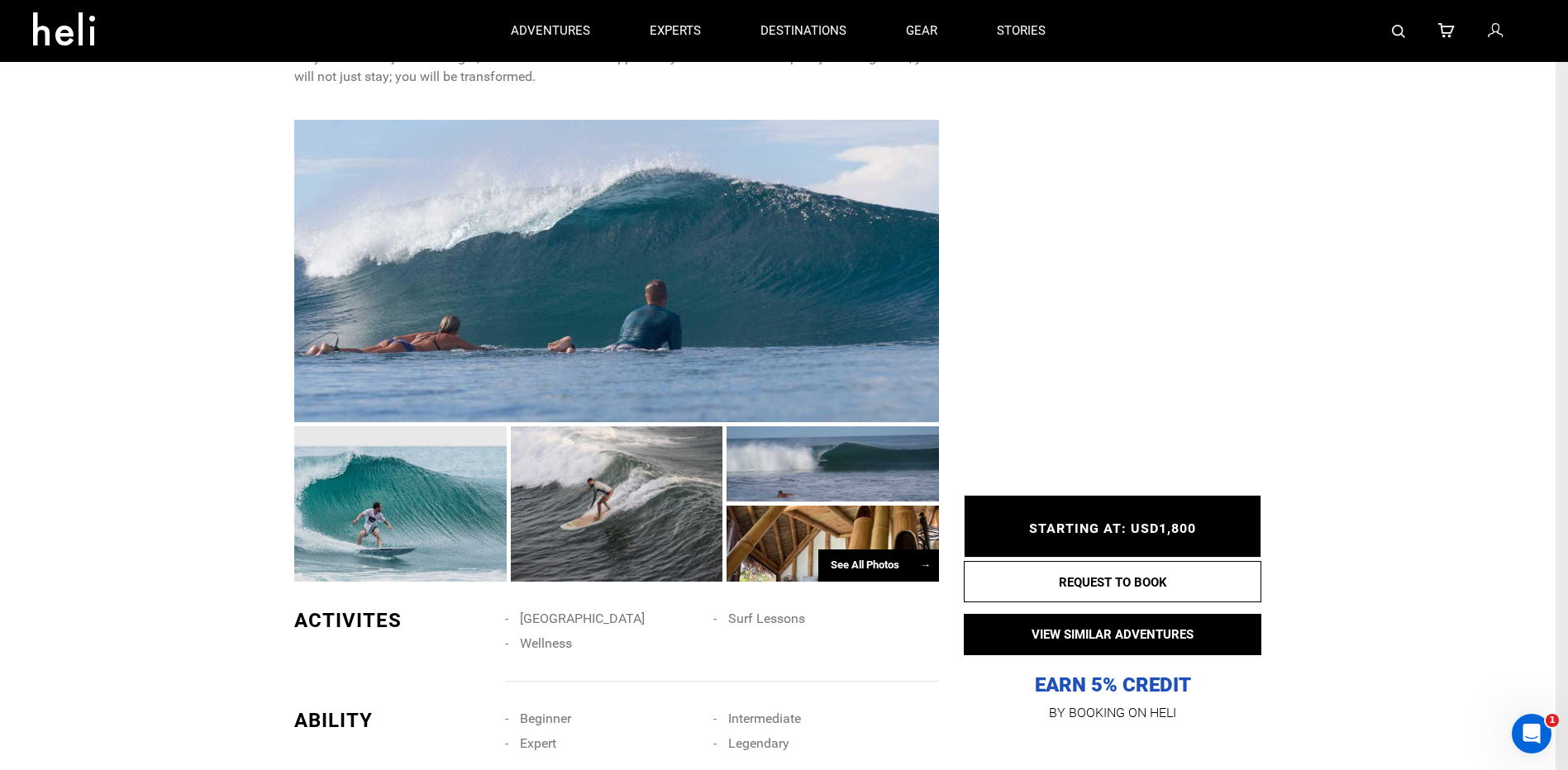
scroll to position [1074, 0]
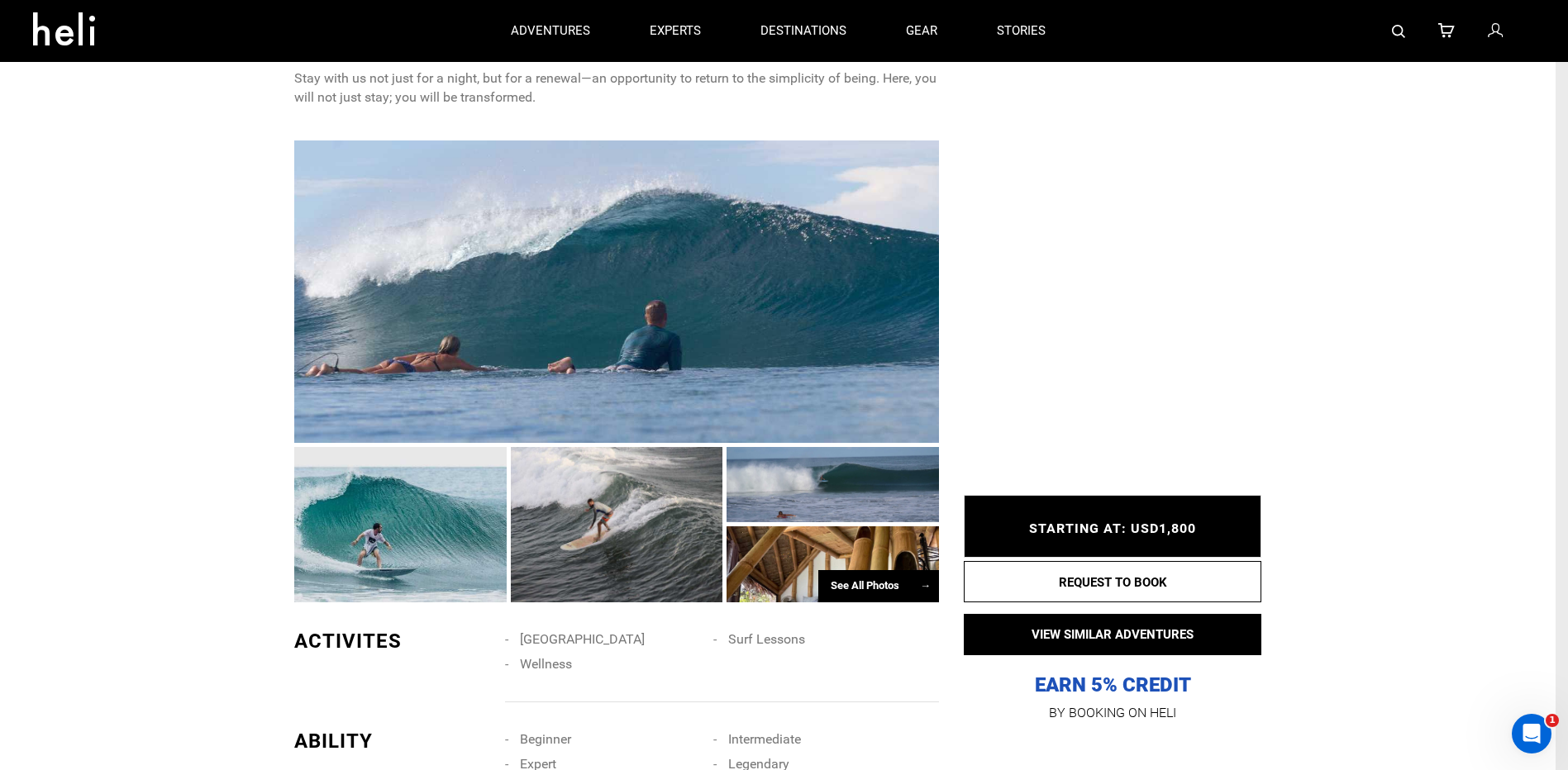
click at [794, 535] on div at bounding box center [833, 564] width 213 height 76
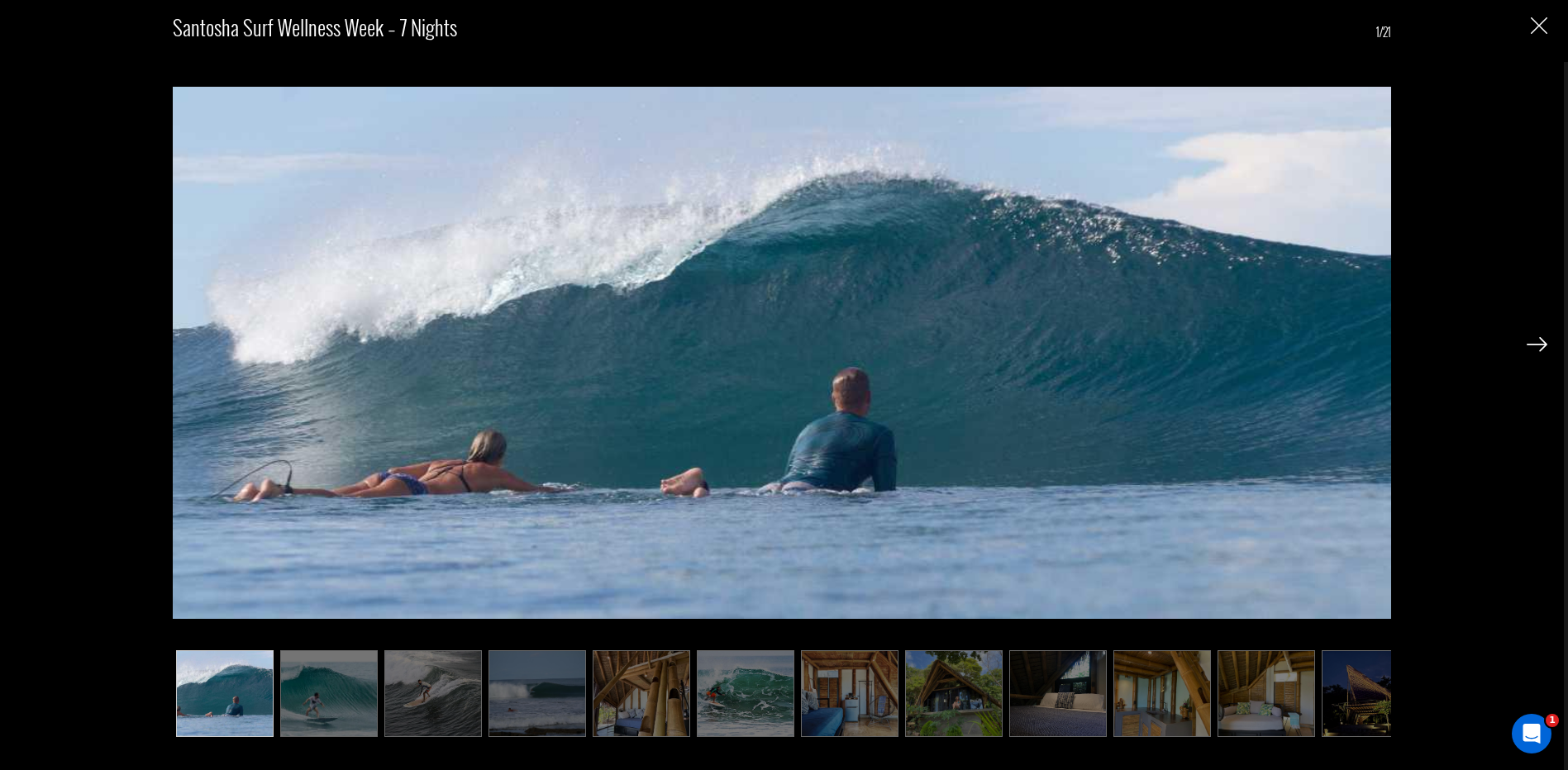
click at [1547, 346] on img at bounding box center [1536, 344] width 20 height 15
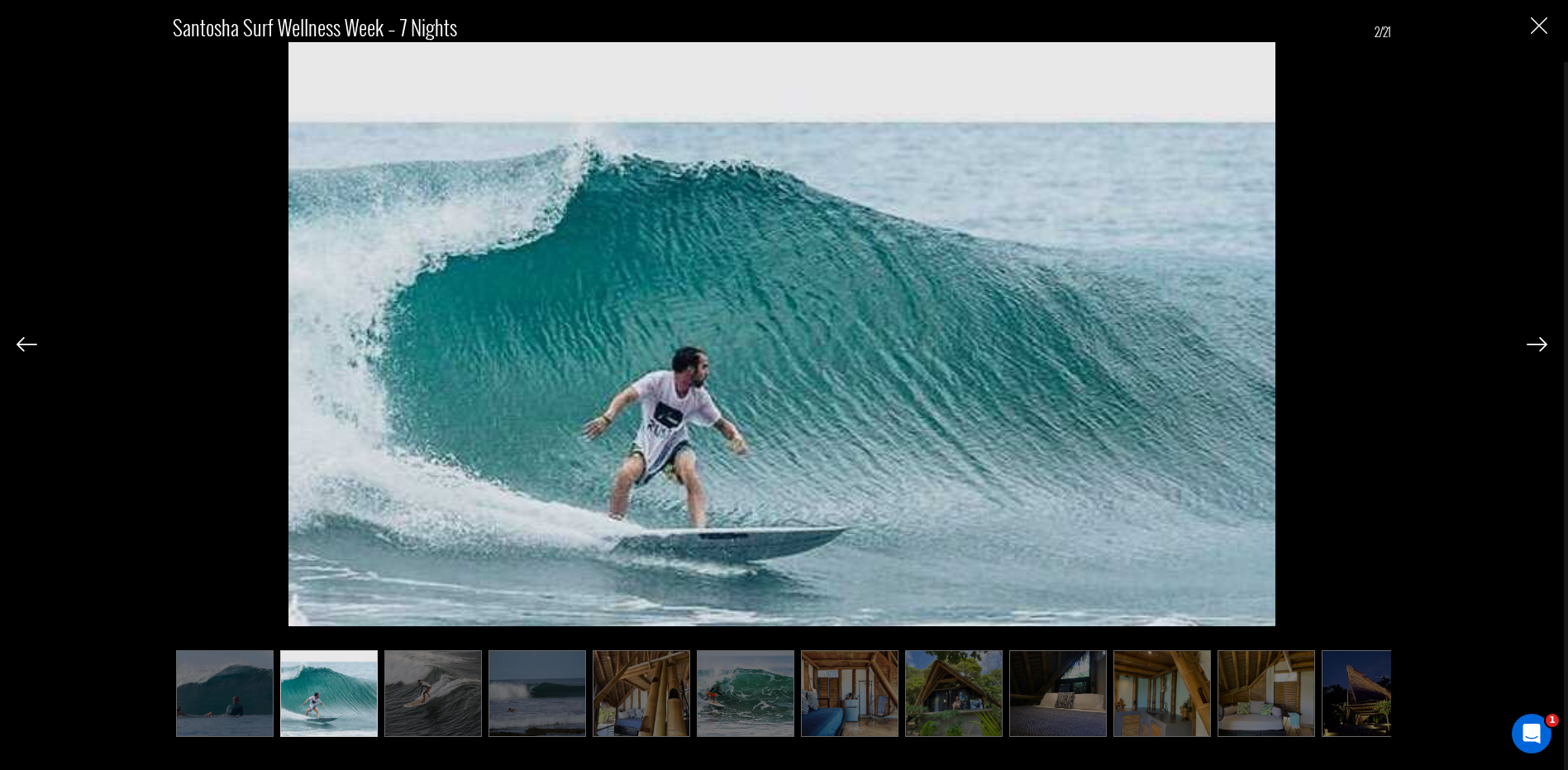
click at [1547, 346] on img at bounding box center [1536, 344] width 20 height 15
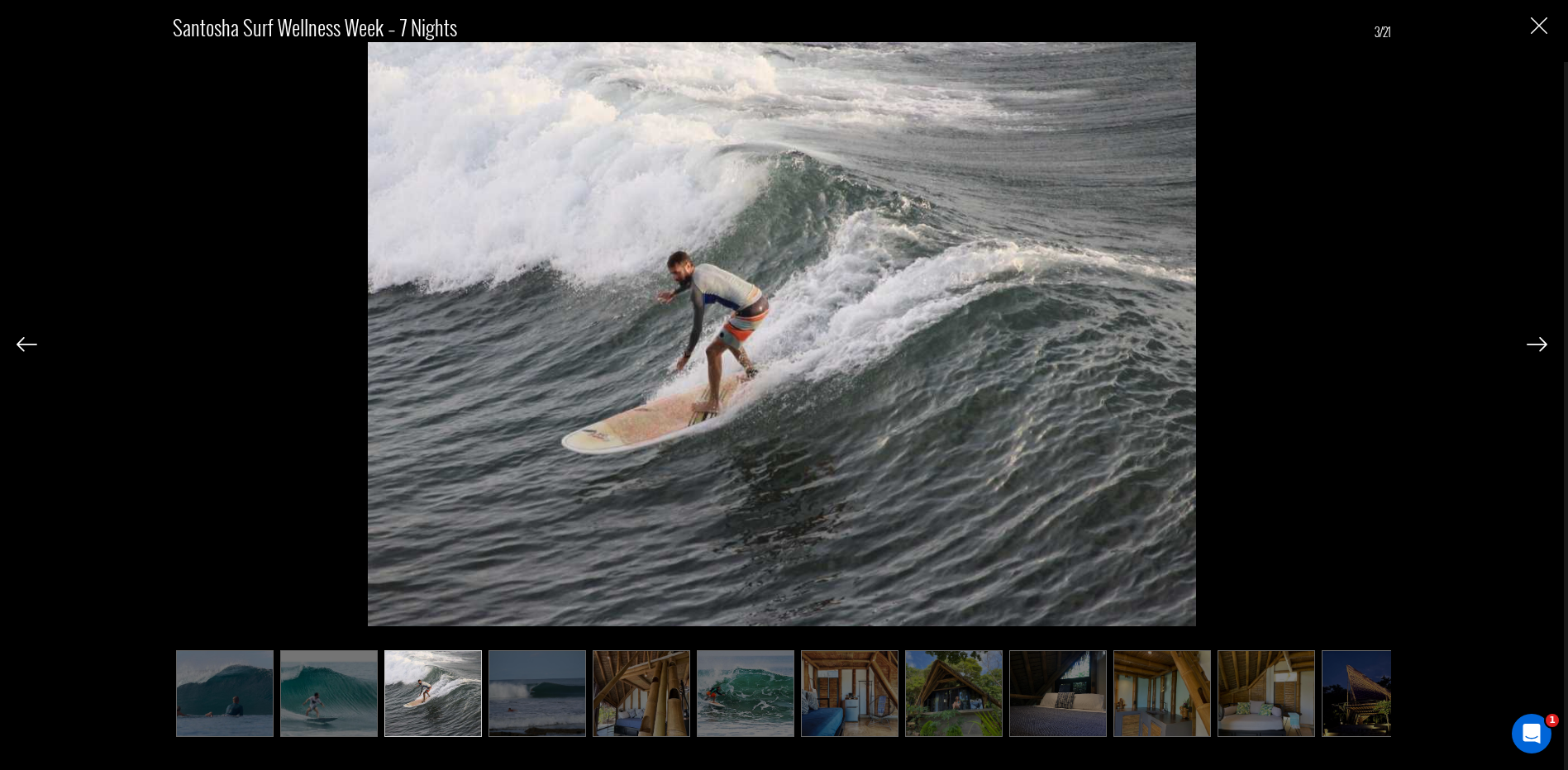
click at [1547, 346] on img at bounding box center [1536, 344] width 20 height 15
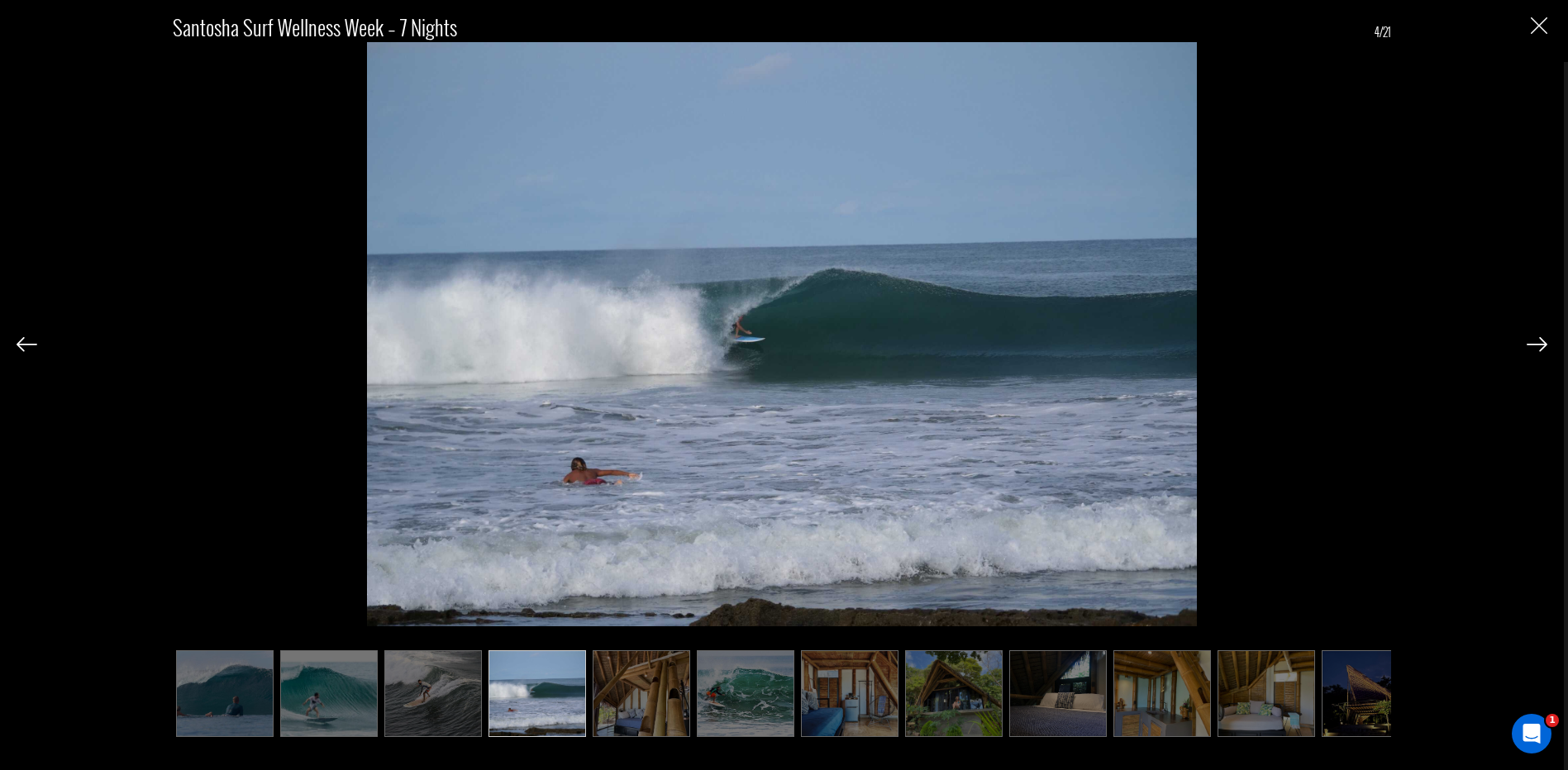
click at [1547, 346] on img at bounding box center [1536, 344] width 20 height 15
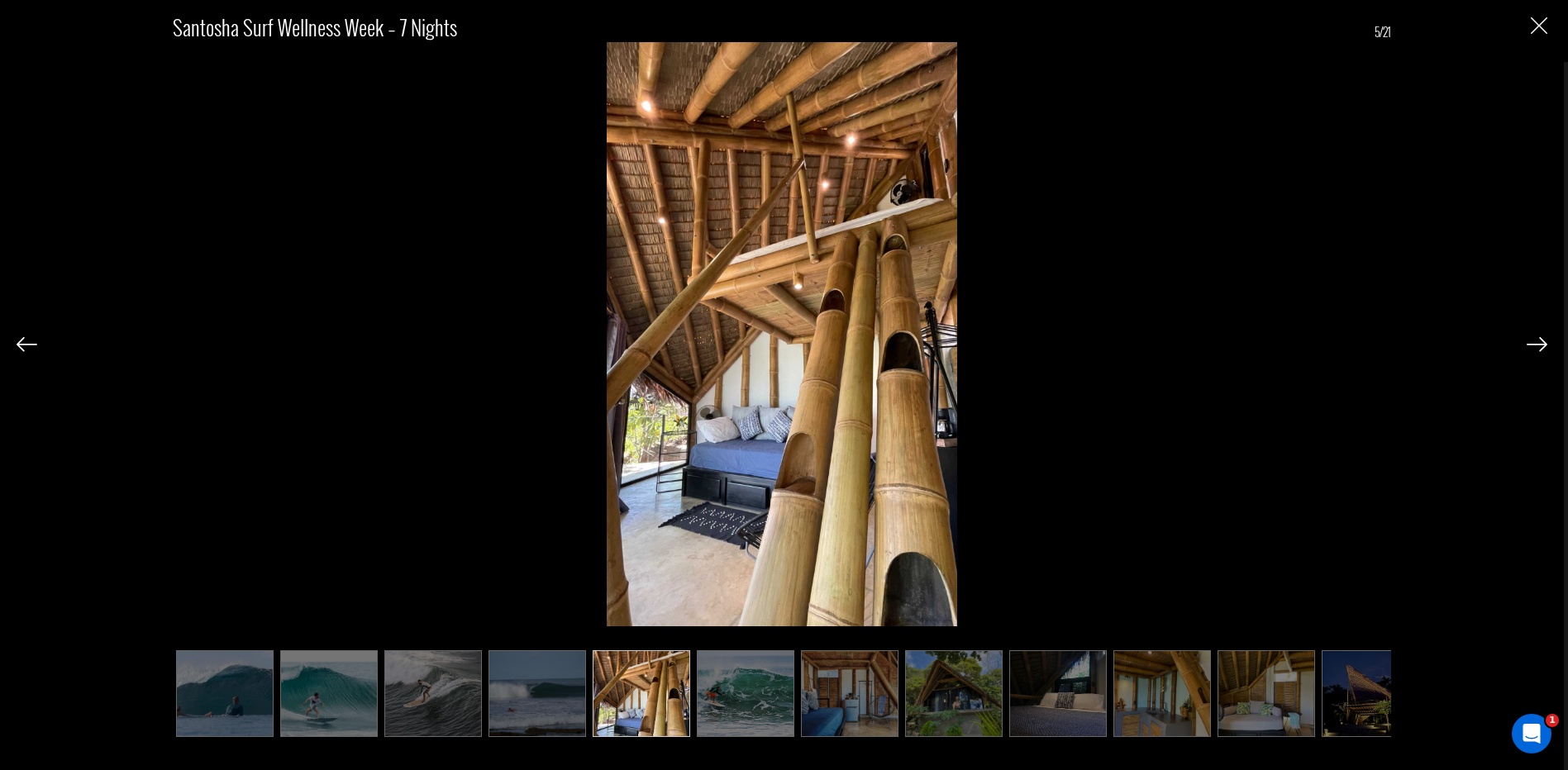
click at [1547, 346] on img at bounding box center [1536, 344] width 20 height 15
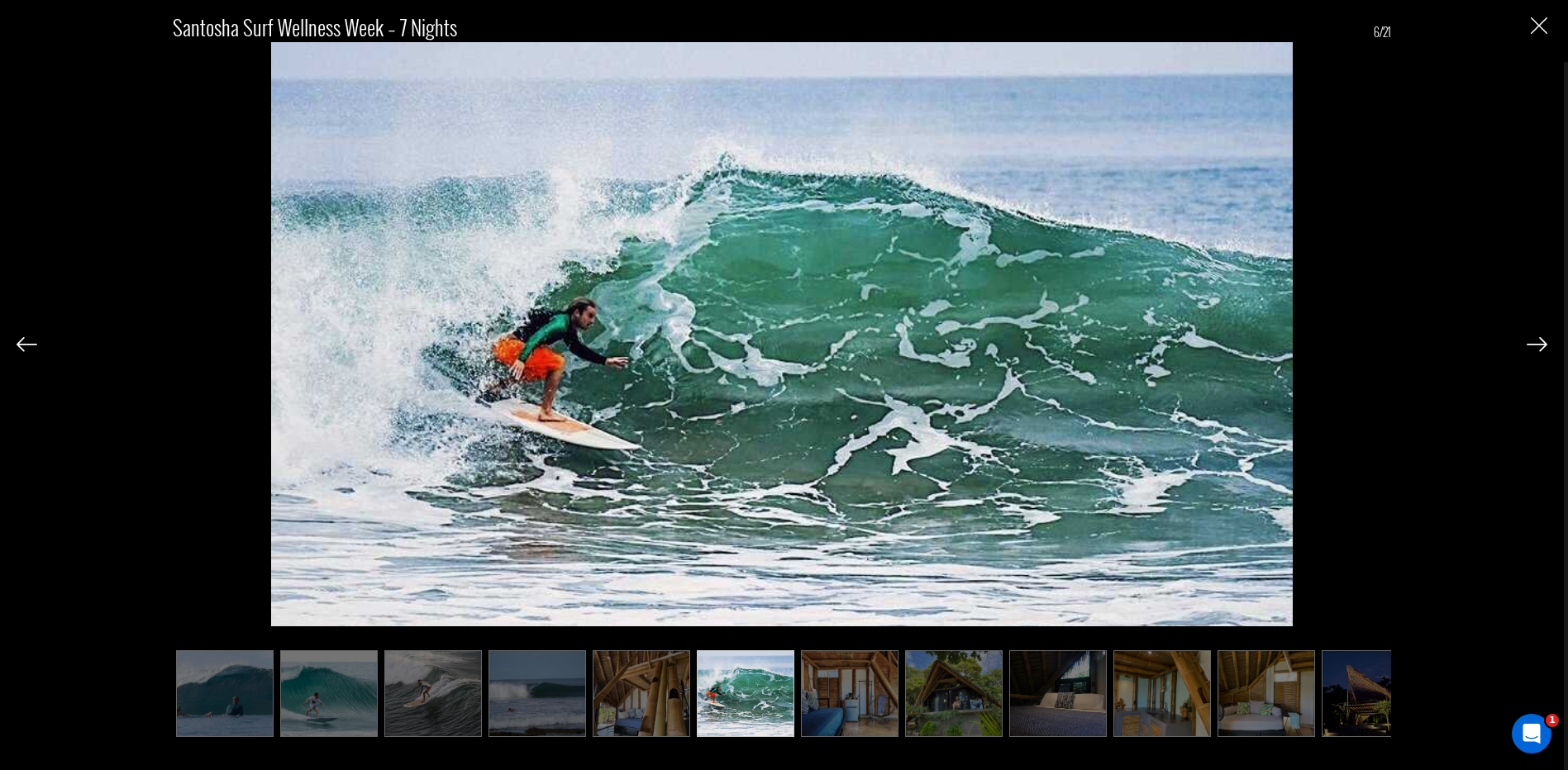
click at [1547, 346] on img at bounding box center [1536, 344] width 20 height 15
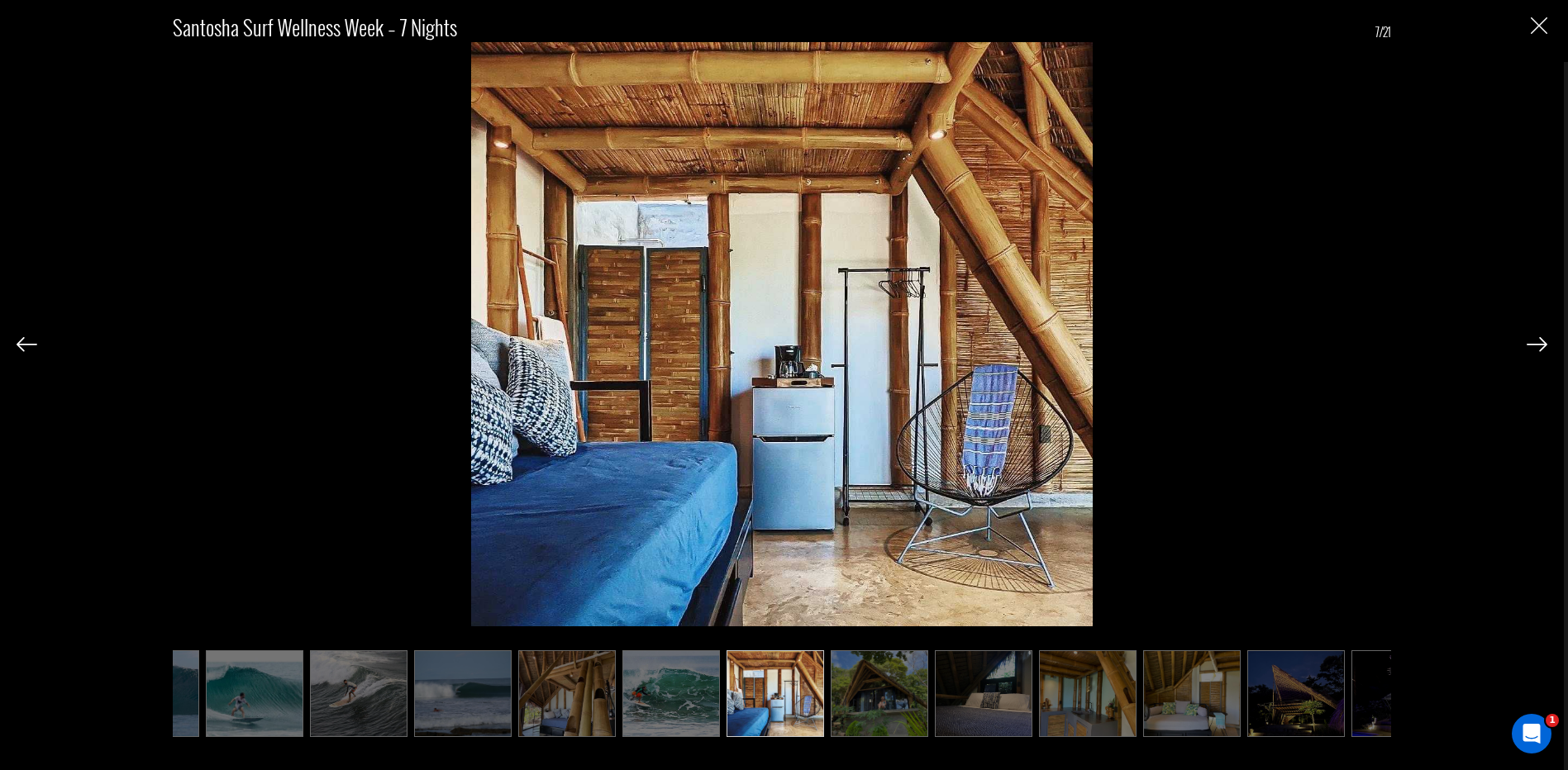
scroll to position [0, 83]
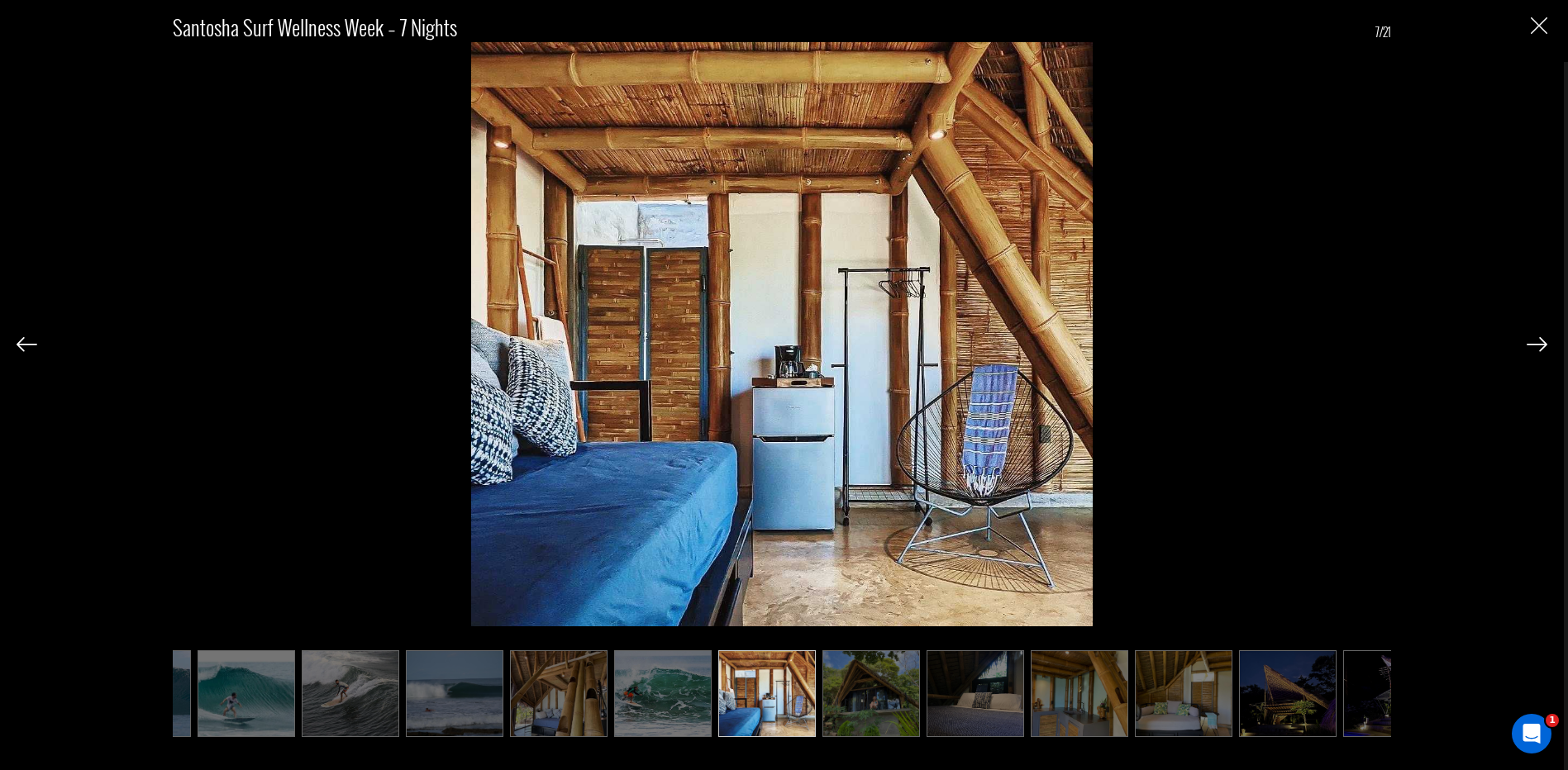
click at [1547, 346] on img at bounding box center [1536, 344] width 20 height 15
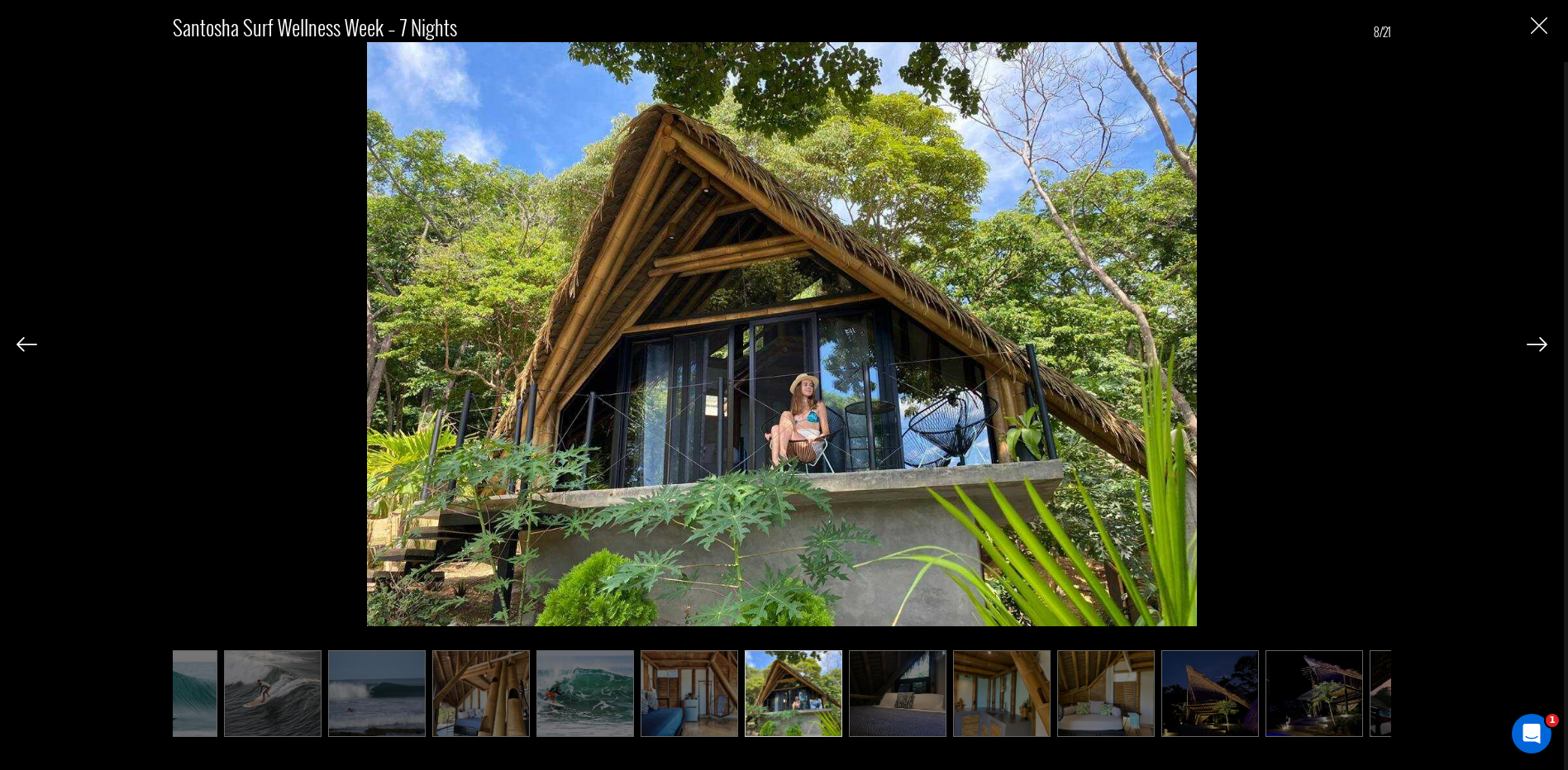
scroll to position [0, 165]
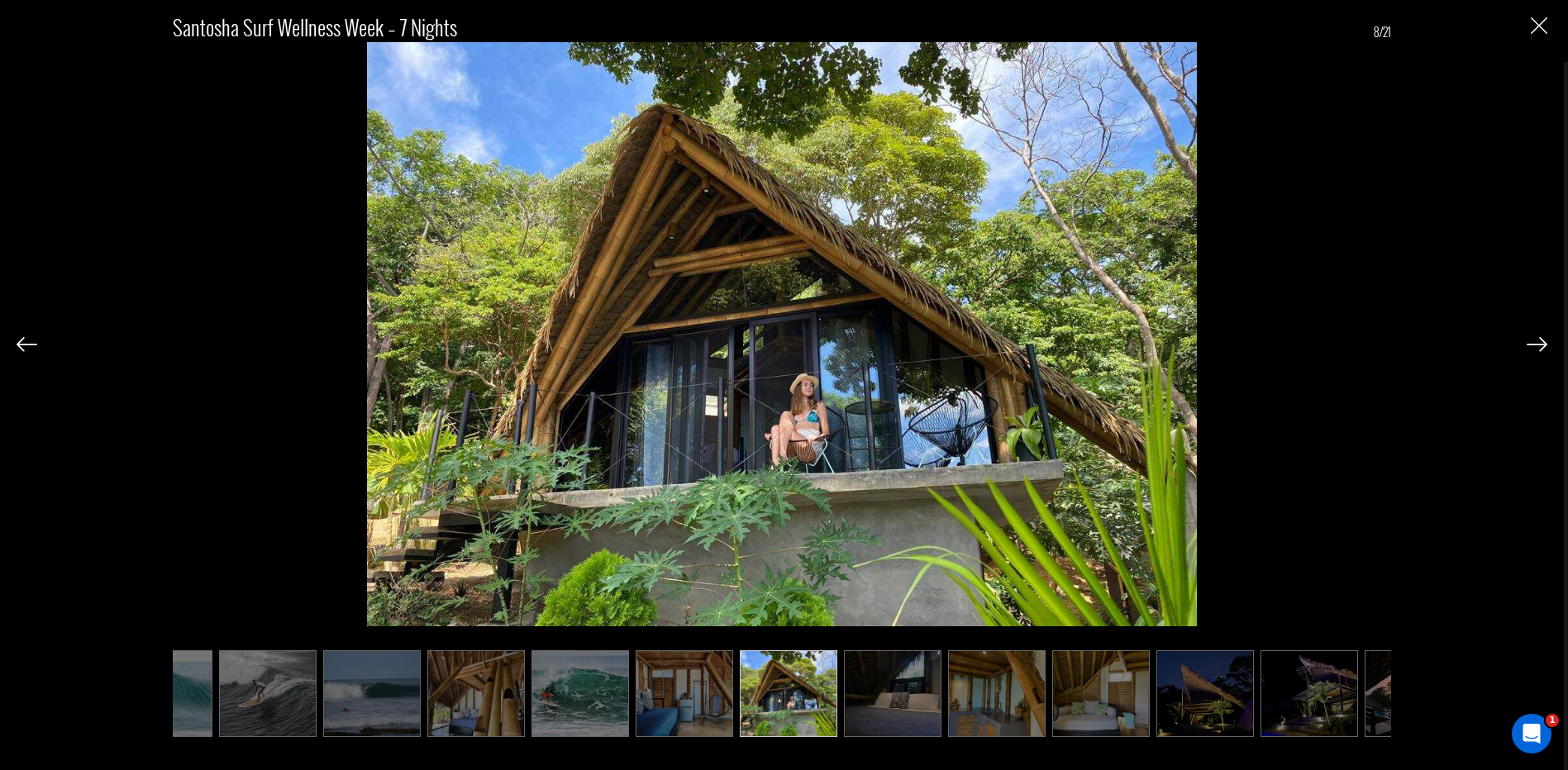
click at [1547, 346] on img at bounding box center [1536, 344] width 20 height 15
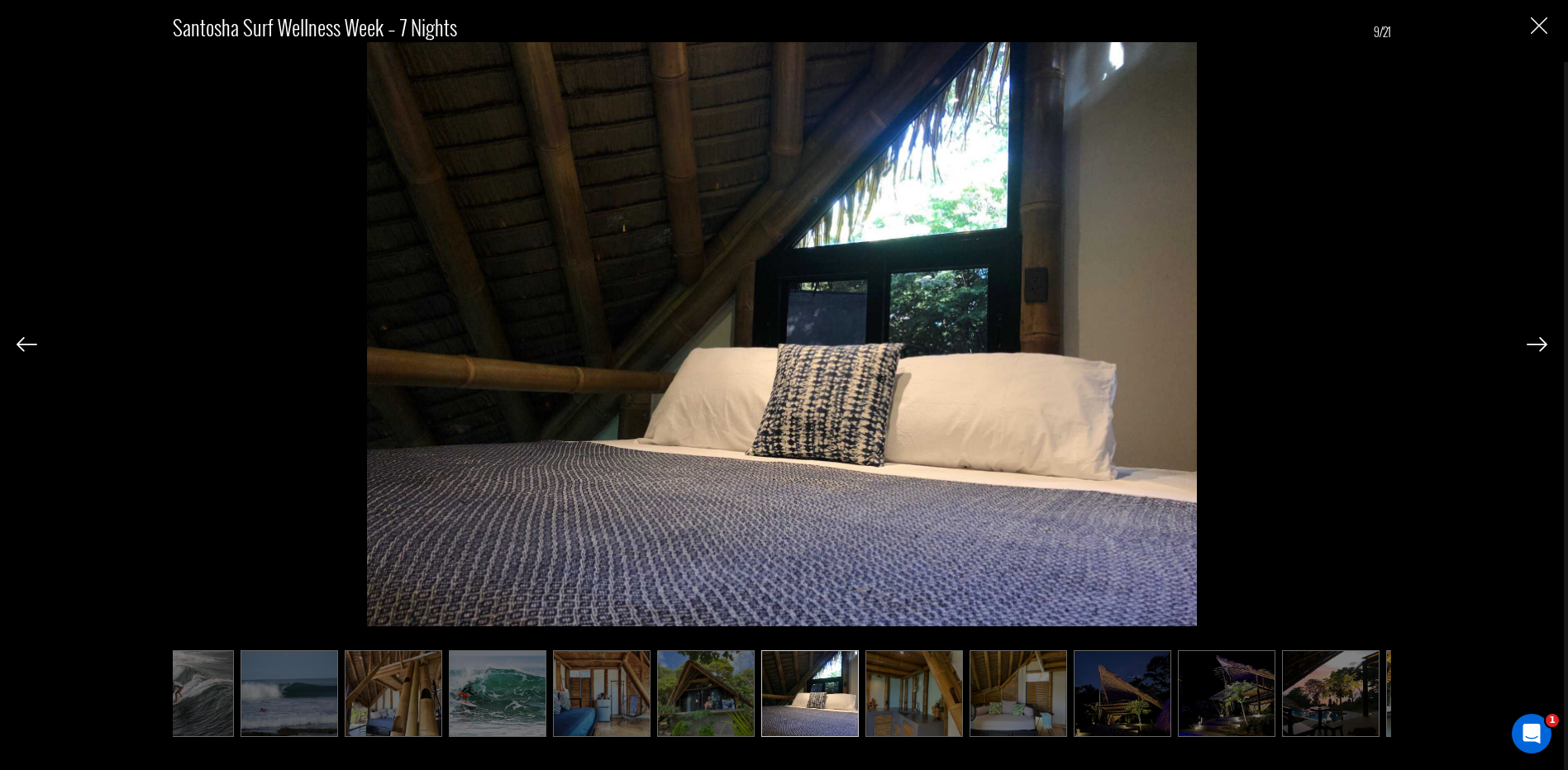
click at [1547, 346] on img at bounding box center [1536, 344] width 20 height 15
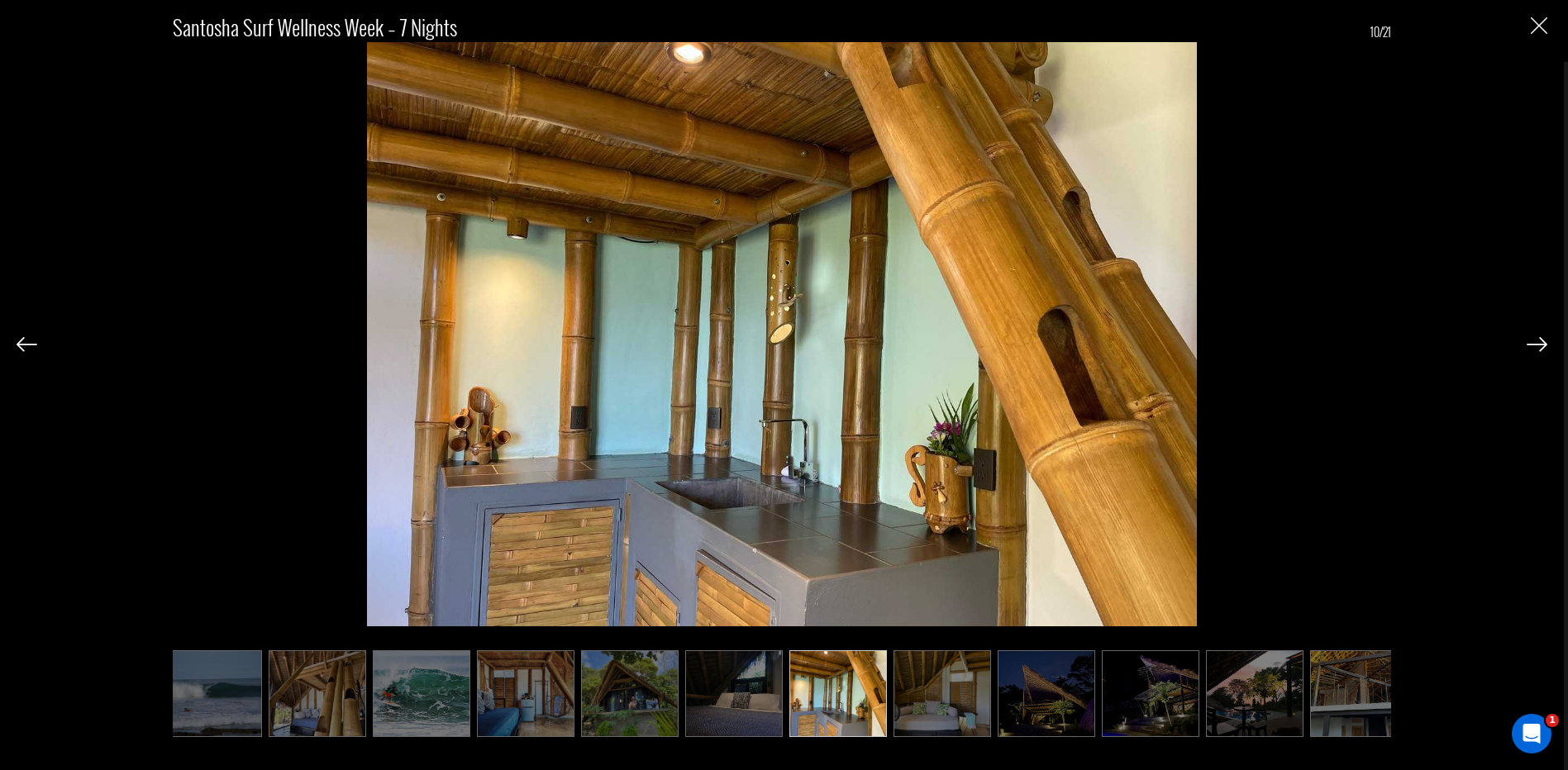
scroll to position [0, 330]
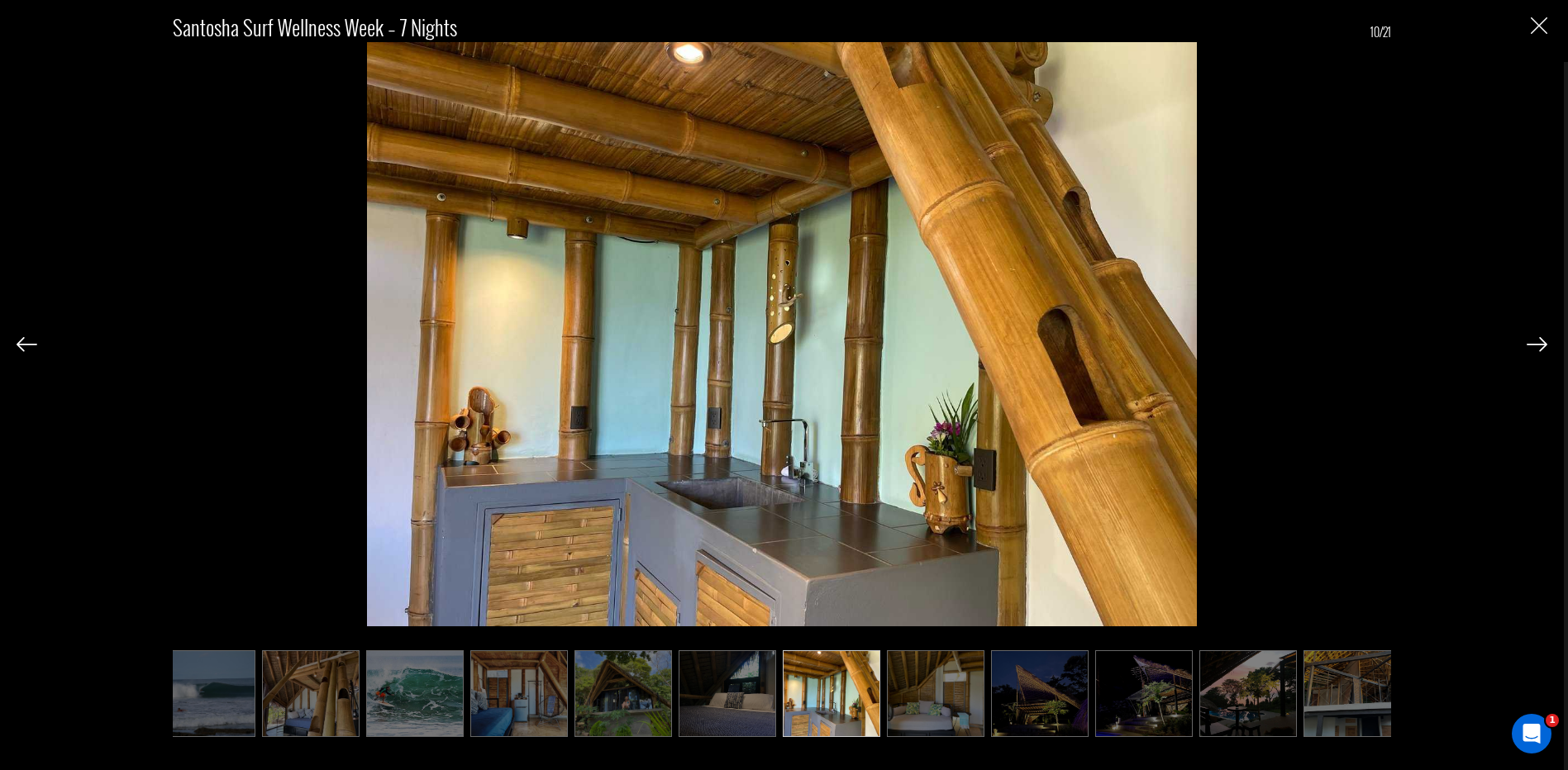
click at [1547, 346] on img at bounding box center [1536, 344] width 20 height 15
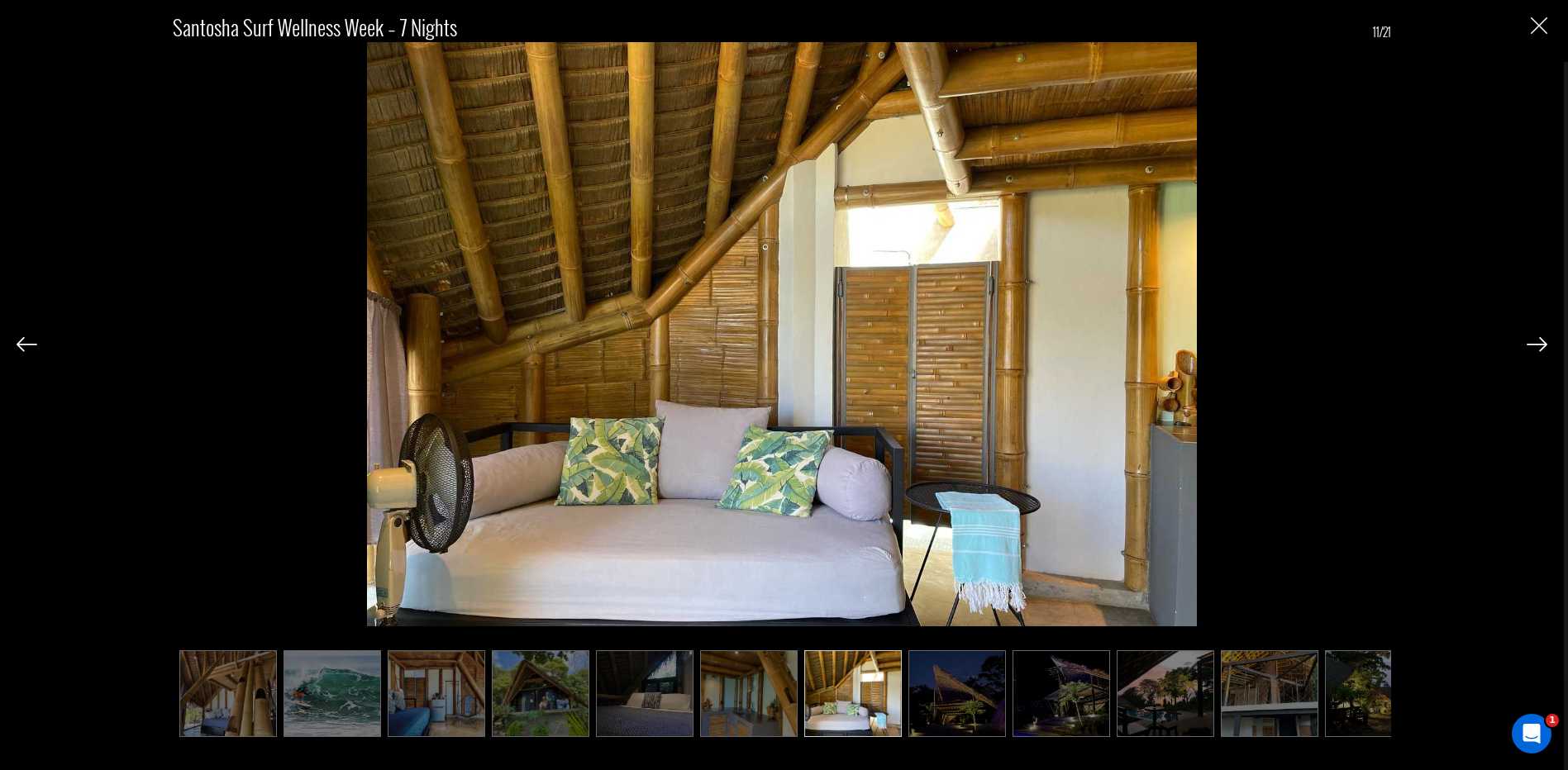
click at [1547, 346] on img at bounding box center [1536, 344] width 20 height 15
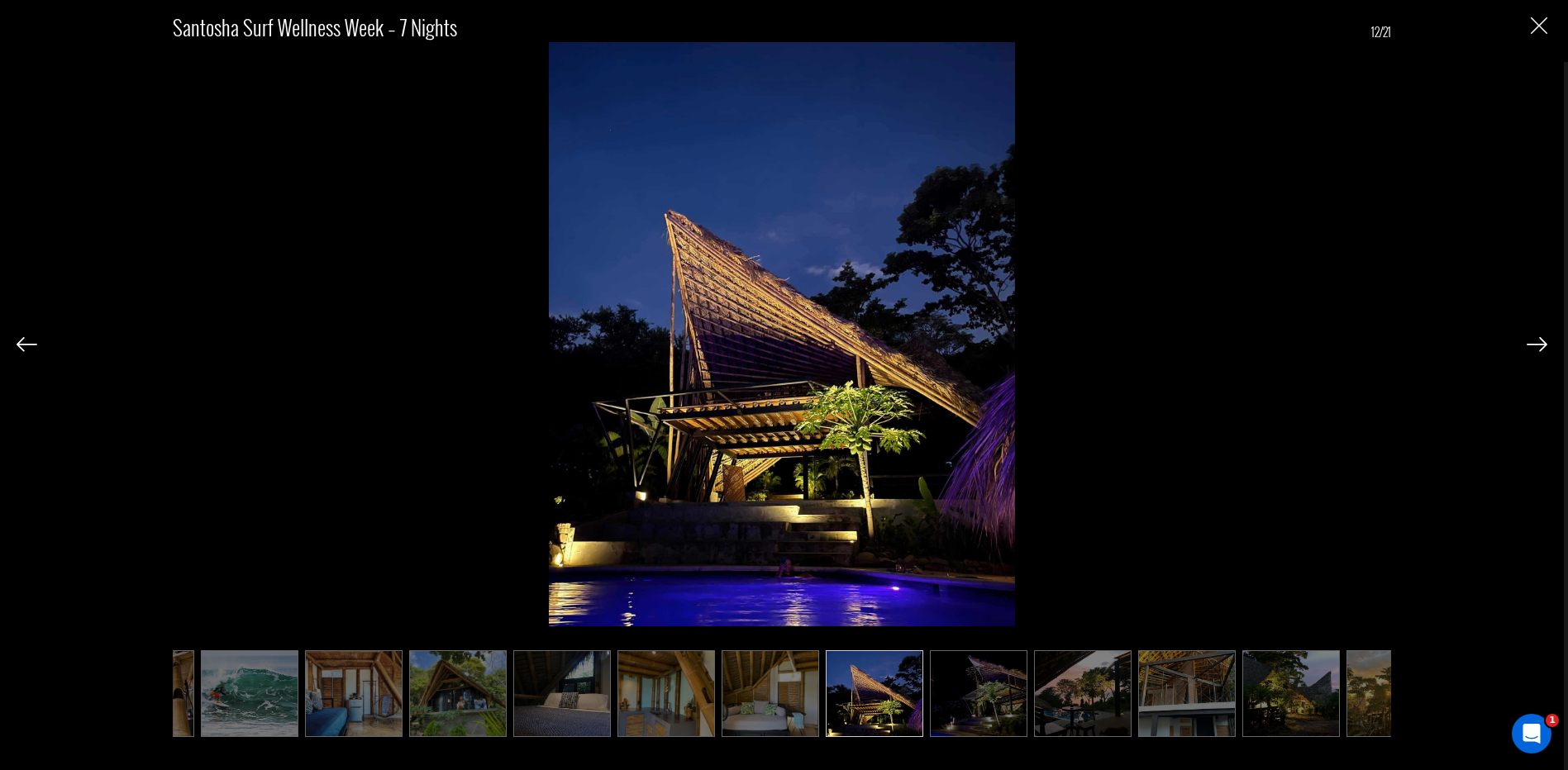
click at [1547, 346] on img at bounding box center [1536, 344] width 20 height 15
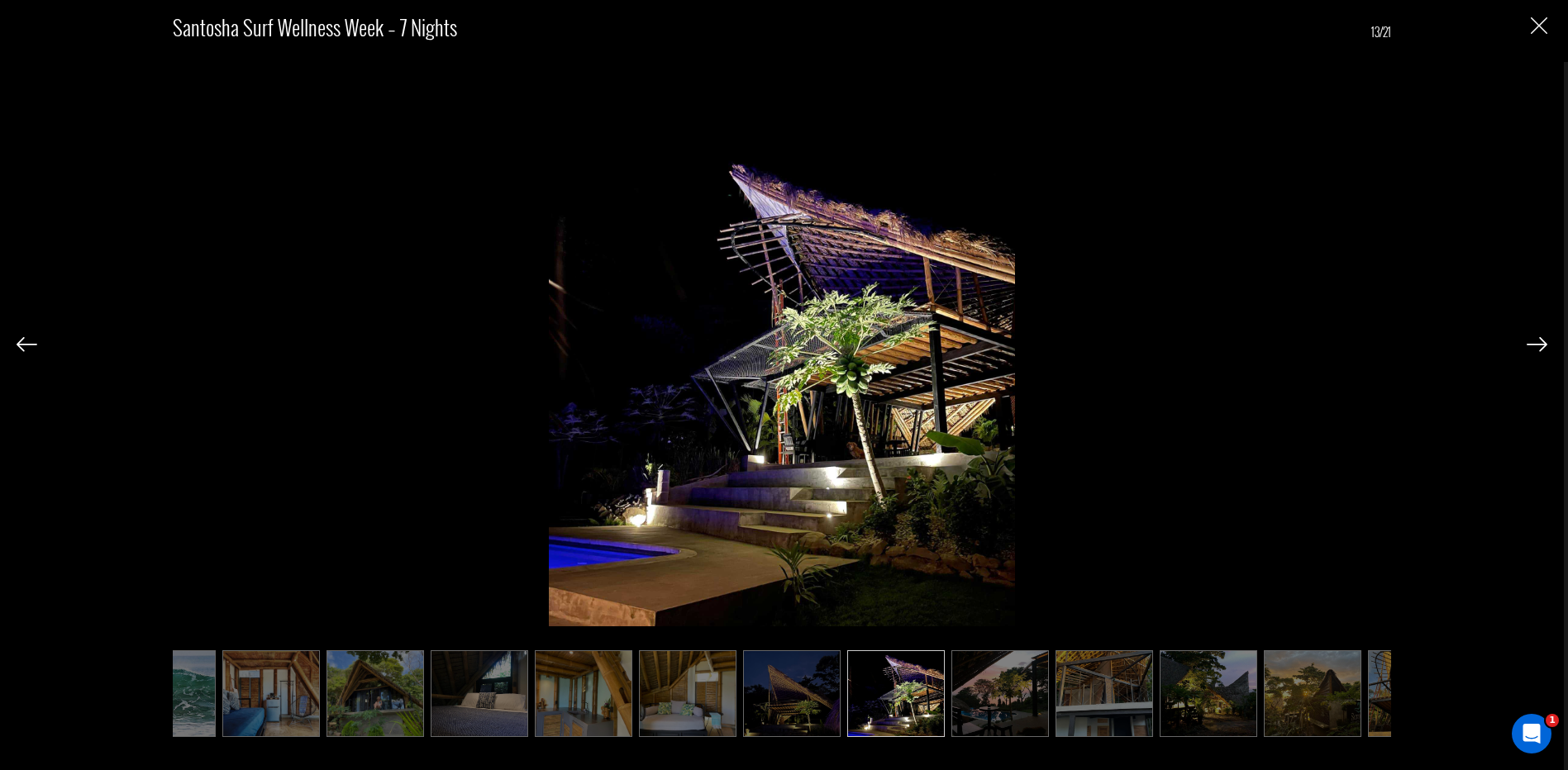
click at [1547, 346] on img at bounding box center [1536, 344] width 20 height 15
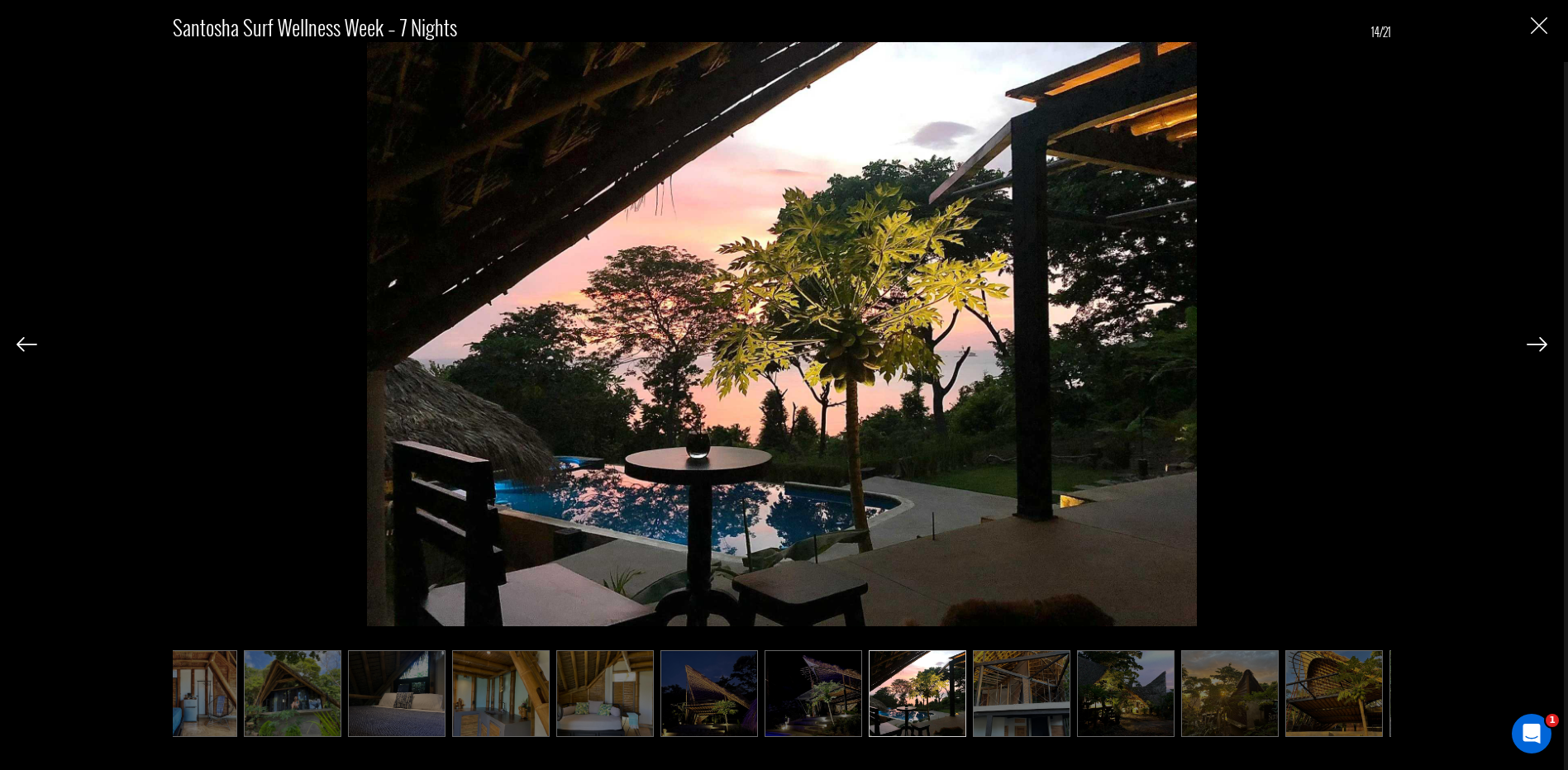
click at [1547, 346] on img at bounding box center [1536, 344] width 20 height 15
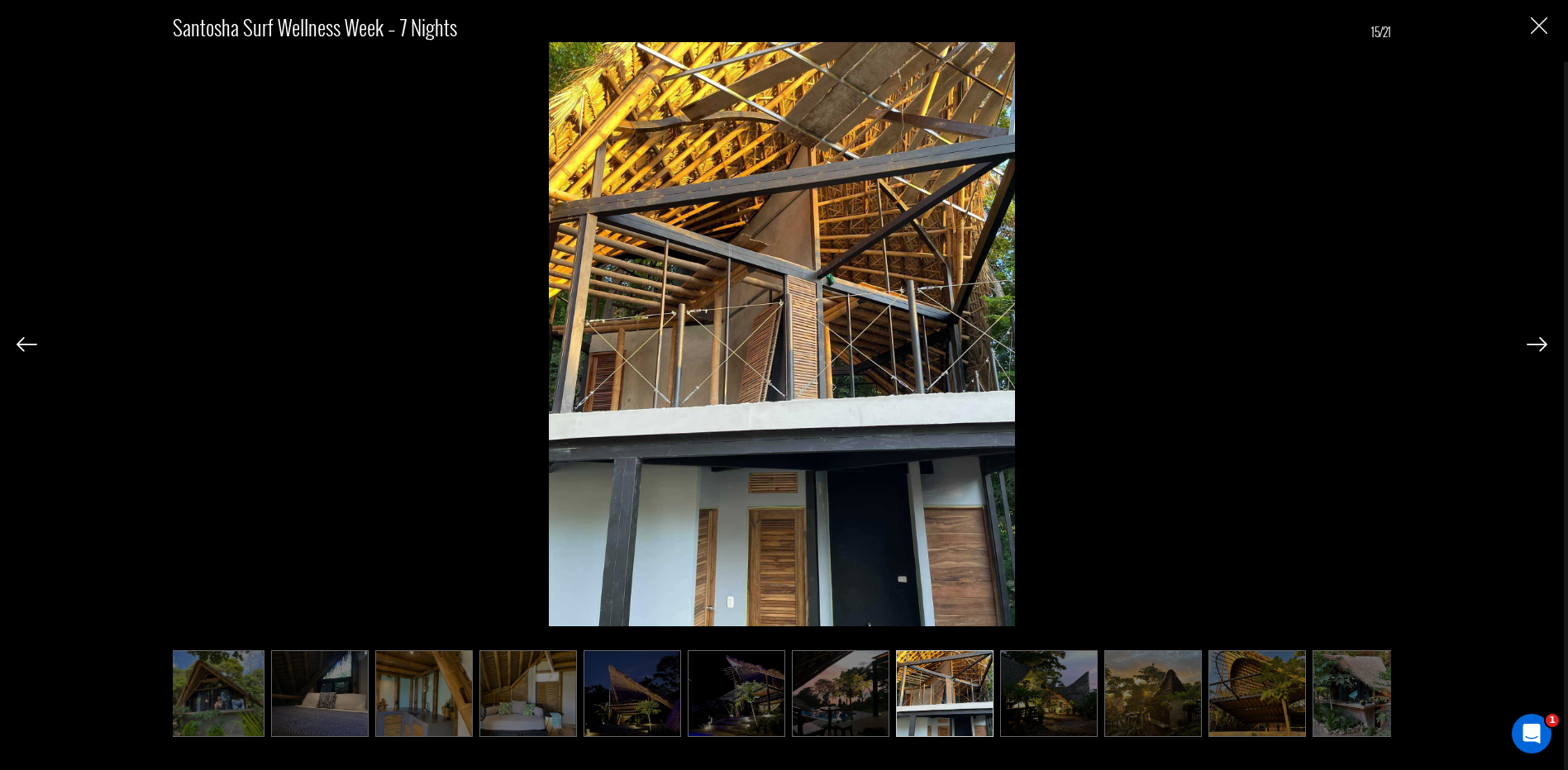
scroll to position [0, 744]
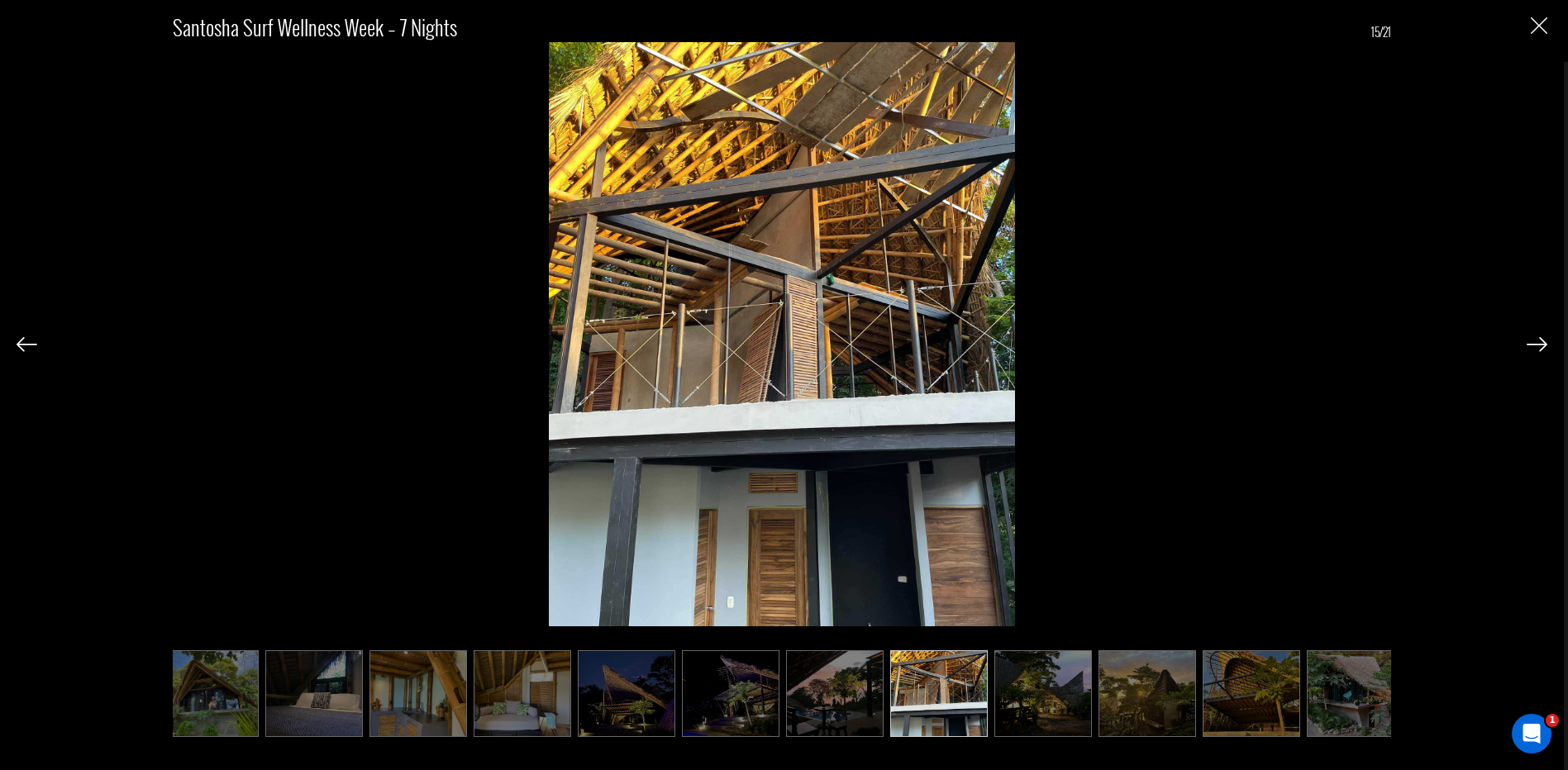
click at [1547, 346] on img at bounding box center [1536, 344] width 20 height 15
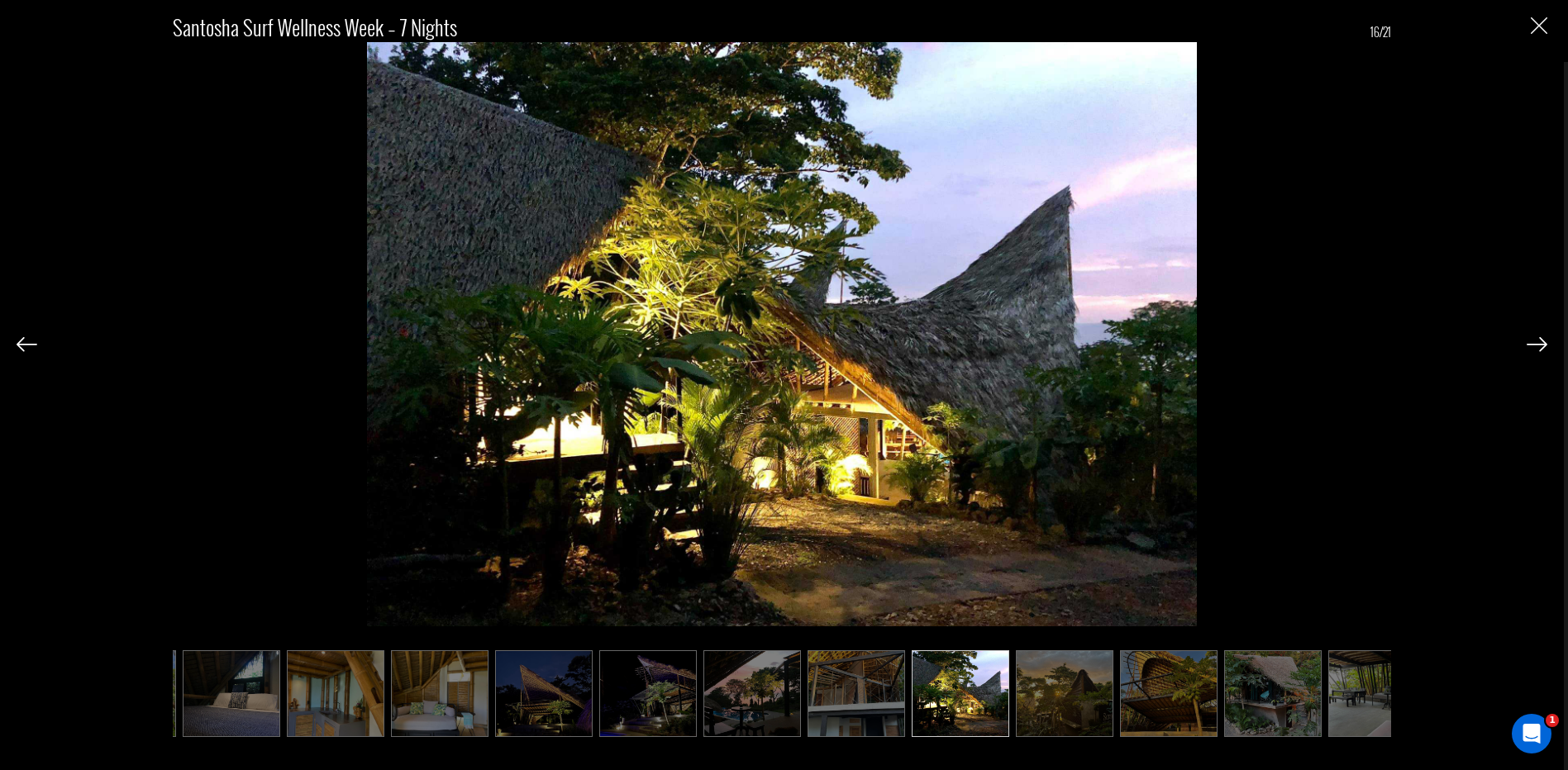
click at [1547, 346] on img at bounding box center [1536, 344] width 20 height 15
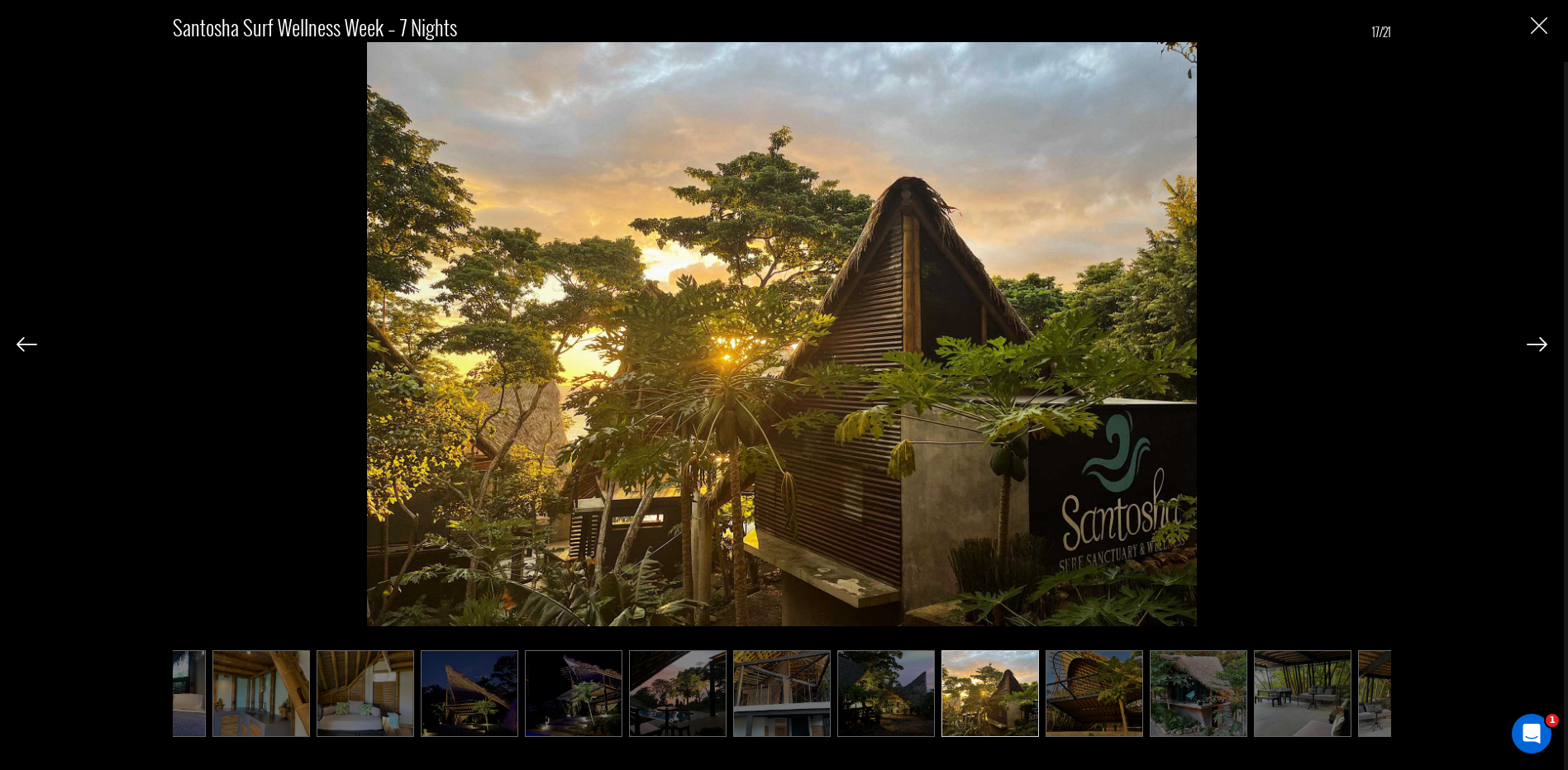
scroll to position [0, 909]
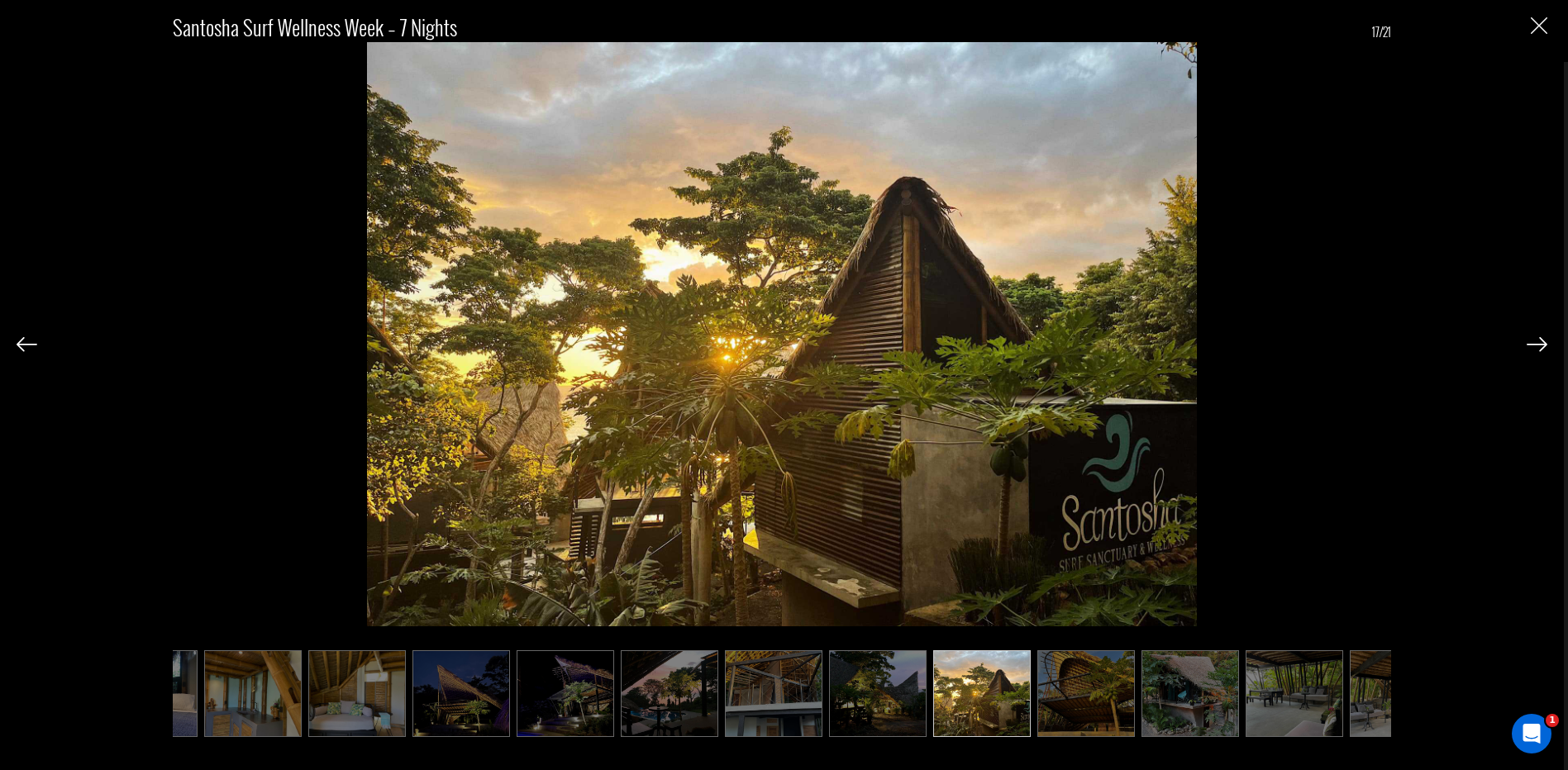
click at [1547, 346] on img at bounding box center [1536, 344] width 20 height 15
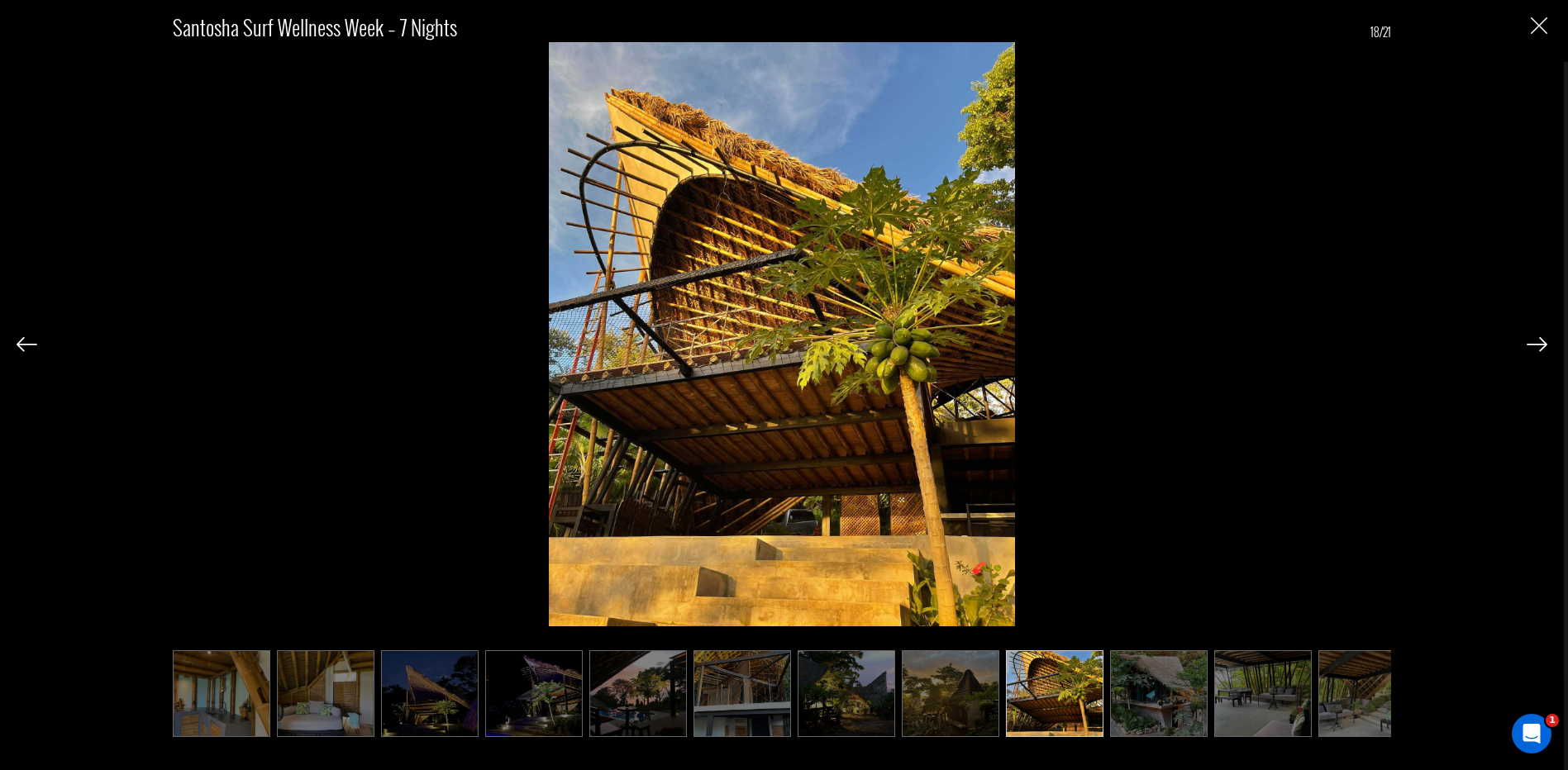
scroll to position [0, 969]
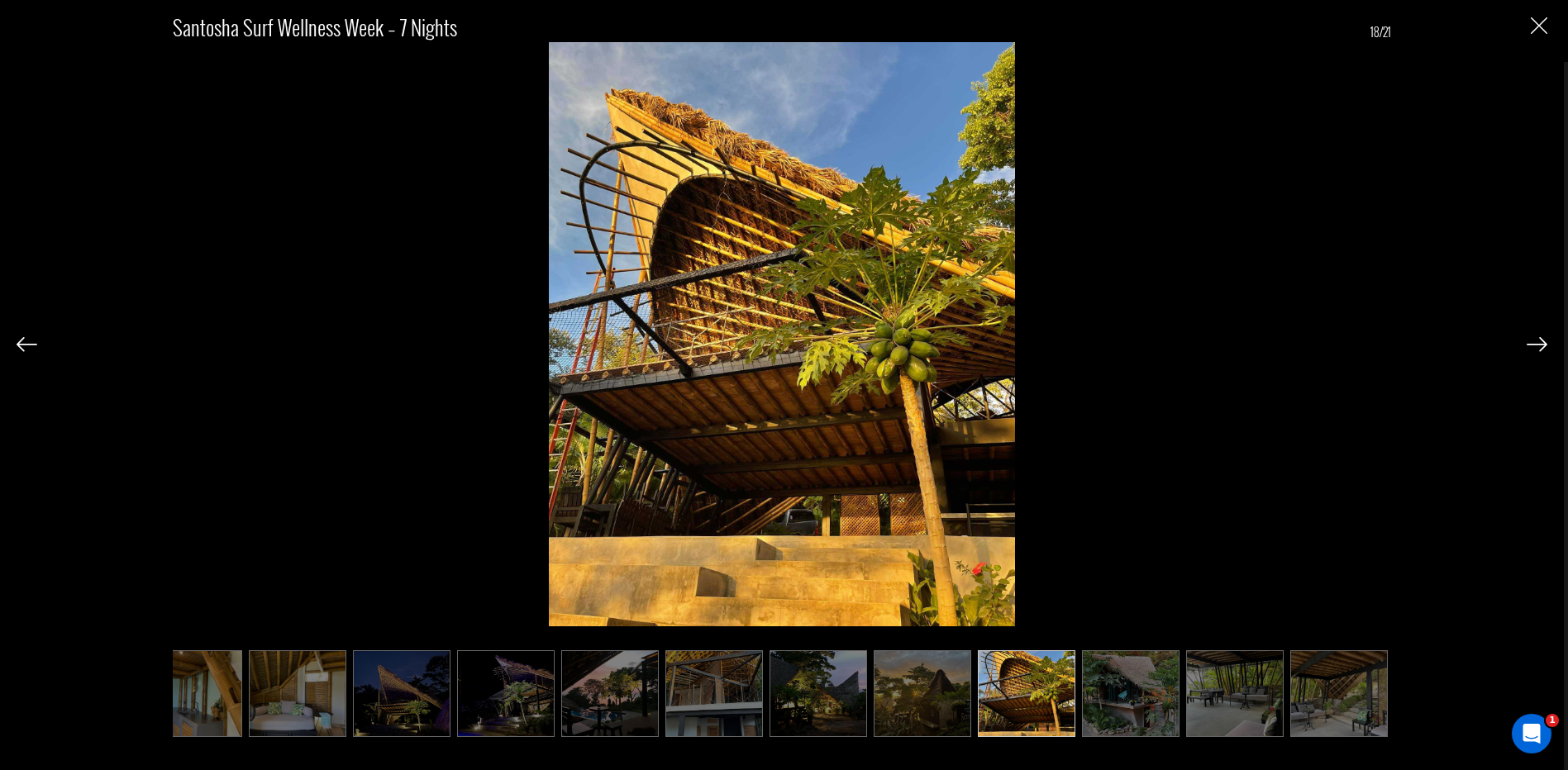
click at [1547, 346] on img at bounding box center [1536, 344] width 20 height 15
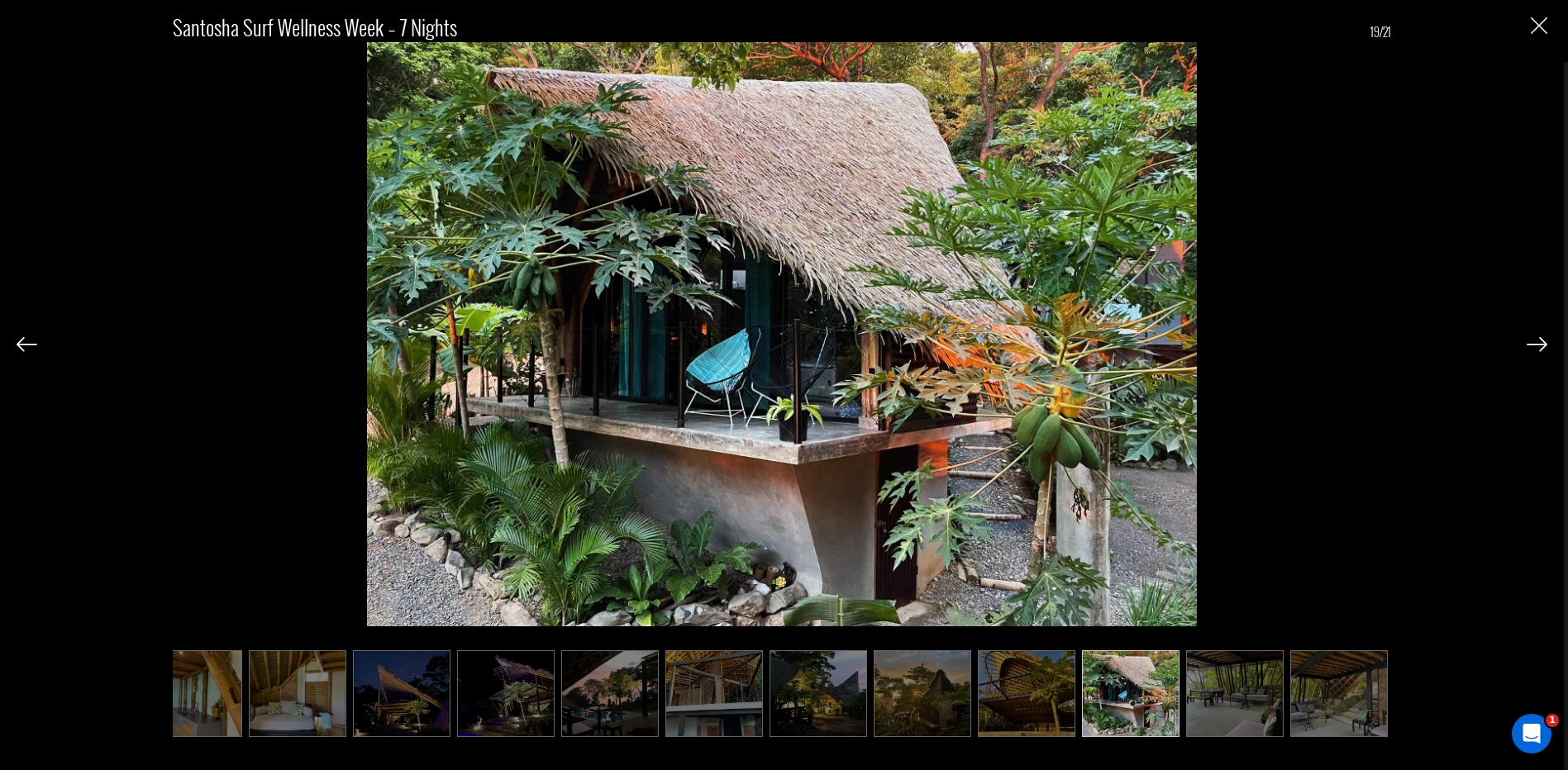
click at [1547, 346] on img at bounding box center [1536, 344] width 20 height 15
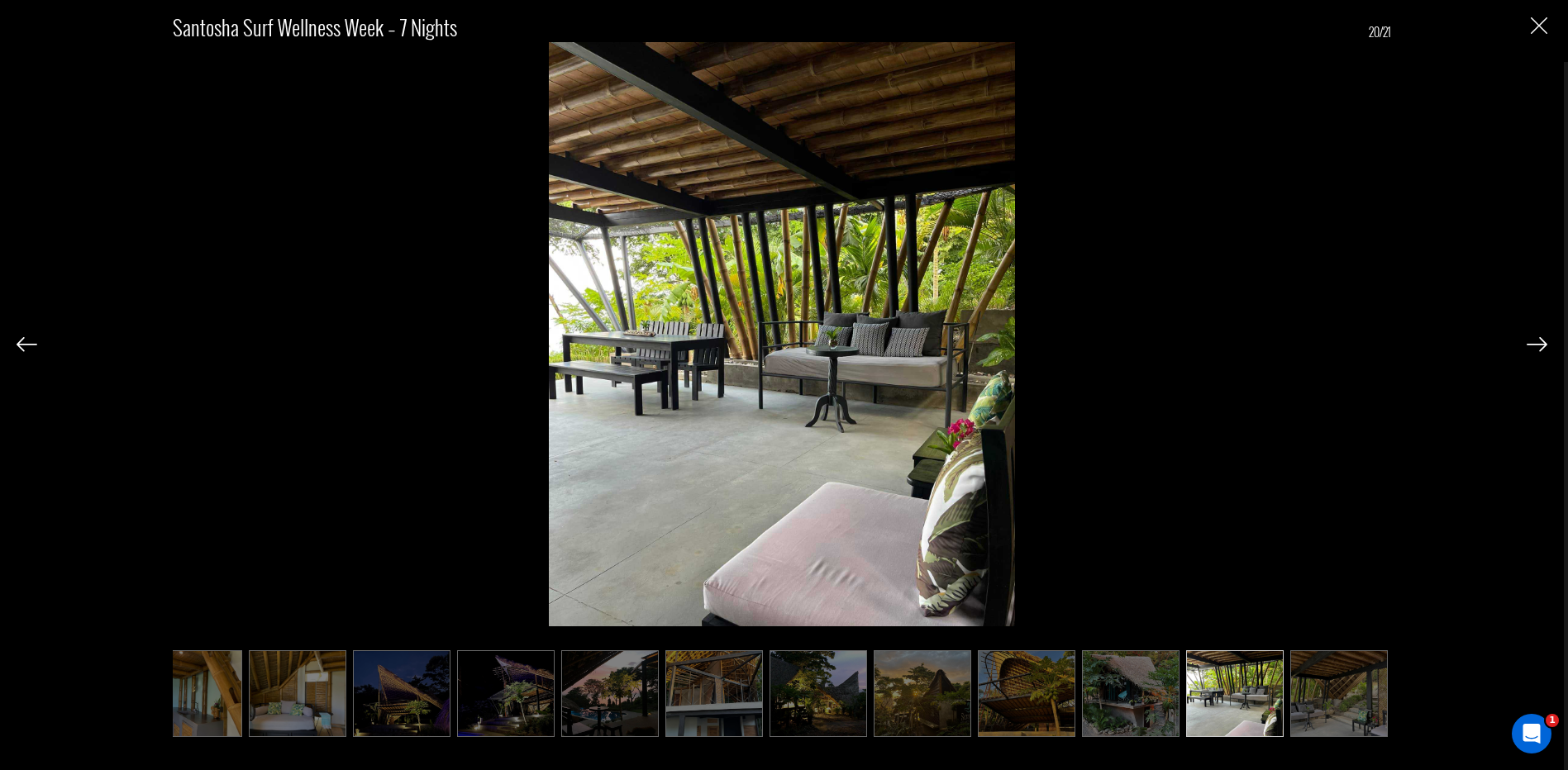
click at [1547, 346] on img at bounding box center [1536, 344] width 20 height 15
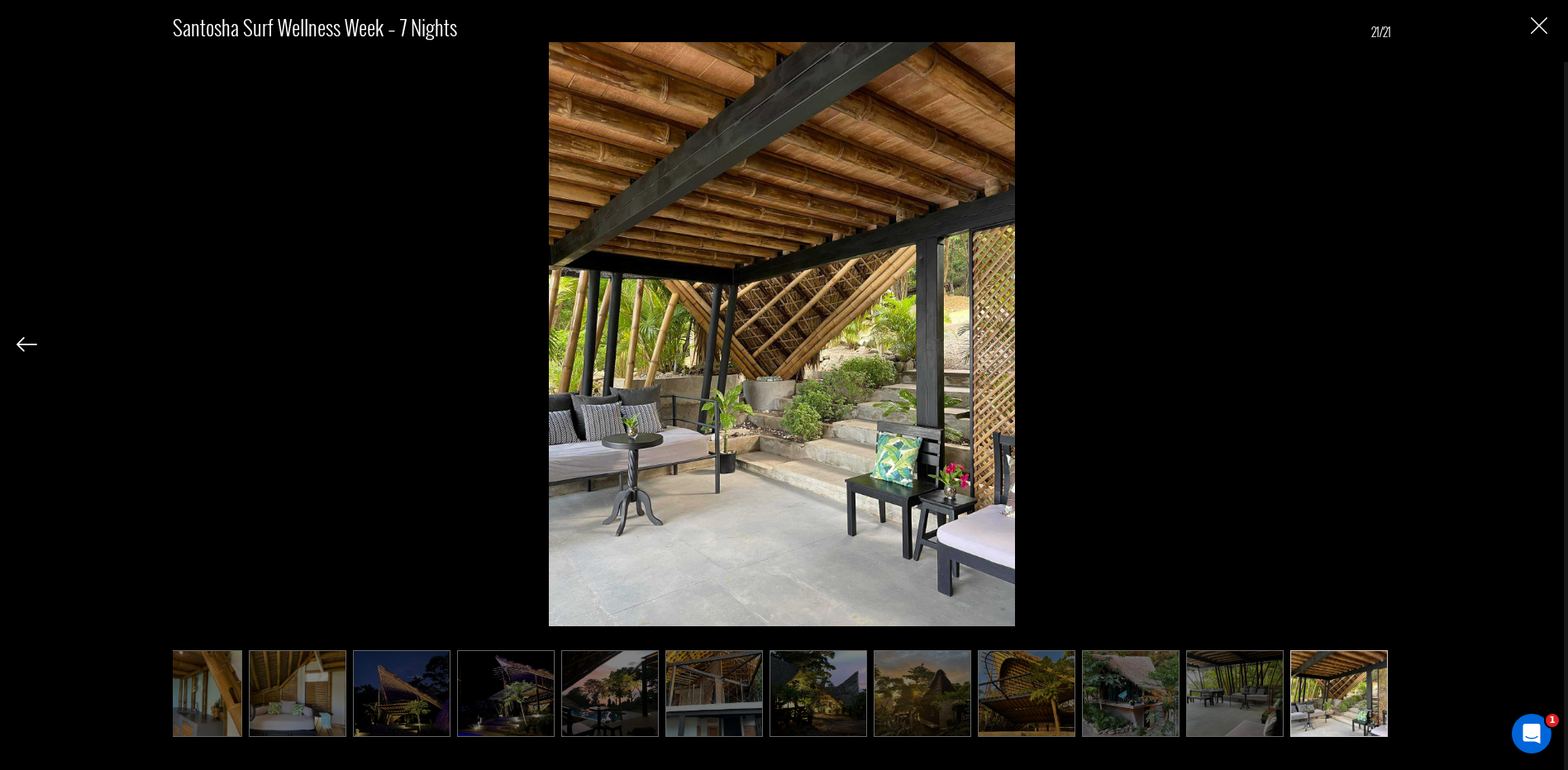
click at [1547, 346] on div "Santosha Surf Wellness Week – 7 Nights 21/21" at bounding box center [781, 365] width 1530 height 731
click at [1547, 24] on div "Santosha Surf Wellness Week – 7 Nights 21/21" at bounding box center [781, 385] width 1563 height 770
click at [1535, 28] on img "Close" at bounding box center [1538, 25] width 17 height 17
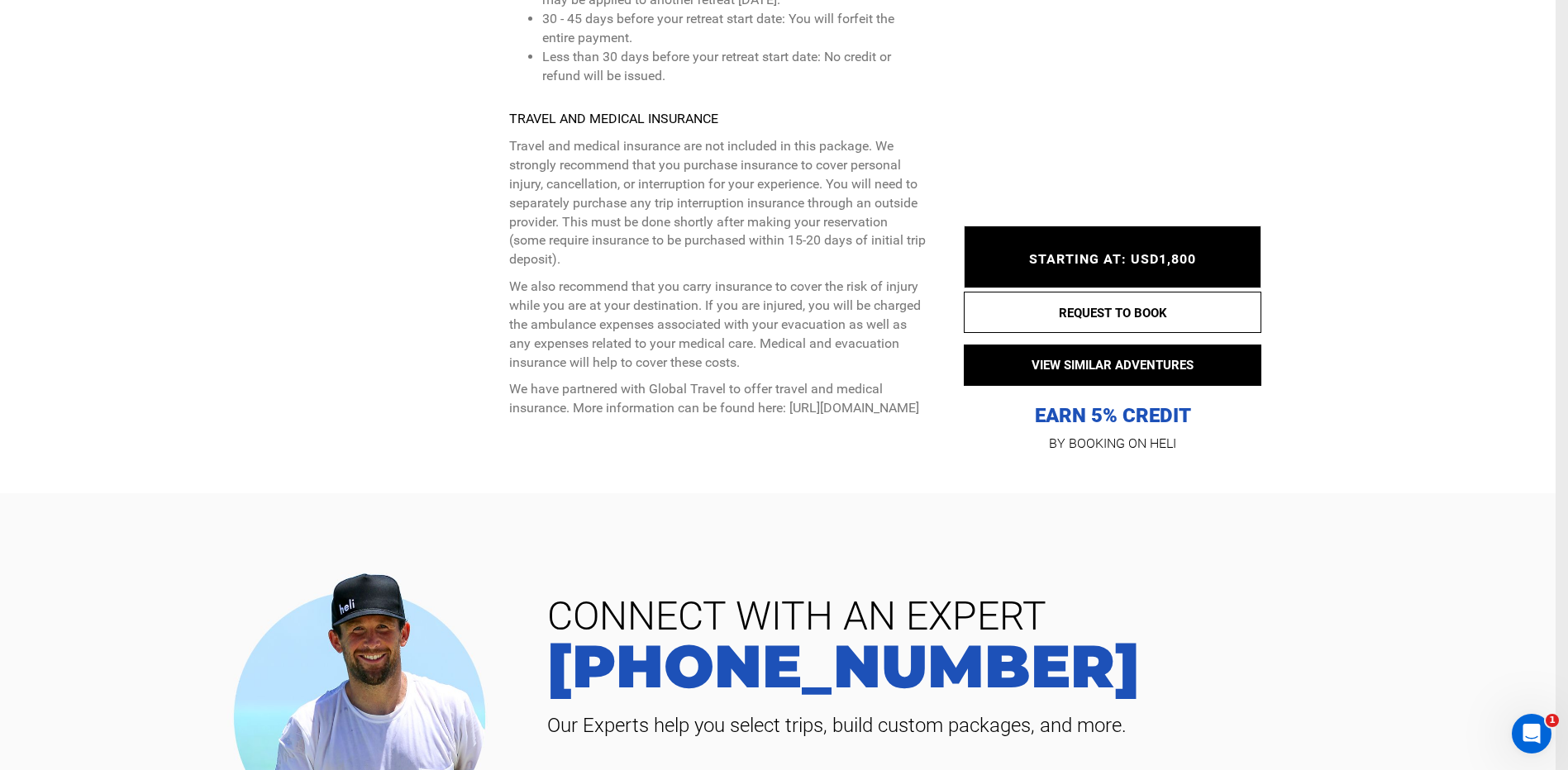
scroll to position [6525, 0]
